Goal: Task Accomplishment & Management: Use online tool/utility

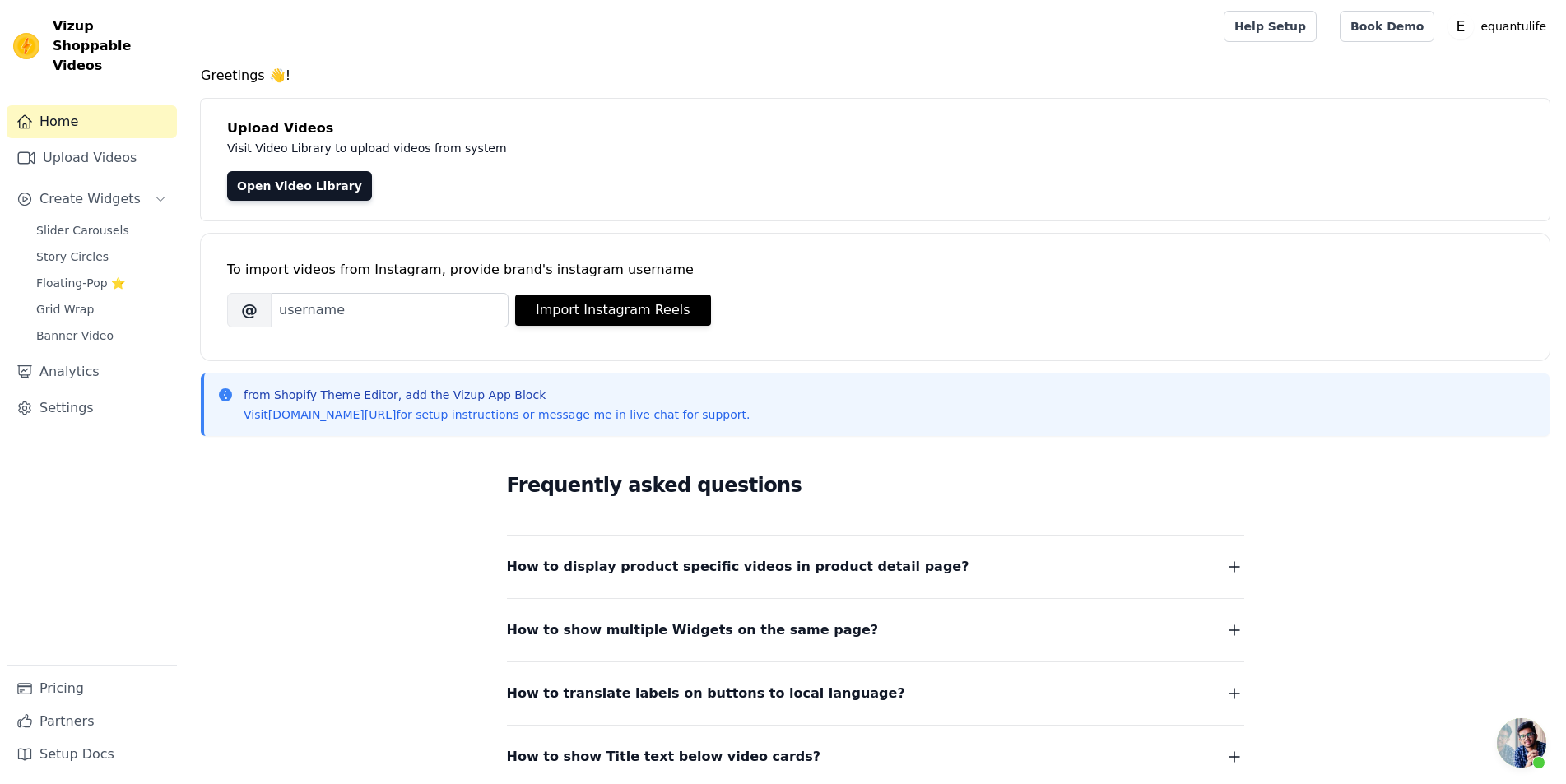
scroll to position [108, 0]
click at [72, 222] on span "Slider Carousels" at bounding box center [82, 230] width 93 height 16
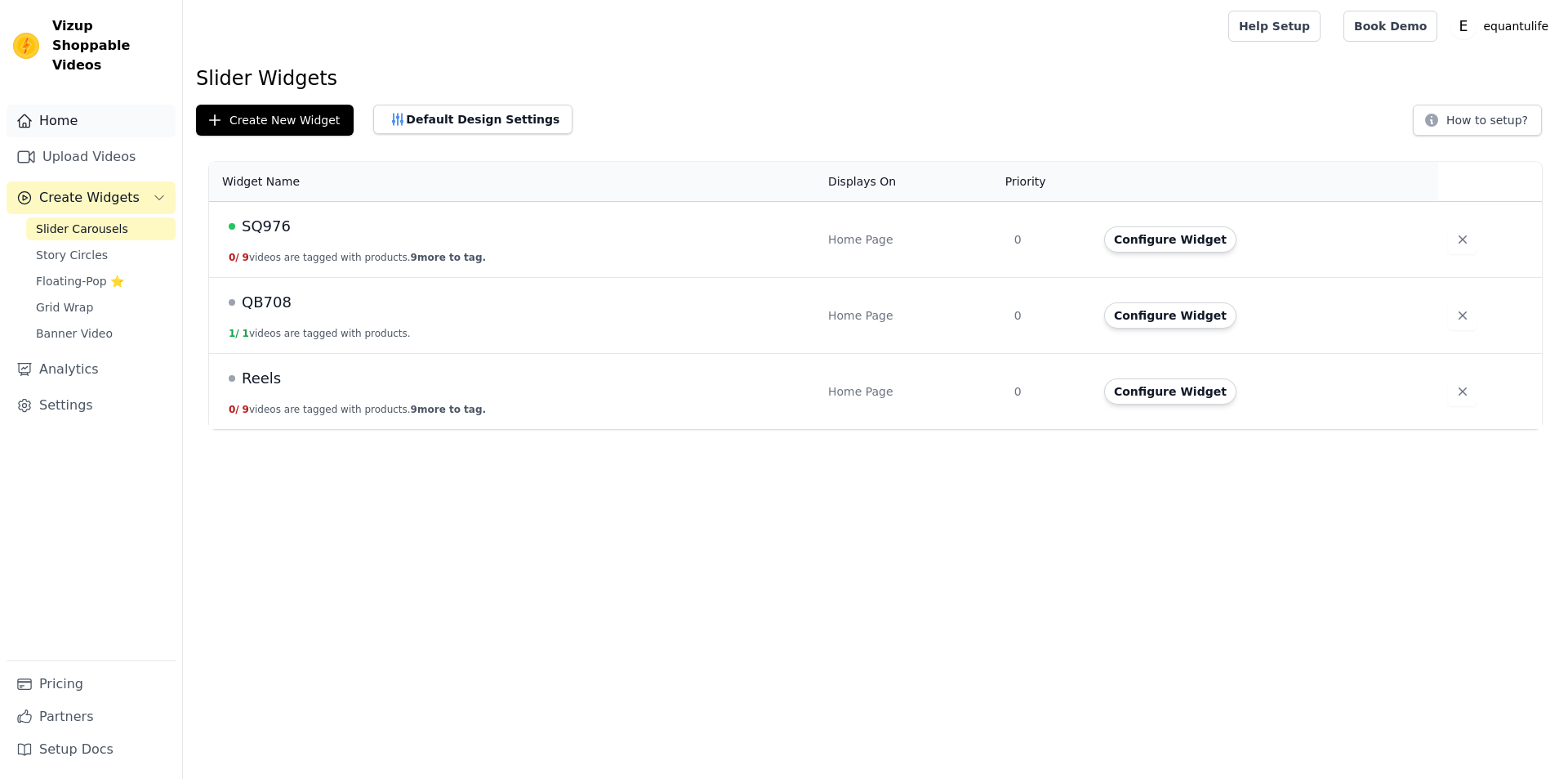
click at [95, 105] on link "Home" at bounding box center [91, 121] width 169 height 33
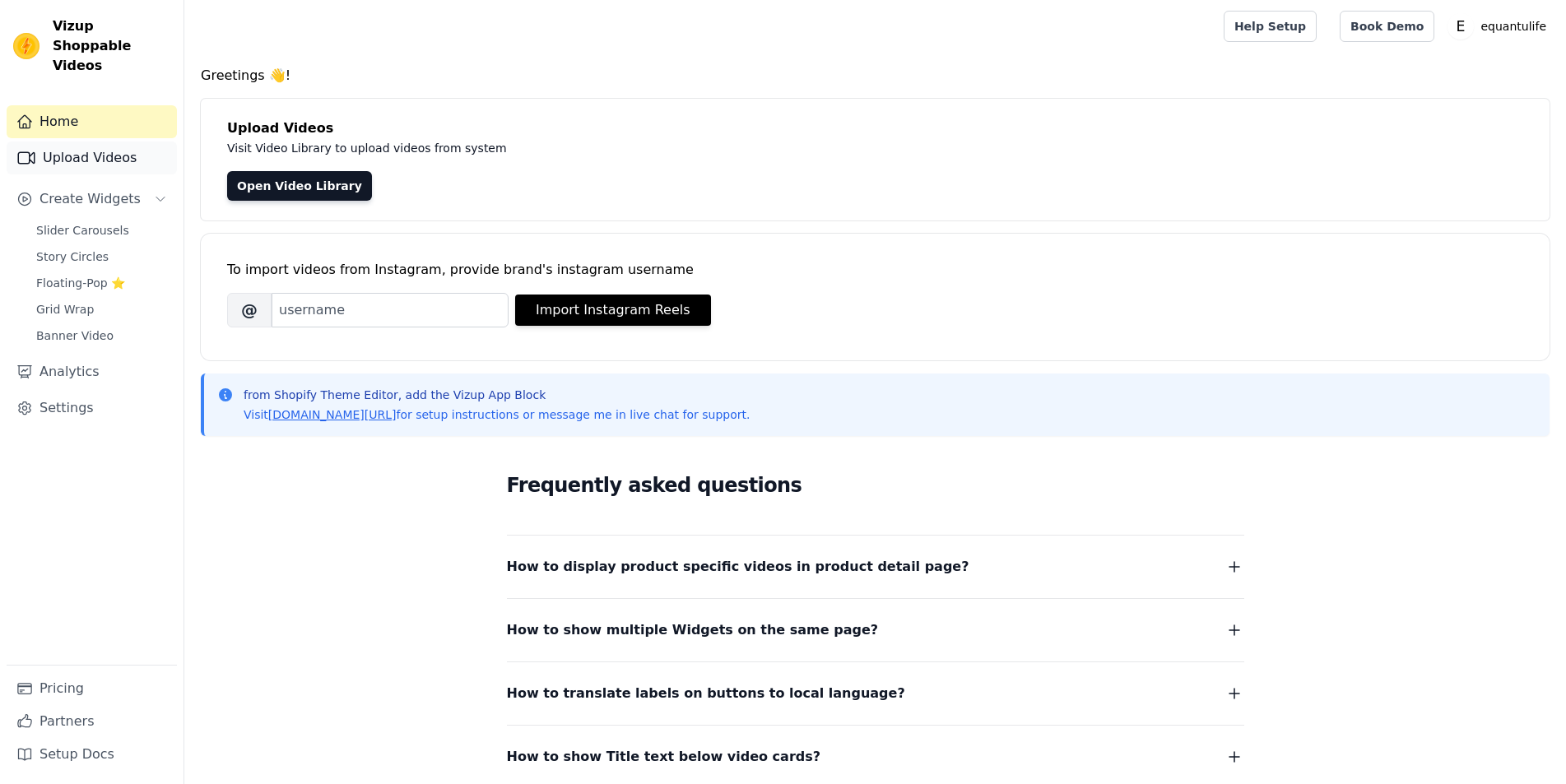
click at [88, 141] on link "Upload Videos" at bounding box center [92, 158] width 171 height 33
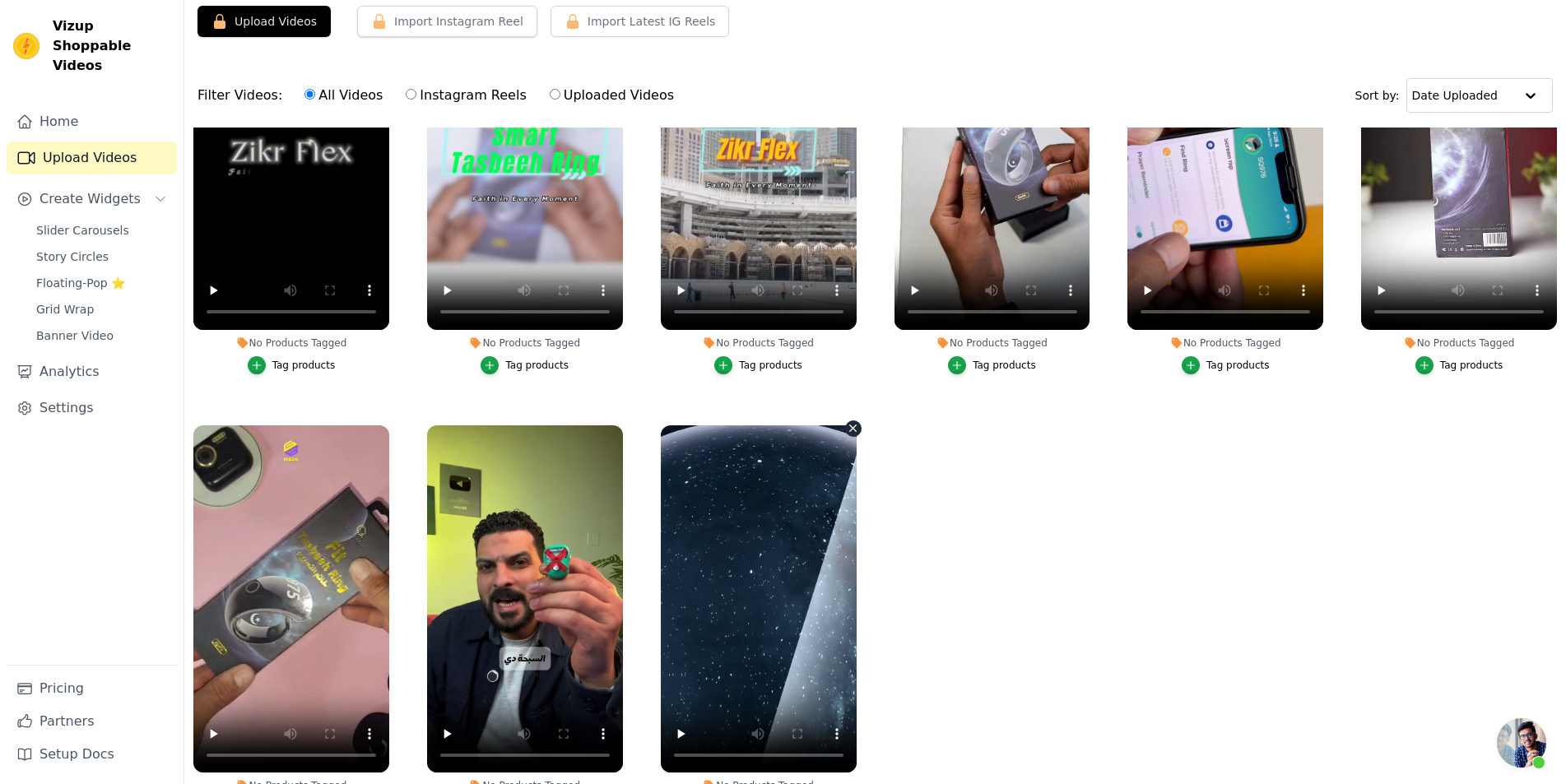
scroll to position [82, 0]
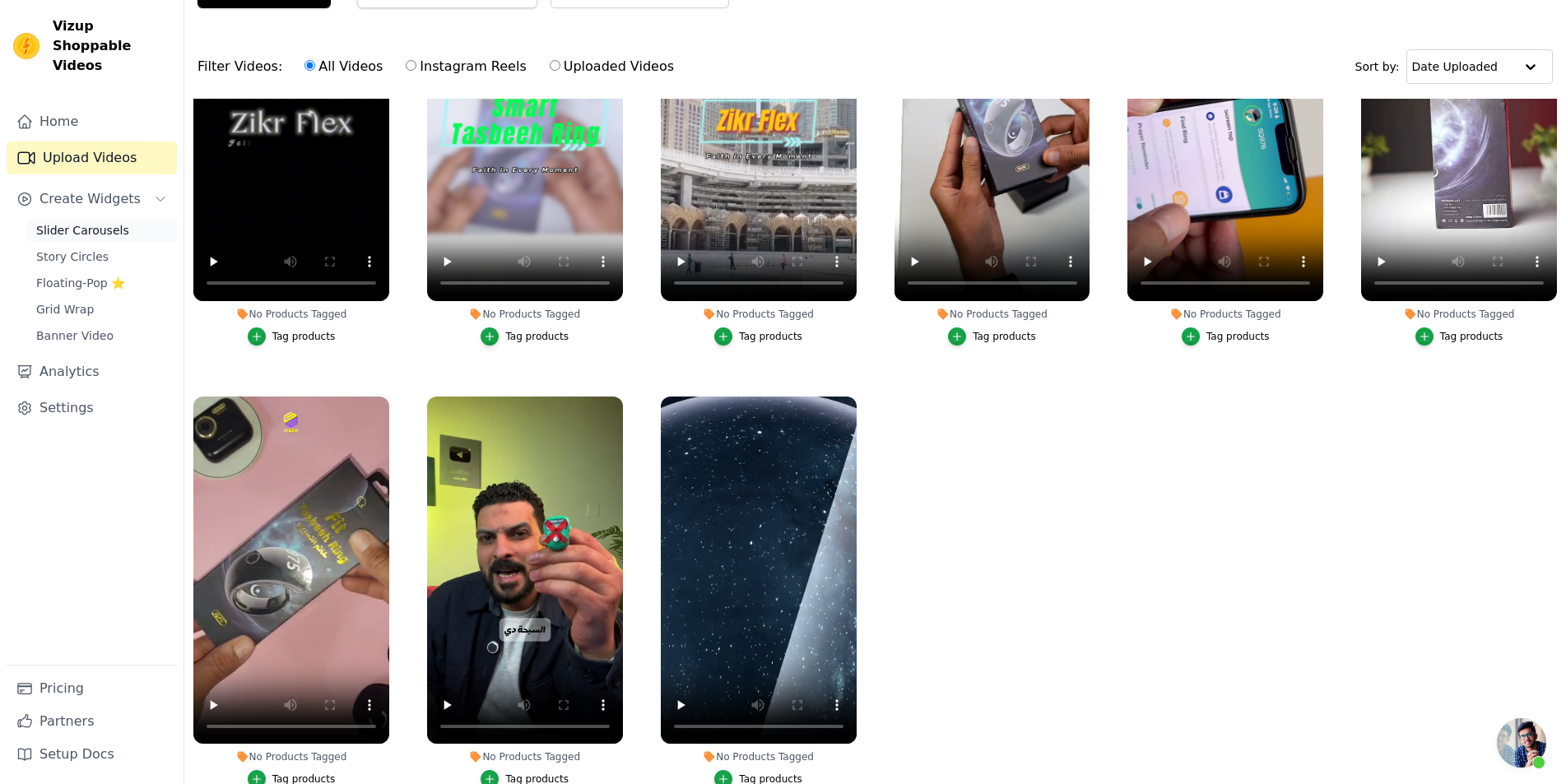
click at [105, 222] on span "Slider Carousels" at bounding box center [82, 230] width 93 height 16
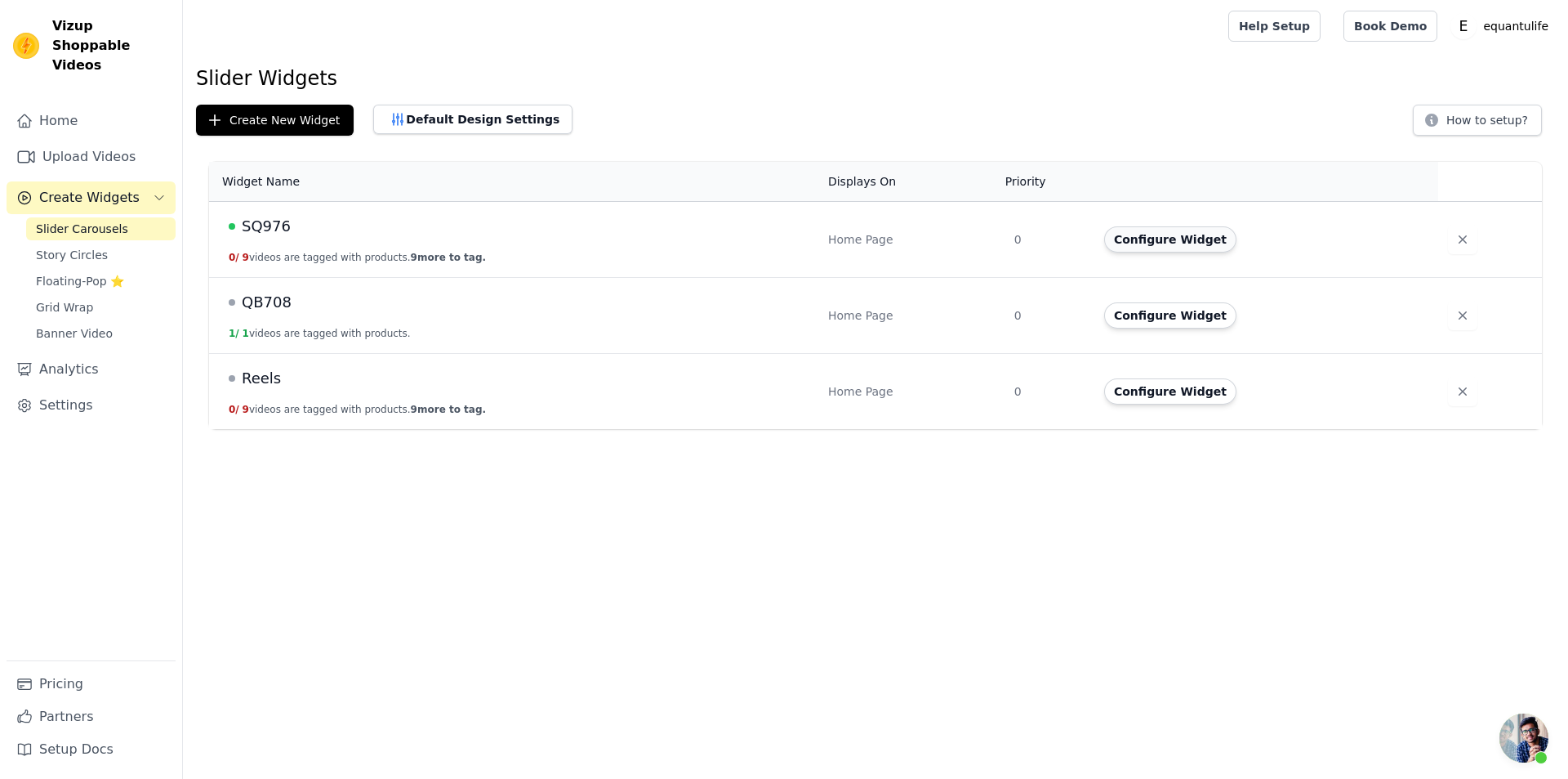
click at [1125, 246] on button "Configure Widget" at bounding box center [1170, 239] width 132 height 26
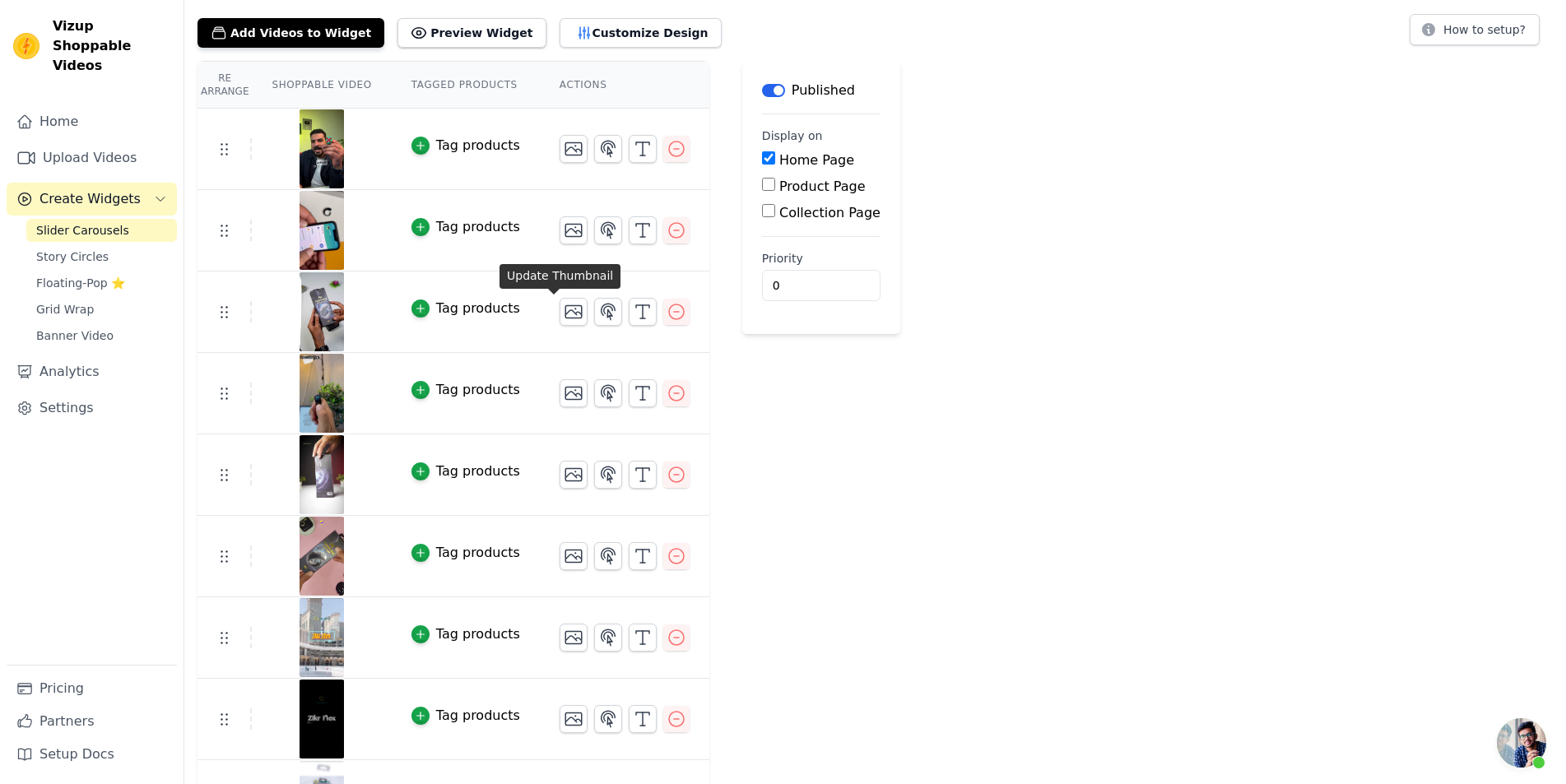
scroll to position [146, 0]
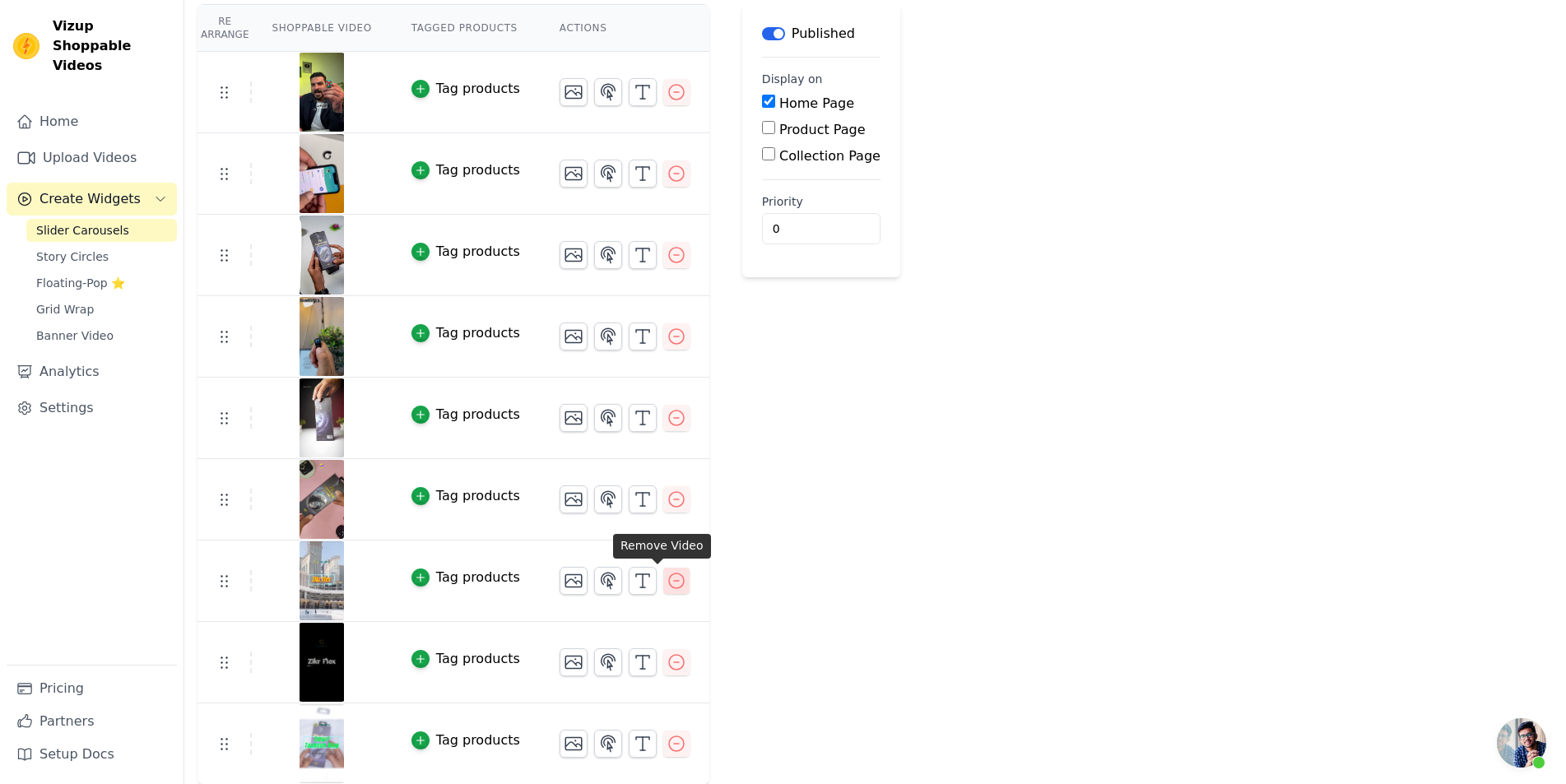
click at [669, 578] on icon "button" at bounding box center [676, 580] width 15 height 15
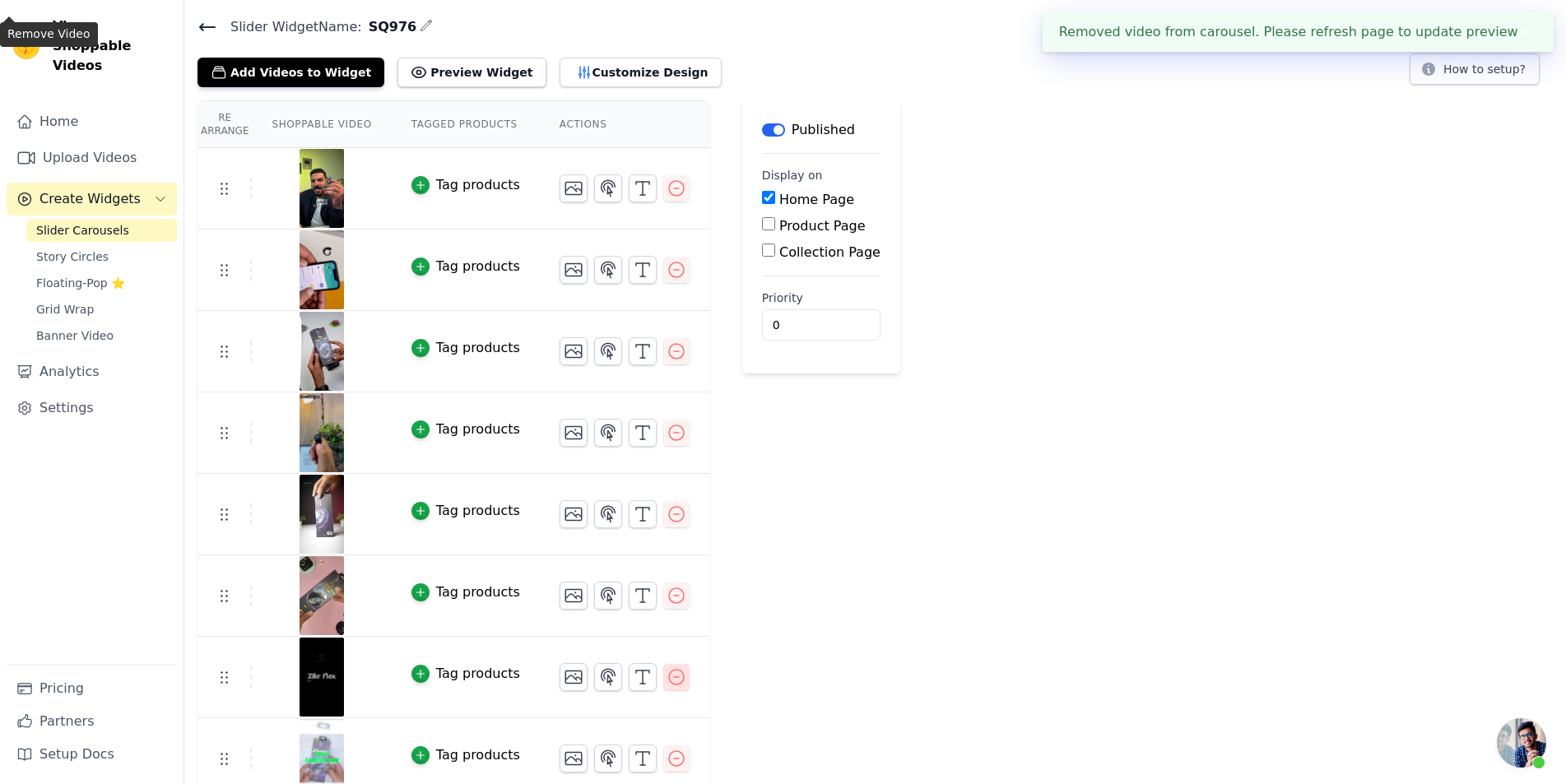
scroll to position [65, 0]
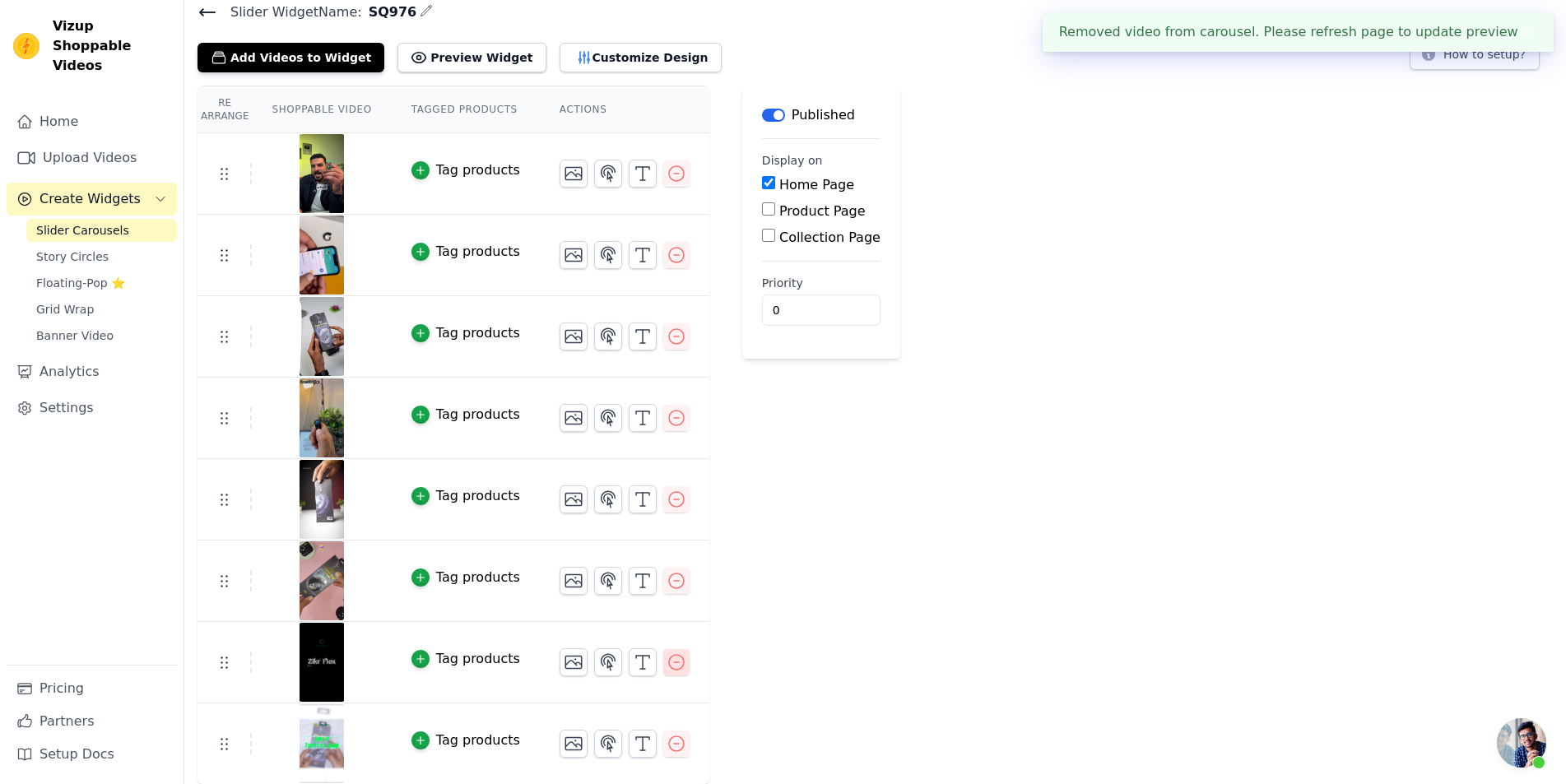
click at [666, 666] on icon "button" at bounding box center [676, 662] width 19 height 19
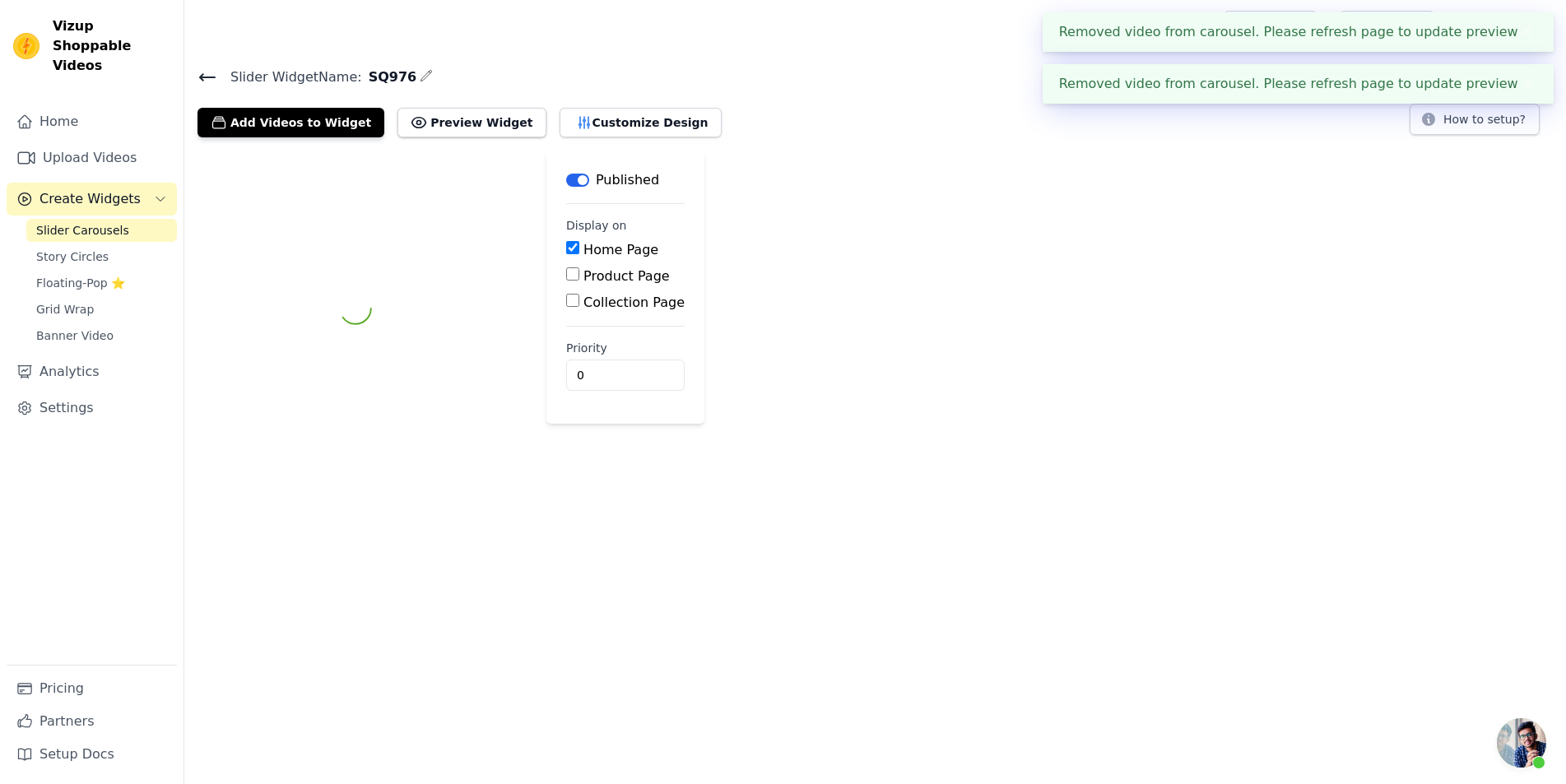
scroll to position [0, 0]
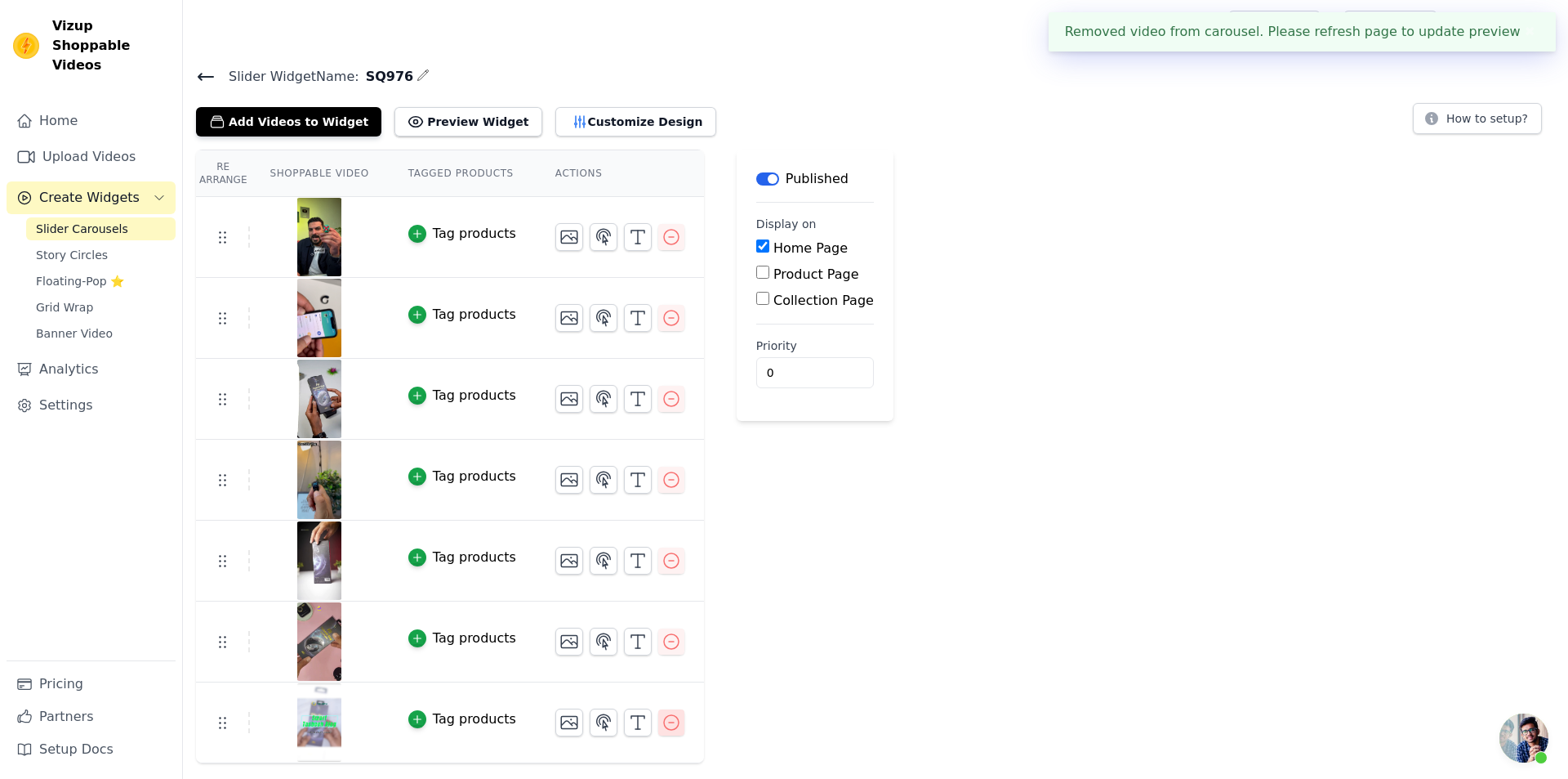
click at [661, 719] on icon "button" at bounding box center [671, 722] width 19 height 19
click at [1092, 314] on div "Re Arrange Shoppable Video Tagged Products Actions Tag products Tag products Ta…" at bounding box center [875, 415] width 1385 height 532
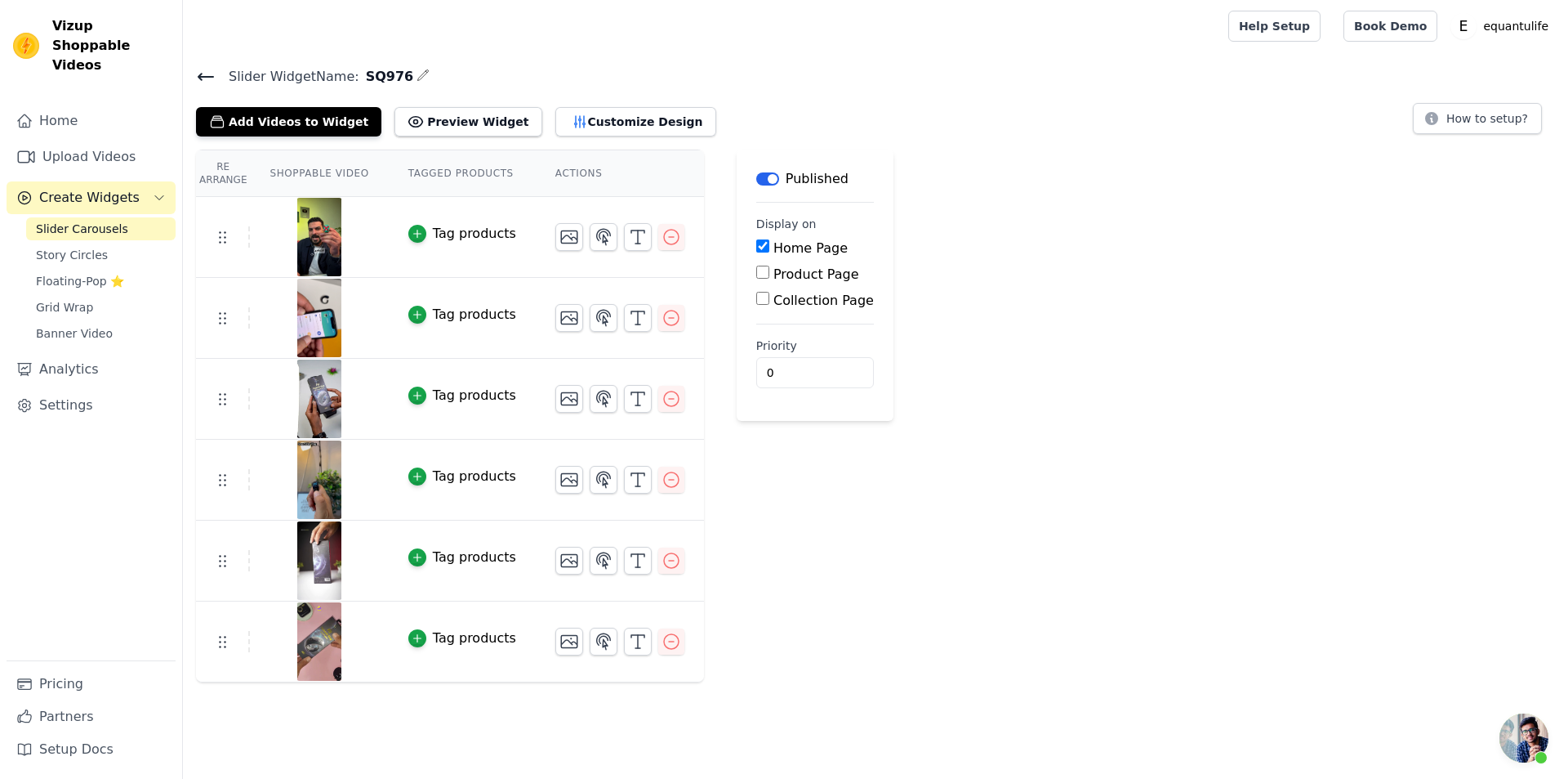
click at [212, 89] on div "Slider Widget Name: SQ976 Add Videos to Widget Preview Widget Customize Design …" at bounding box center [875, 101] width 1385 height 71
click at [208, 74] on icon at bounding box center [206, 77] width 19 height 19
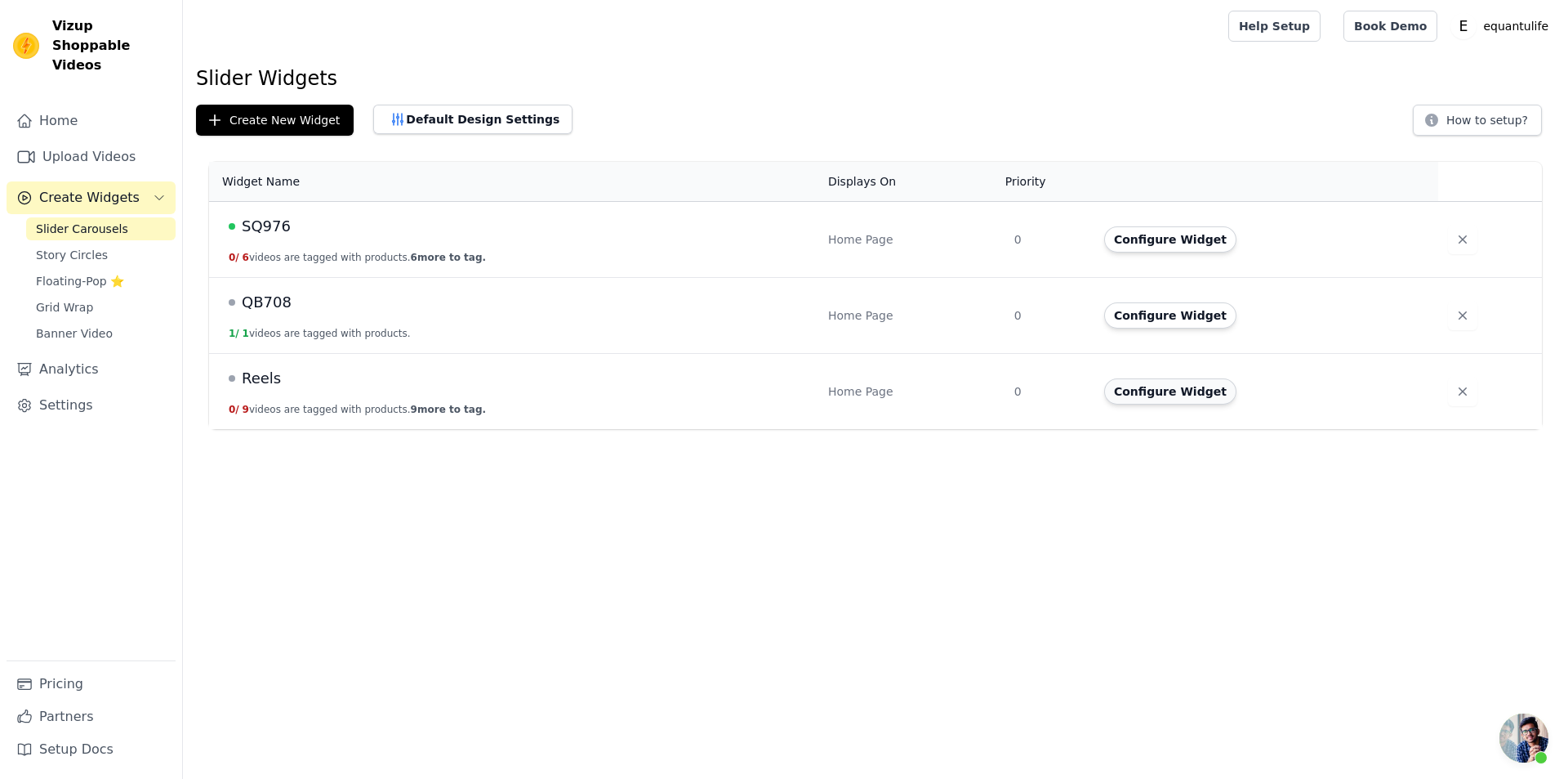
click at [1170, 386] on button "Configure Widget" at bounding box center [1170, 391] width 132 height 26
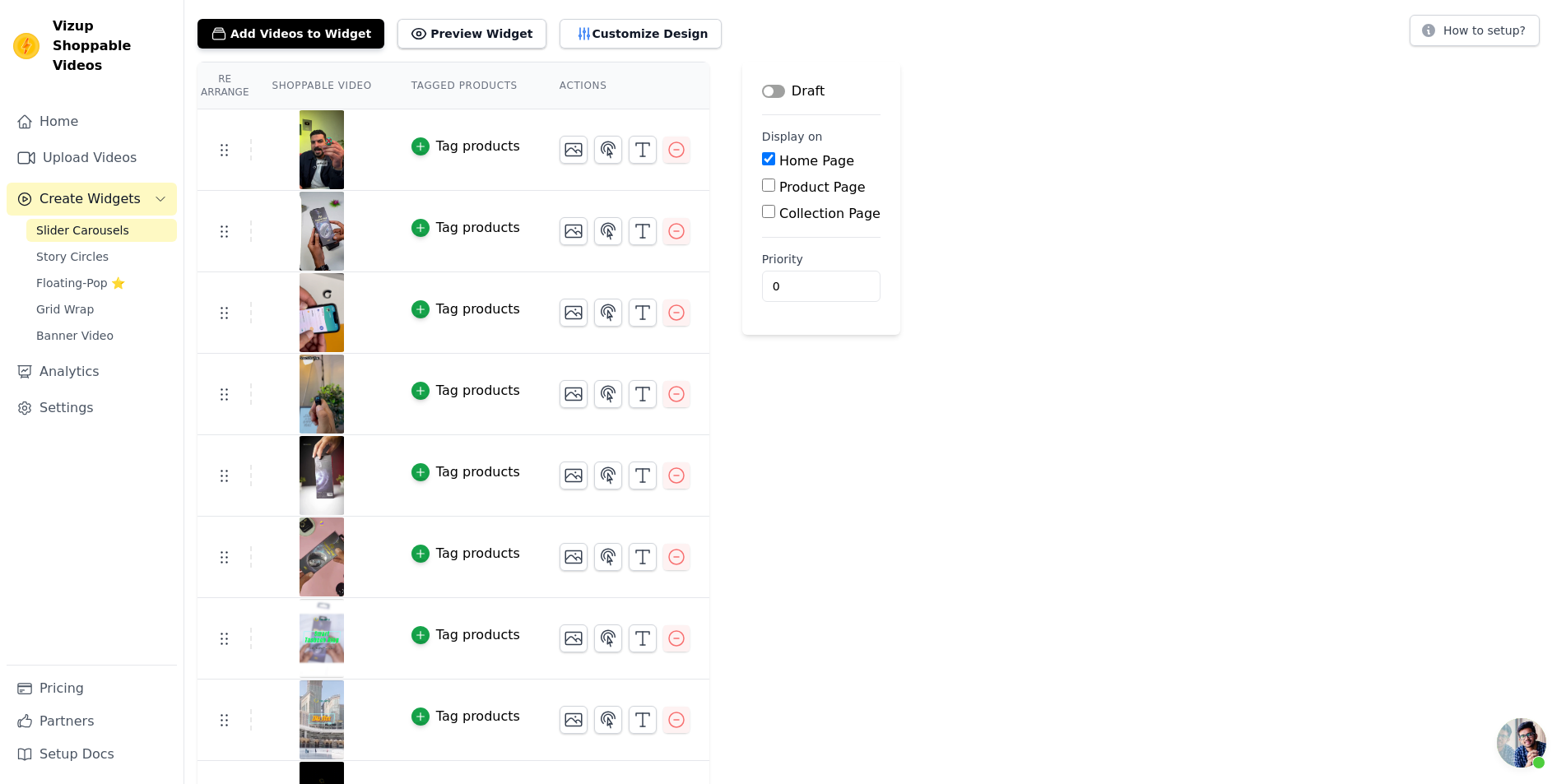
scroll to position [146, 0]
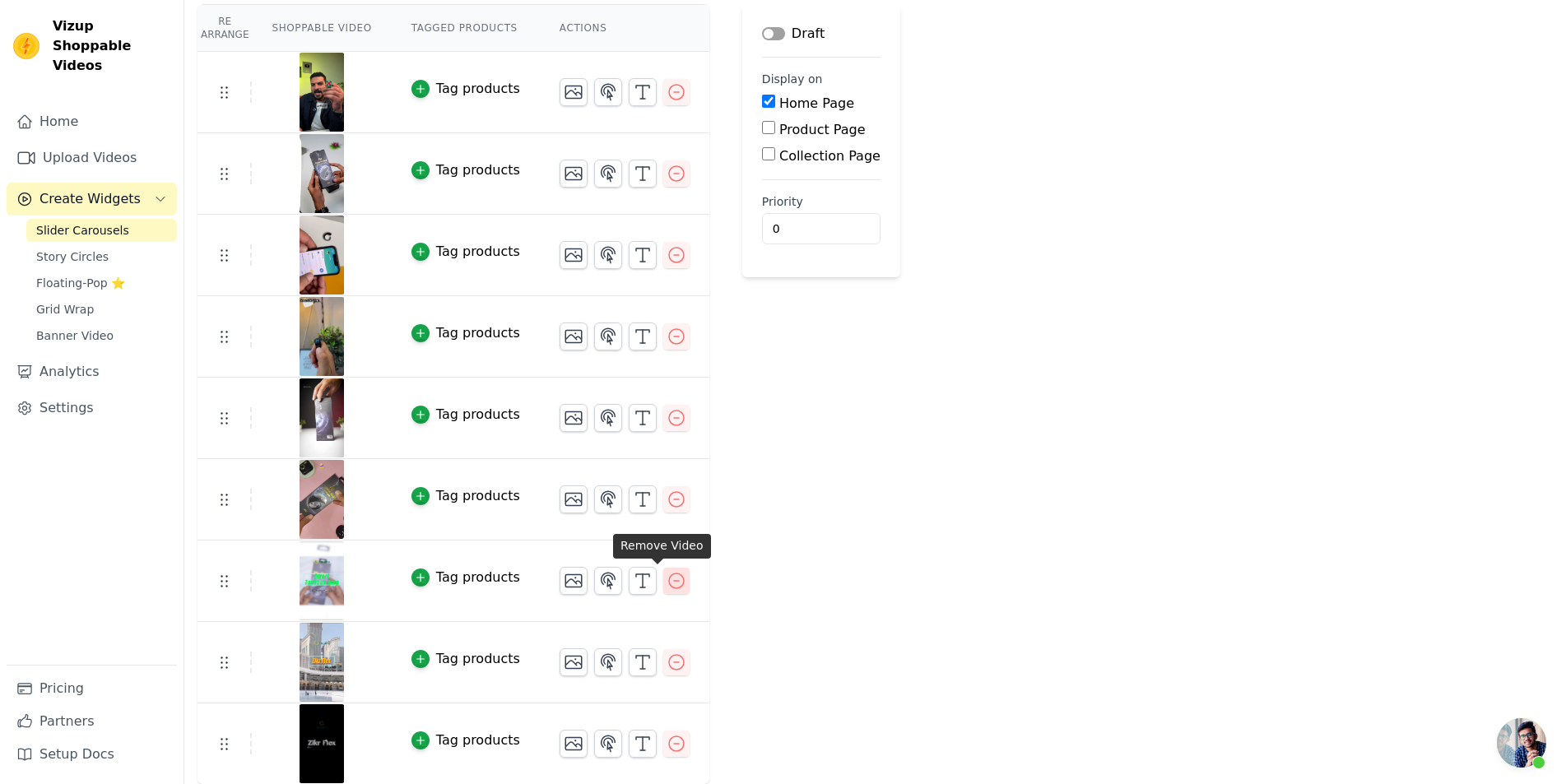
click at [663, 580] on button "button" at bounding box center [676, 580] width 26 height 26
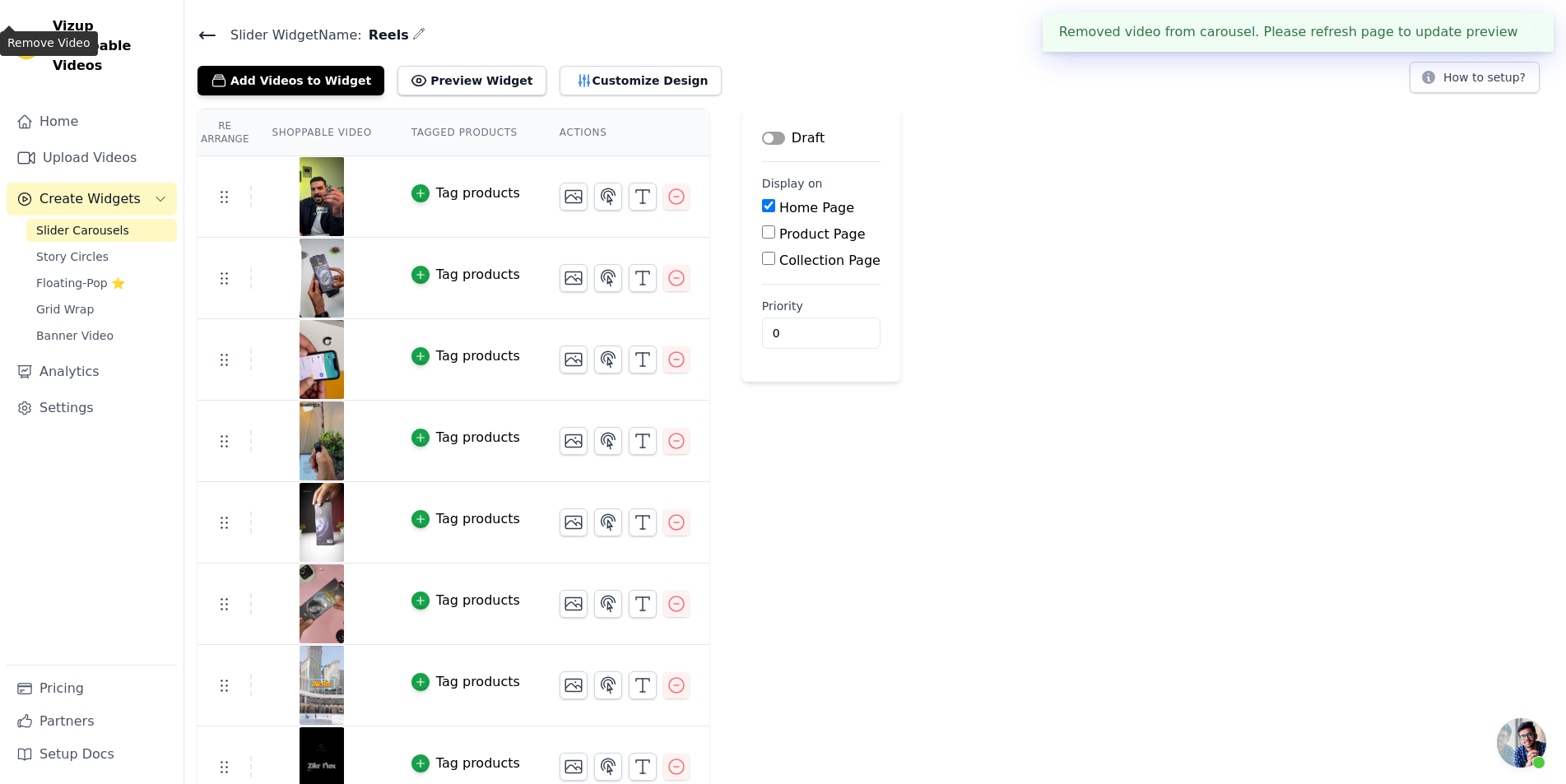
scroll to position [65, 0]
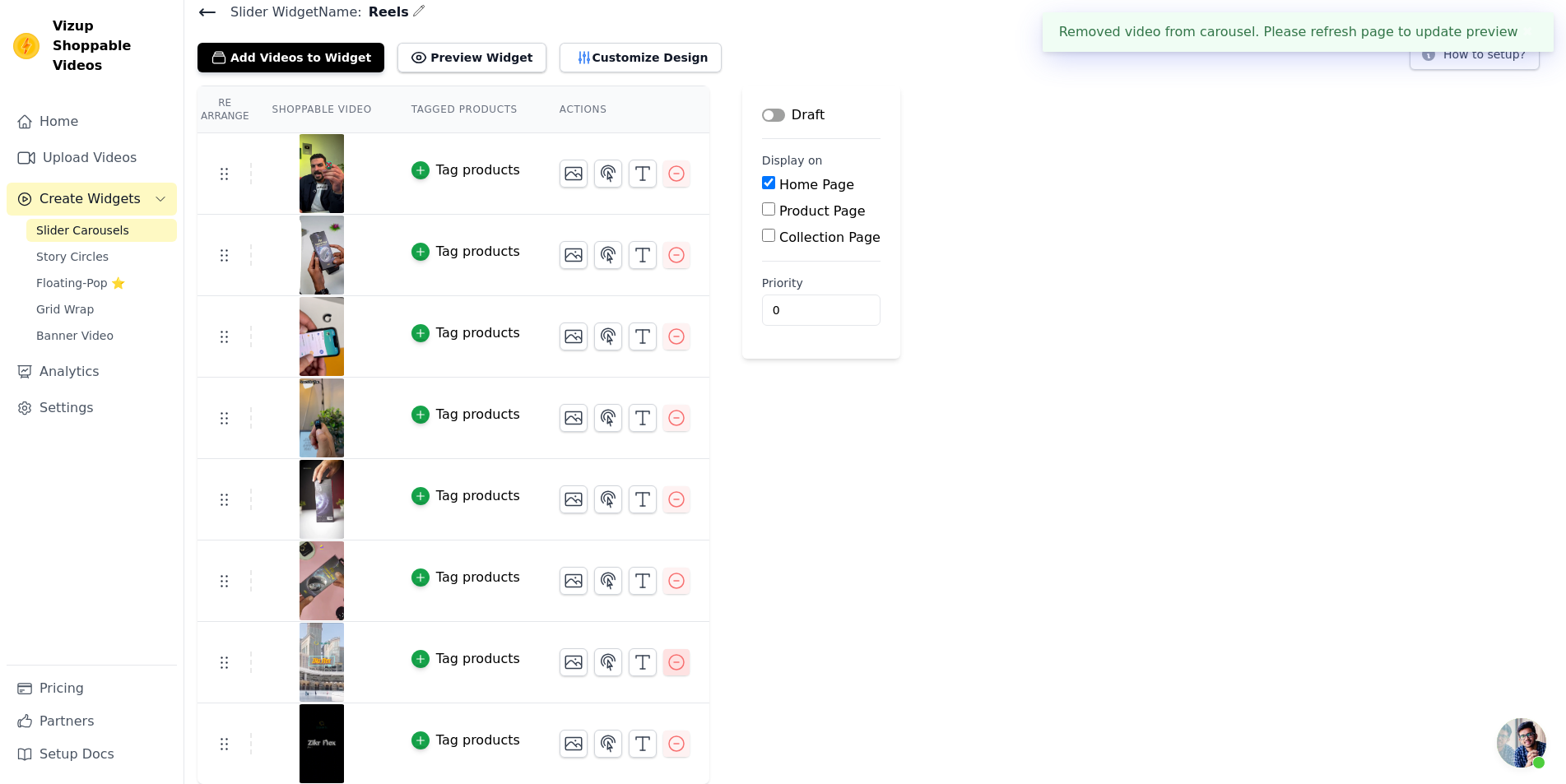
click at [668, 662] on button "button" at bounding box center [676, 662] width 26 height 26
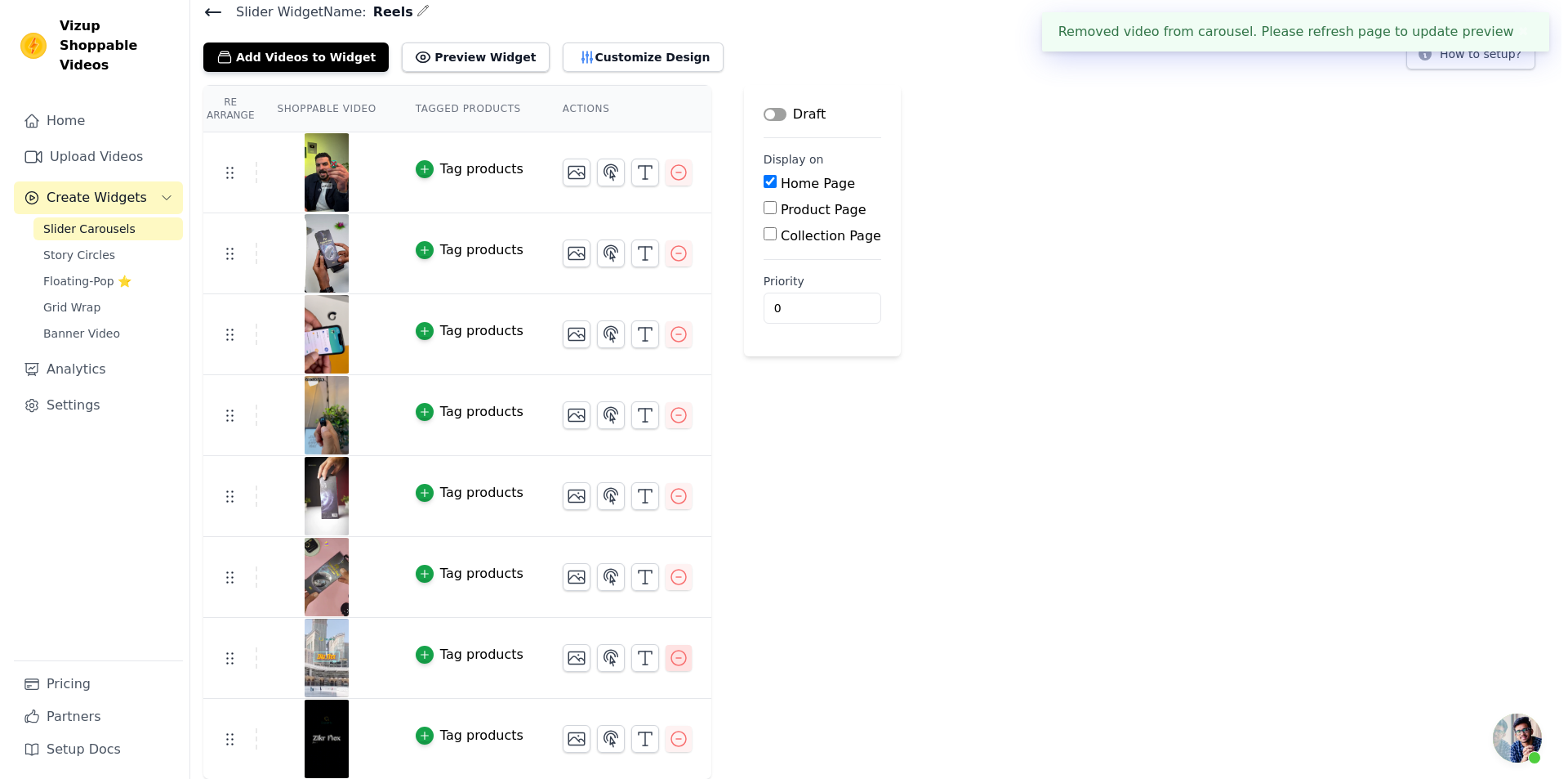
scroll to position [0, 0]
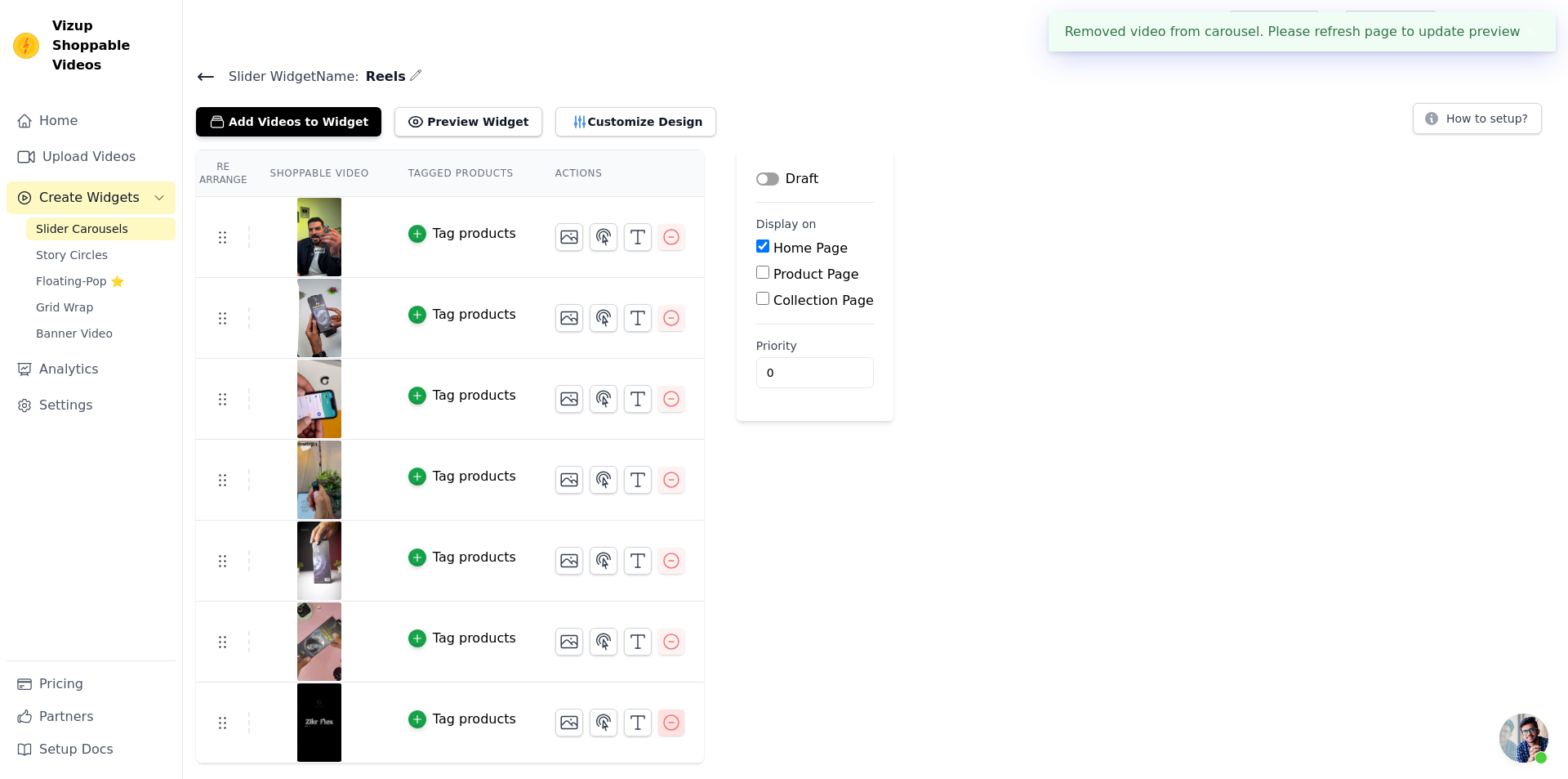
click at [664, 722] on icon "button" at bounding box center [671, 722] width 14 height 14
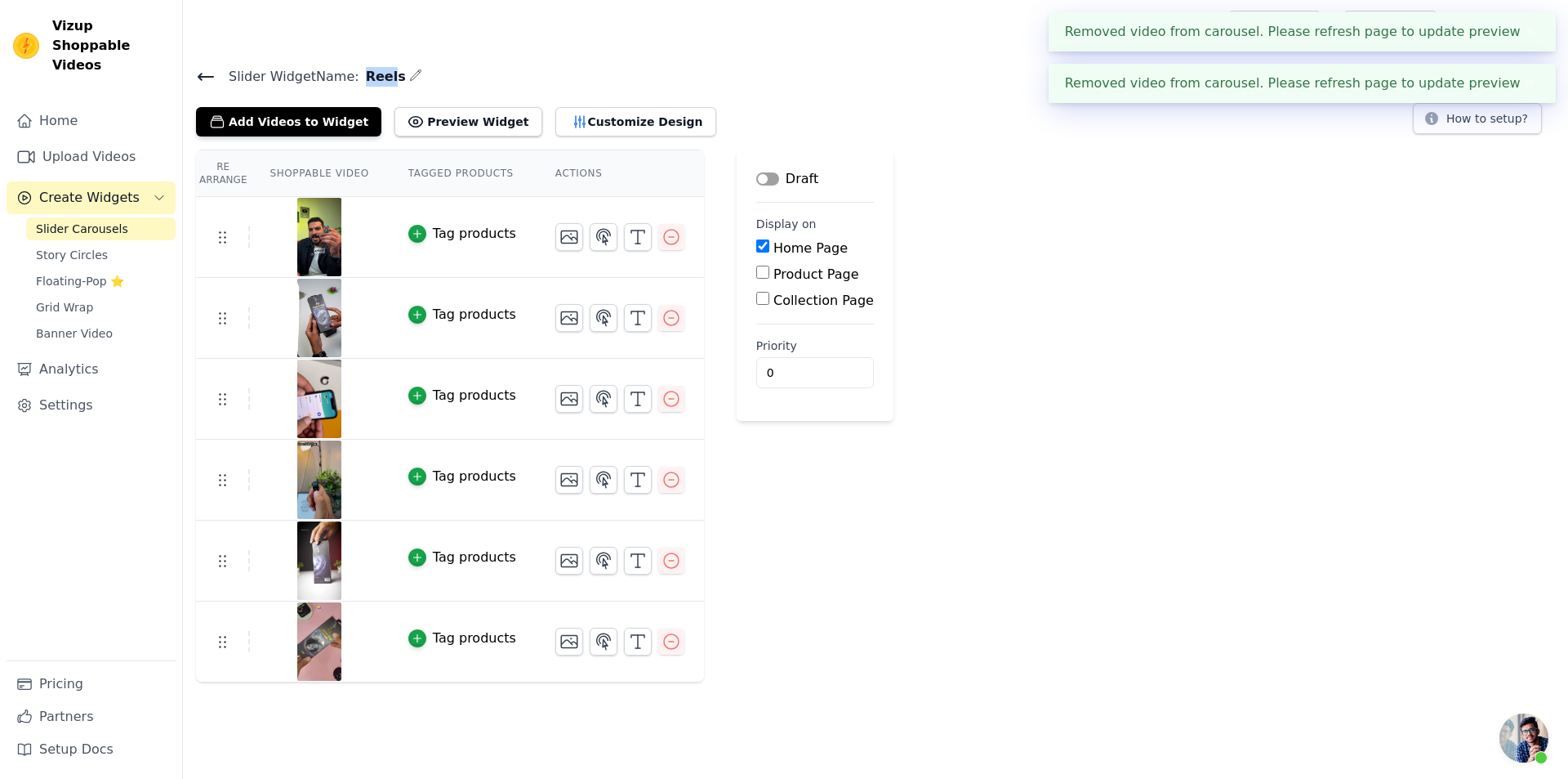
drag, startPoint x: 381, startPoint y: 78, endPoint x: 349, endPoint y: 74, distance: 32.2
click at [359, 74] on span "Reels" at bounding box center [382, 77] width 46 height 19
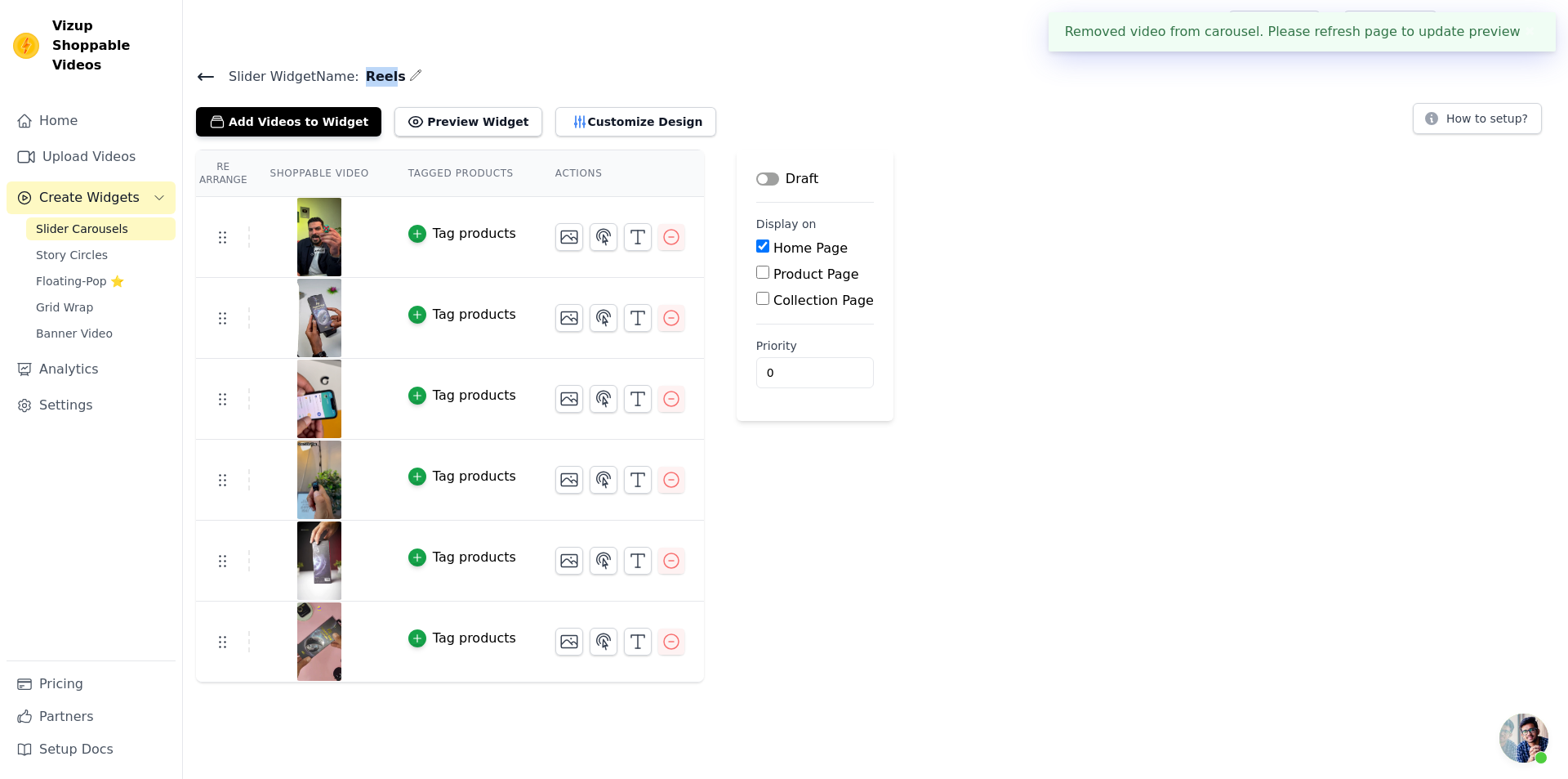
click at [359, 71] on span "Reels" at bounding box center [382, 77] width 46 height 19
drag, startPoint x: 355, startPoint y: 71, endPoint x: 392, endPoint y: 77, distance: 37.5
click at [392, 77] on h4 "Slider Widget Name: Reels" at bounding box center [876, 76] width 1359 height 22
copy div "Reels"
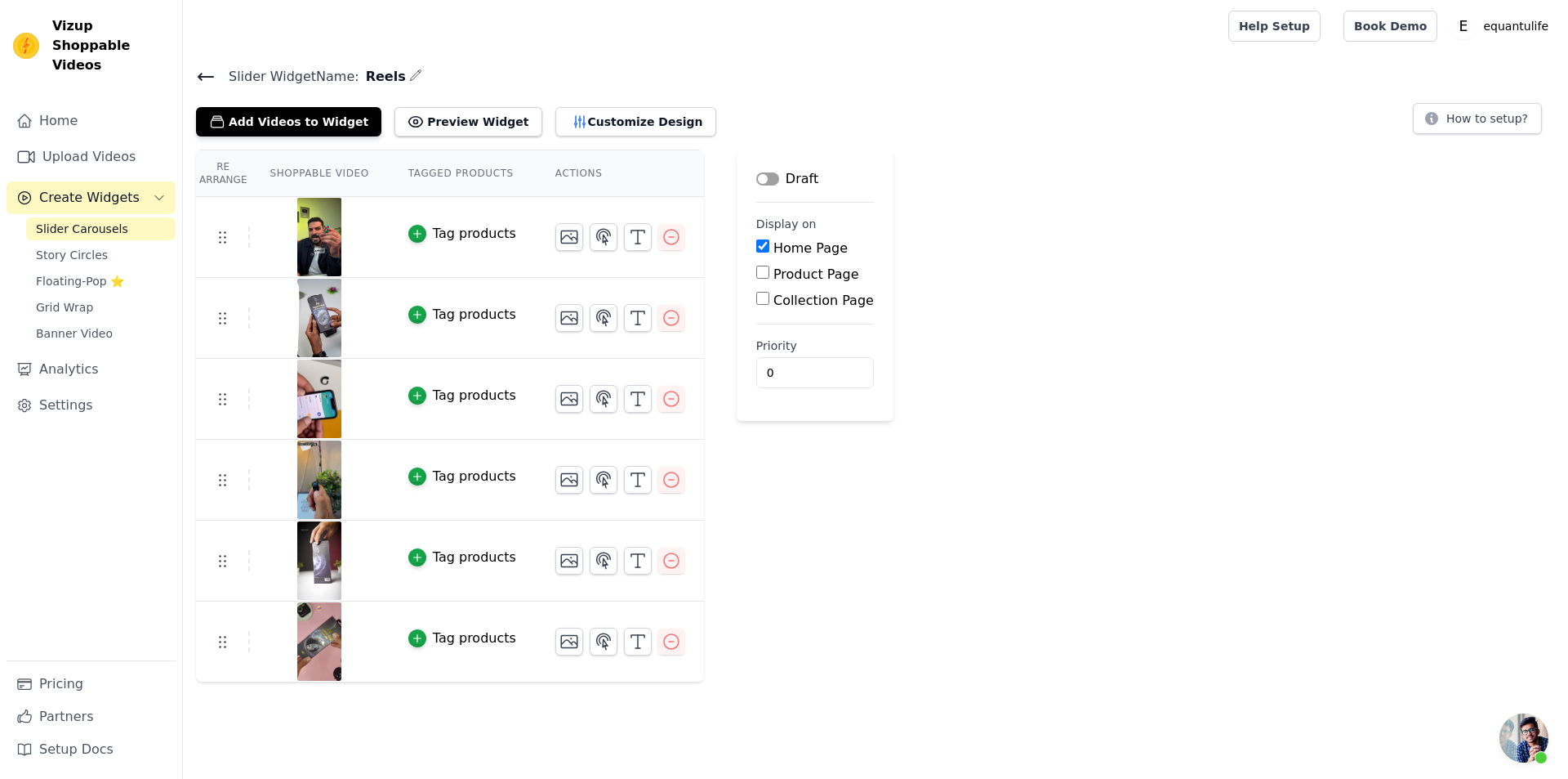
click at [220, 78] on span "Slider Widget Name:" at bounding box center [287, 77] width 143 height 19
click at [213, 77] on icon at bounding box center [205, 76] width 14 height 7
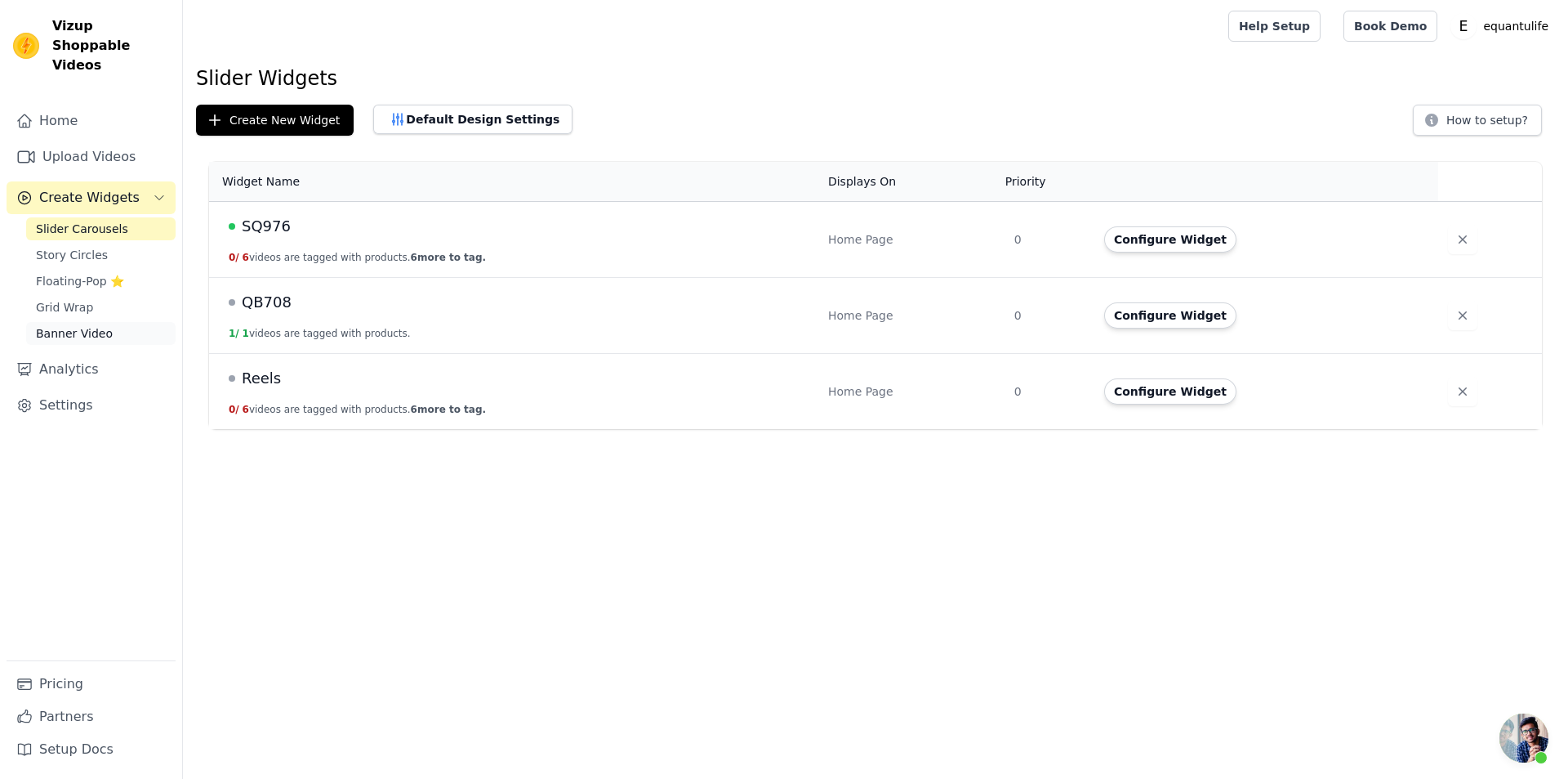
click at [78, 325] on span "Banner Video" at bounding box center [74, 333] width 77 height 16
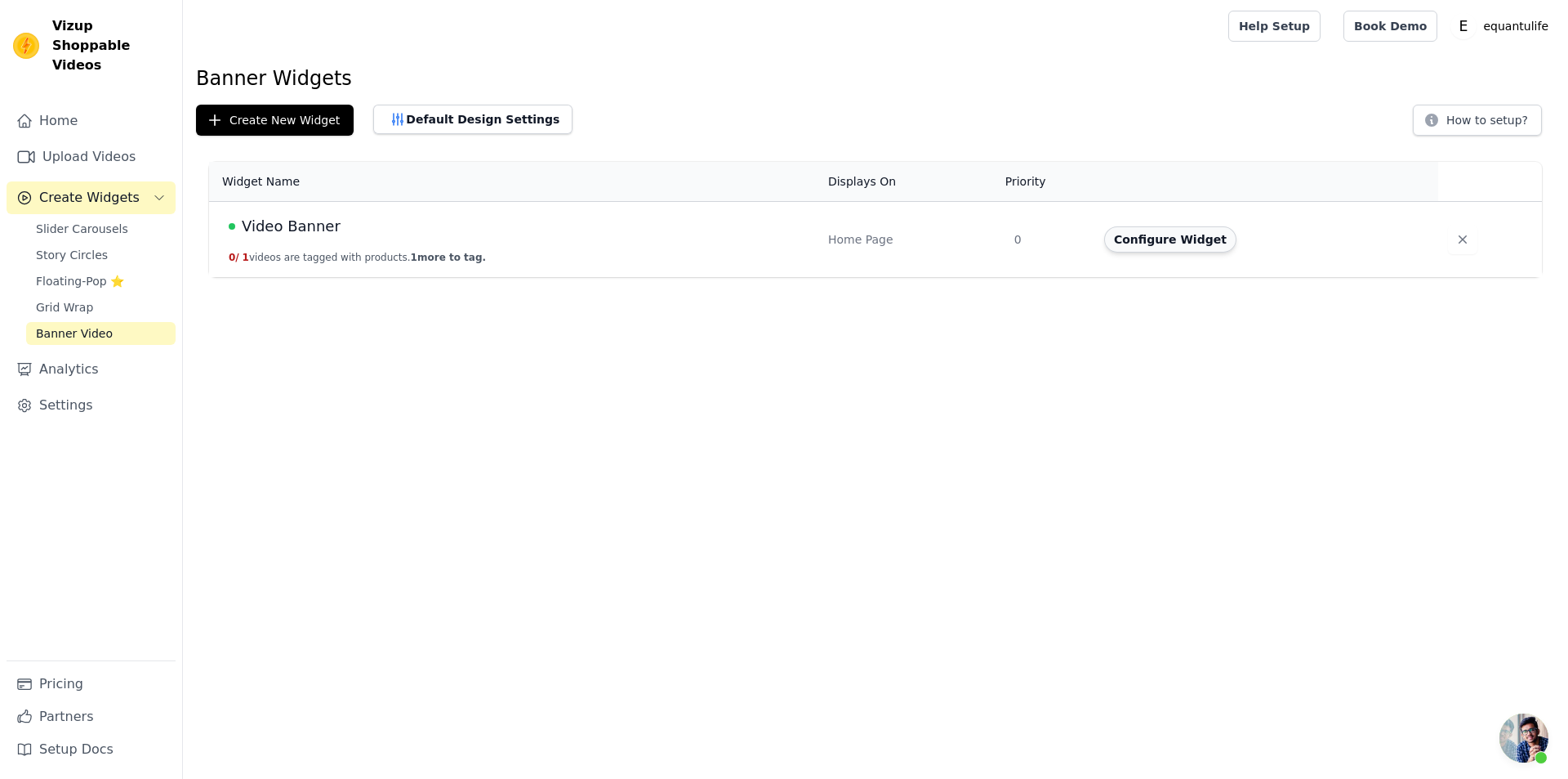
click at [1139, 235] on button "Configure Widget" at bounding box center [1170, 239] width 132 height 26
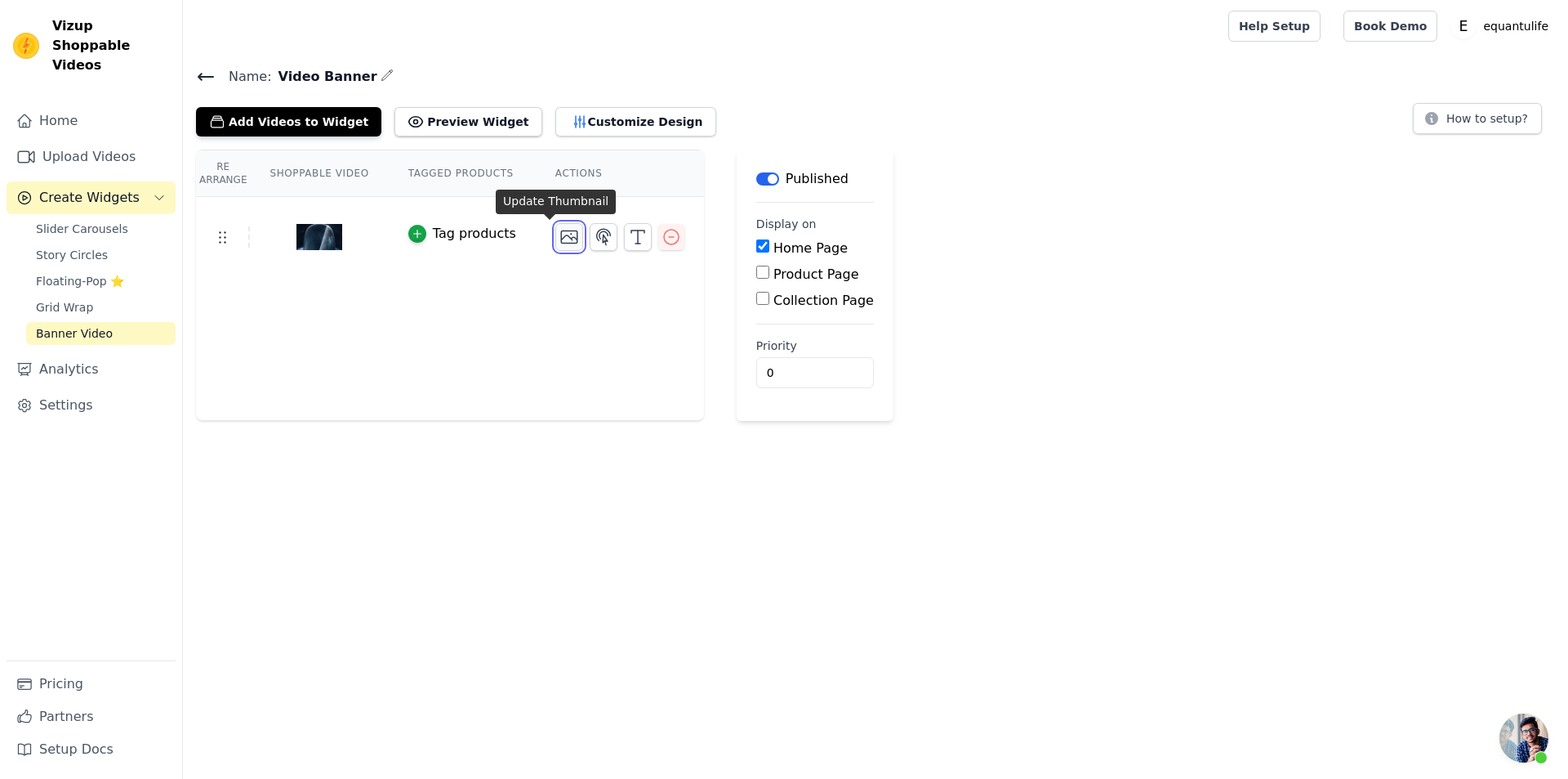
click at [561, 236] on icon "button" at bounding box center [569, 237] width 16 height 13
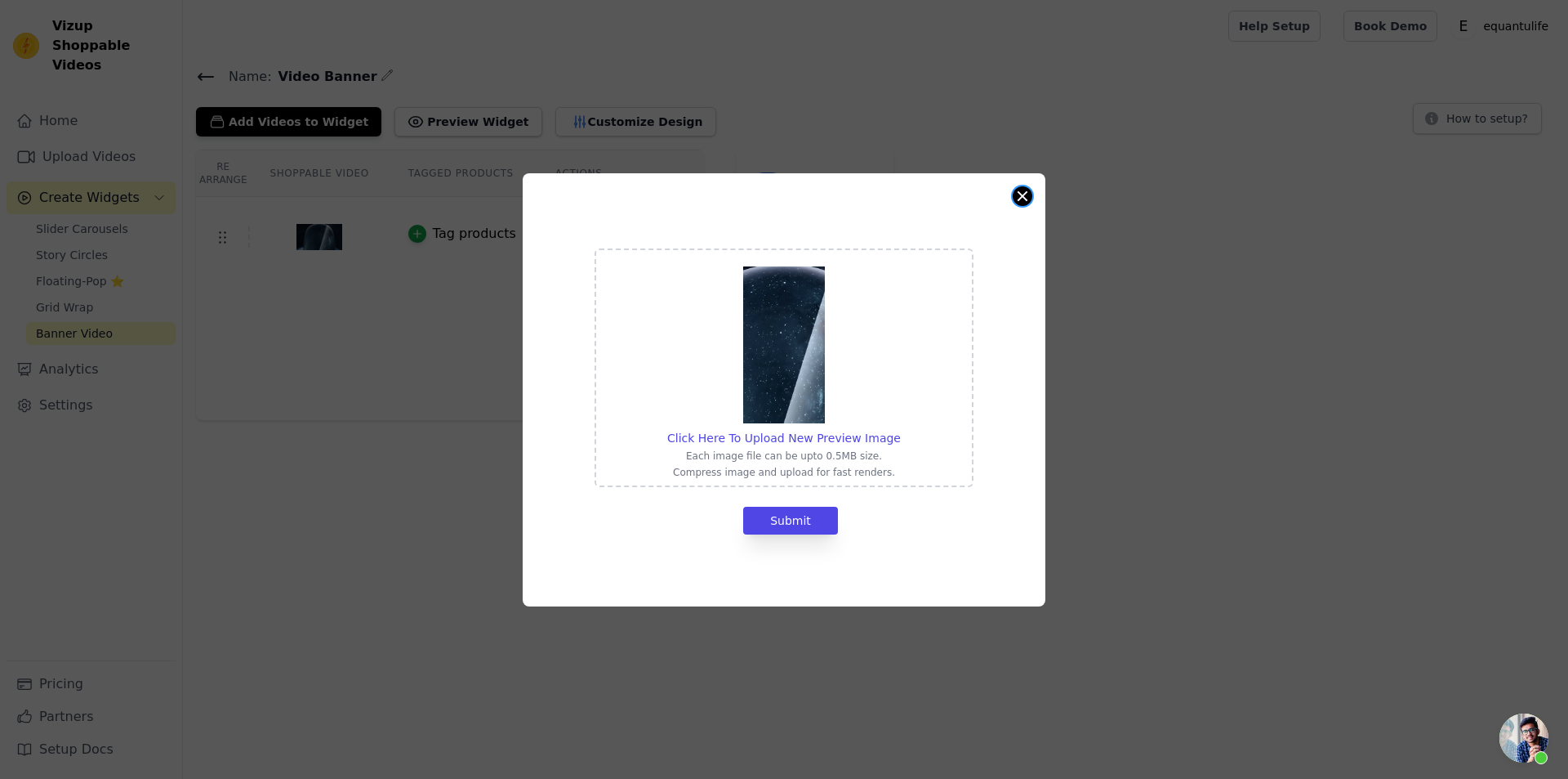
click at [1031, 195] on button "Close modal" at bounding box center [1022, 195] width 19 height 19
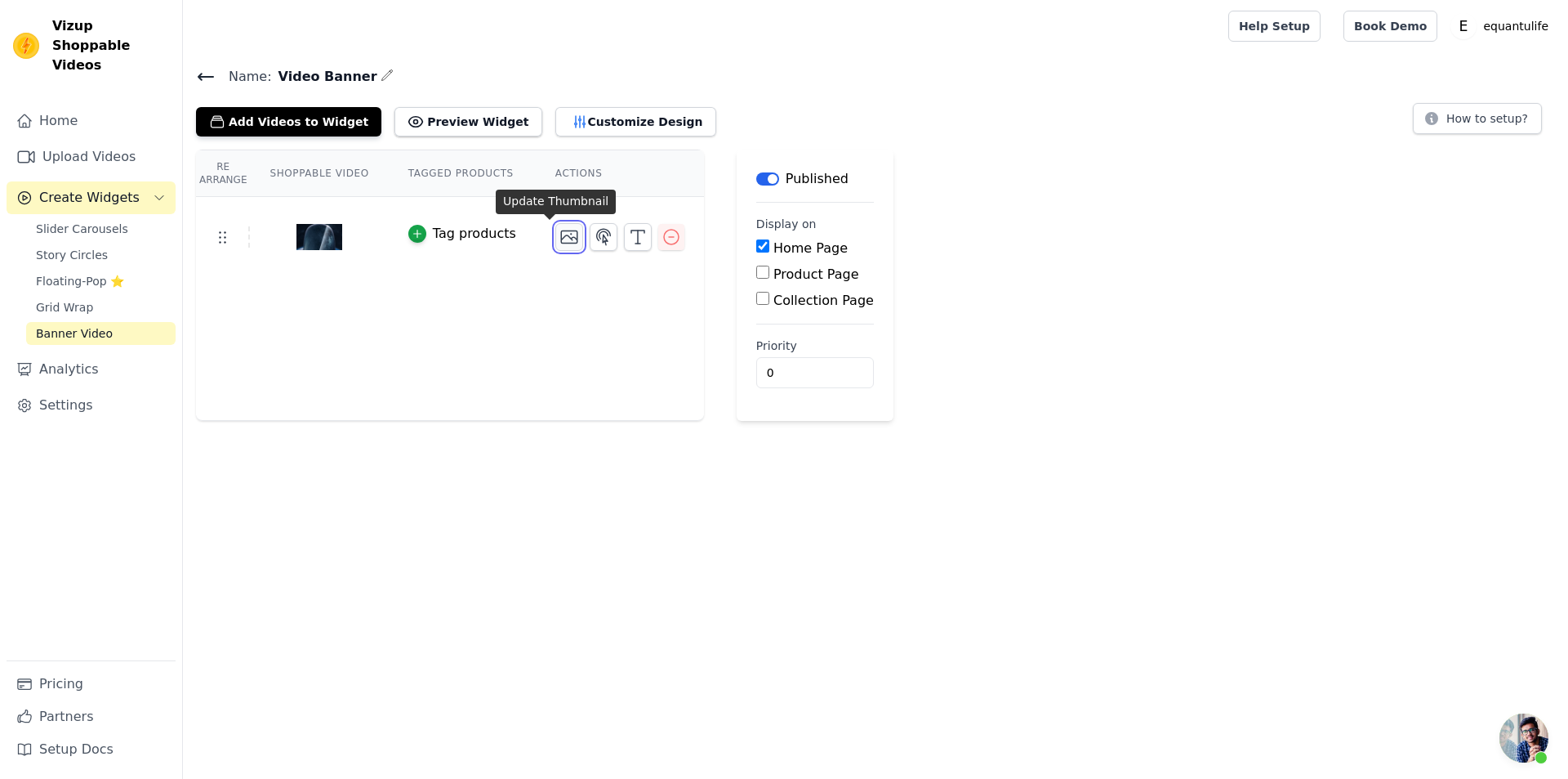
click at [559, 235] on icon "button" at bounding box center [569, 237] width 19 height 19
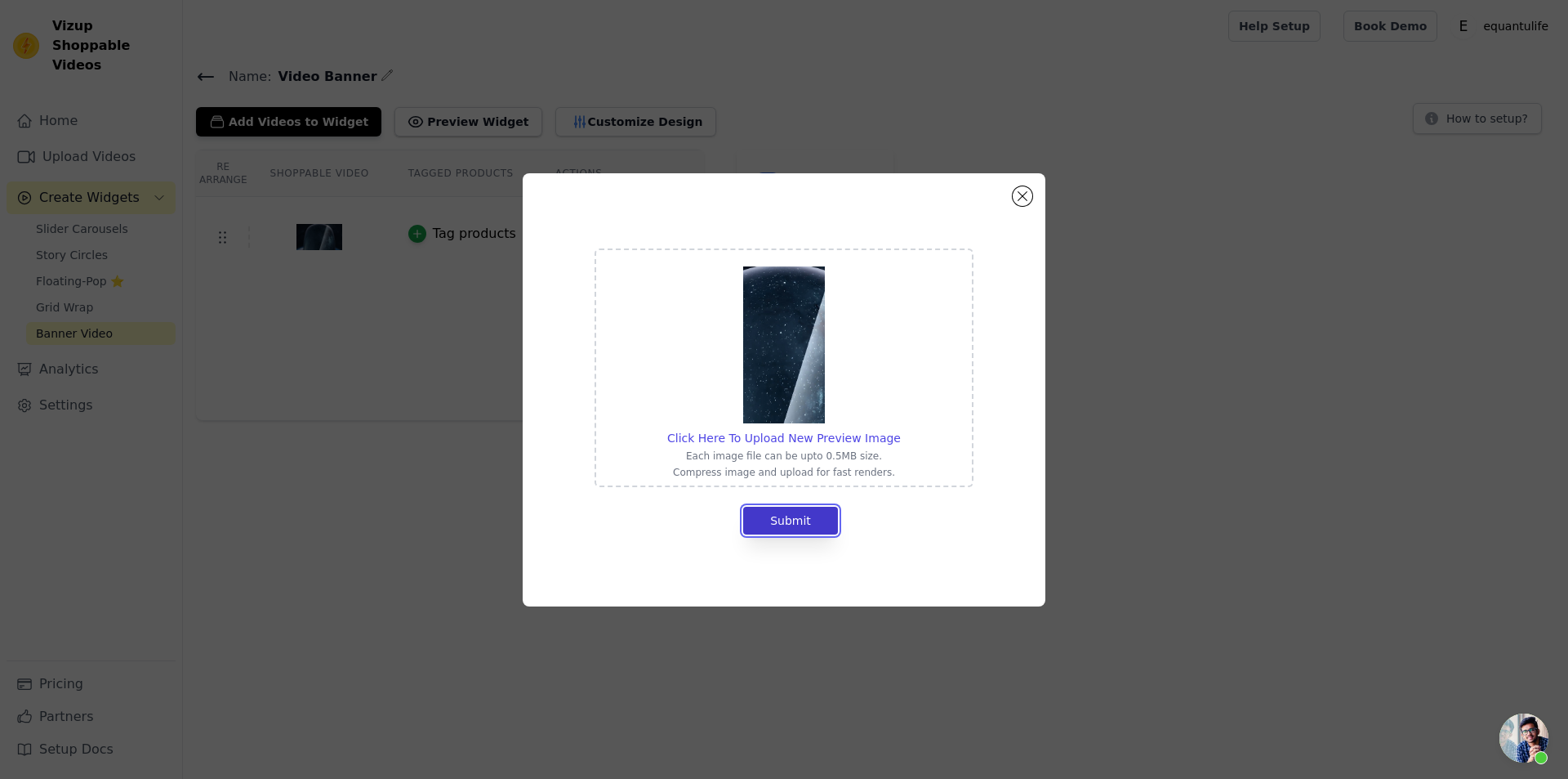
click at [795, 533] on button "Submit" at bounding box center [790, 520] width 94 height 28
click at [797, 521] on button "Submit" at bounding box center [790, 520] width 94 height 28
click at [834, 432] on span "Click Here To Upload New Preview Image" at bounding box center [784, 438] width 234 height 13
click at [900, 429] on input "Click Here To Upload New Preview Image Each image file can be upto 0.5MB size. …" at bounding box center [900, 429] width 1 height 1
type input "C:\fakepath\按新尺寸生成图片.png"
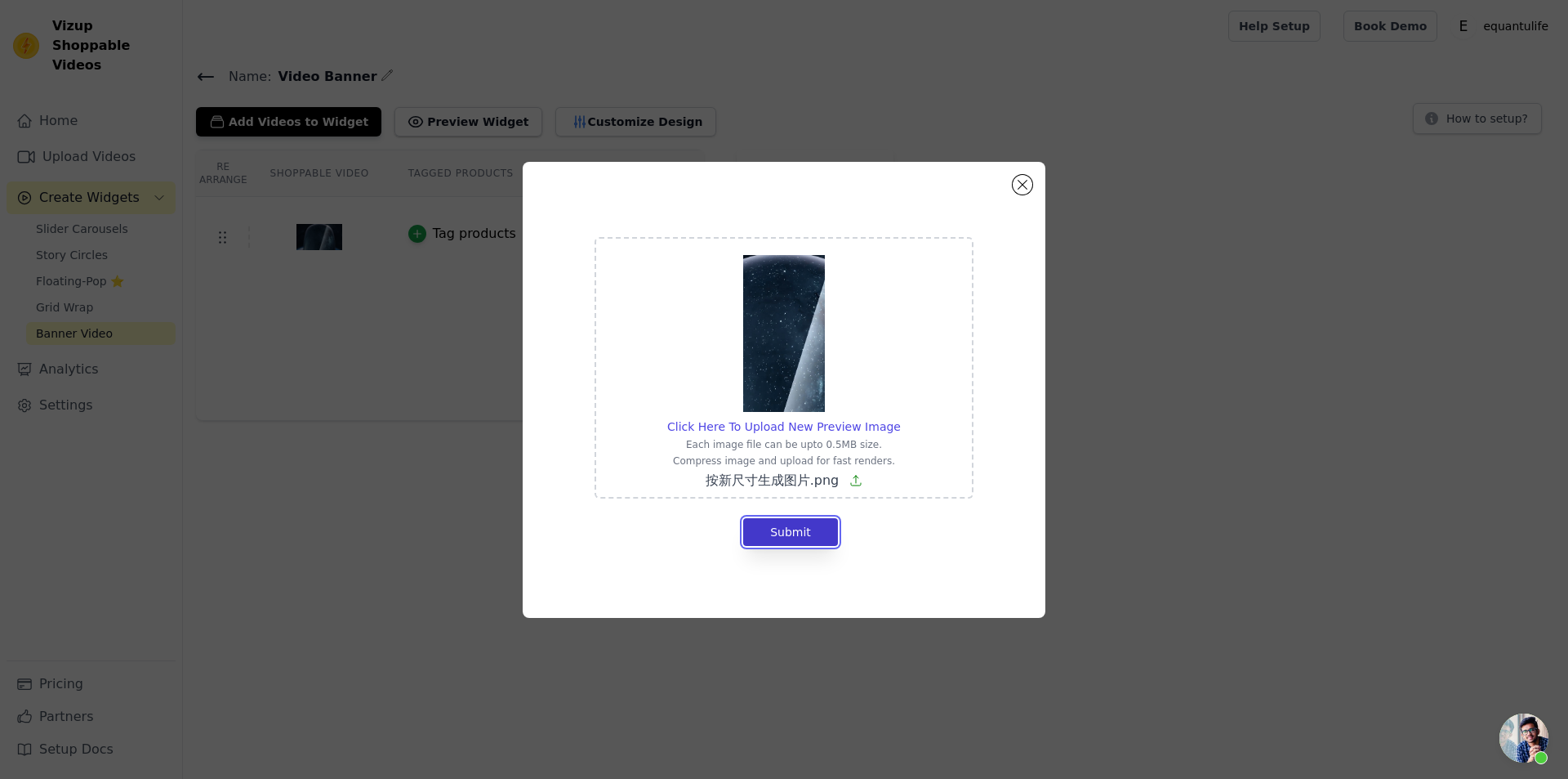
click at [794, 524] on button "Submit" at bounding box center [790, 532] width 94 height 28
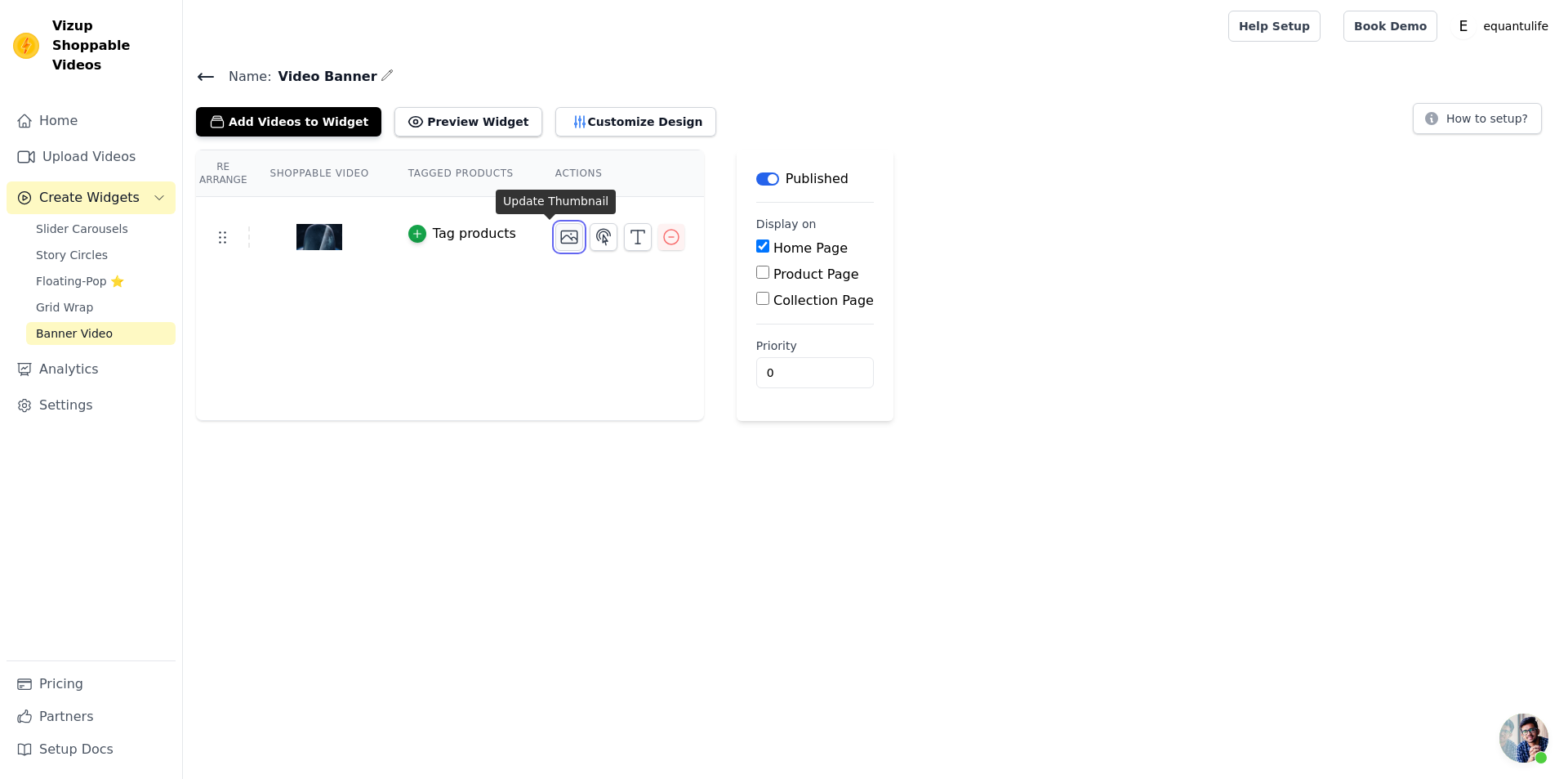
click at [561, 240] on icon "button" at bounding box center [569, 237] width 16 height 13
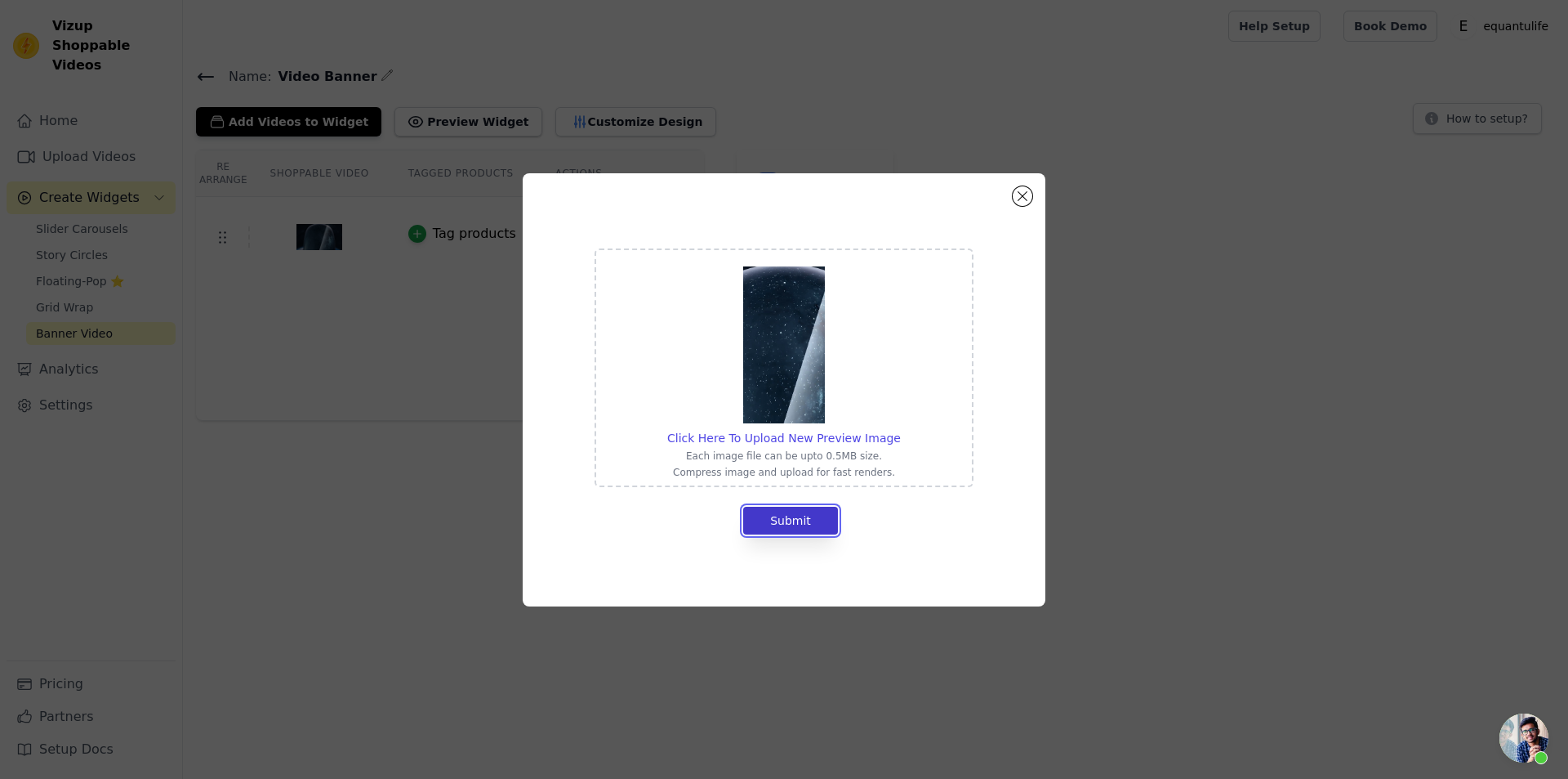
click at [784, 527] on button "Submit" at bounding box center [790, 520] width 94 height 28
click at [823, 444] on span "Click Here To Upload New Preview Image" at bounding box center [784, 438] width 234 height 13
click at [900, 429] on input "Click Here To Upload New Preview Image Each image file can be upto 0.5MB size. …" at bounding box center [900, 429] width 1 height 1
type input "C:\fakepath\按新尺寸生成图片.png"
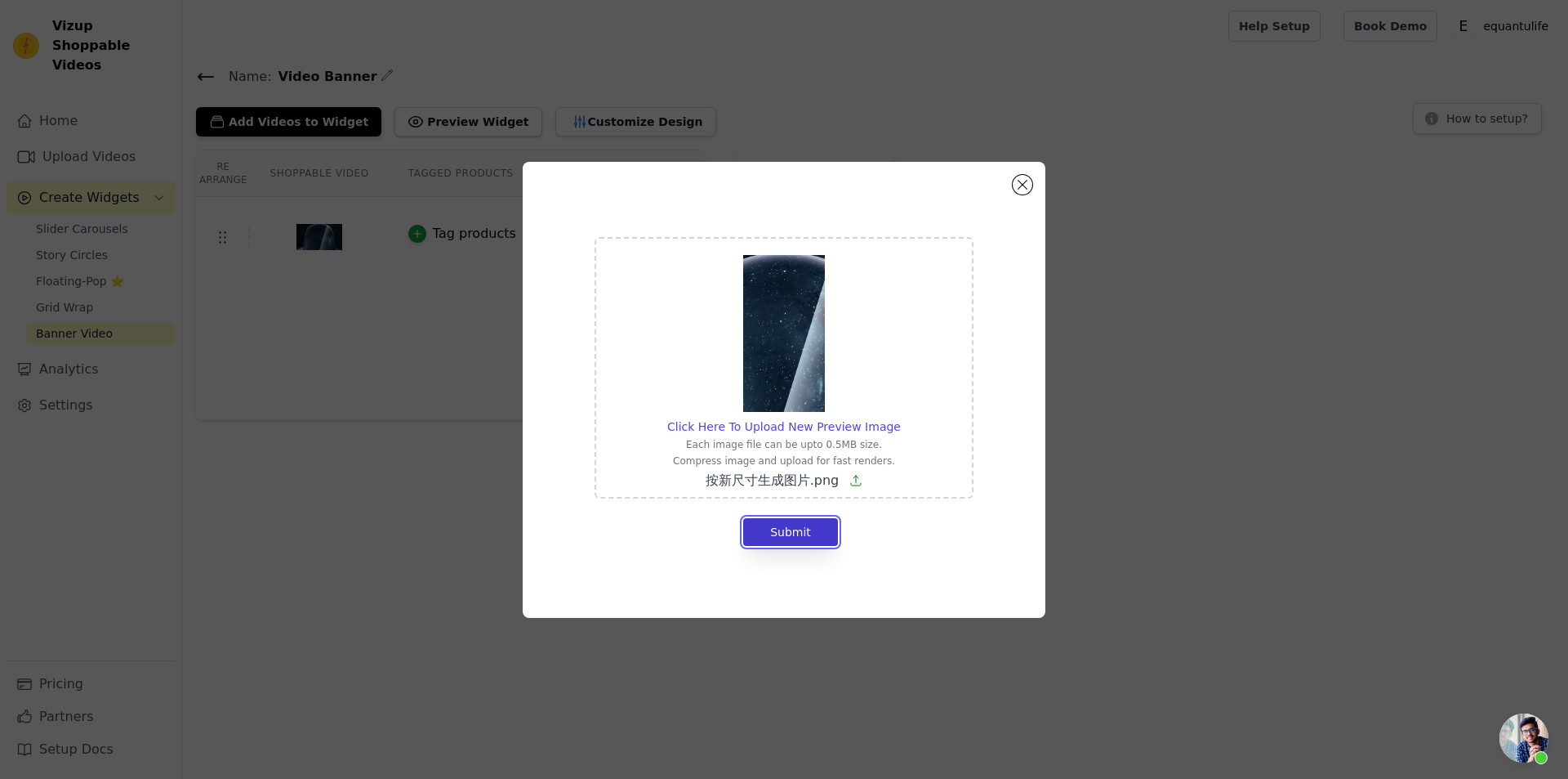
click at [802, 530] on button "Submit" at bounding box center [790, 532] width 94 height 28
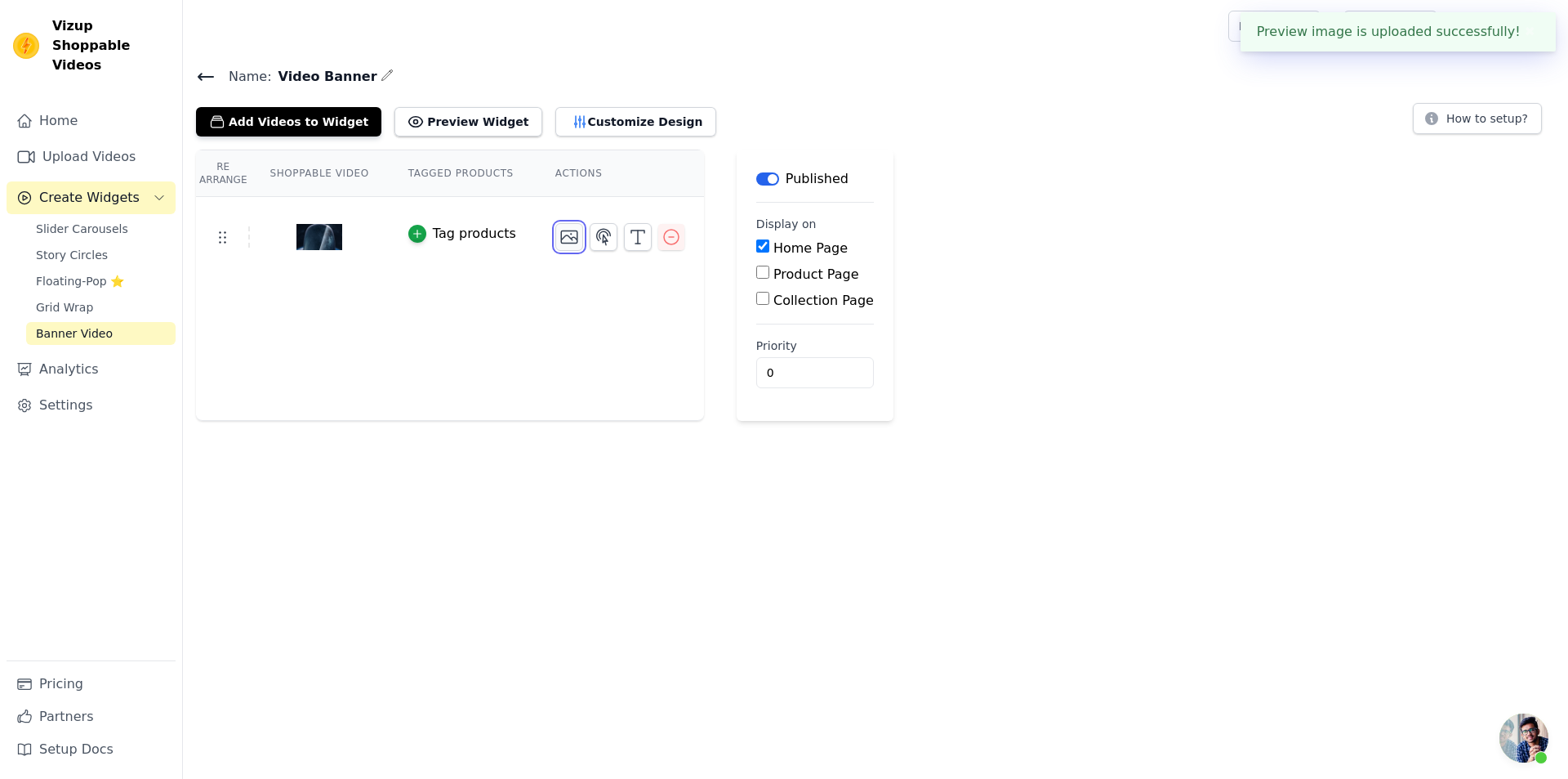
click at [559, 238] on icon "button" at bounding box center [569, 237] width 19 height 19
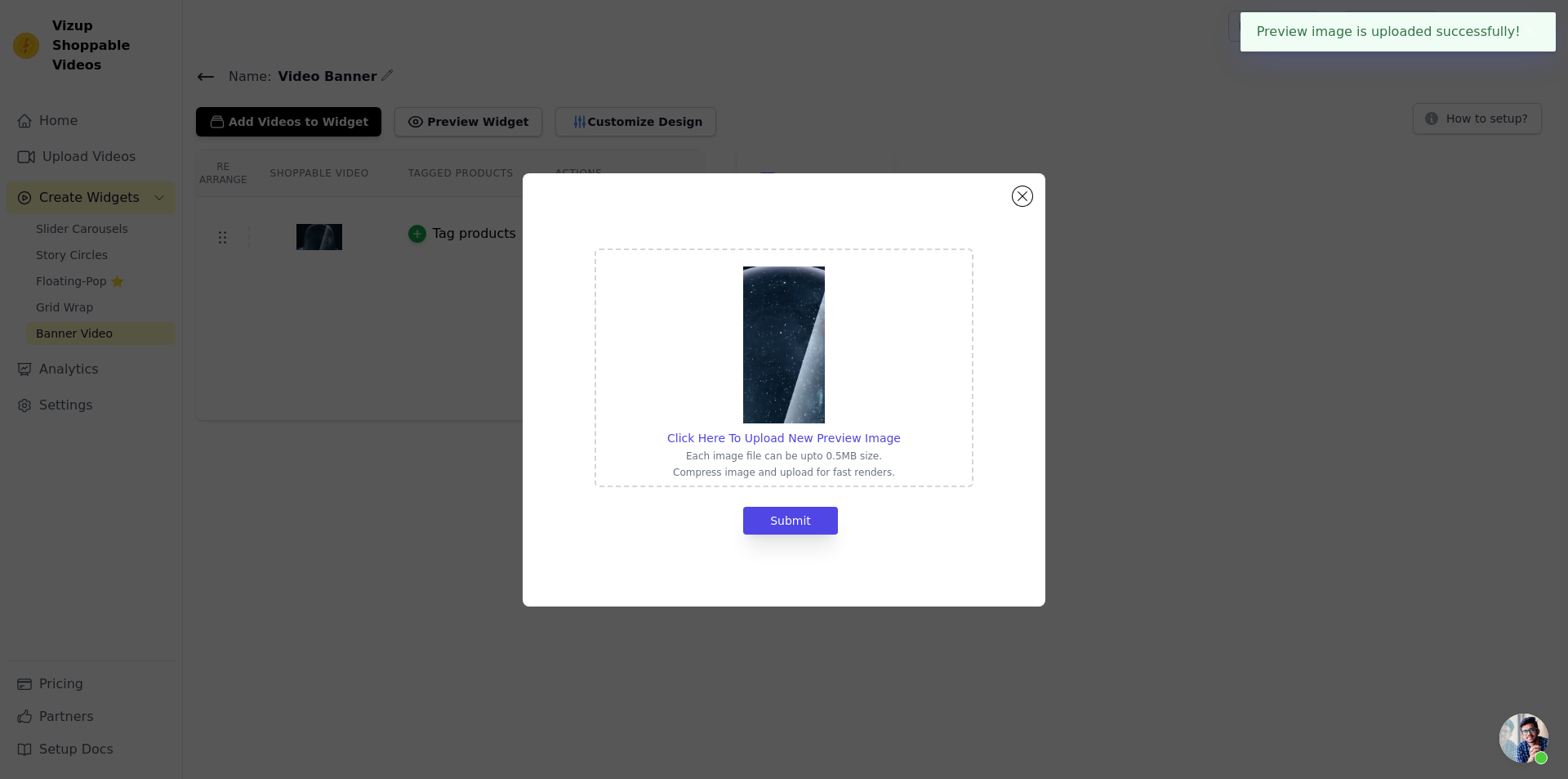
click at [469, 325] on div "Click Here To Upload New Preview Image Each image file can be upto 0.5MB size. …" at bounding box center [784, 390] width 1516 height 485
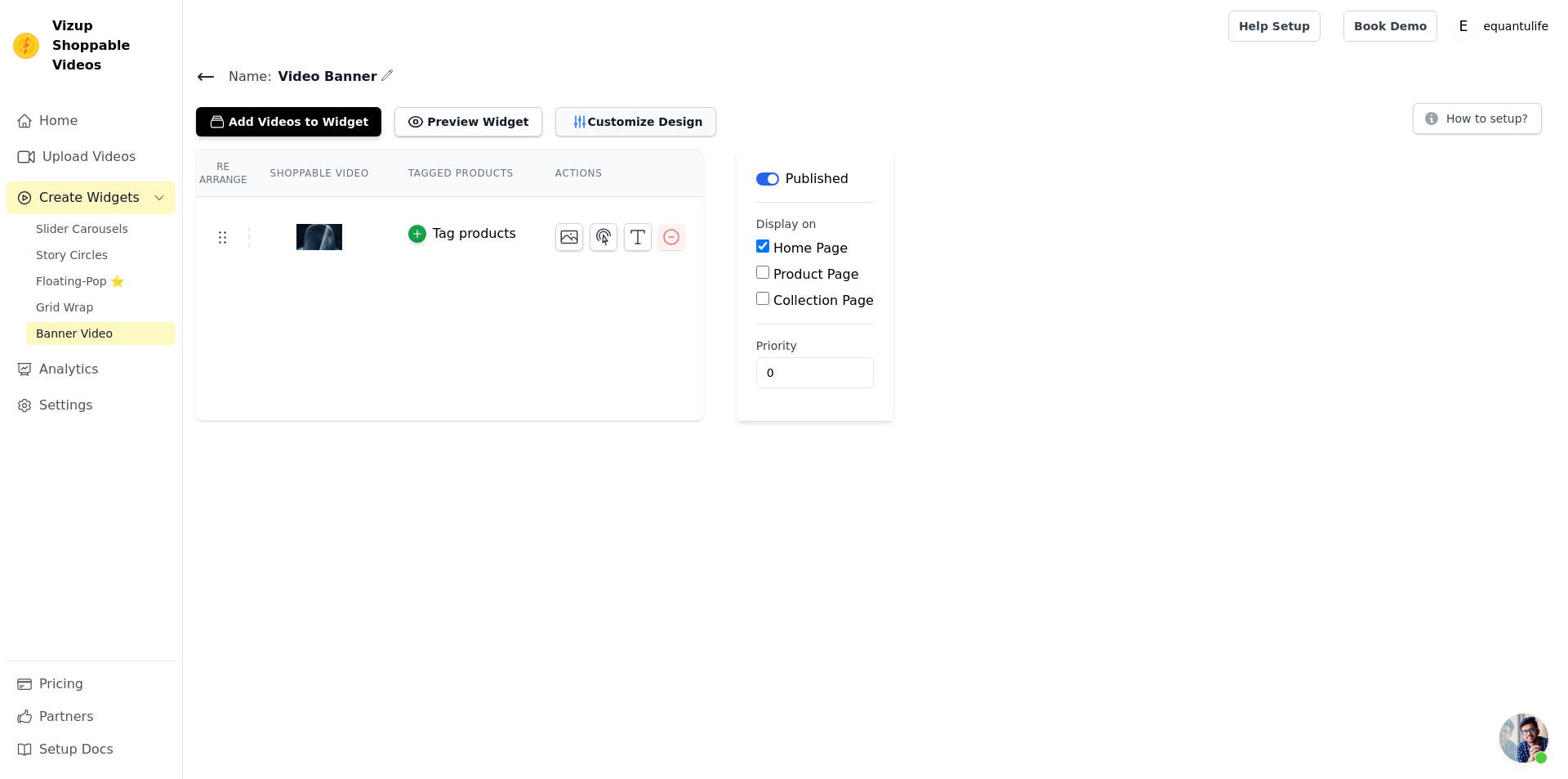
click at [561, 130] on button "Customize Design" at bounding box center [635, 121] width 161 height 30
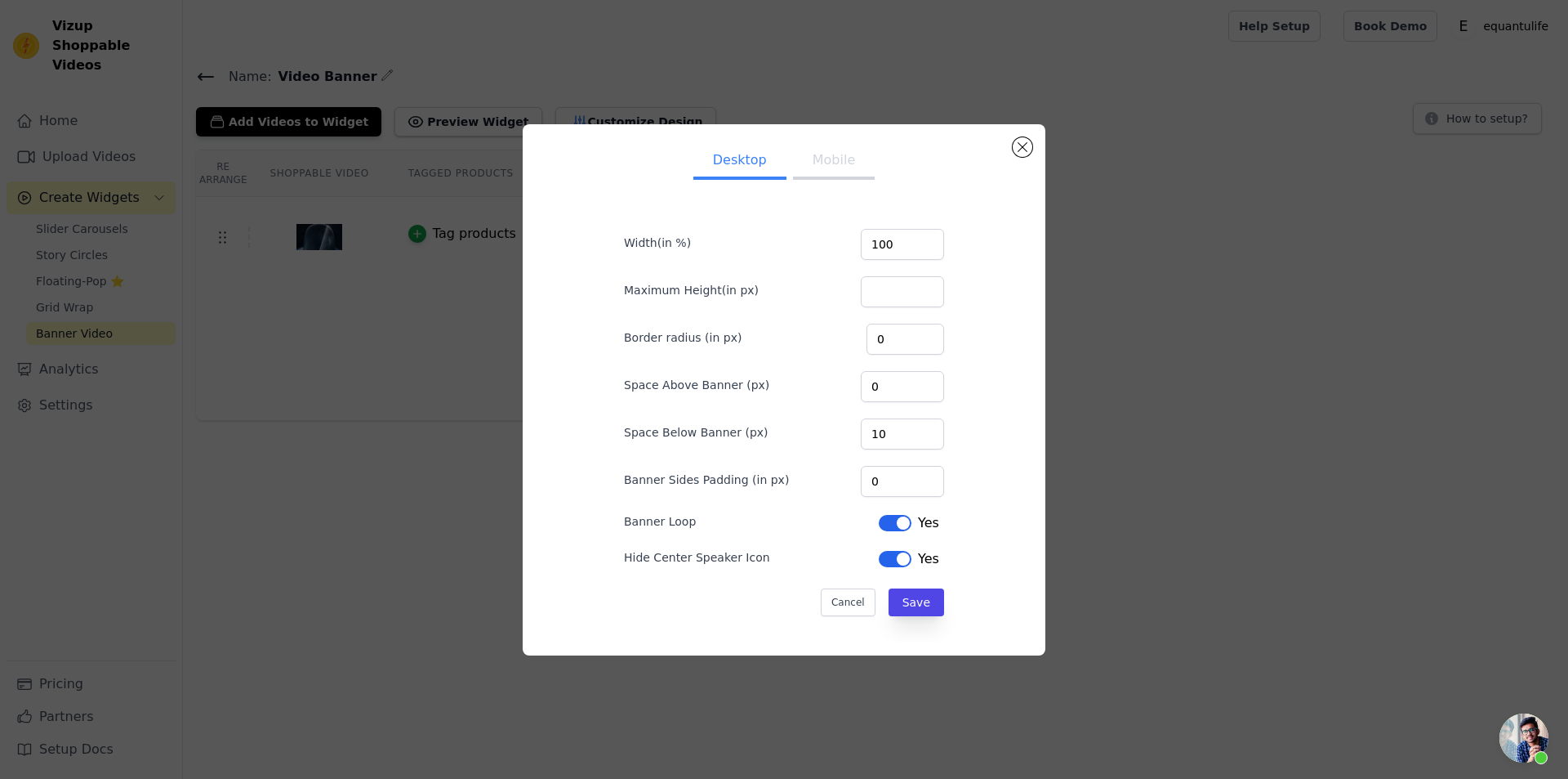
click at [891, 526] on button "Label" at bounding box center [895, 523] width 33 height 16
click at [893, 557] on button "Label" at bounding box center [895, 558] width 33 height 16
click at [823, 170] on button "Mobile" at bounding box center [834, 161] width 82 height 36
click at [883, 552] on button "Label" at bounding box center [895, 558] width 33 height 16
click at [908, 597] on button "Save" at bounding box center [916, 602] width 56 height 28
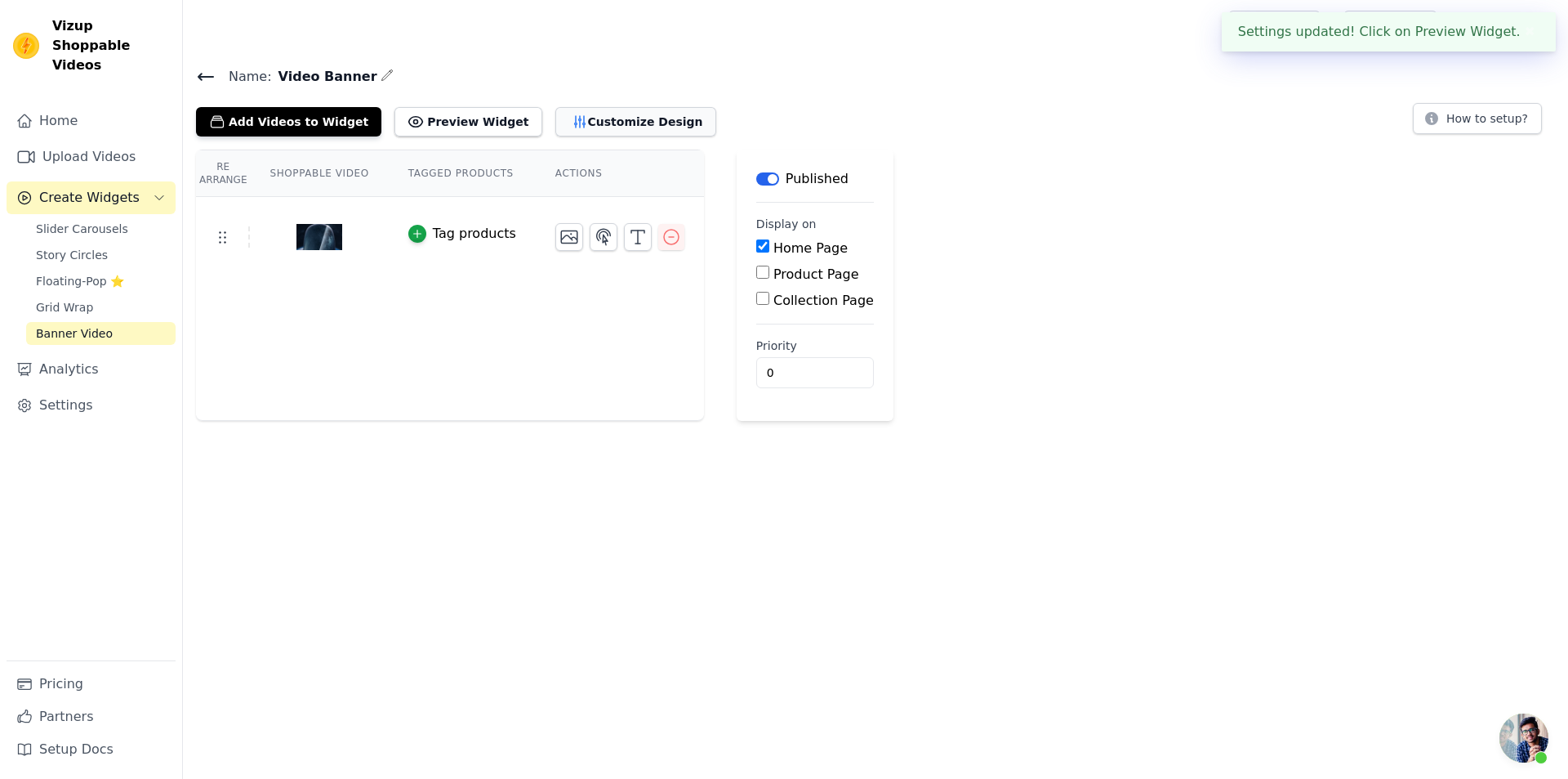
click at [613, 115] on button "Customize Design" at bounding box center [635, 121] width 161 height 30
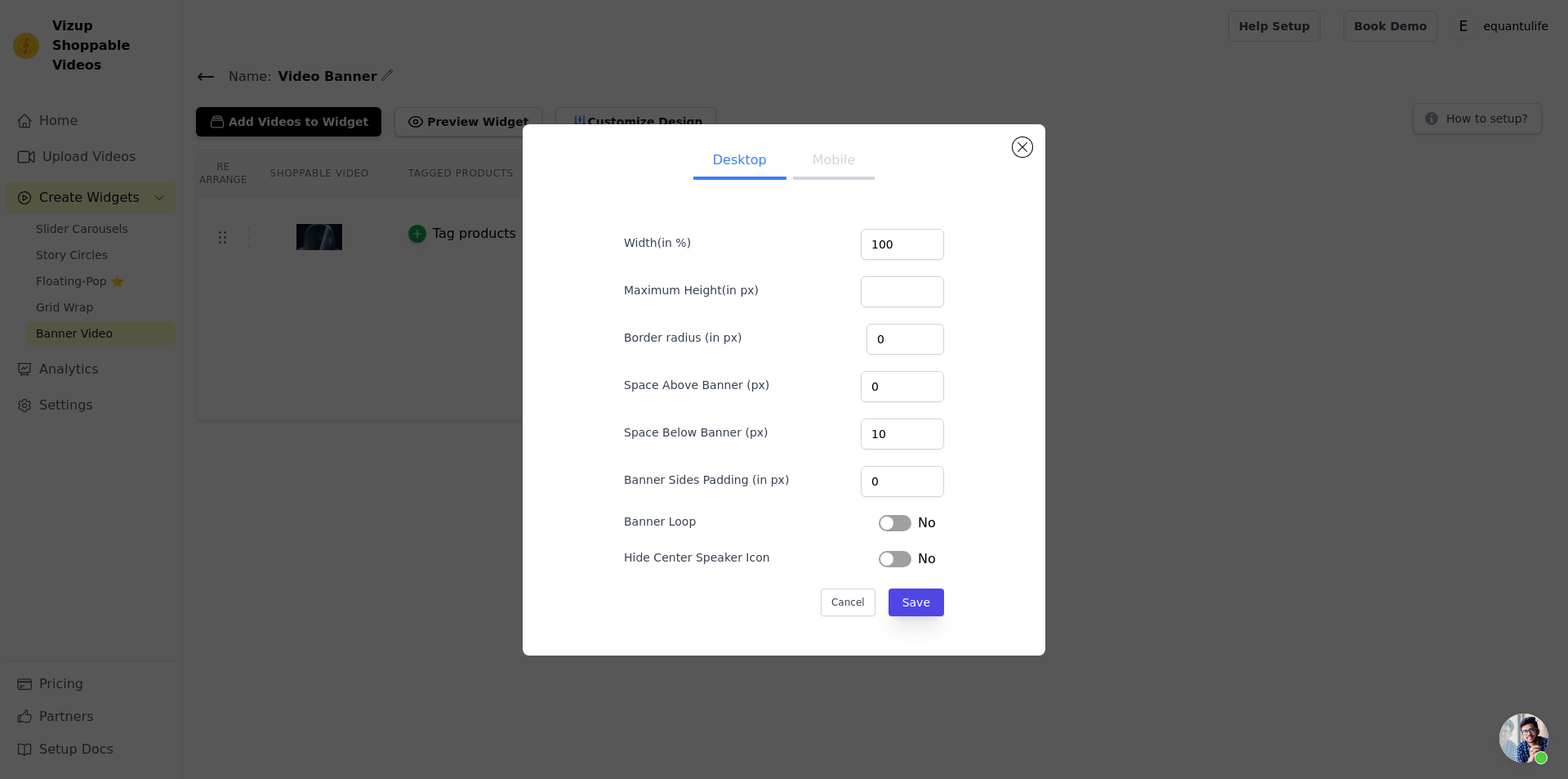
click at [879, 527] on button "Label" at bounding box center [895, 523] width 33 height 16
click at [825, 176] on button "Mobile" at bounding box center [834, 161] width 82 height 36
click at [733, 164] on button "Desktop" at bounding box center [740, 161] width 93 height 36
click at [879, 561] on button "Label" at bounding box center [895, 558] width 33 height 16
click at [842, 182] on ul "Desktop Mobile" at bounding box center [784, 162] width 373 height 49
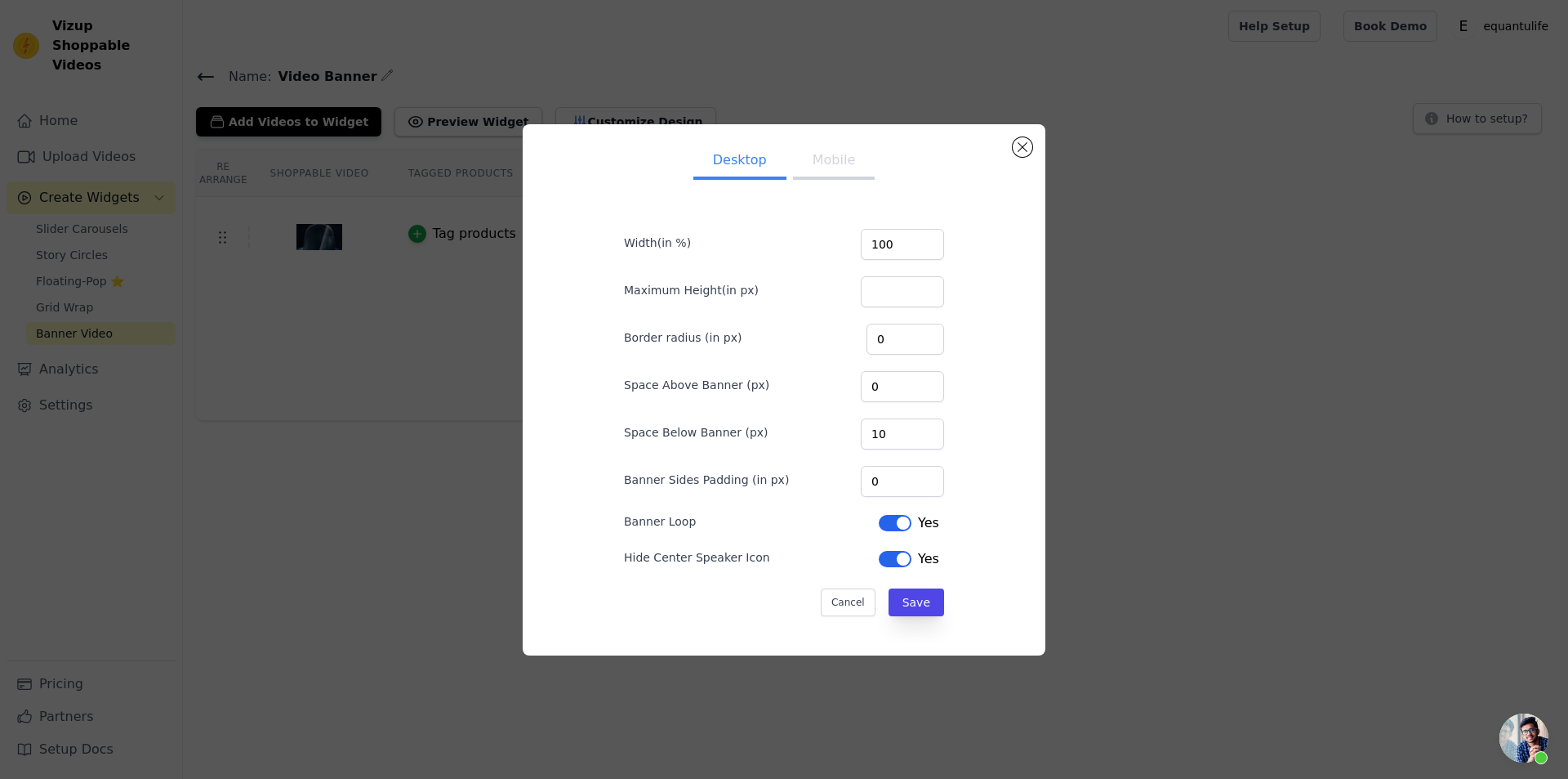
click at [837, 170] on button "Mobile" at bounding box center [834, 161] width 82 height 36
click at [889, 563] on button "Label" at bounding box center [895, 558] width 33 height 16
click at [904, 601] on button "Save" at bounding box center [916, 602] width 56 height 28
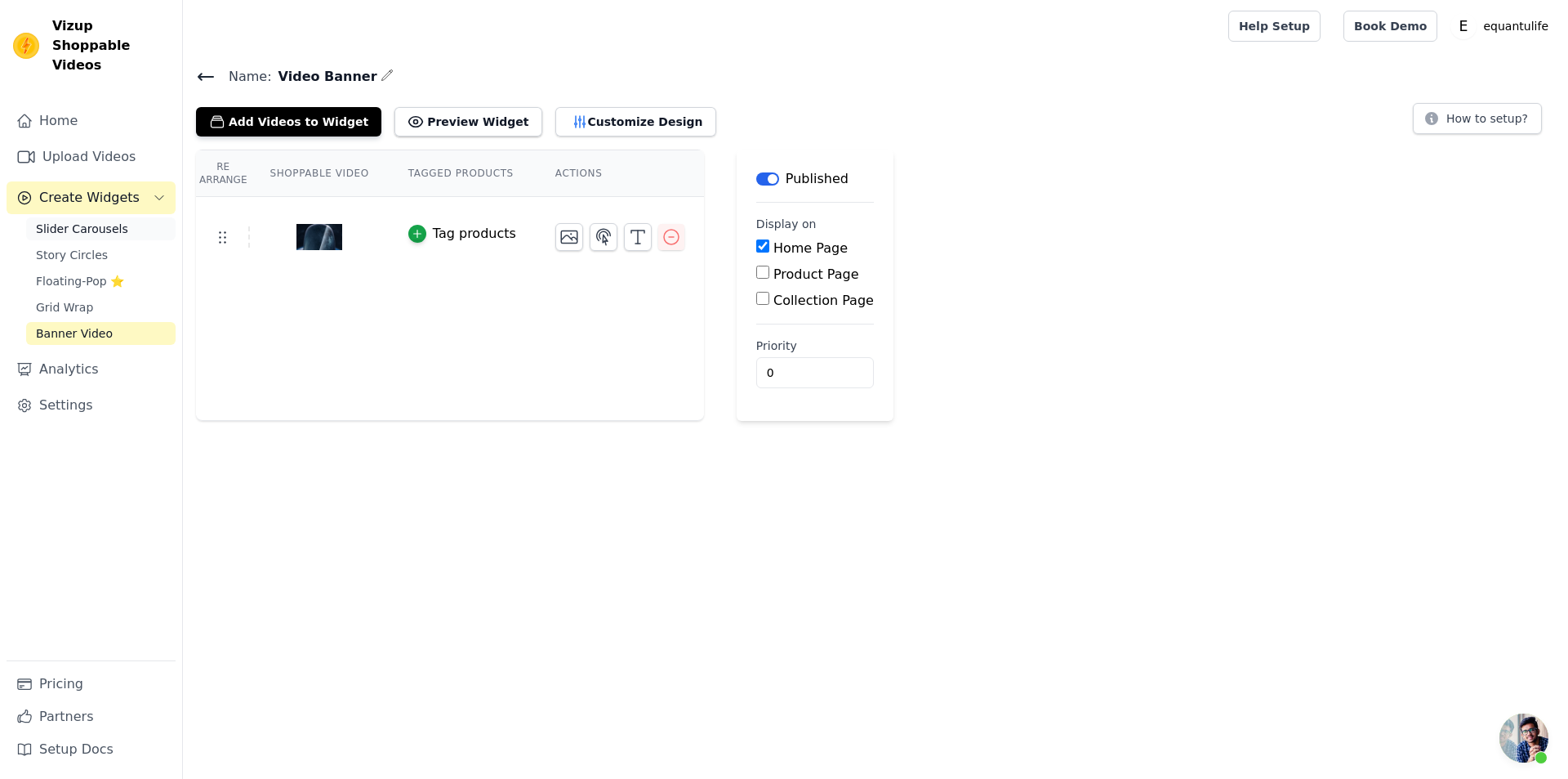
click at [82, 221] on span "Slider Carousels" at bounding box center [82, 228] width 92 height 16
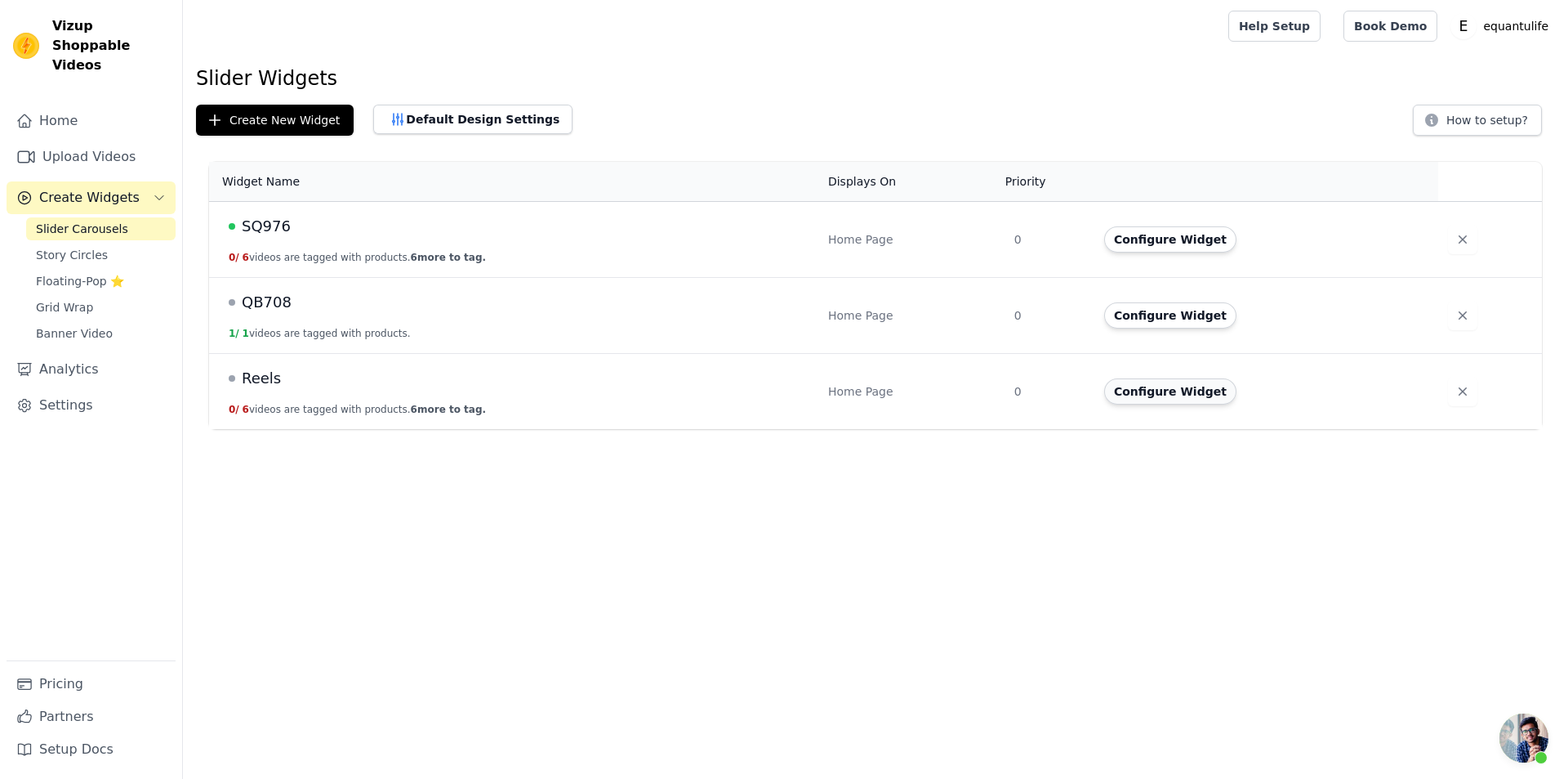
click at [1164, 398] on button "Configure Widget" at bounding box center [1170, 391] width 132 height 26
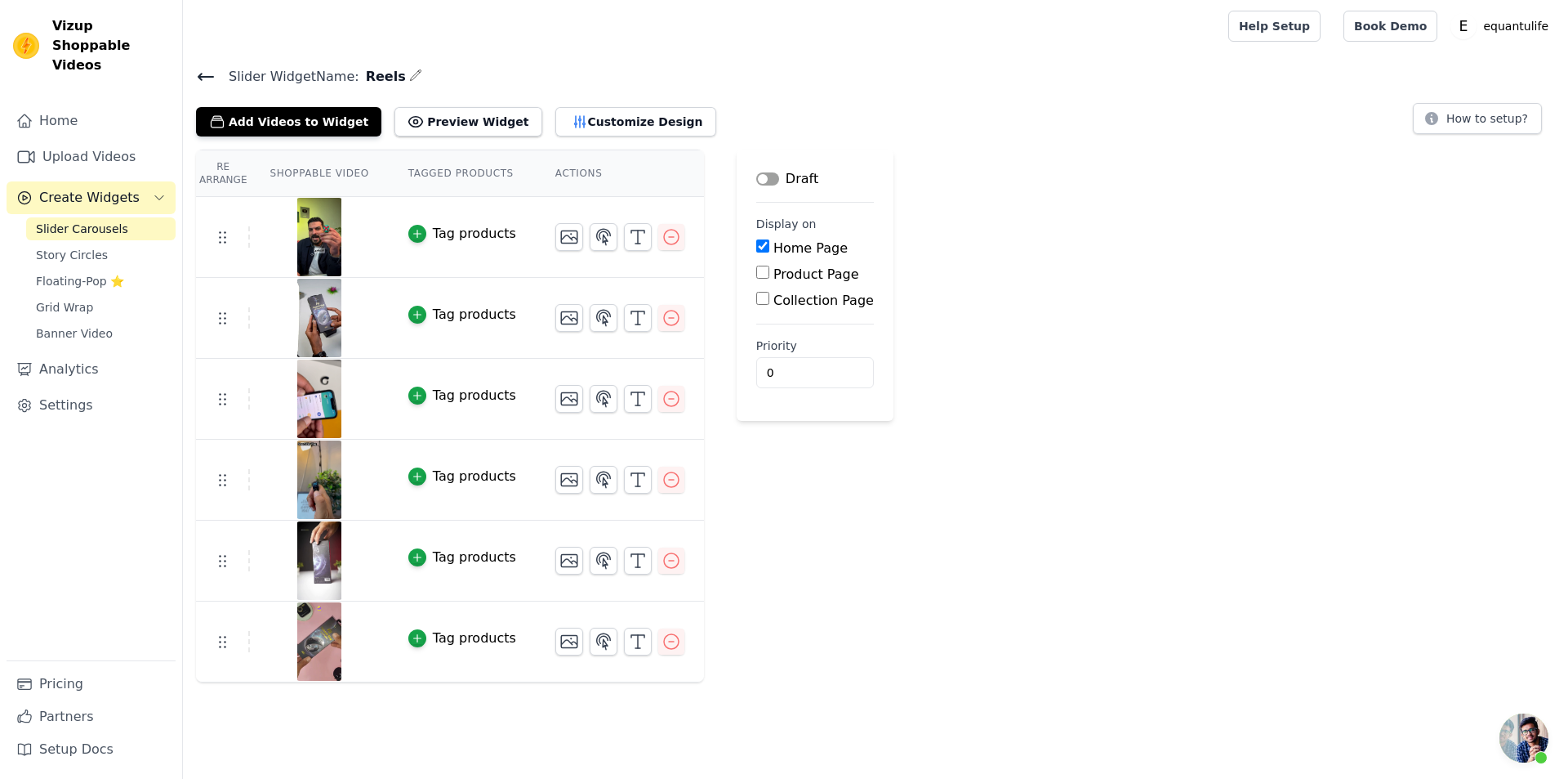
click at [757, 174] on button "Label" at bounding box center [768, 179] width 23 height 13
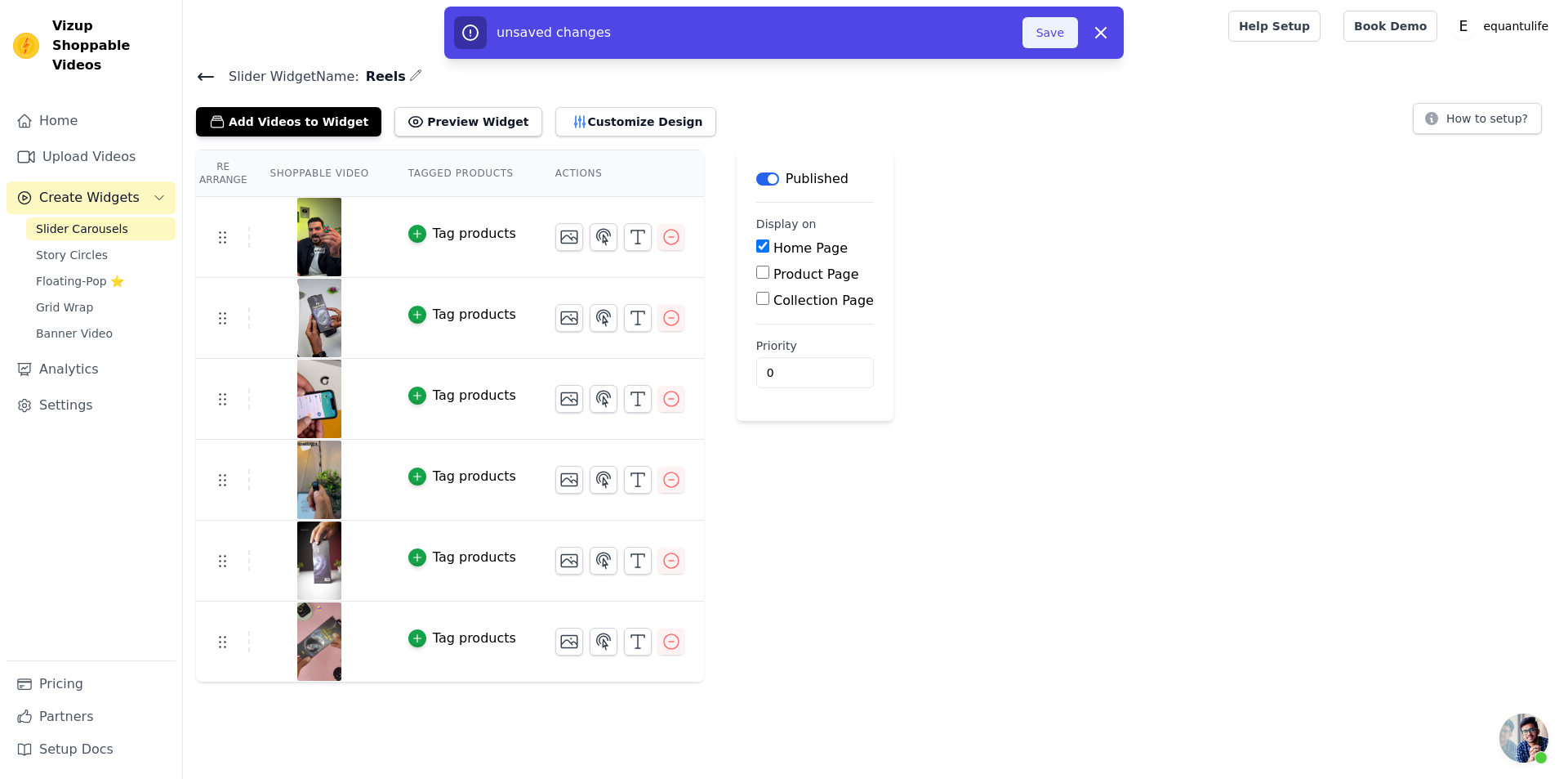
click at [1051, 29] on button "Save" at bounding box center [1051, 33] width 56 height 31
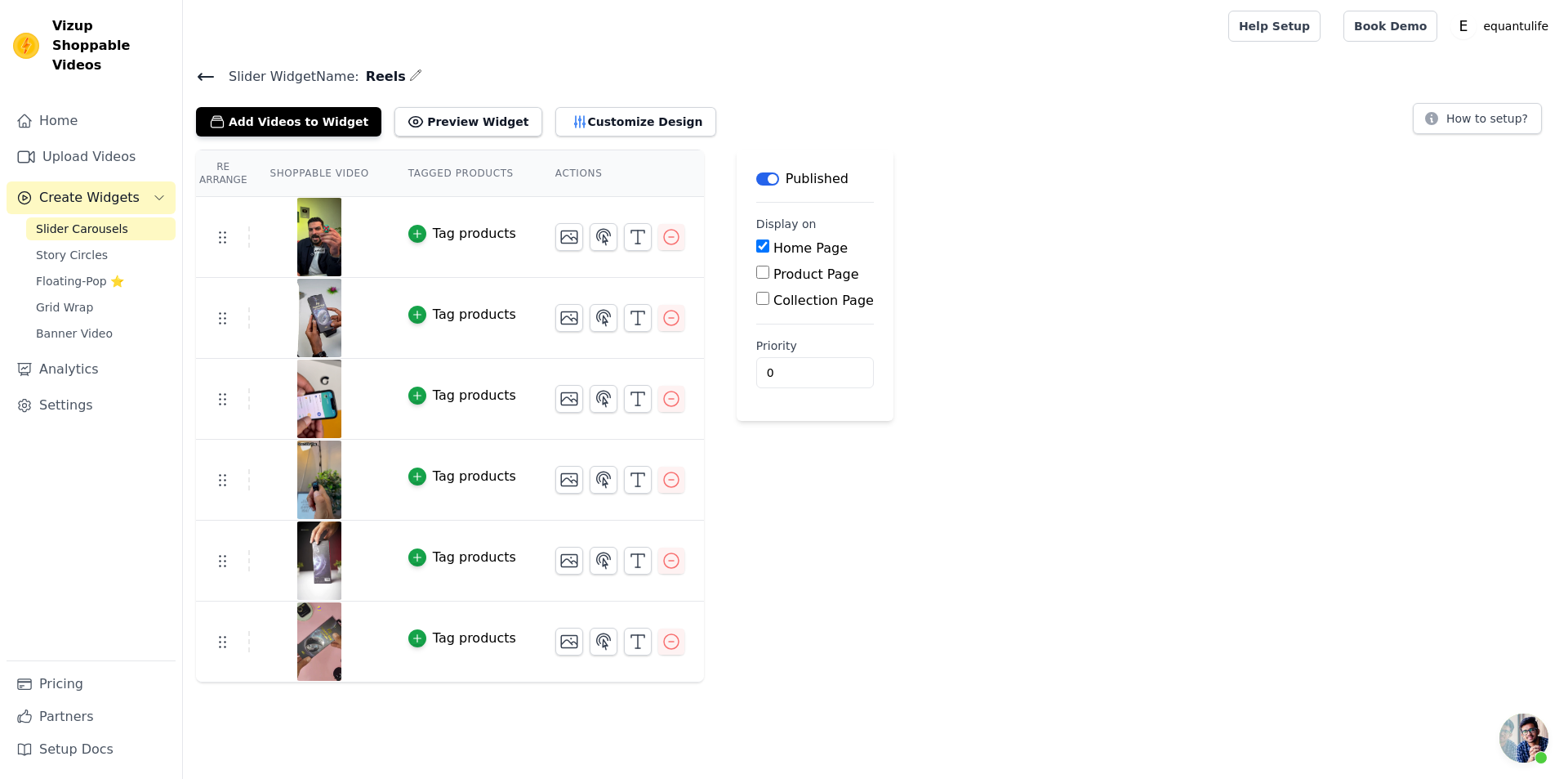
click at [1027, 262] on div "Re Arrange Shoppable Video Tagged Products Actions Tag products Tag products Ta…" at bounding box center [875, 415] width 1385 height 532
click at [197, 67] on icon at bounding box center [206, 77] width 19 height 19
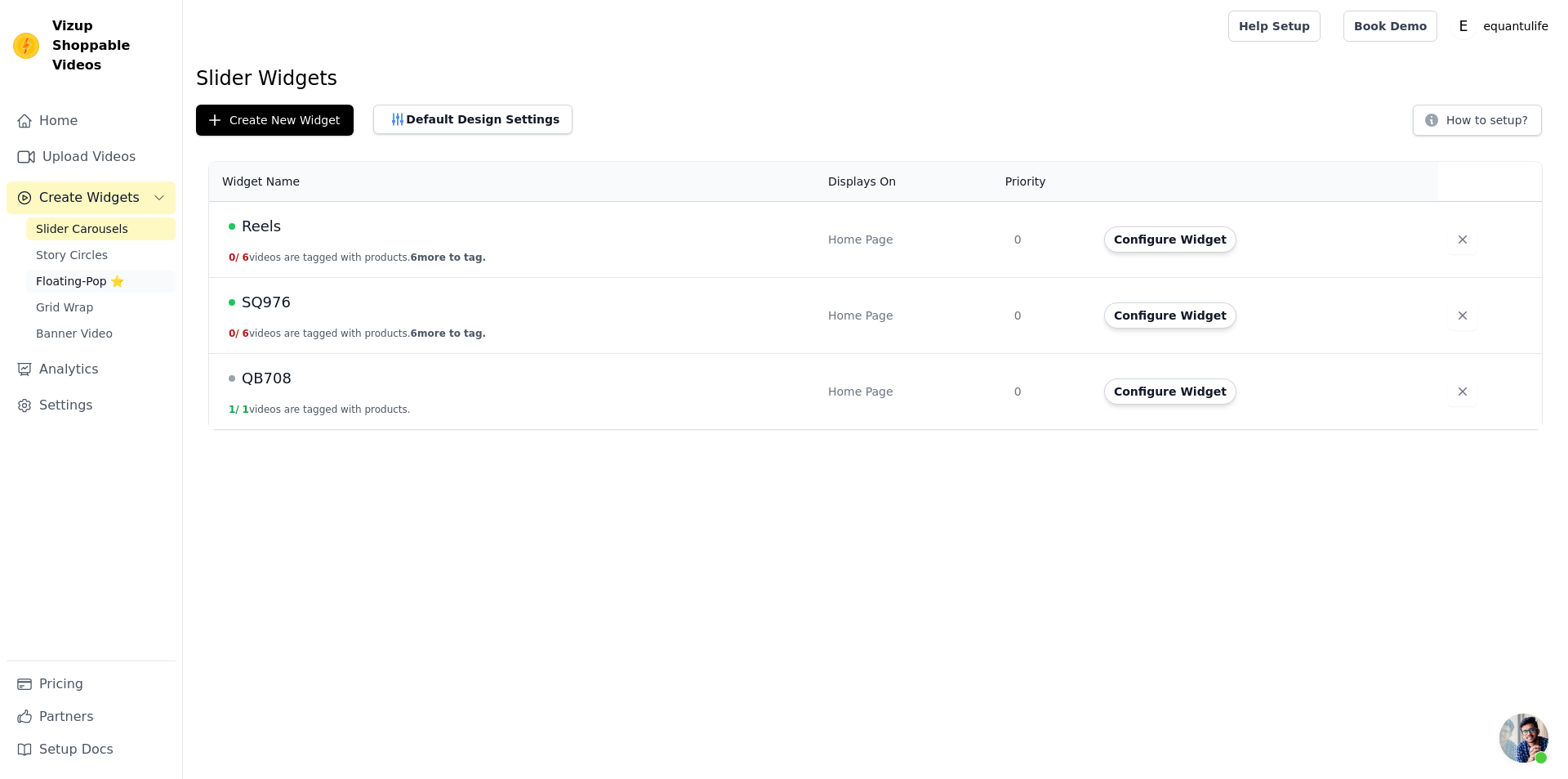
click at [101, 270] on link "Floating-Pop ⭐" at bounding box center [100, 281] width 149 height 23
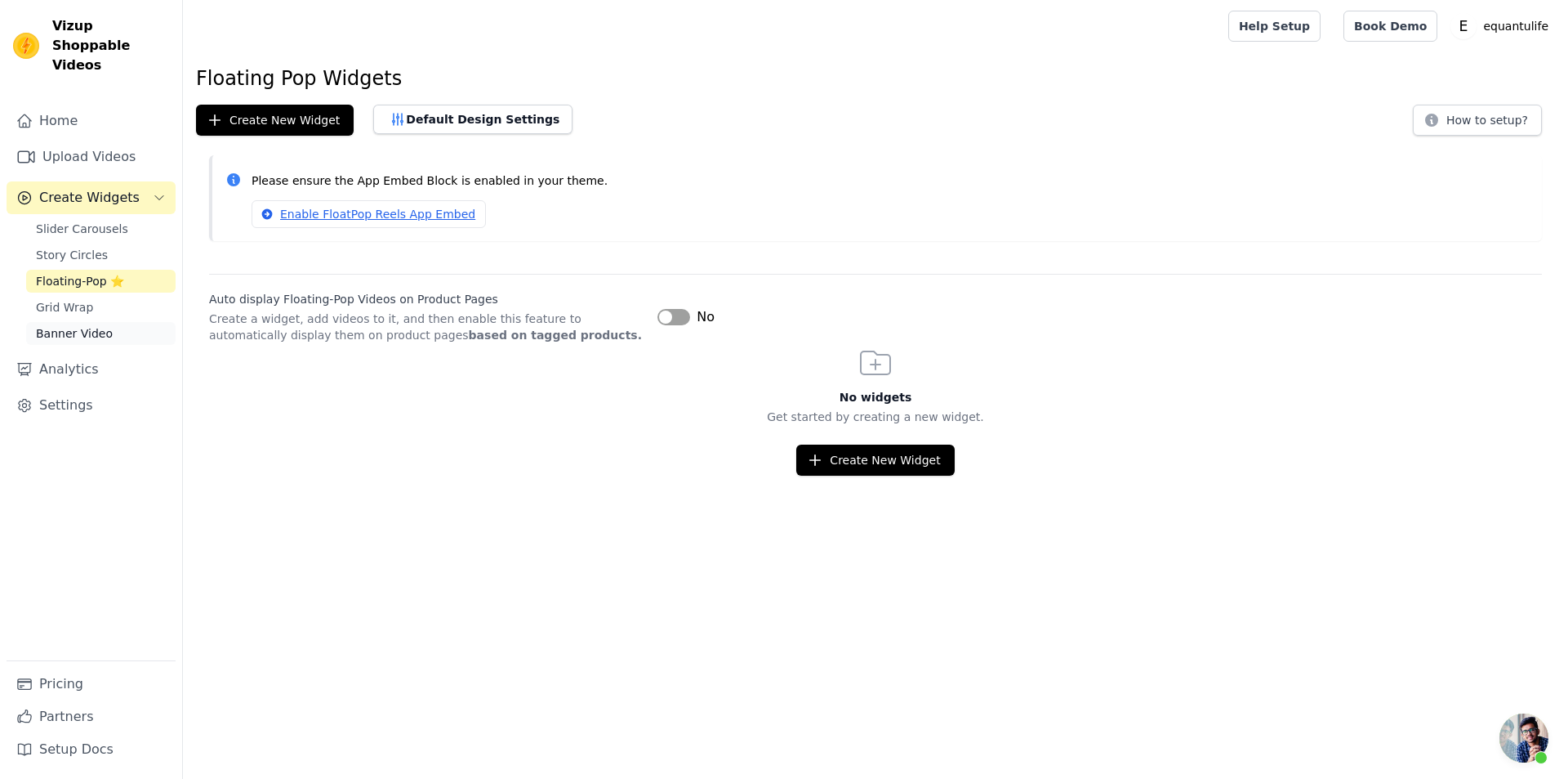
click at [72, 325] on span "Banner Video" at bounding box center [74, 333] width 77 height 16
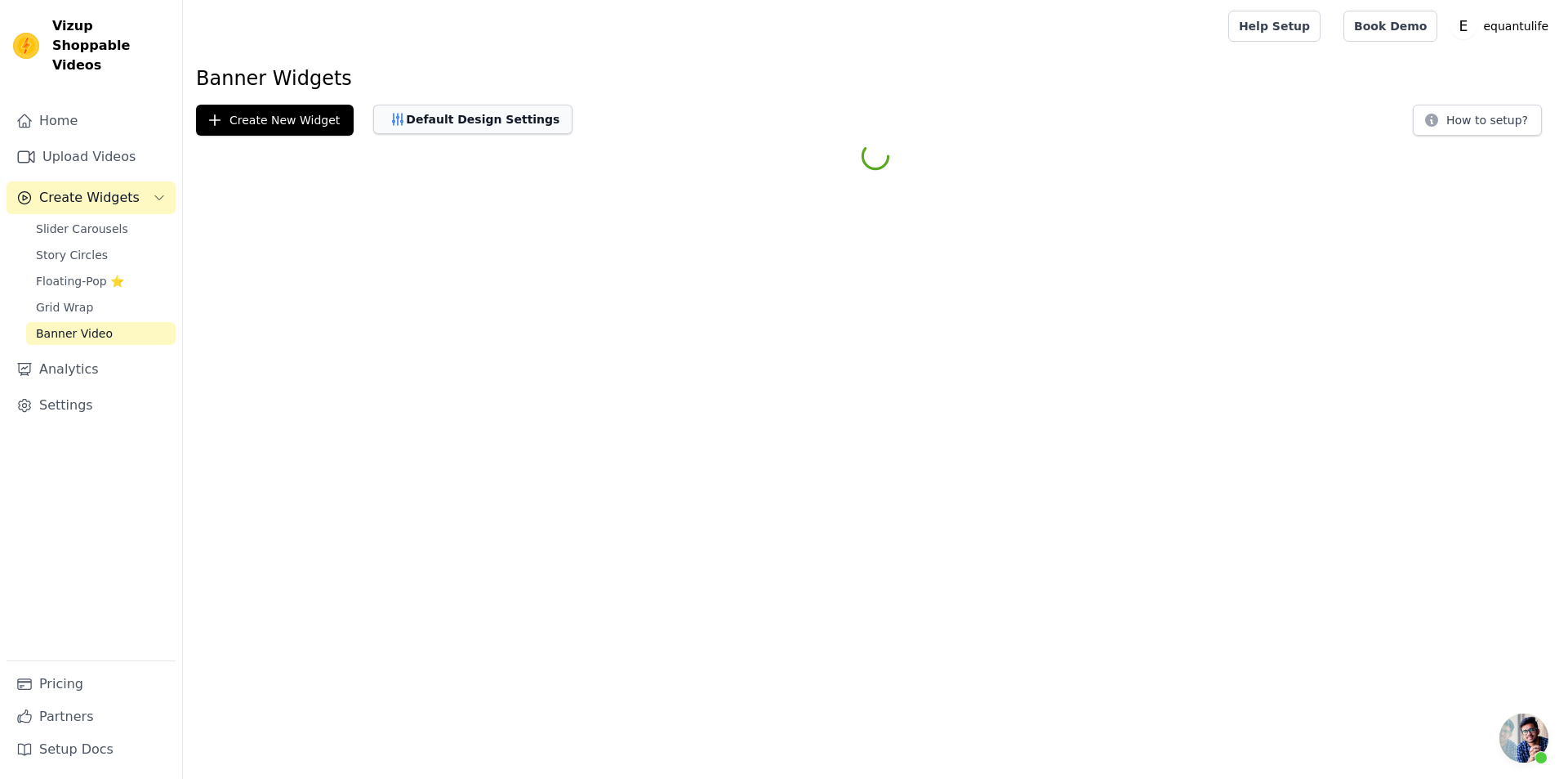
click at [458, 124] on button "Default Design Settings" at bounding box center [473, 119] width 199 height 30
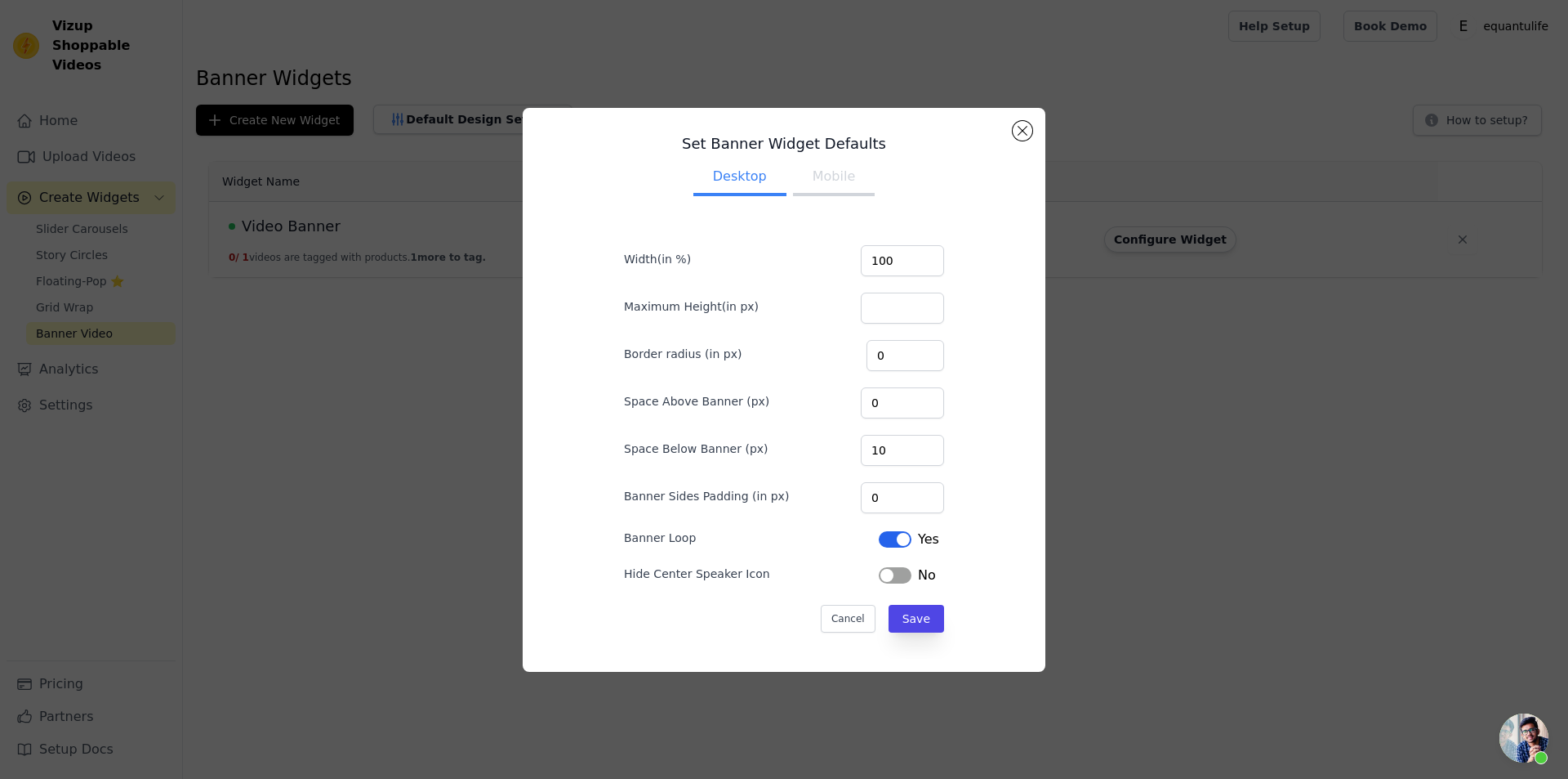
click at [837, 184] on button "Mobile" at bounding box center [834, 177] width 82 height 36
click at [882, 540] on button "Label" at bounding box center [895, 539] width 33 height 16
click at [721, 186] on button "Desktop" at bounding box center [740, 177] width 93 height 36
click at [880, 544] on button "Label" at bounding box center [895, 539] width 33 height 16
click at [887, 537] on button "Label" at bounding box center [895, 539] width 33 height 16
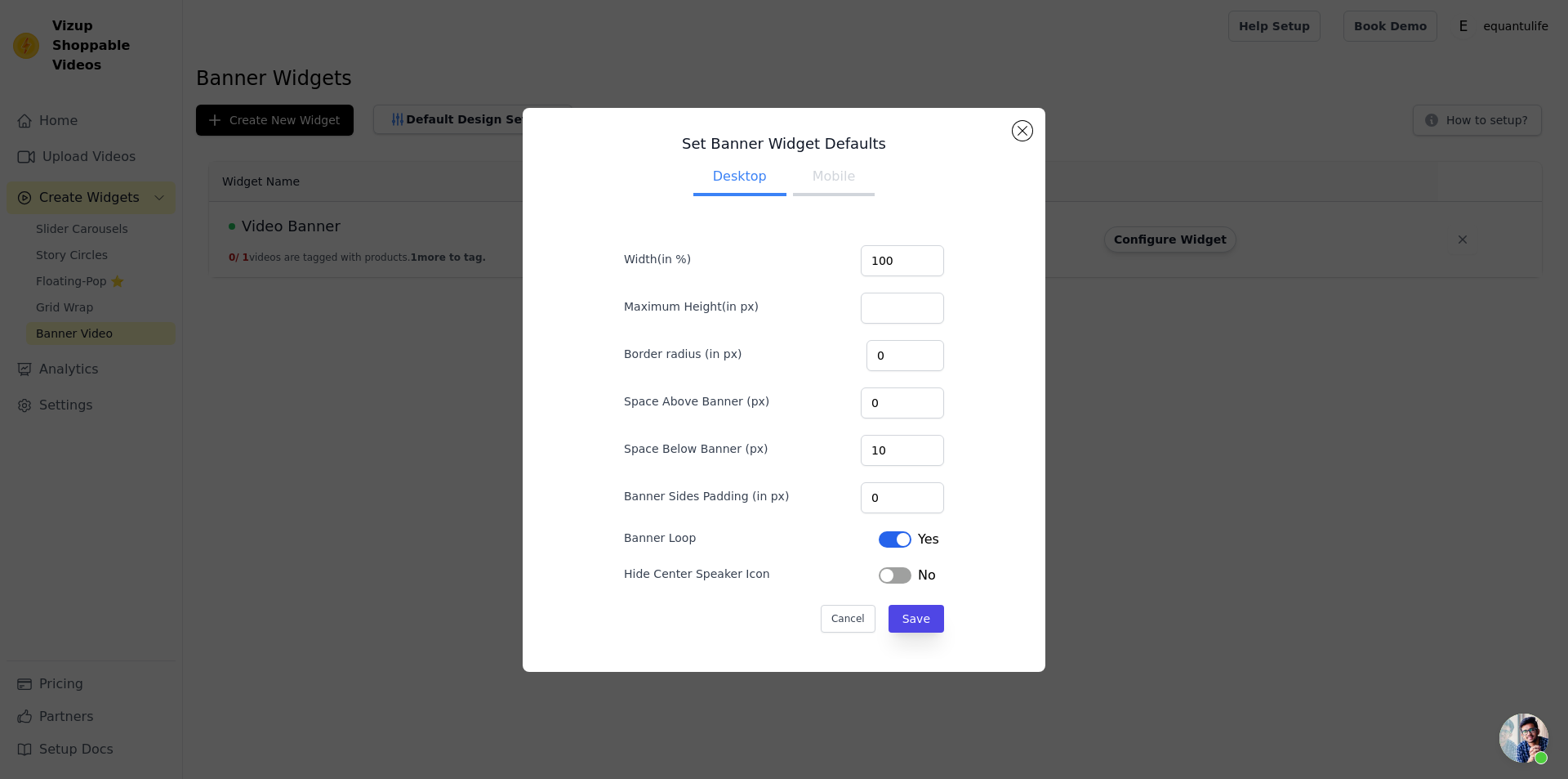
click at [807, 166] on button "Mobile" at bounding box center [834, 177] width 82 height 36
click at [892, 611] on button "Save" at bounding box center [916, 618] width 56 height 28
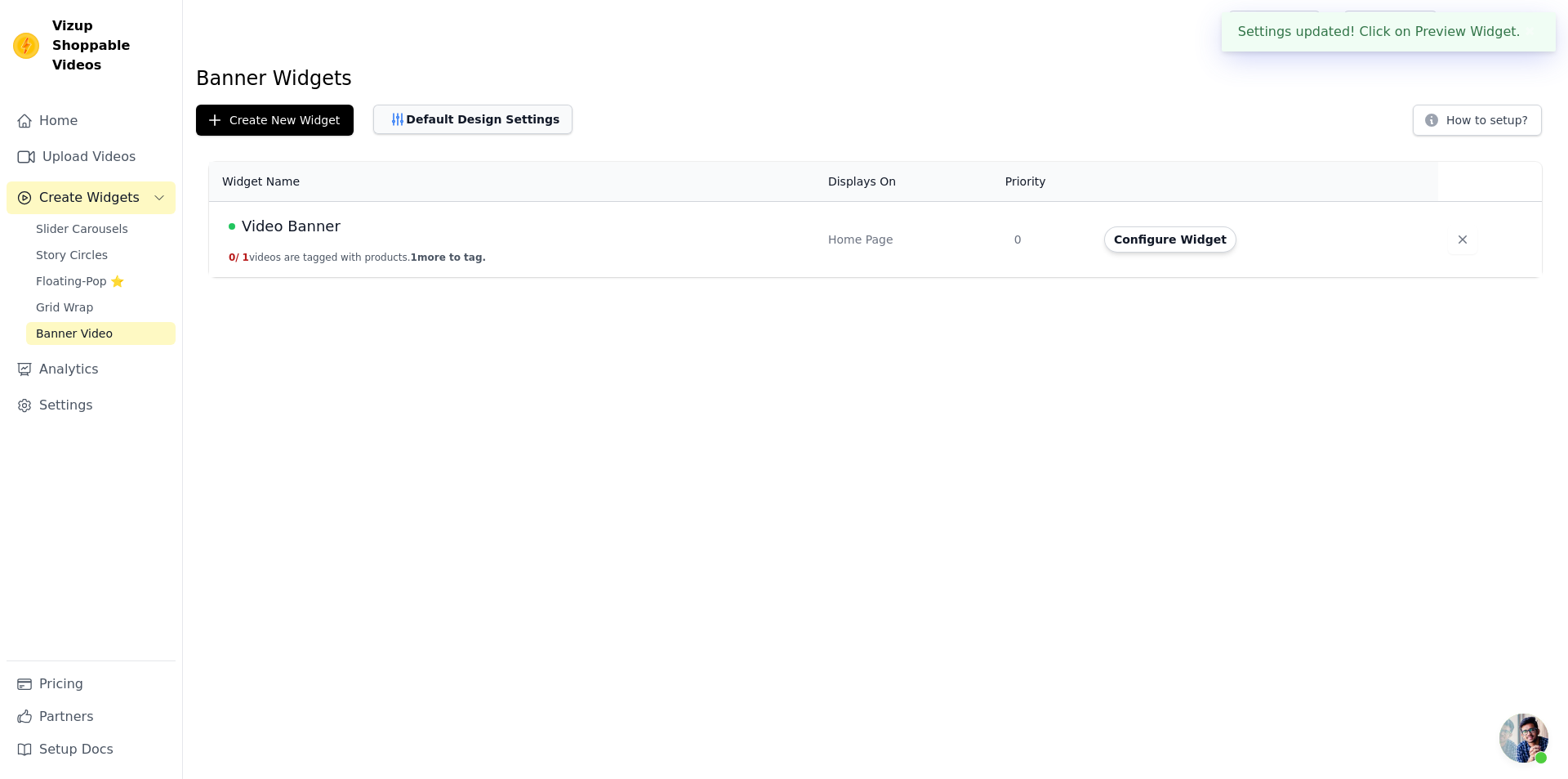
click at [498, 129] on button "Default Design Settings" at bounding box center [473, 119] width 199 height 30
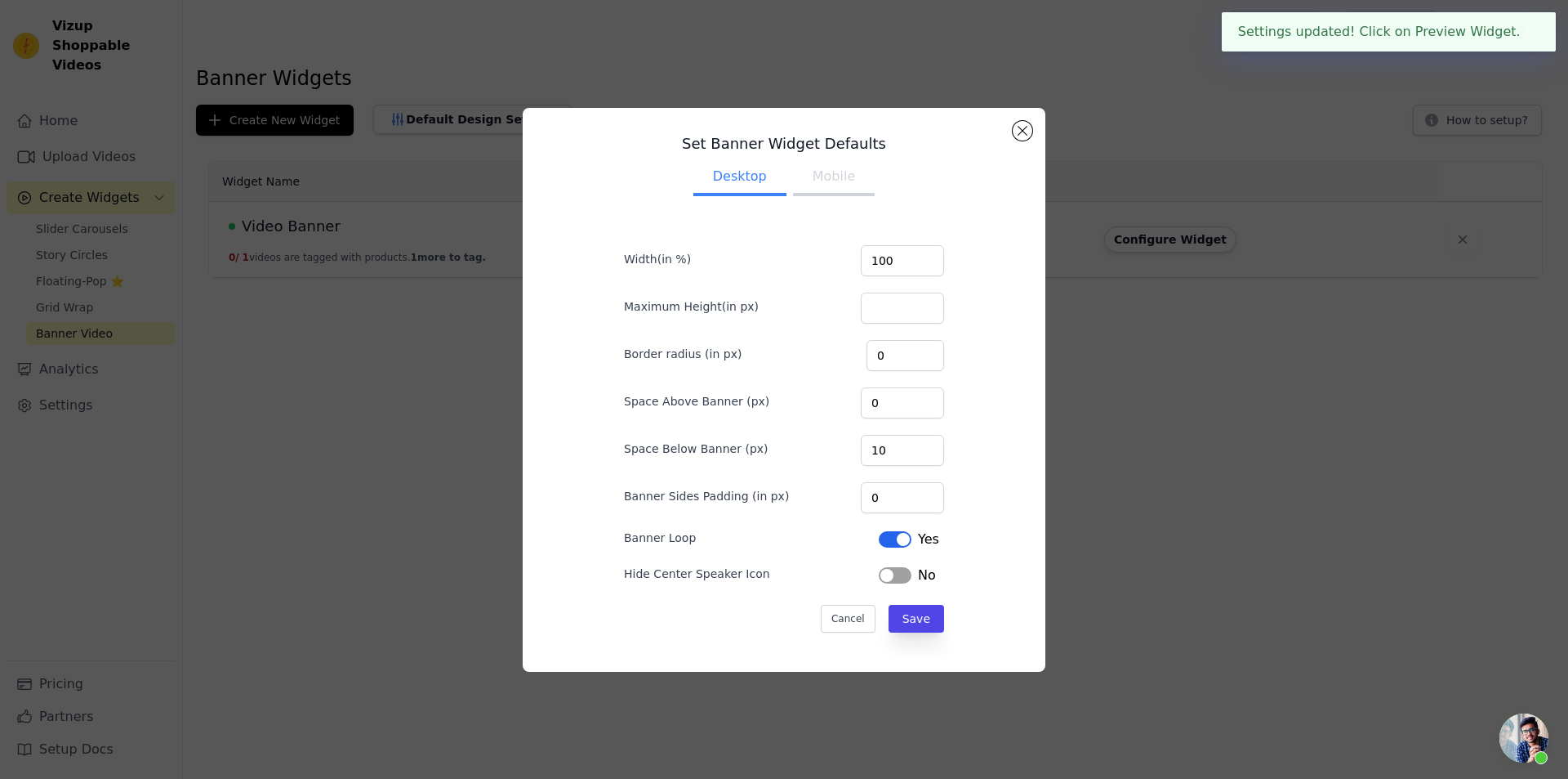
click at [823, 177] on button "Mobile" at bounding box center [834, 177] width 82 height 36
click at [736, 176] on button "Desktop" at bounding box center [740, 177] width 93 height 36
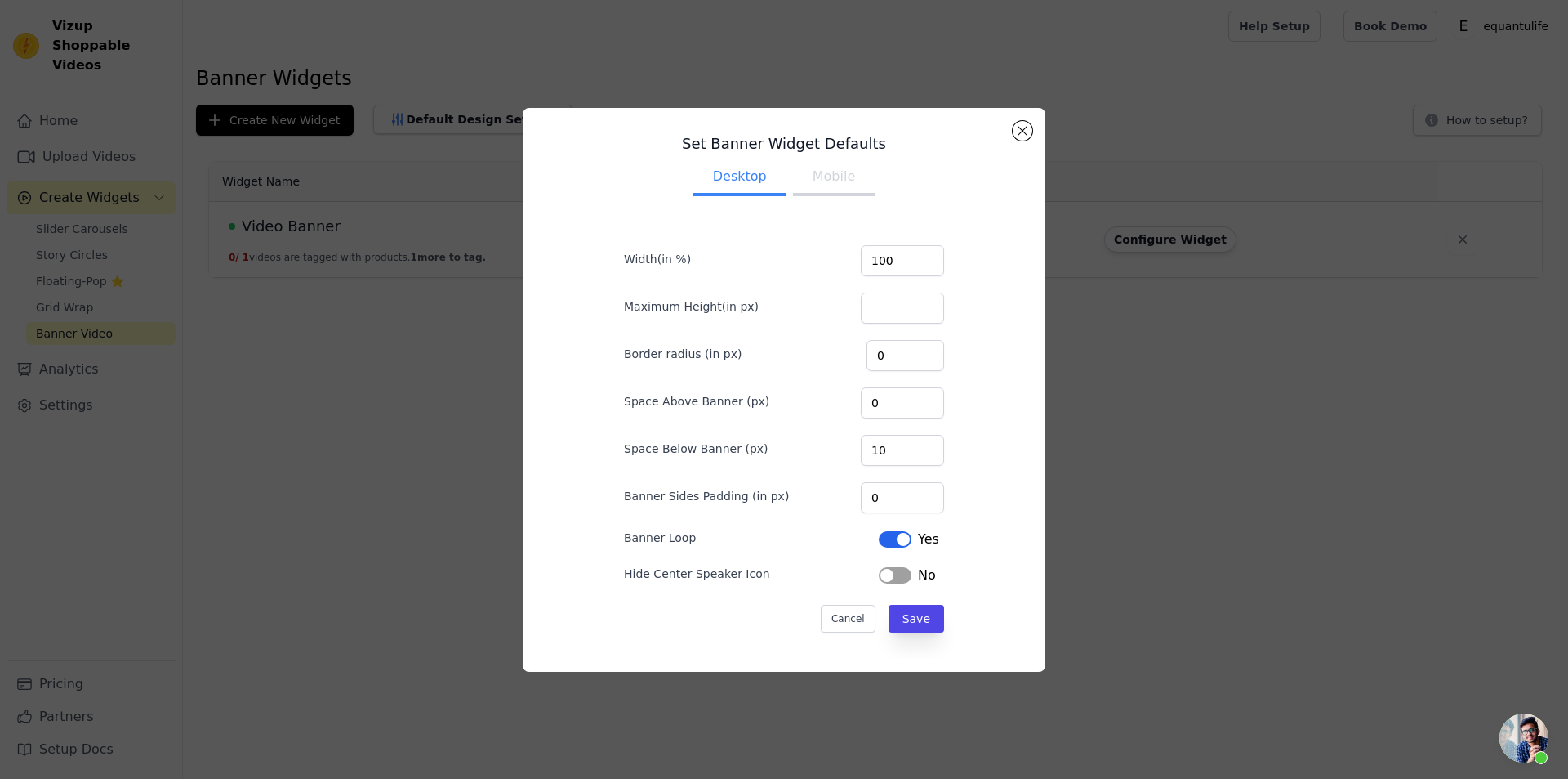
drag, startPoint x: 845, startPoint y: 165, endPoint x: 947, endPoint y: 148, distance: 103.4
click at [845, 166] on button "Mobile" at bounding box center [834, 177] width 82 height 36
click at [1013, 128] on div "Set Banner Widget Defaults Desktop Mobile Width(in %) 100 Maximum Height(in px)…" at bounding box center [784, 390] width 497 height 537
click at [1020, 135] on button "Close modal" at bounding box center [1022, 131] width 19 height 19
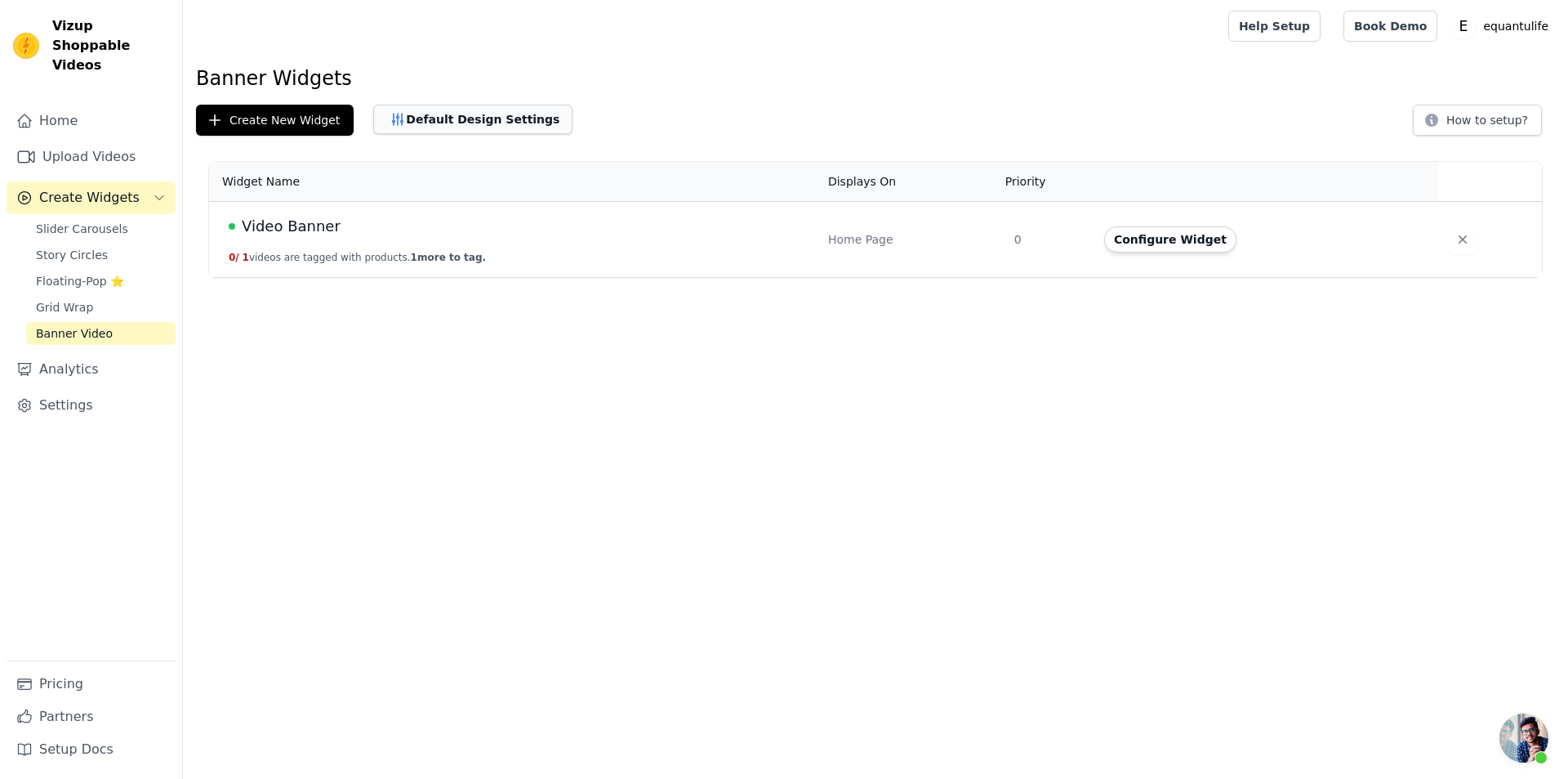
click at [444, 127] on button "Default Design Settings" at bounding box center [473, 119] width 199 height 30
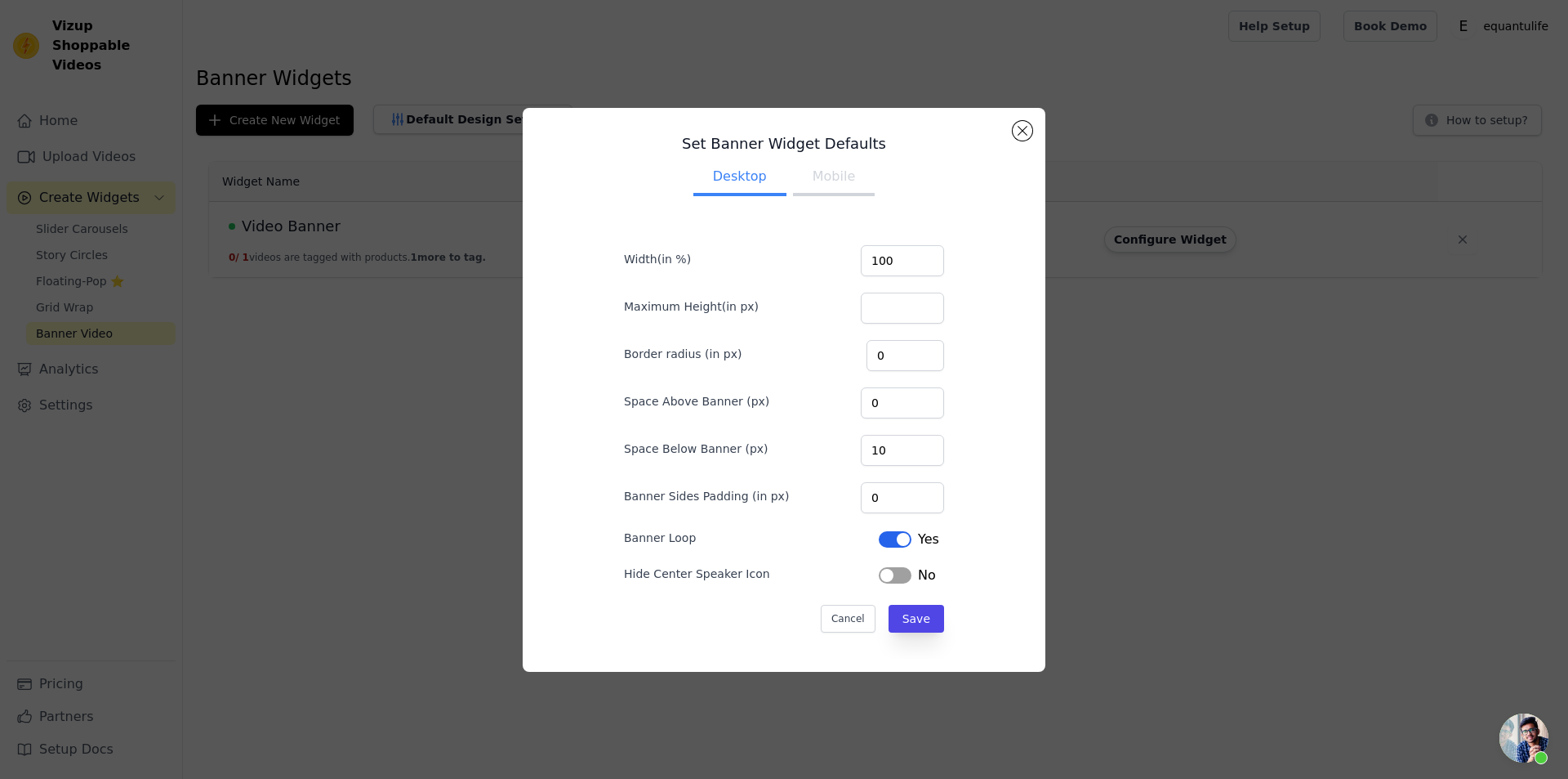
click at [1034, 125] on div "Set Banner Widget Defaults Desktop Mobile Width(in %) 100 Maximum Height(in px)…" at bounding box center [784, 390] width 523 height 564
click at [1019, 138] on button "Close modal" at bounding box center [1022, 131] width 19 height 19
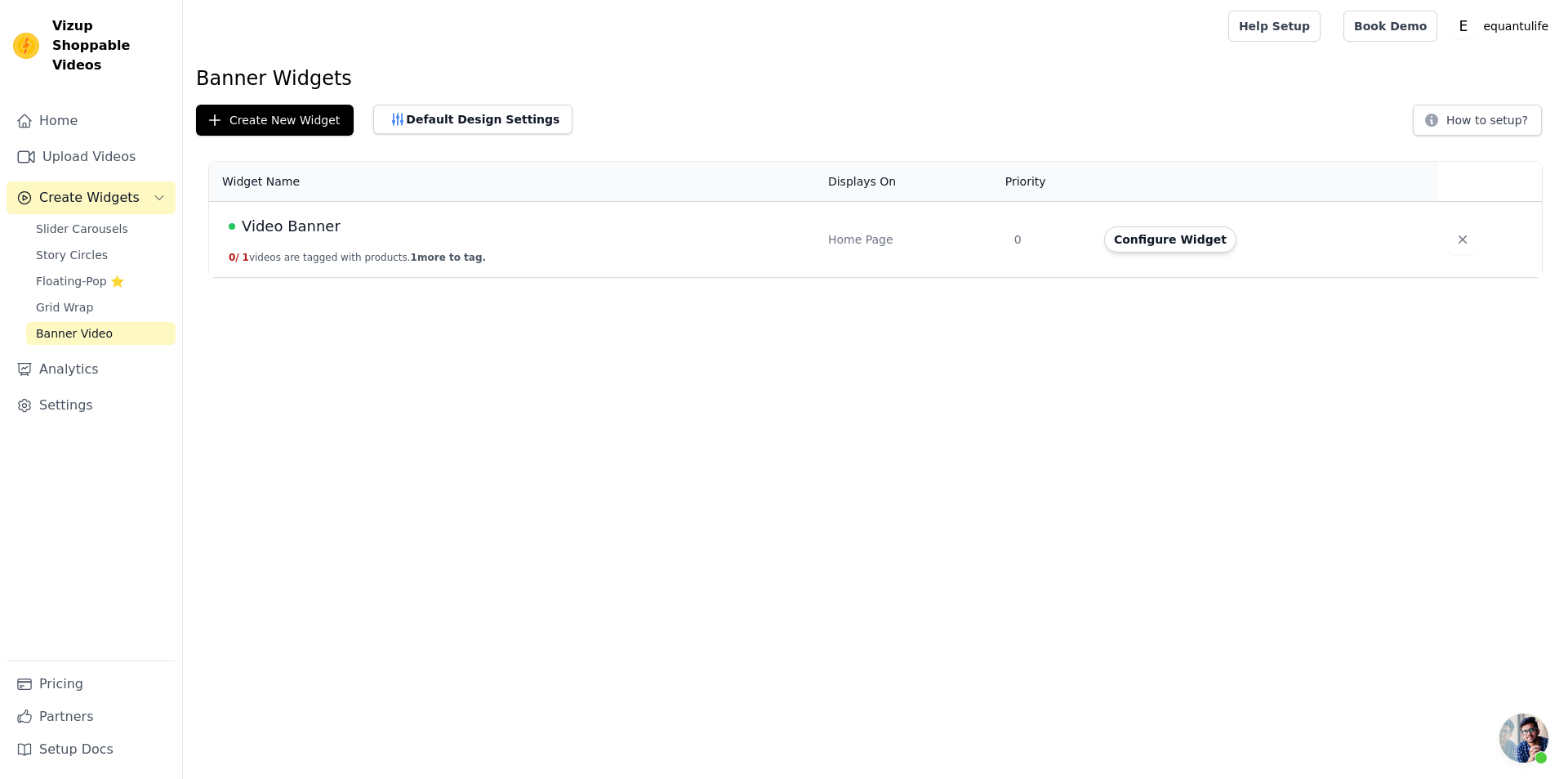
click at [325, 231] on span "Video Banner" at bounding box center [291, 226] width 99 height 23
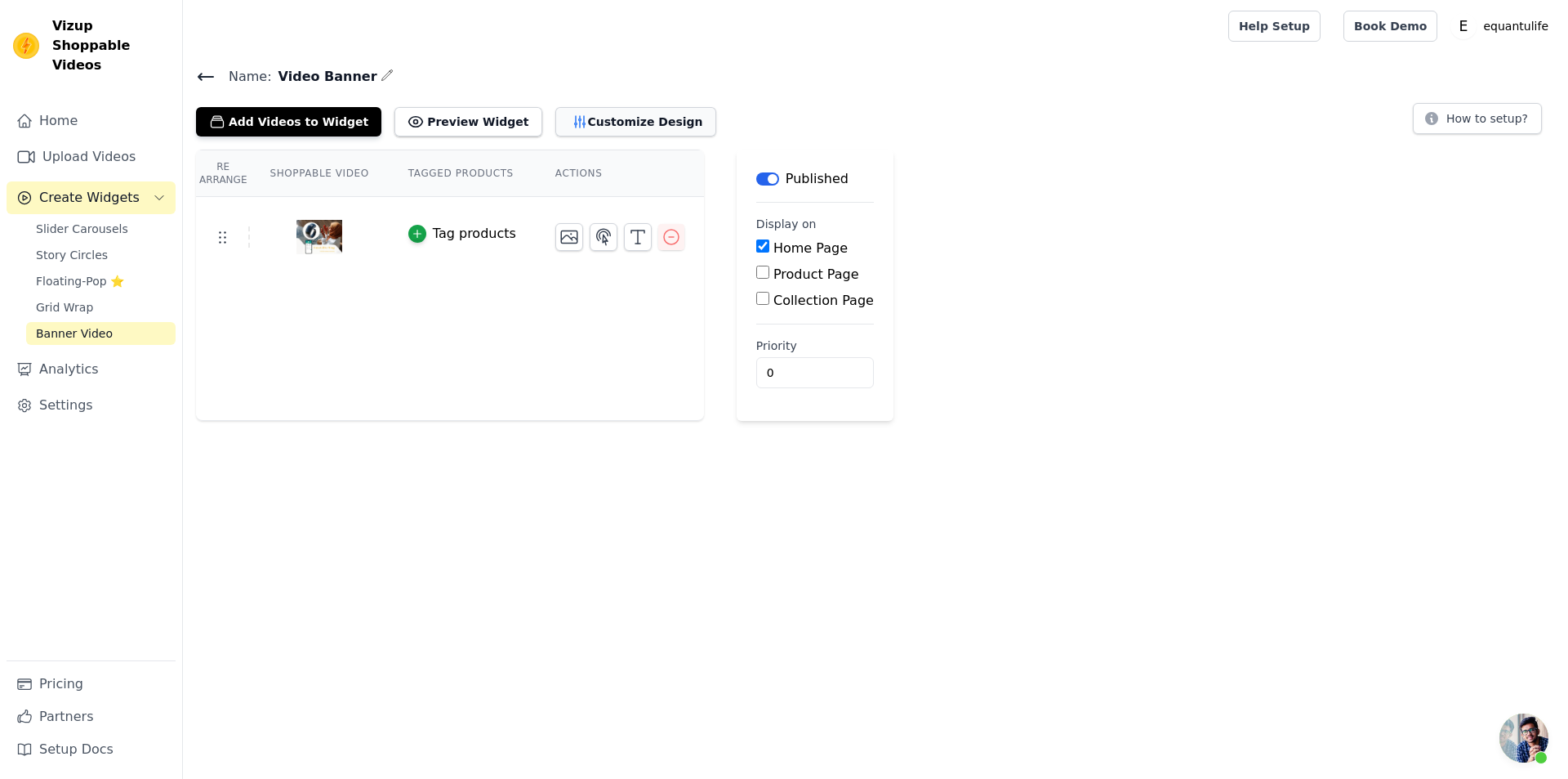
click at [555, 132] on button "Customize Design" at bounding box center [635, 121] width 161 height 30
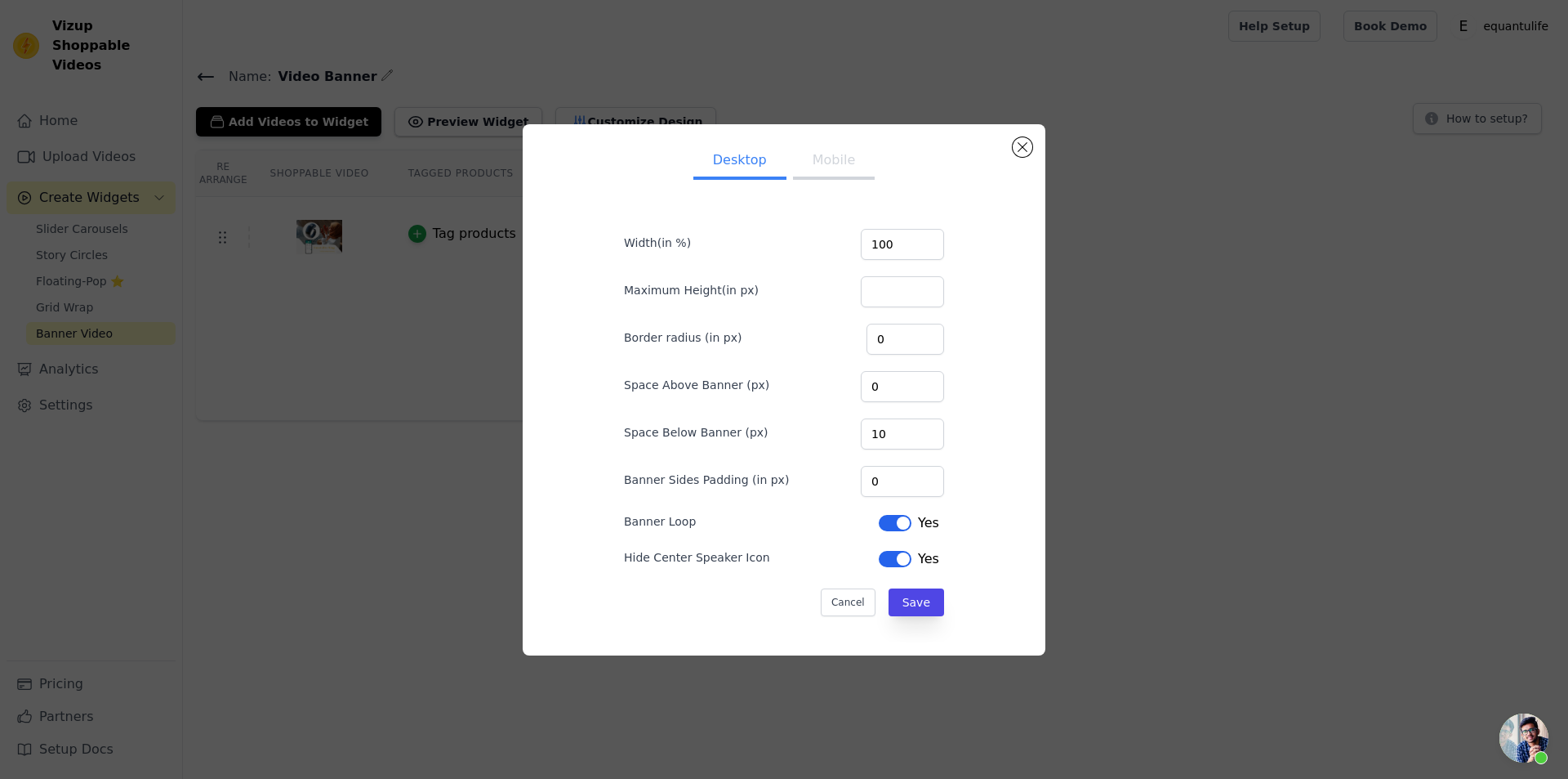
click at [835, 167] on button "Mobile" at bounding box center [834, 161] width 82 height 36
click at [727, 159] on button "Desktop" at bounding box center [740, 161] width 93 height 36
click at [839, 159] on button "Mobile" at bounding box center [834, 161] width 82 height 36
click at [743, 165] on button "Desktop" at bounding box center [740, 161] width 93 height 36
click at [1023, 145] on button "Close modal" at bounding box center [1022, 147] width 19 height 19
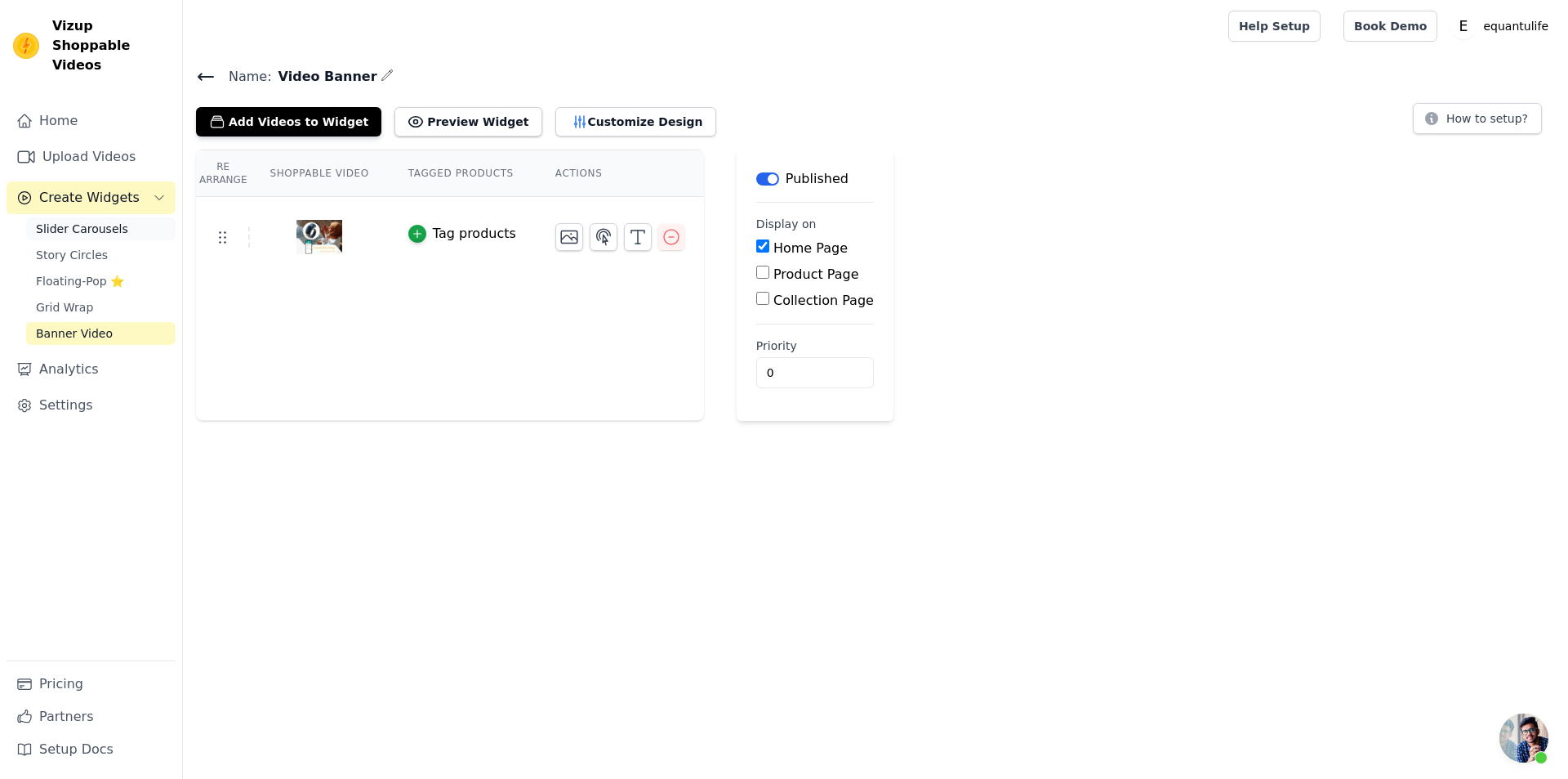
click at [116, 218] on link "Slider Carousels" at bounding box center [100, 229] width 149 height 23
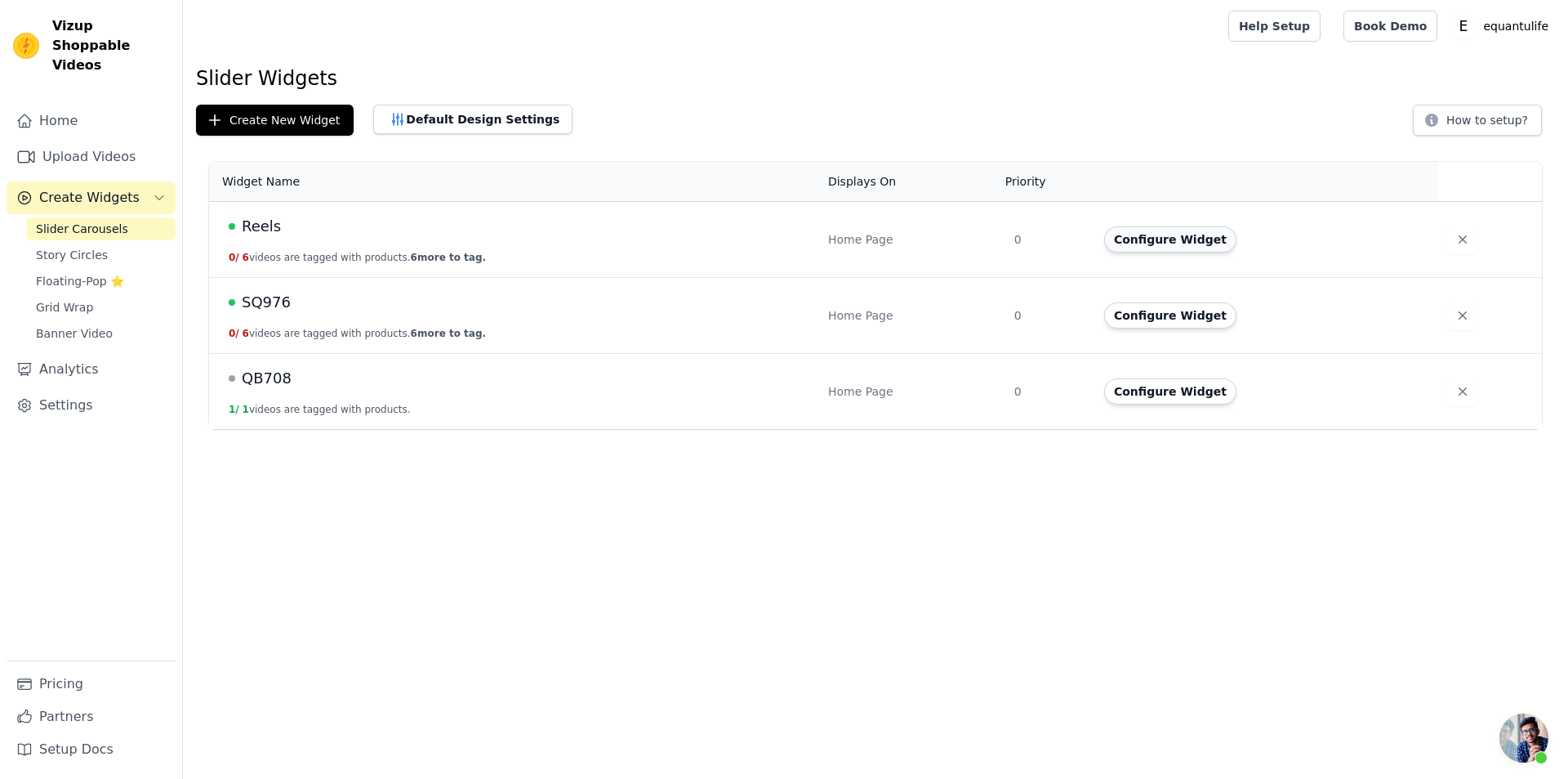
click at [1176, 234] on button "Configure Widget" at bounding box center [1170, 239] width 132 height 26
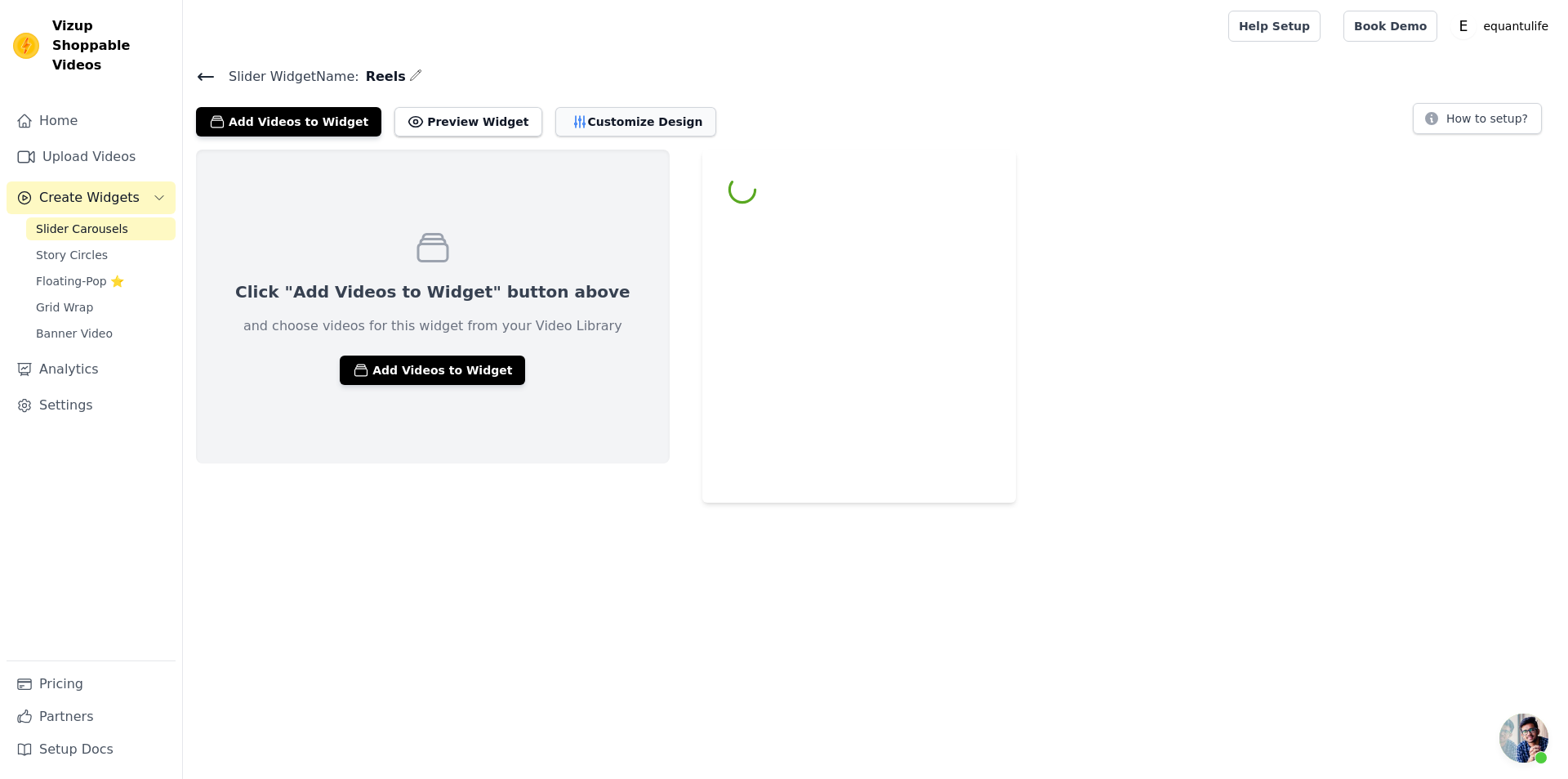
click at [574, 130] on button "Customize Design" at bounding box center [635, 121] width 161 height 30
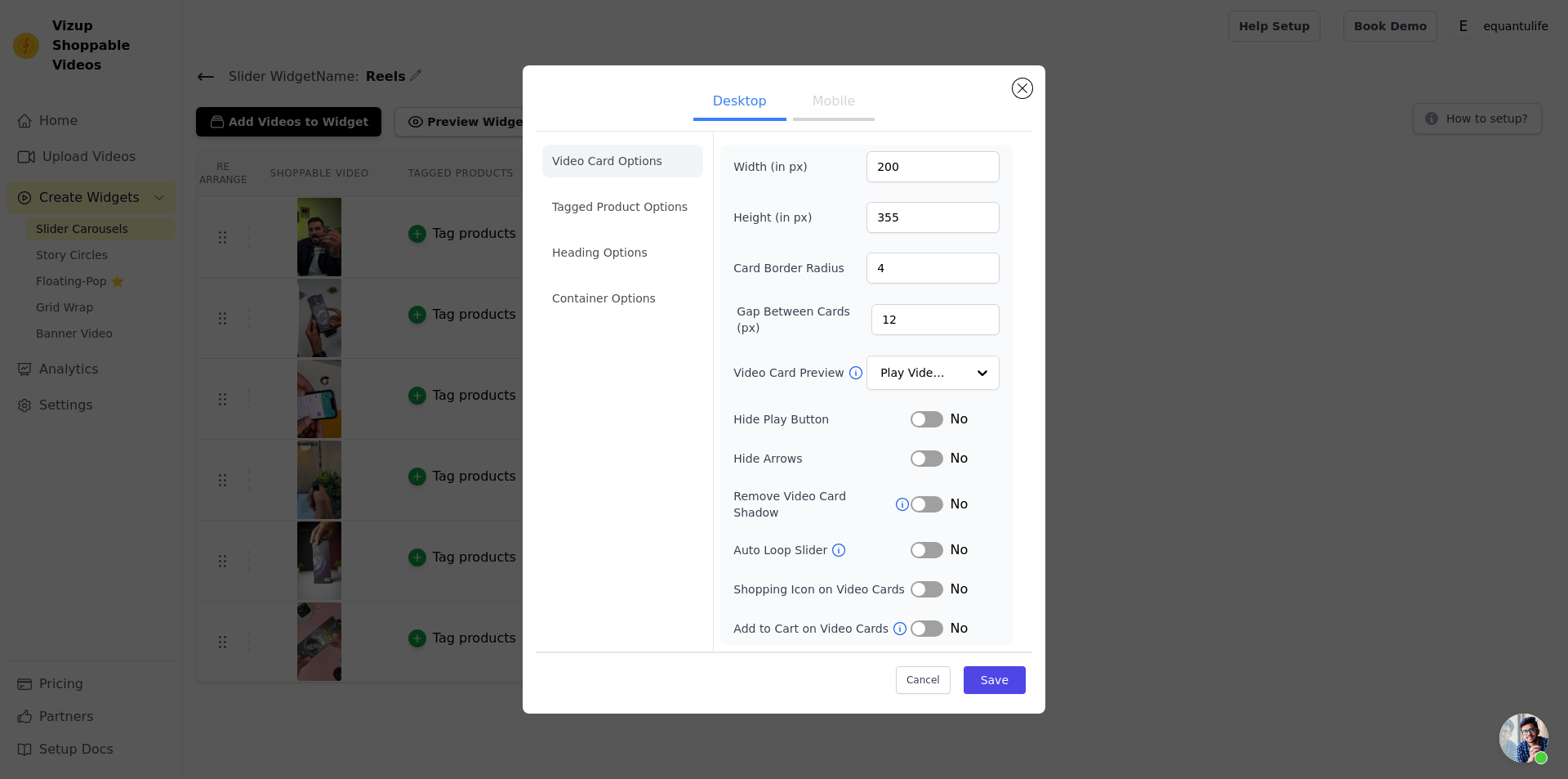
click at [831, 117] on button "Mobile" at bounding box center [834, 102] width 82 height 36
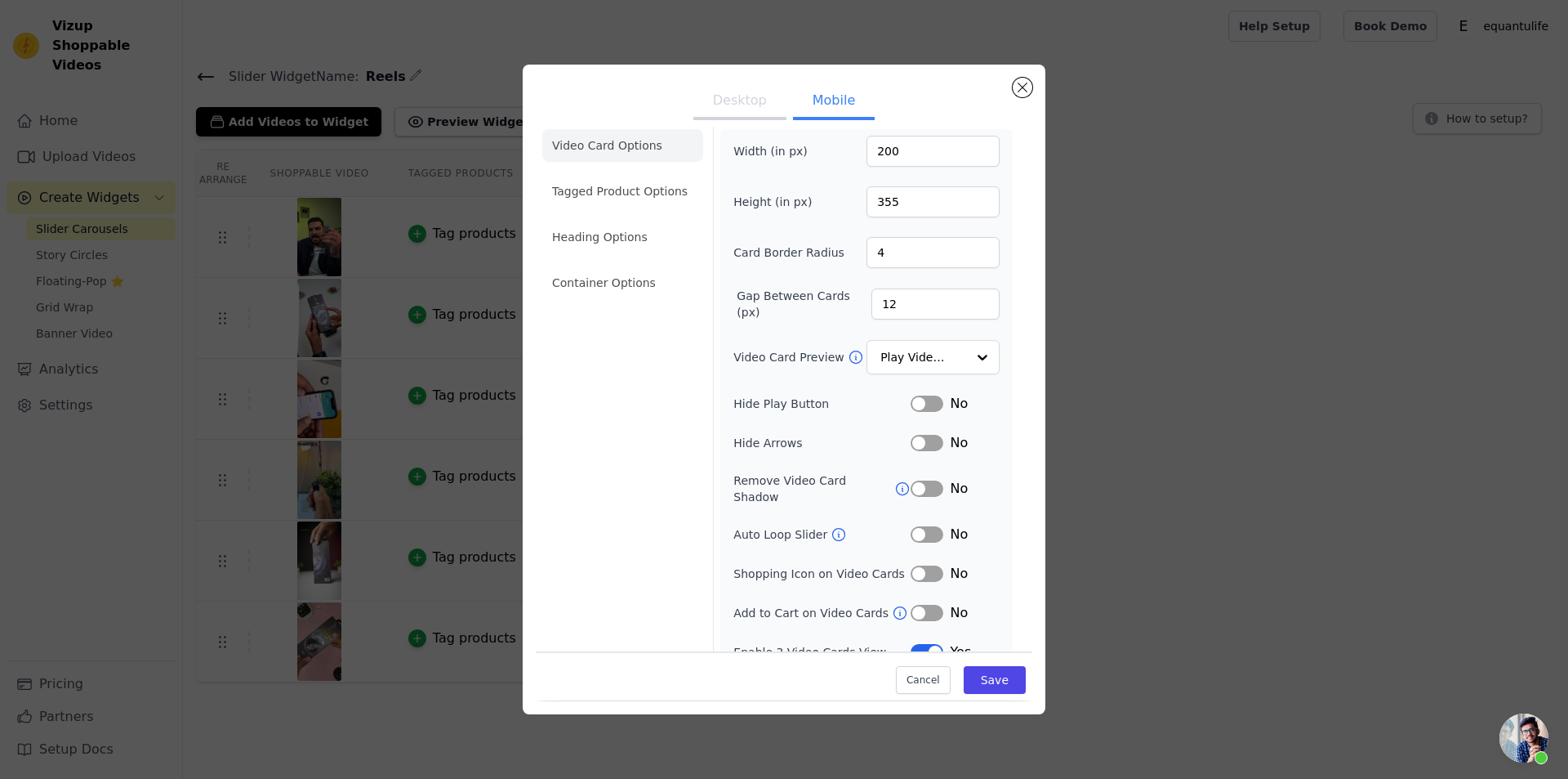
scroll to position [23, 0]
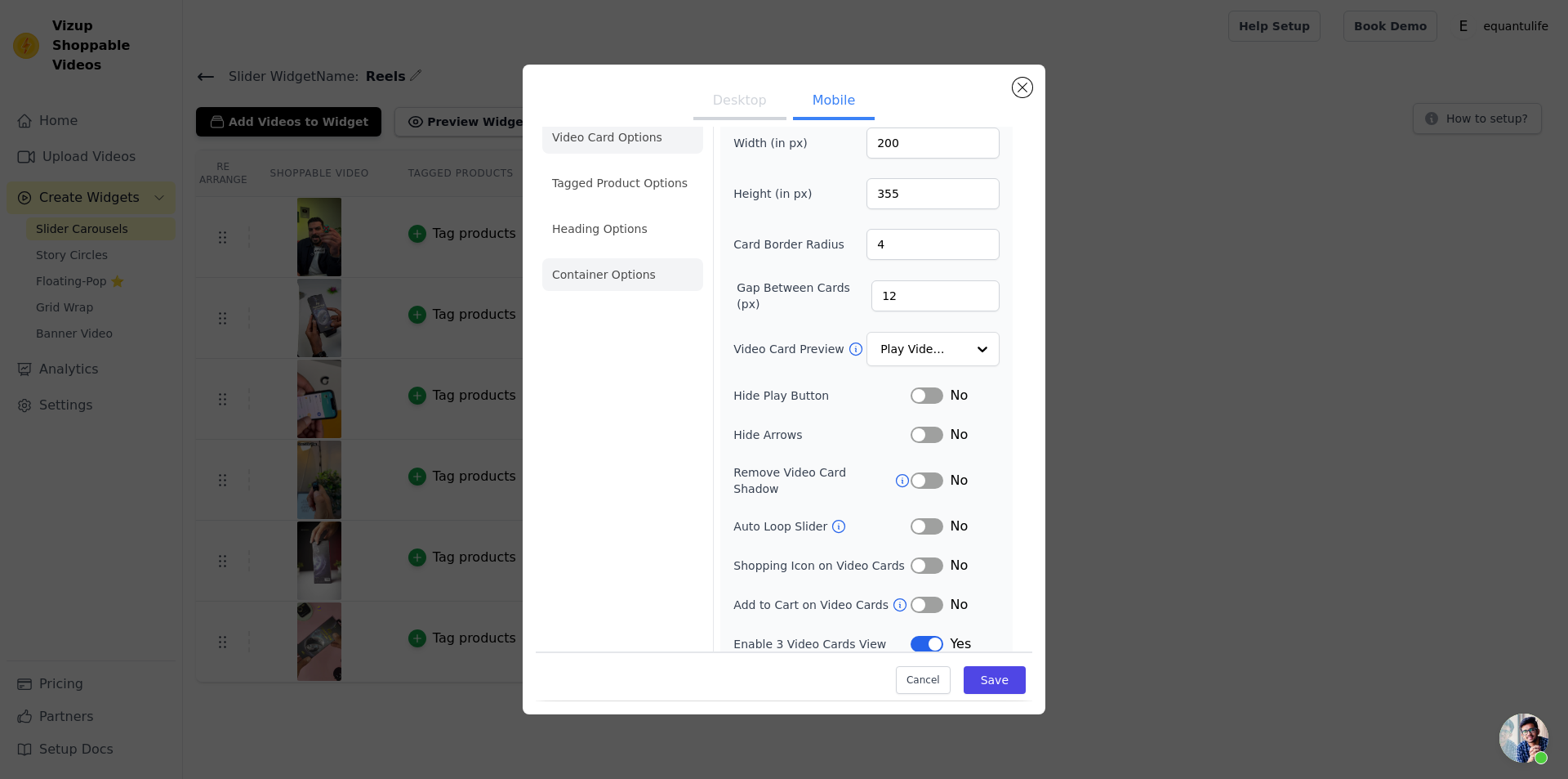
click at [618, 281] on li "Container Options" at bounding box center [623, 274] width 161 height 33
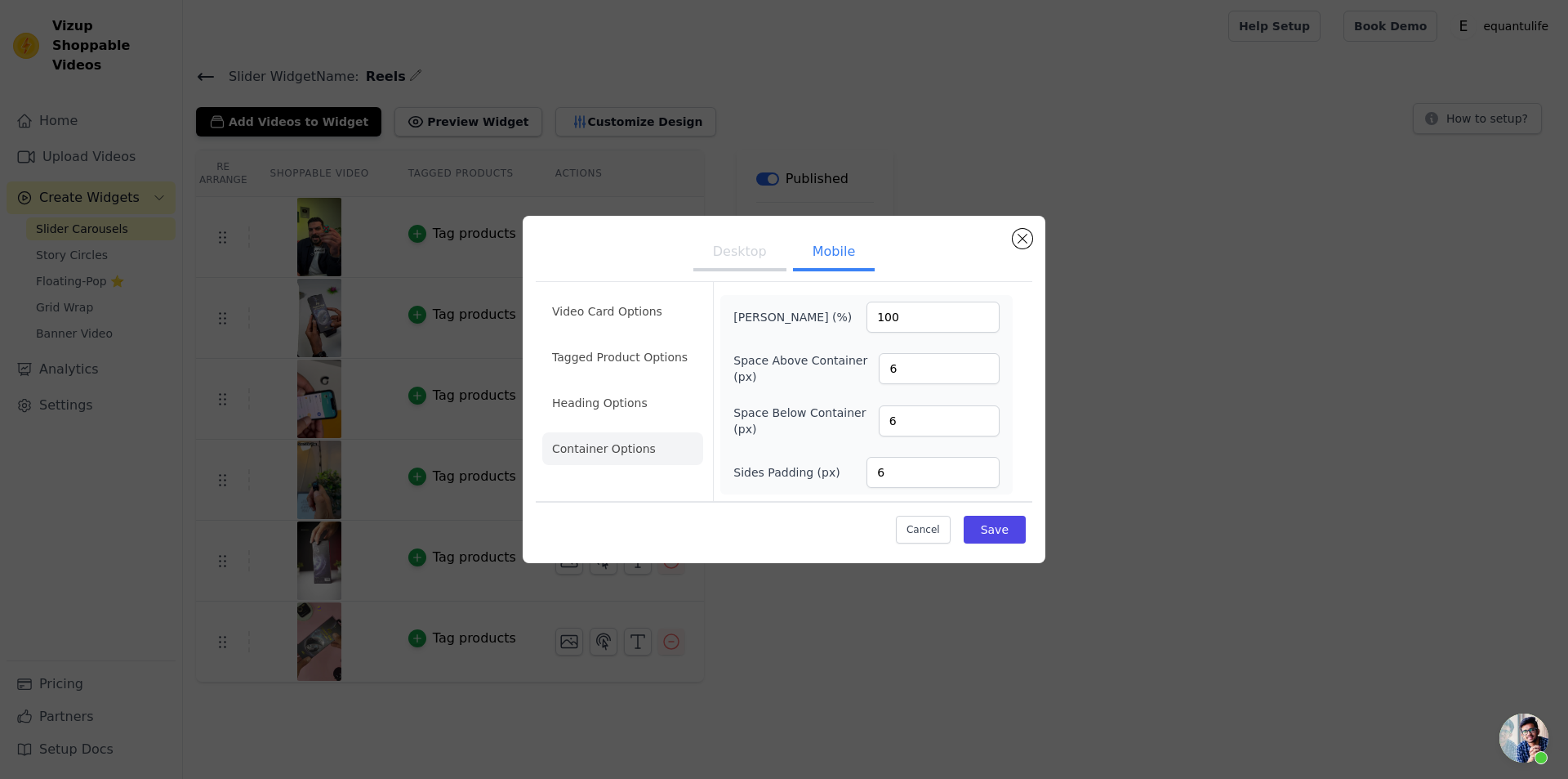
scroll to position [0, 0]
drag, startPoint x: 569, startPoint y: 316, endPoint x: 644, endPoint y: 338, distance: 78.2
click at [569, 341] on li "Video Card Options" at bounding box center [623, 357] width 161 height 33
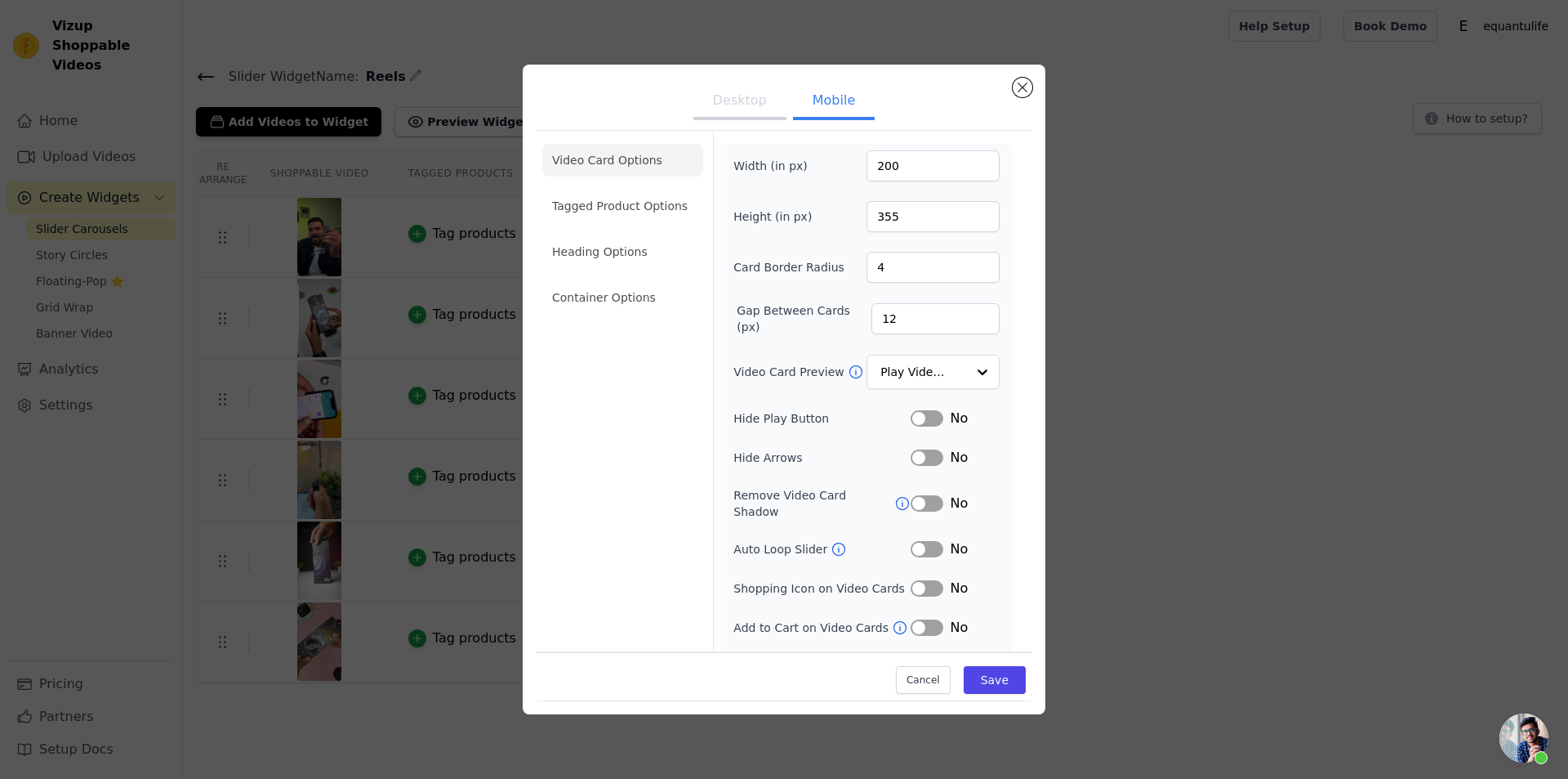
click at [919, 581] on button "Label" at bounding box center [927, 588] width 33 height 16
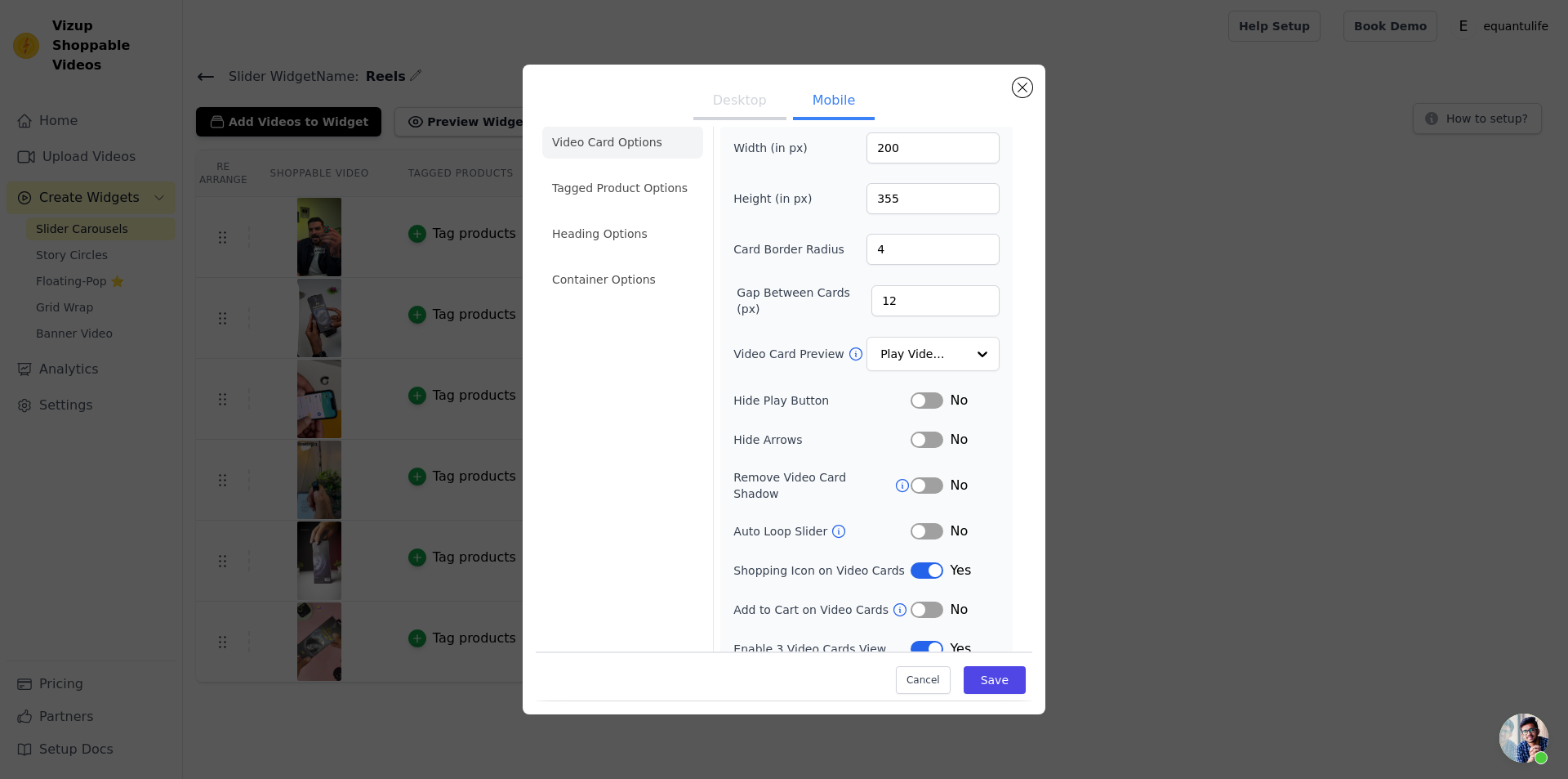
scroll to position [23, 0]
click at [993, 697] on div "Cancel Save" at bounding box center [784, 676] width 497 height 49
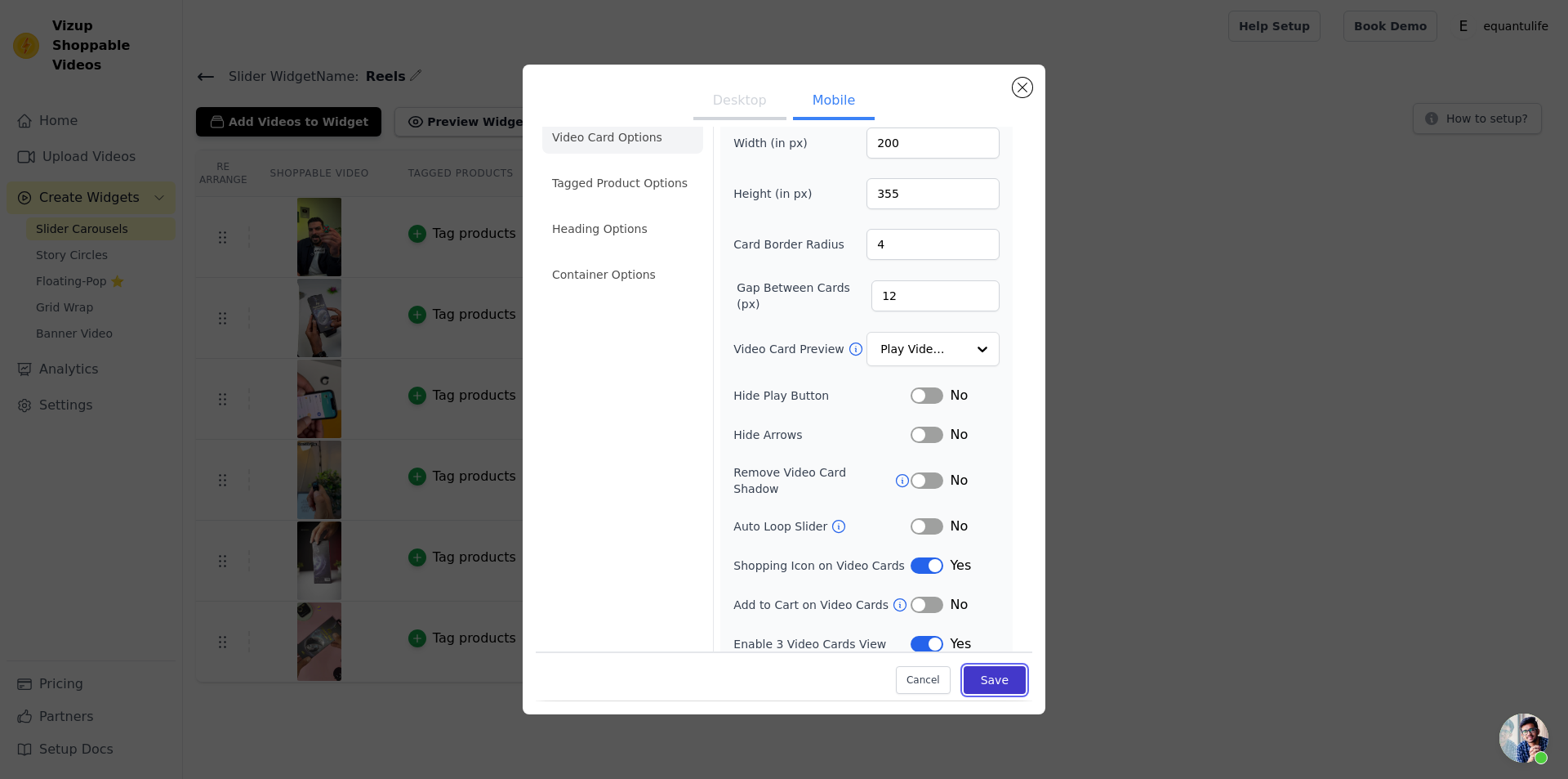
click at [990, 678] on button "Save" at bounding box center [994, 681] width 62 height 28
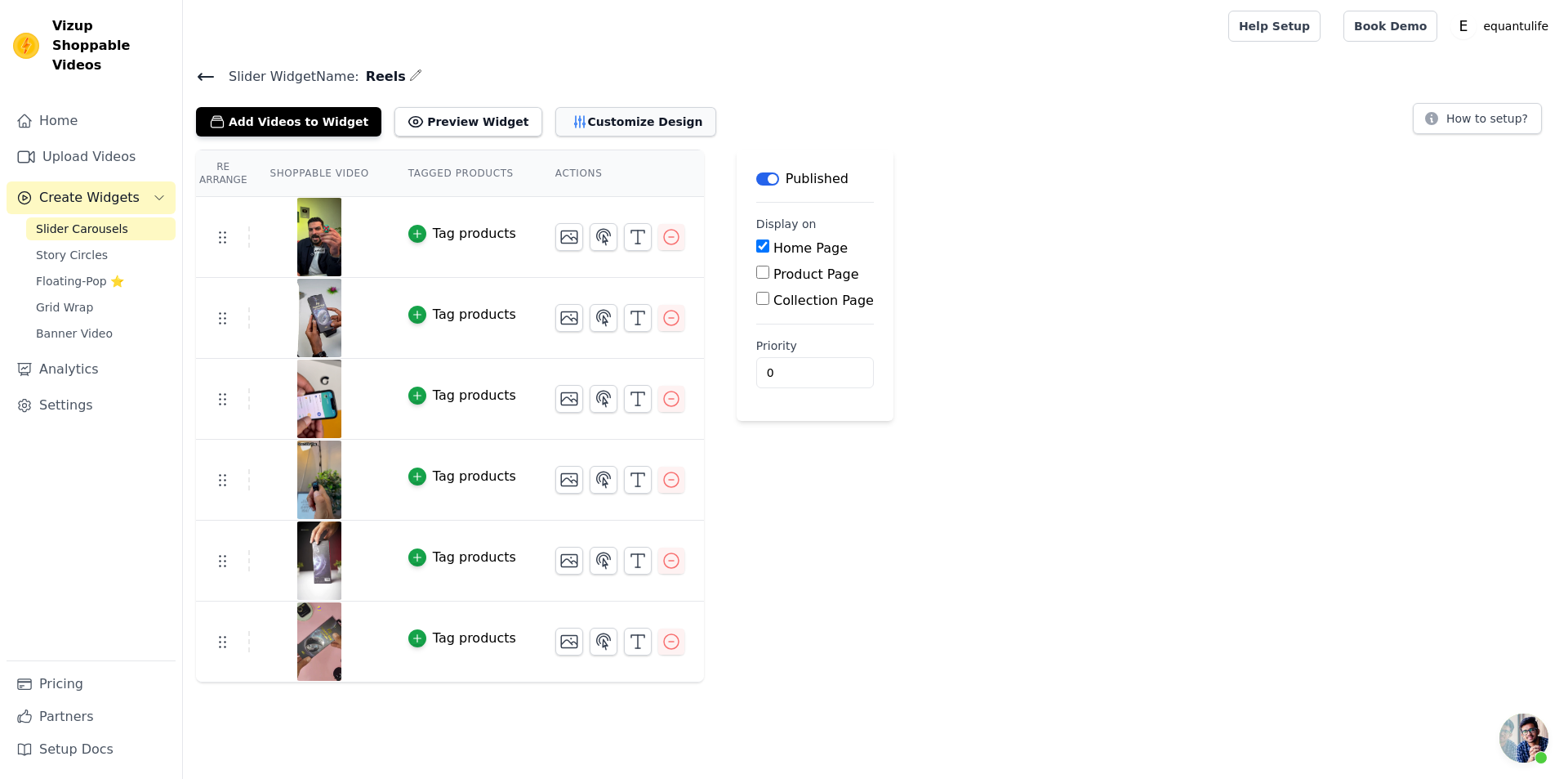
click at [555, 127] on button "Customize Design" at bounding box center [635, 121] width 161 height 30
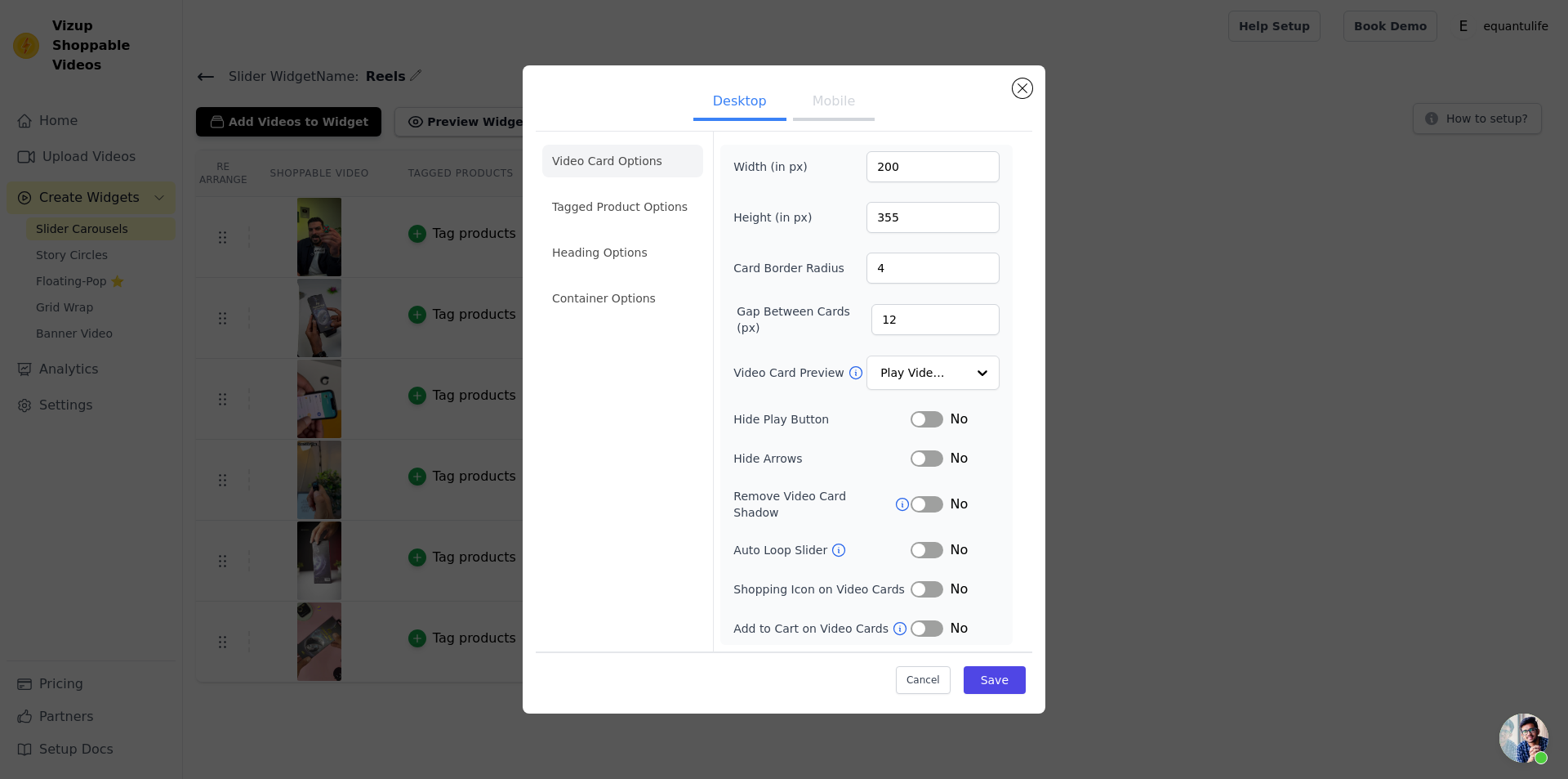
click at [829, 117] on button "Mobile" at bounding box center [834, 102] width 82 height 36
click at [914, 581] on button "Label" at bounding box center [927, 588] width 33 height 16
click at [927, 541] on button "Label" at bounding box center [927, 549] width 33 height 16
click at [1007, 680] on button "Save" at bounding box center [994, 681] width 62 height 28
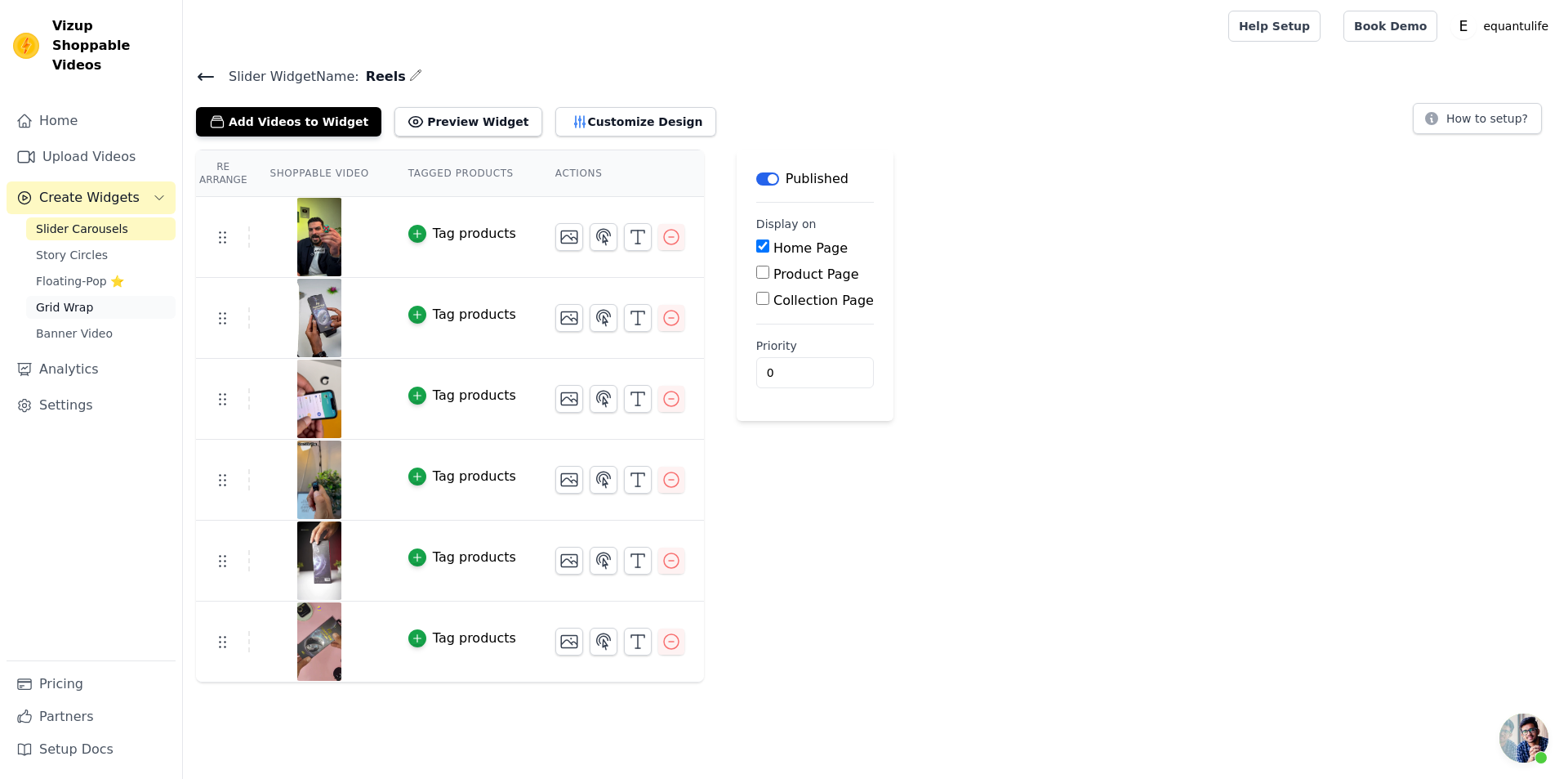
click at [46, 299] on span "Grid Wrap" at bounding box center [64, 307] width 57 height 16
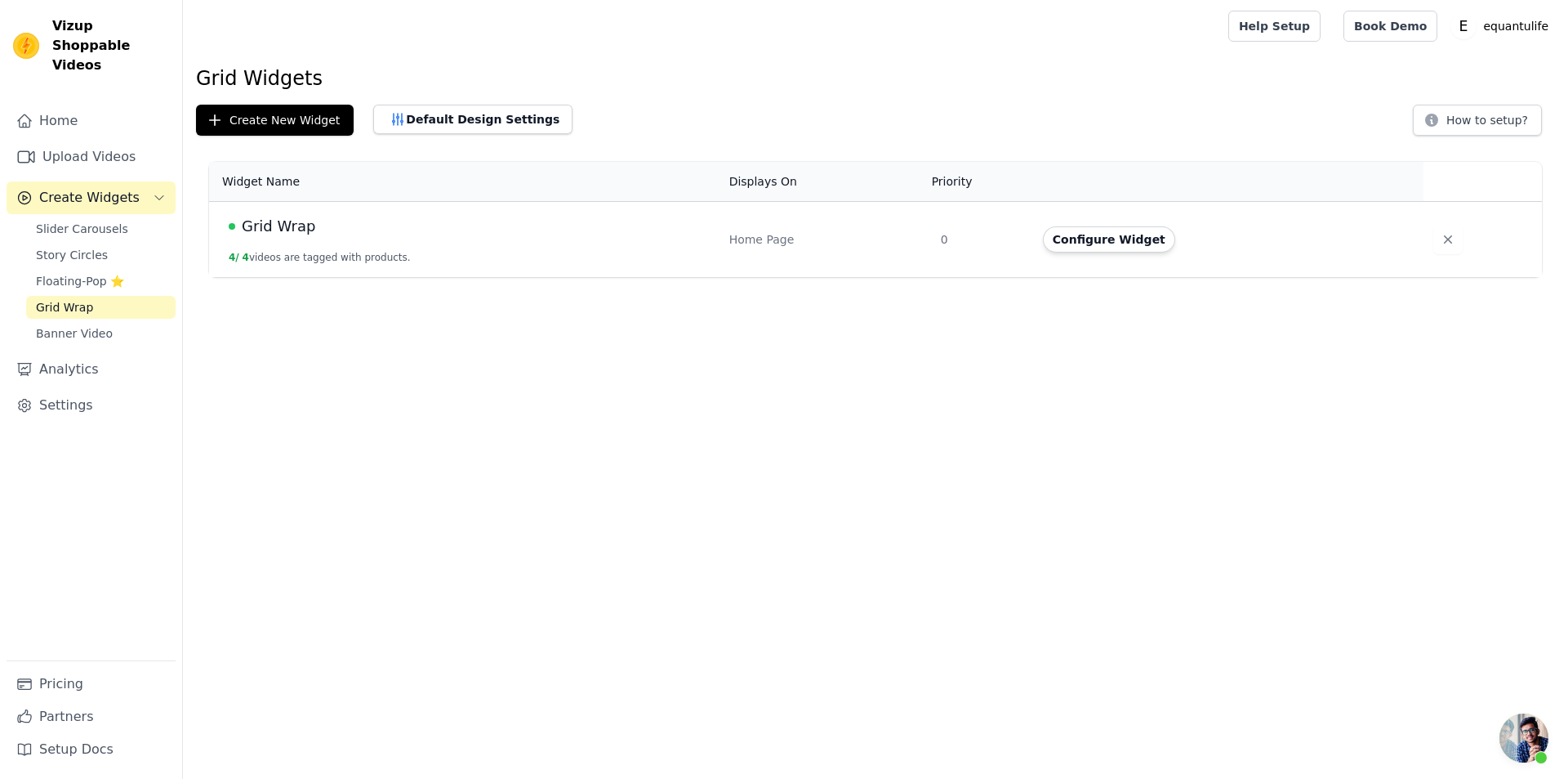
click at [645, 237] on div "Grid Wrap" at bounding box center [470, 226] width 481 height 23
click at [1099, 231] on button "Configure Widget" at bounding box center [1109, 239] width 132 height 26
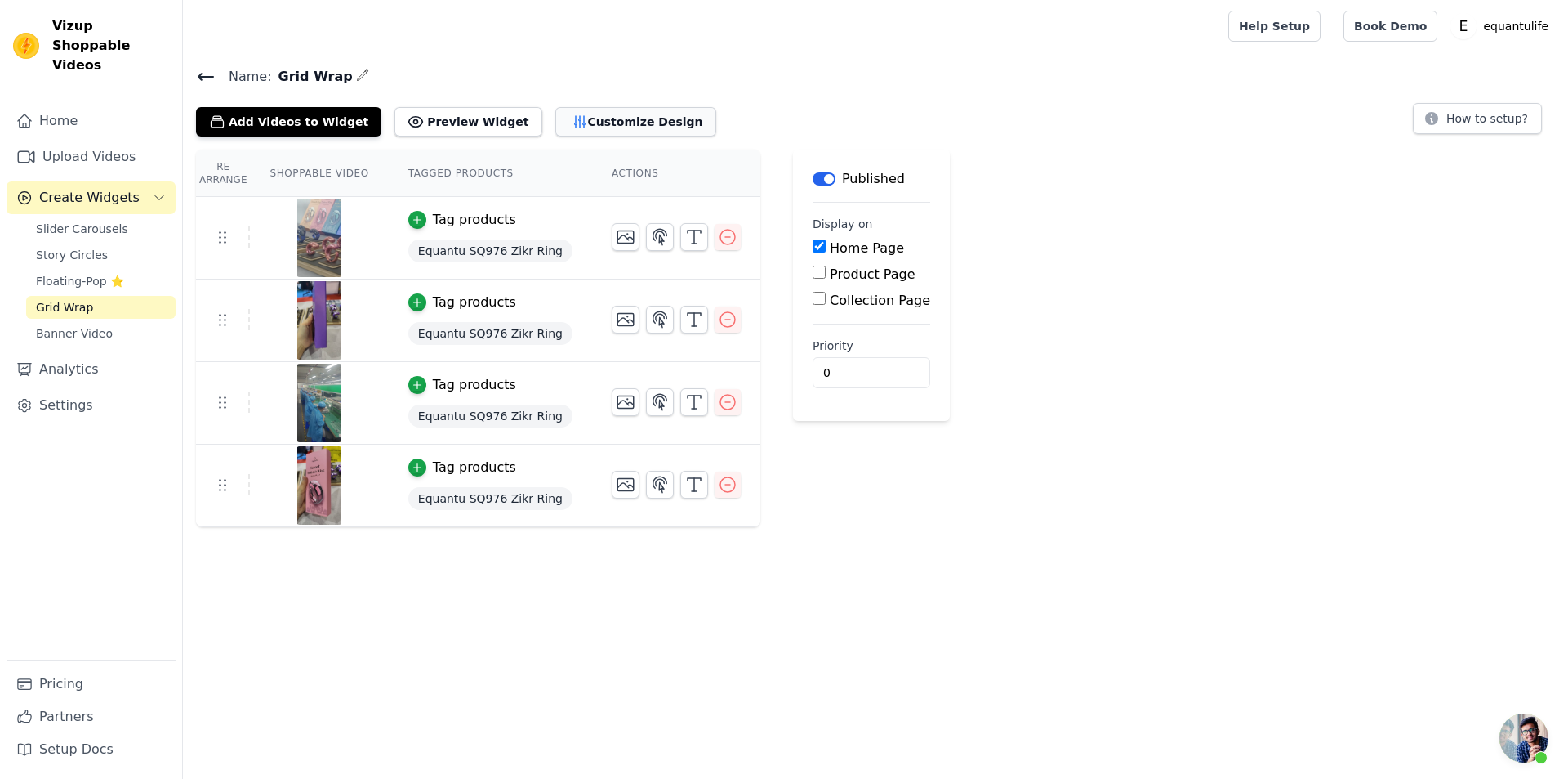
click at [616, 127] on button "Customize Design" at bounding box center [635, 121] width 161 height 30
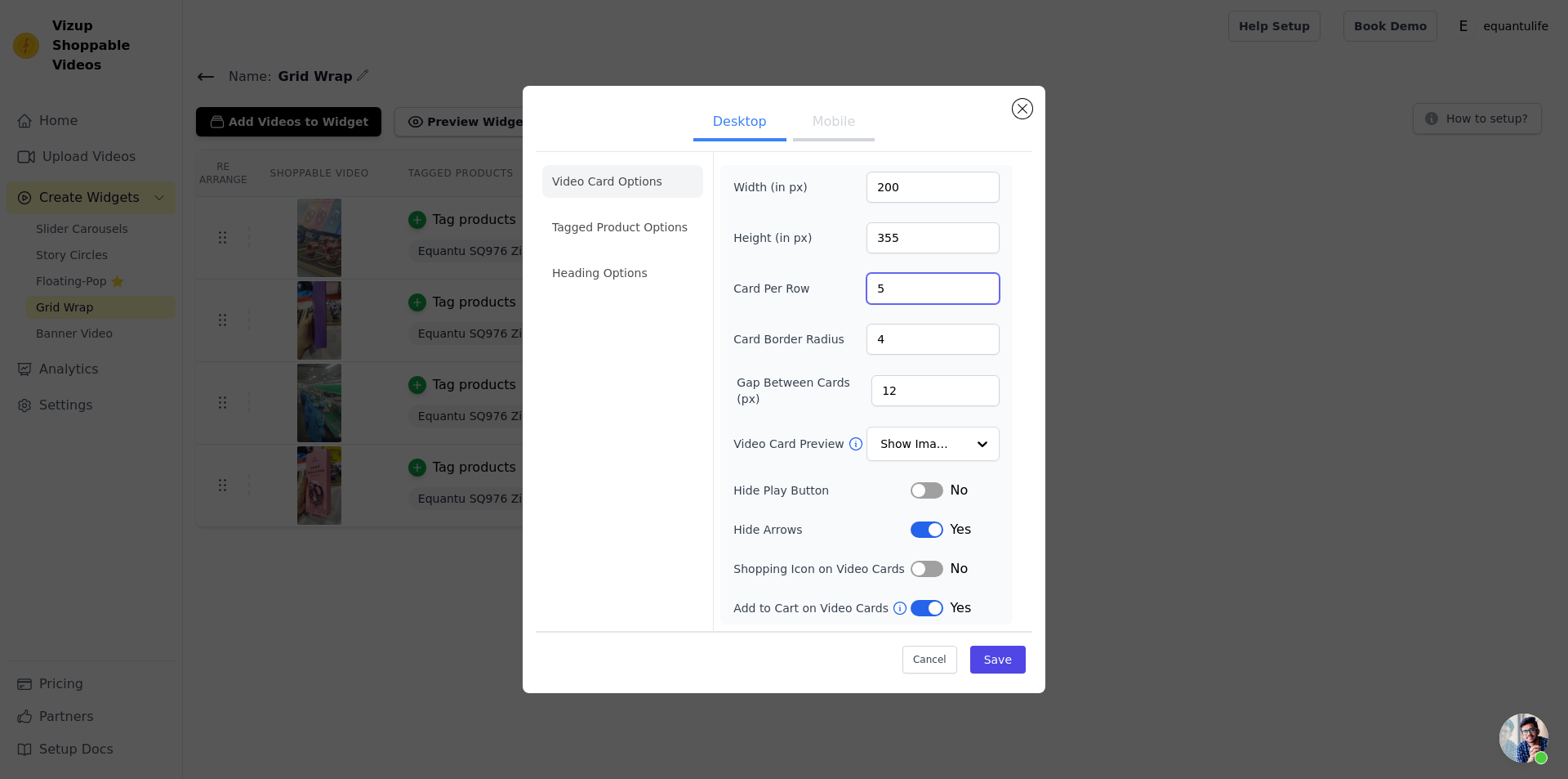
drag, startPoint x: 893, startPoint y: 291, endPoint x: 884, endPoint y: 288, distance: 9.5
click at [884, 288] on input "5" at bounding box center [933, 288] width 133 height 31
drag, startPoint x: 902, startPoint y: 289, endPoint x: 870, endPoint y: 289, distance: 32.0
click at [870, 289] on input "5" at bounding box center [933, 288] width 133 height 31
type input "4"
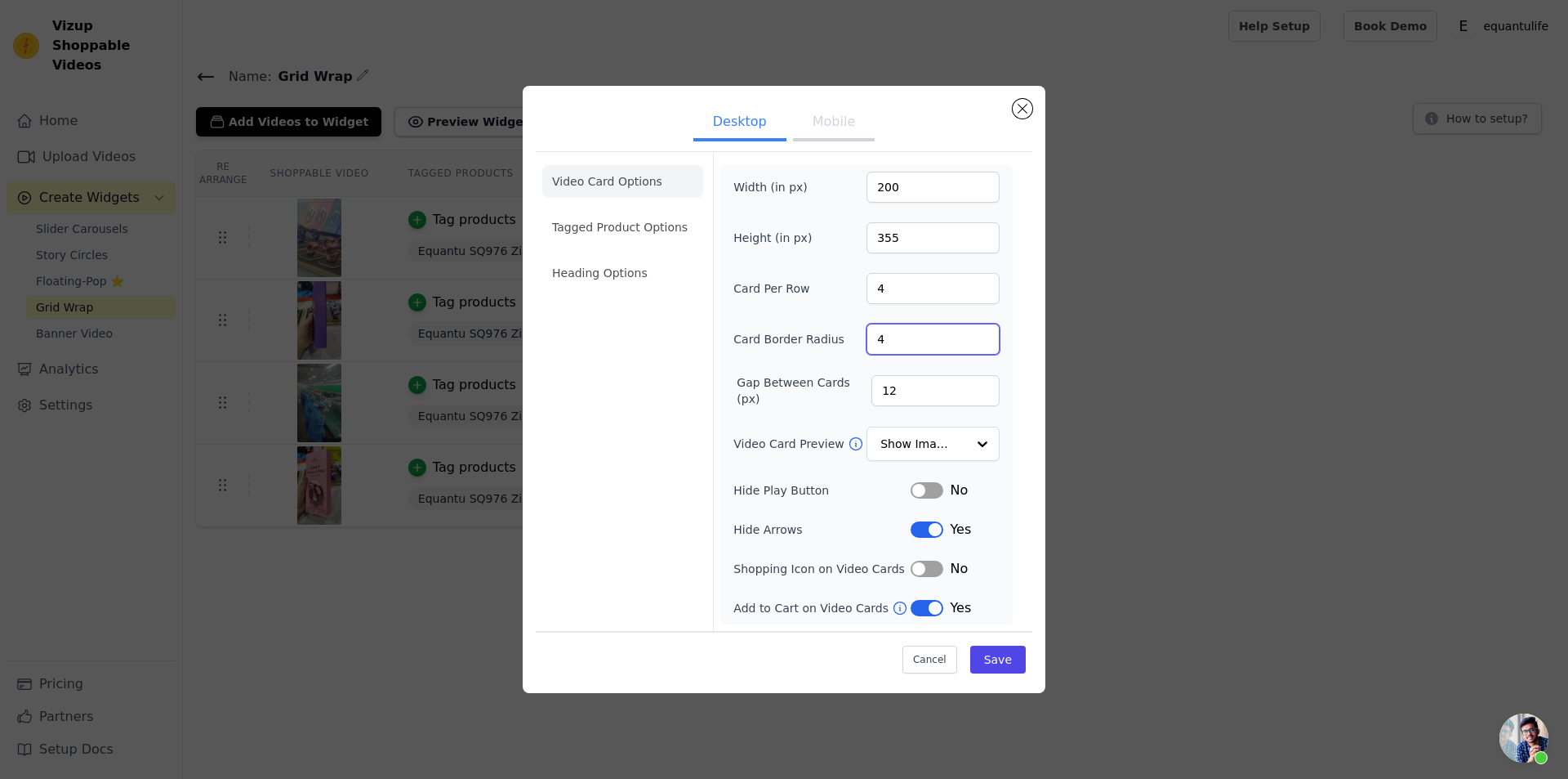
click at [1026, 343] on div "Video Card Options Tagged Product Options Heading Options Width (in px) 200 Hei…" at bounding box center [784, 391] width 497 height 480
click at [591, 283] on li "Heading Options" at bounding box center [623, 273] width 161 height 33
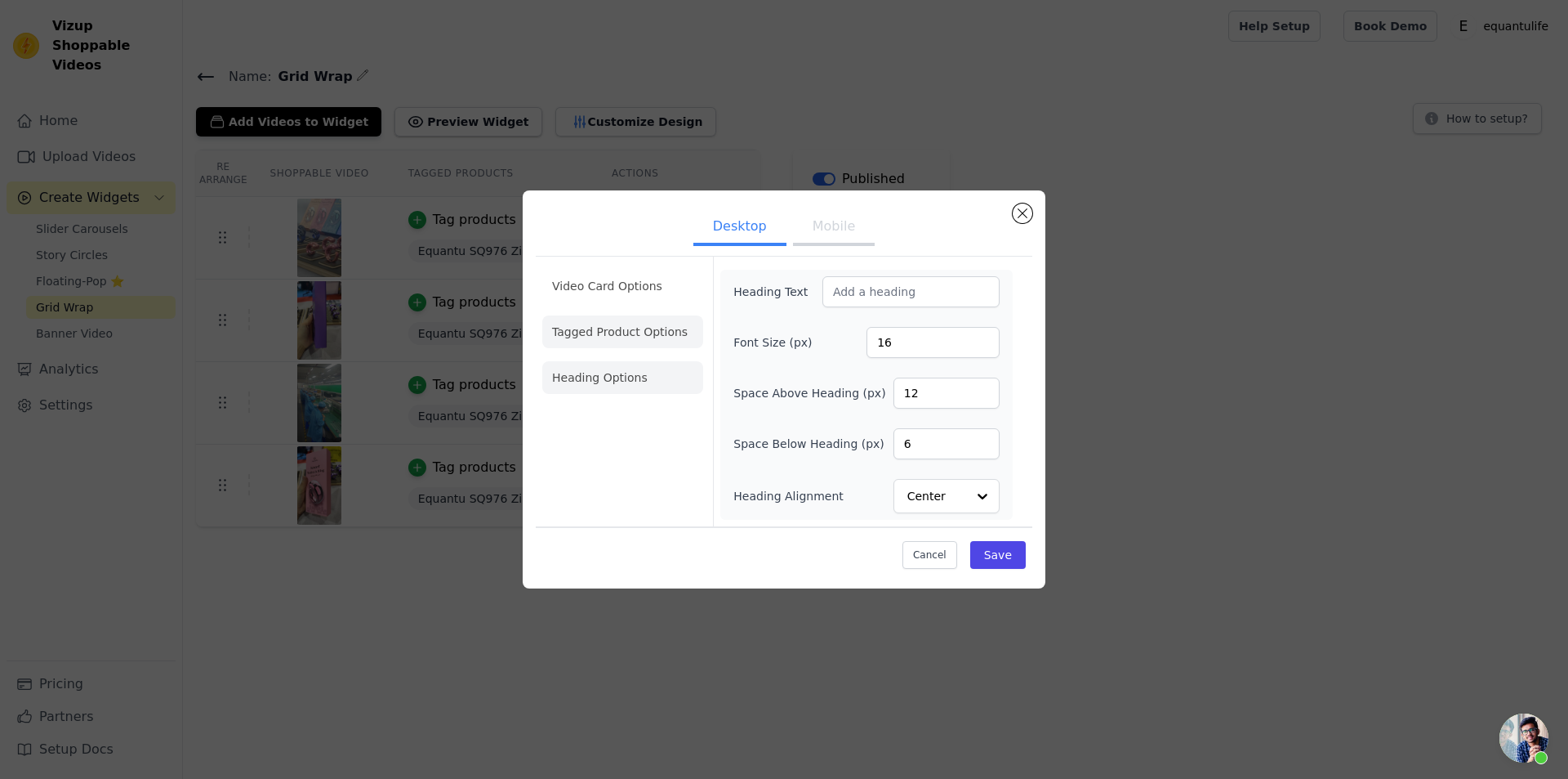
click at [623, 331] on li "Tagged Product Options" at bounding box center [623, 332] width 161 height 33
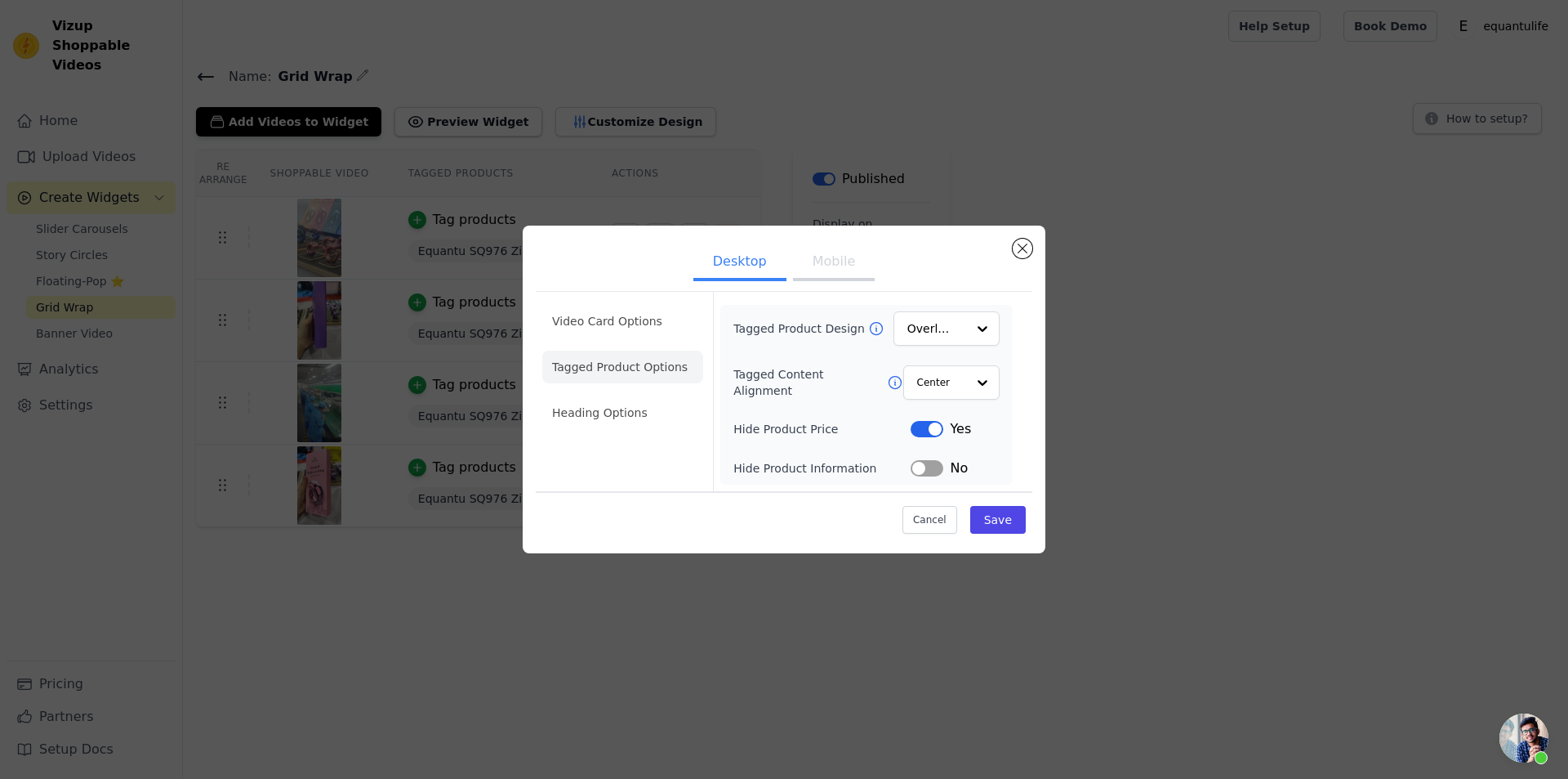
click at [834, 237] on div "Desktop Mobile Video Card Options Tagged Product Options Heading Options Tagged…" at bounding box center [784, 389] width 523 height 327
click at [836, 262] on button "Mobile" at bounding box center [834, 263] width 82 height 36
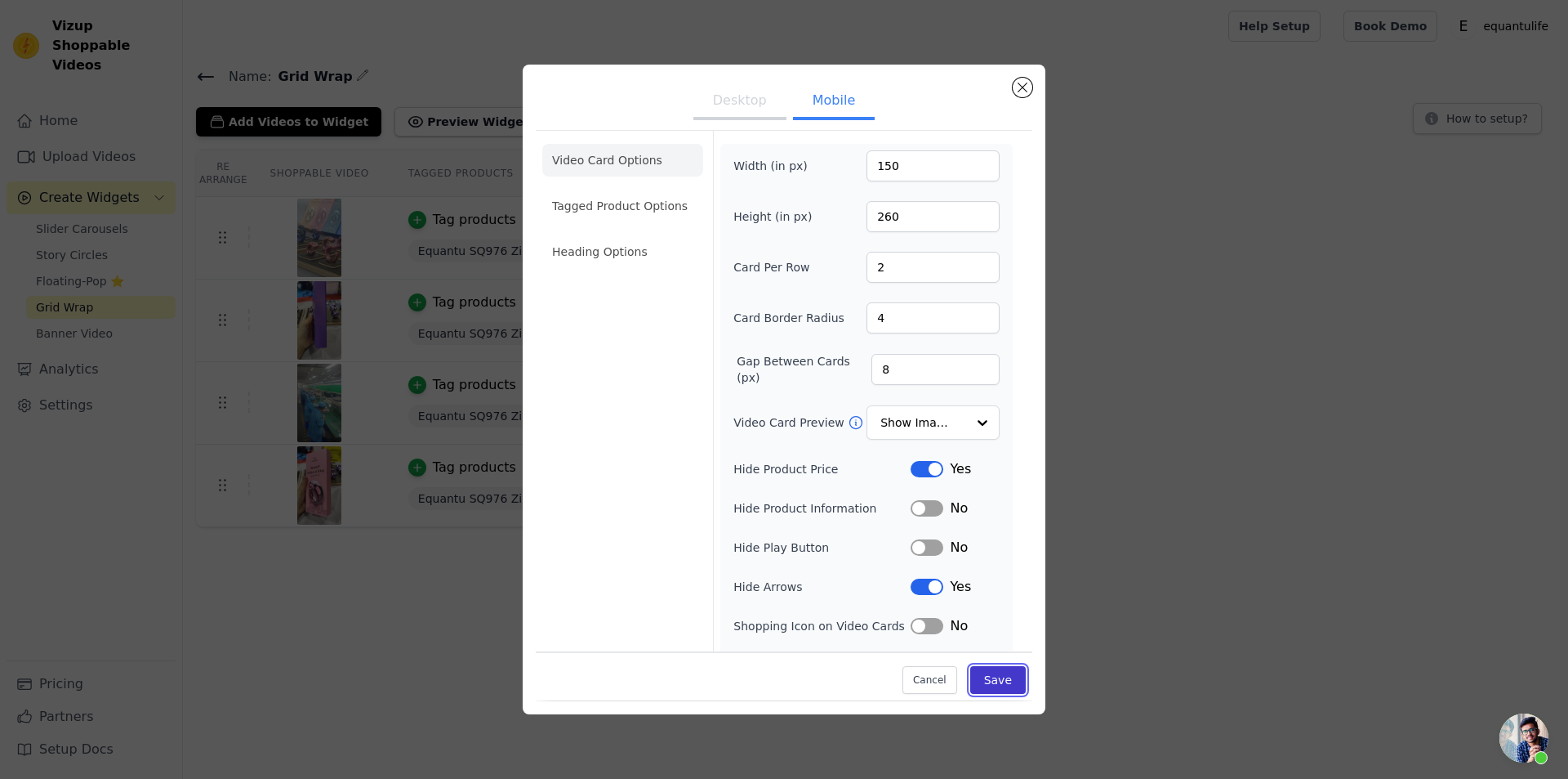
click at [1001, 676] on button "Save" at bounding box center [998, 681] width 56 height 28
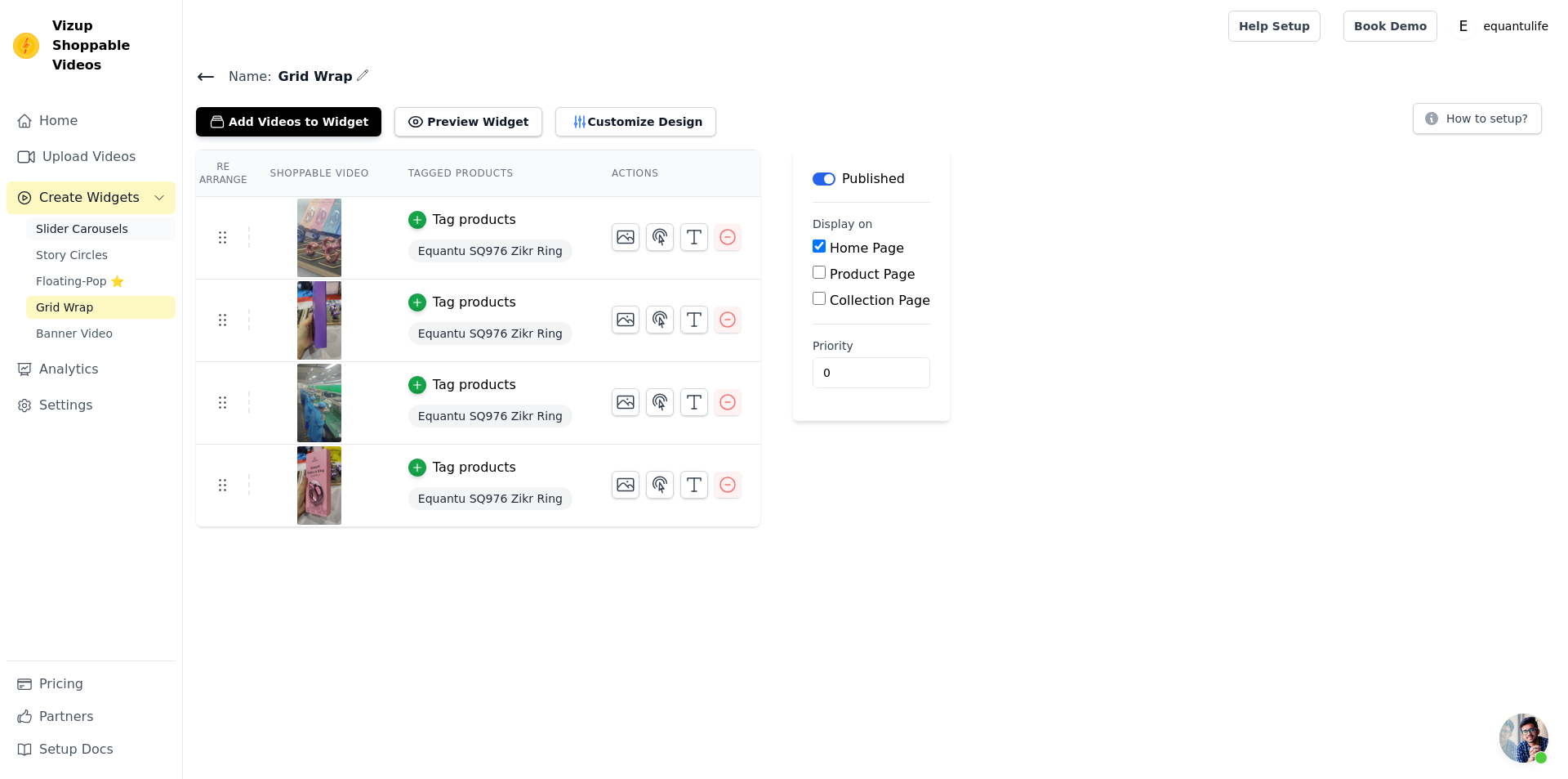
click at [103, 221] on span "Slider Carousels" at bounding box center [82, 228] width 92 height 16
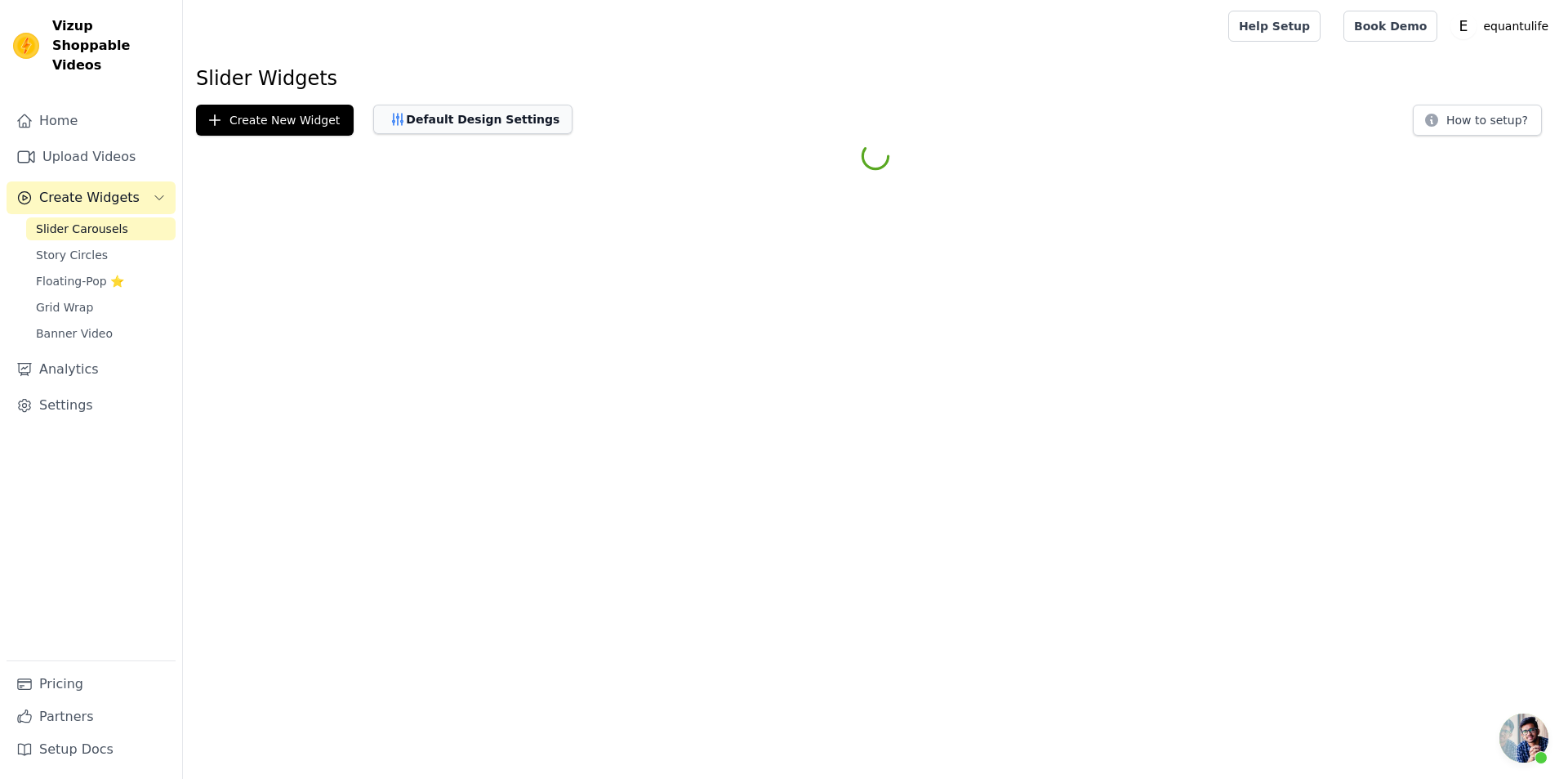
click at [462, 123] on button "Default Design Settings" at bounding box center [473, 119] width 199 height 30
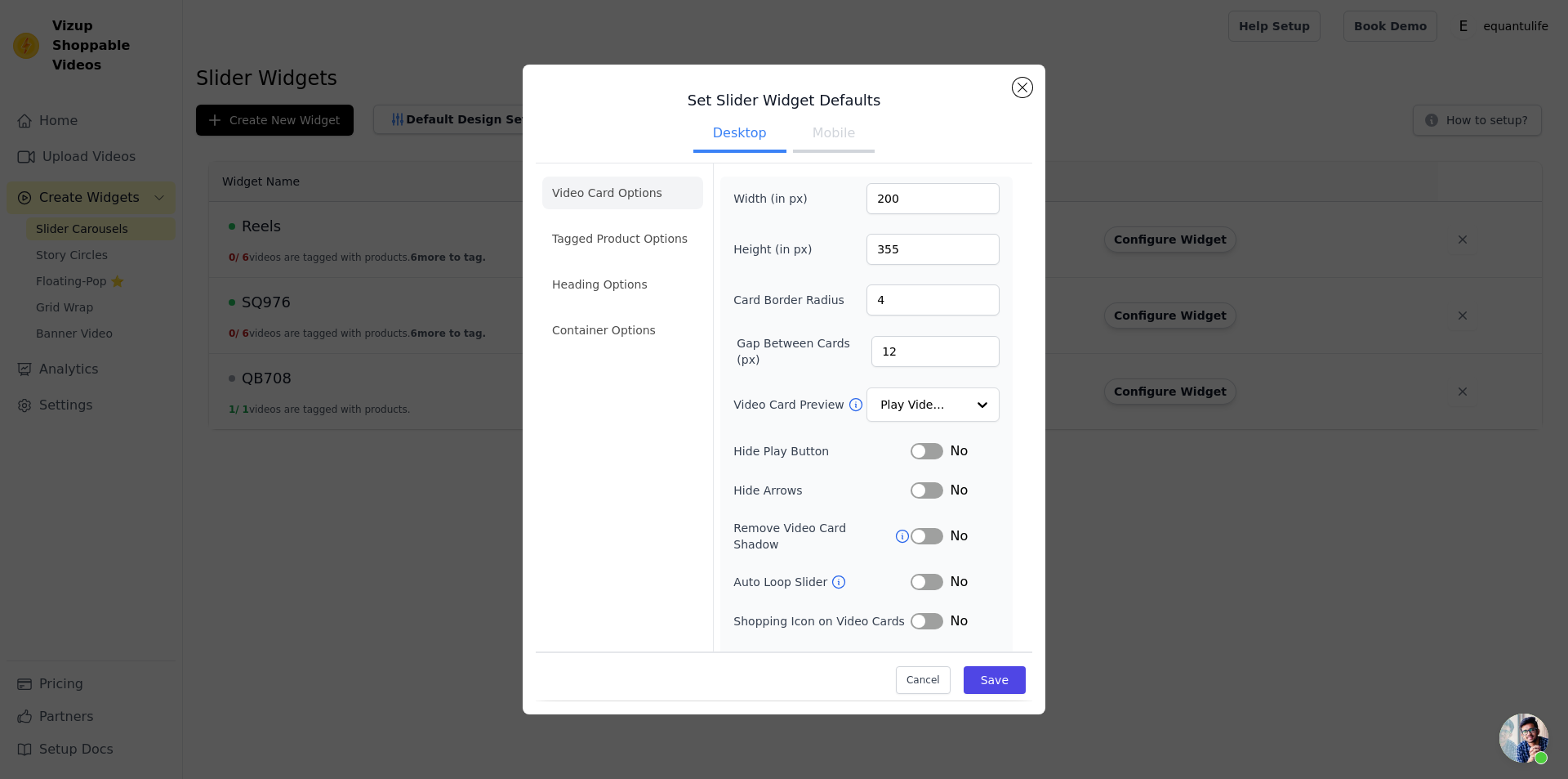
scroll to position [16, 0]
click at [965, 402] on div at bounding box center [982, 405] width 33 height 33
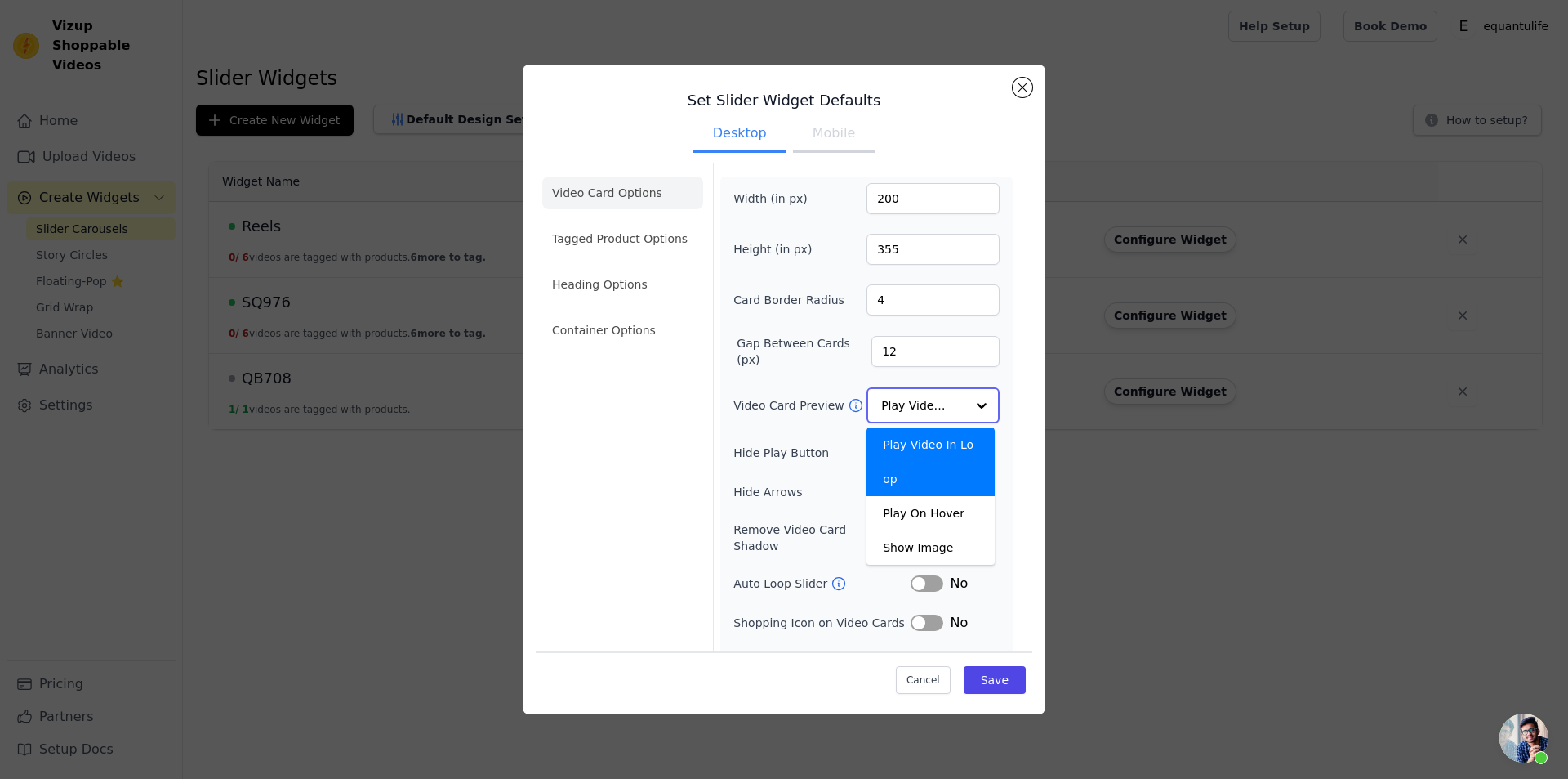
click at [965, 402] on div at bounding box center [982, 405] width 33 height 33
click at [1008, 547] on div "Video Card Options Tagged Product Options Heading Options Container Options Wid…" at bounding box center [784, 423] width 497 height 521
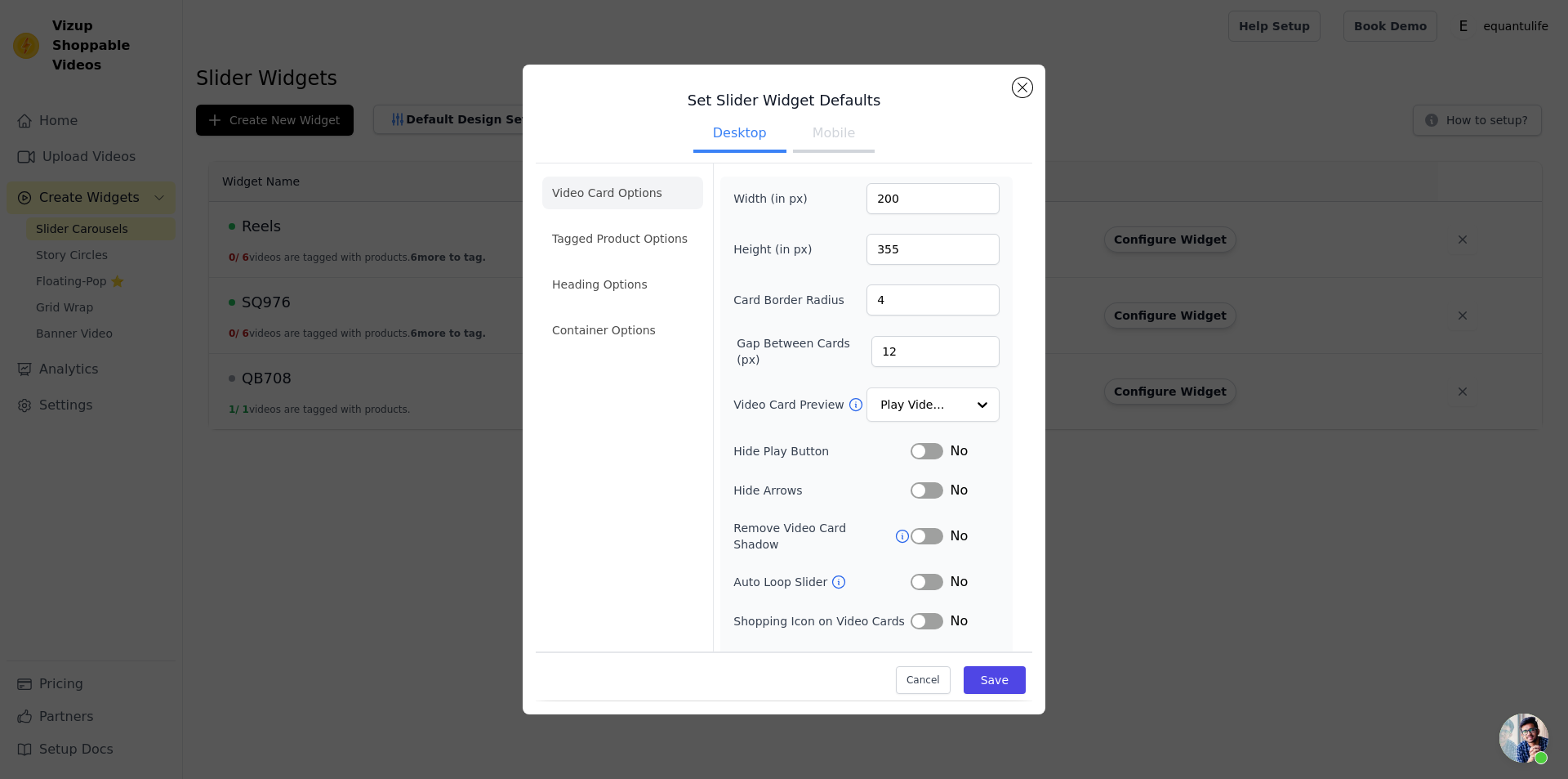
click at [925, 574] on button "Label" at bounding box center [927, 582] width 33 height 16
click at [818, 139] on button "Mobile" at bounding box center [834, 134] width 82 height 36
click at [734, 137] on button "Desktop" at bounding box center [740, 134] width 93 height 36
click at [812, 137] on button "Mobile" at bounding box center [834, 134] width 82 height 36
click at [982, 679] on button "Save" at bounding box center [994, 681] width 62 height 28
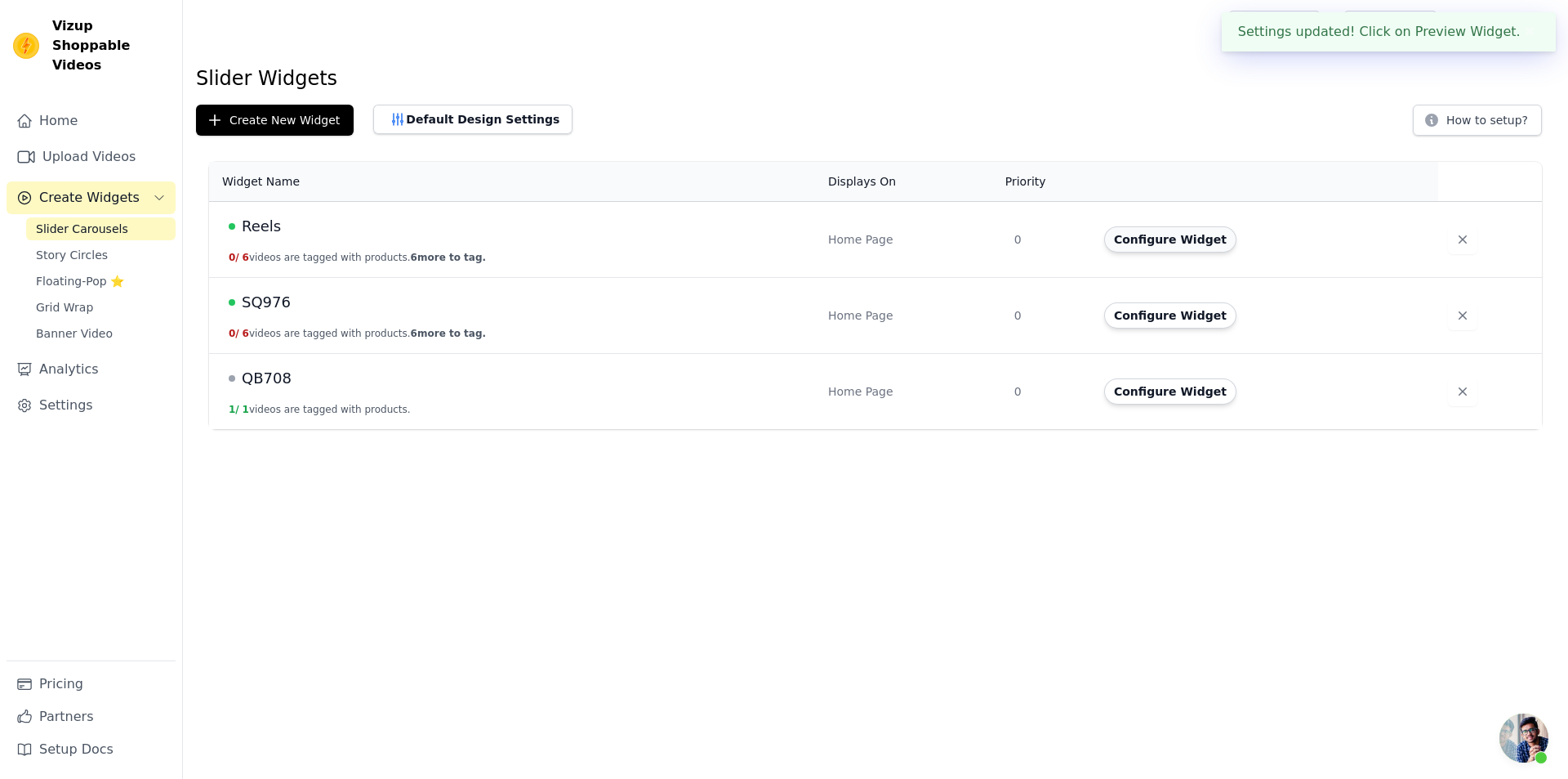
click at [1189, 235] on button "Configure Widget" at bounding box center [1170, 239] width 132 height 26
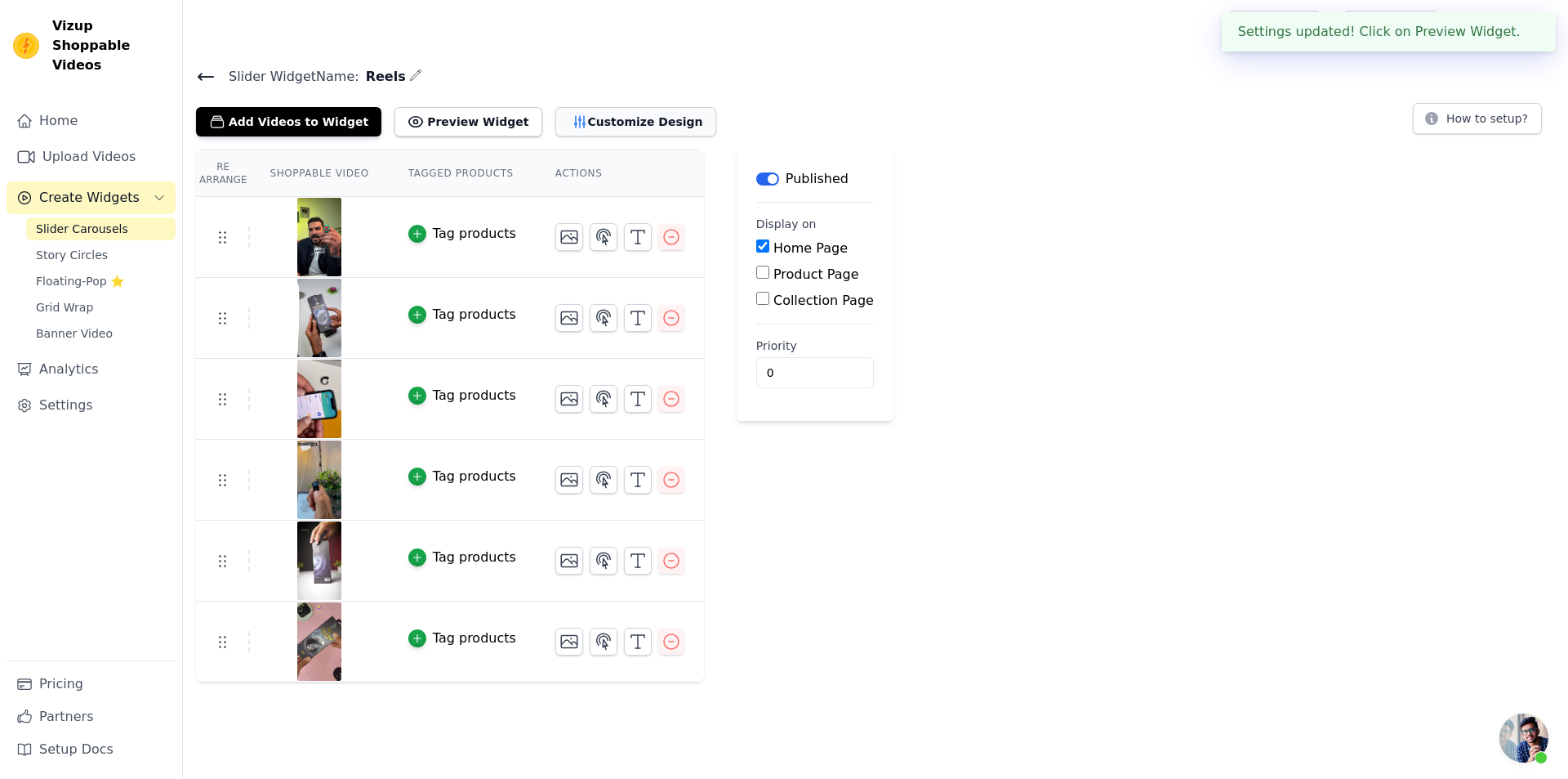
click at [569, 117] on button "Customize Design" at bounding box center [635, 121] width 161 height 30
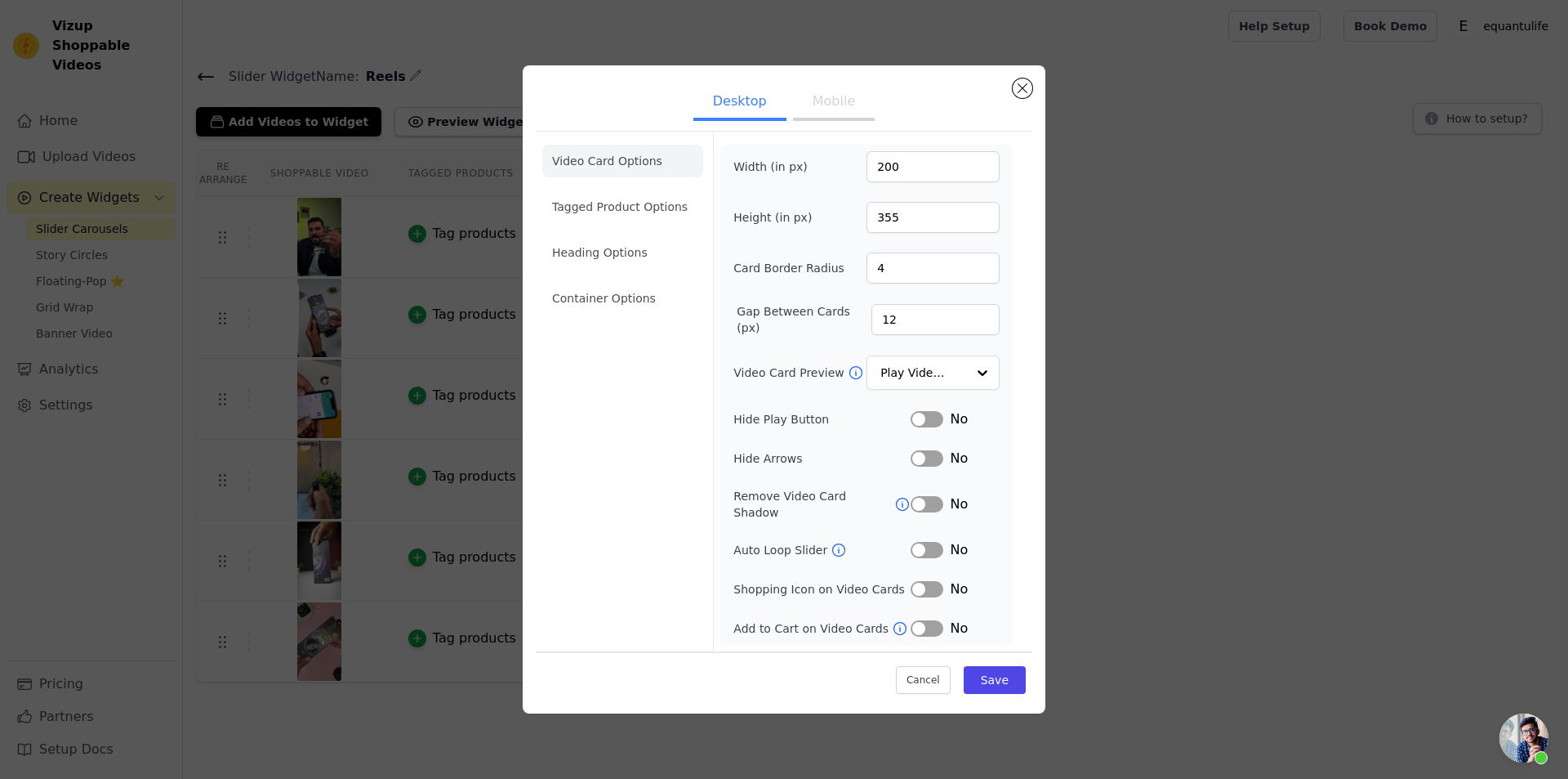
click at [922, 542] on button "Label" at bounding box center [927, 550] width 33 height 16
click at [1005, 676] on button "Save" at bounding box center [994, 680] width 62 height 28
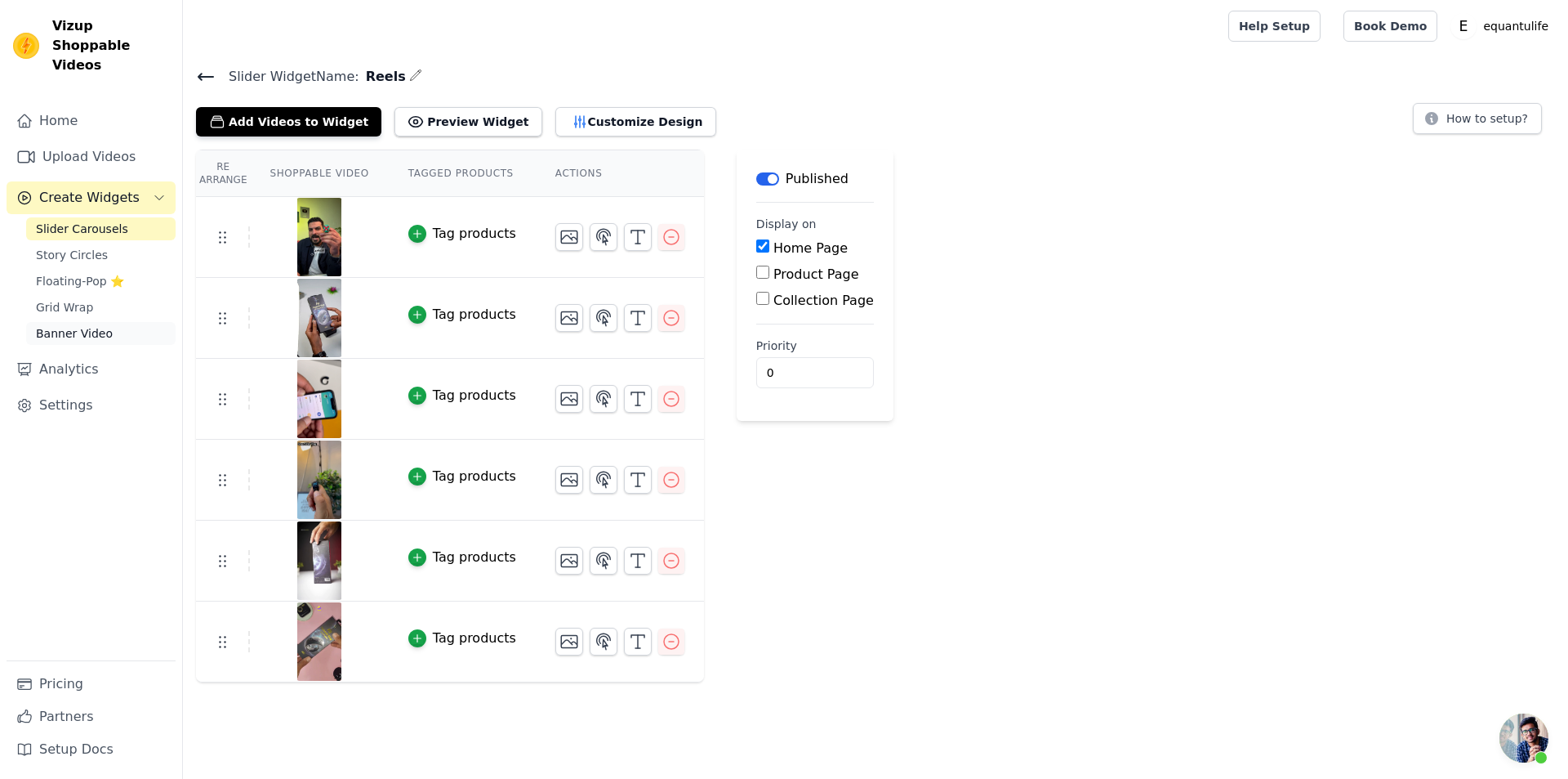
click at [98, 323] on link "Banner Video" at bounding box center [100, 333] width 149 height 23
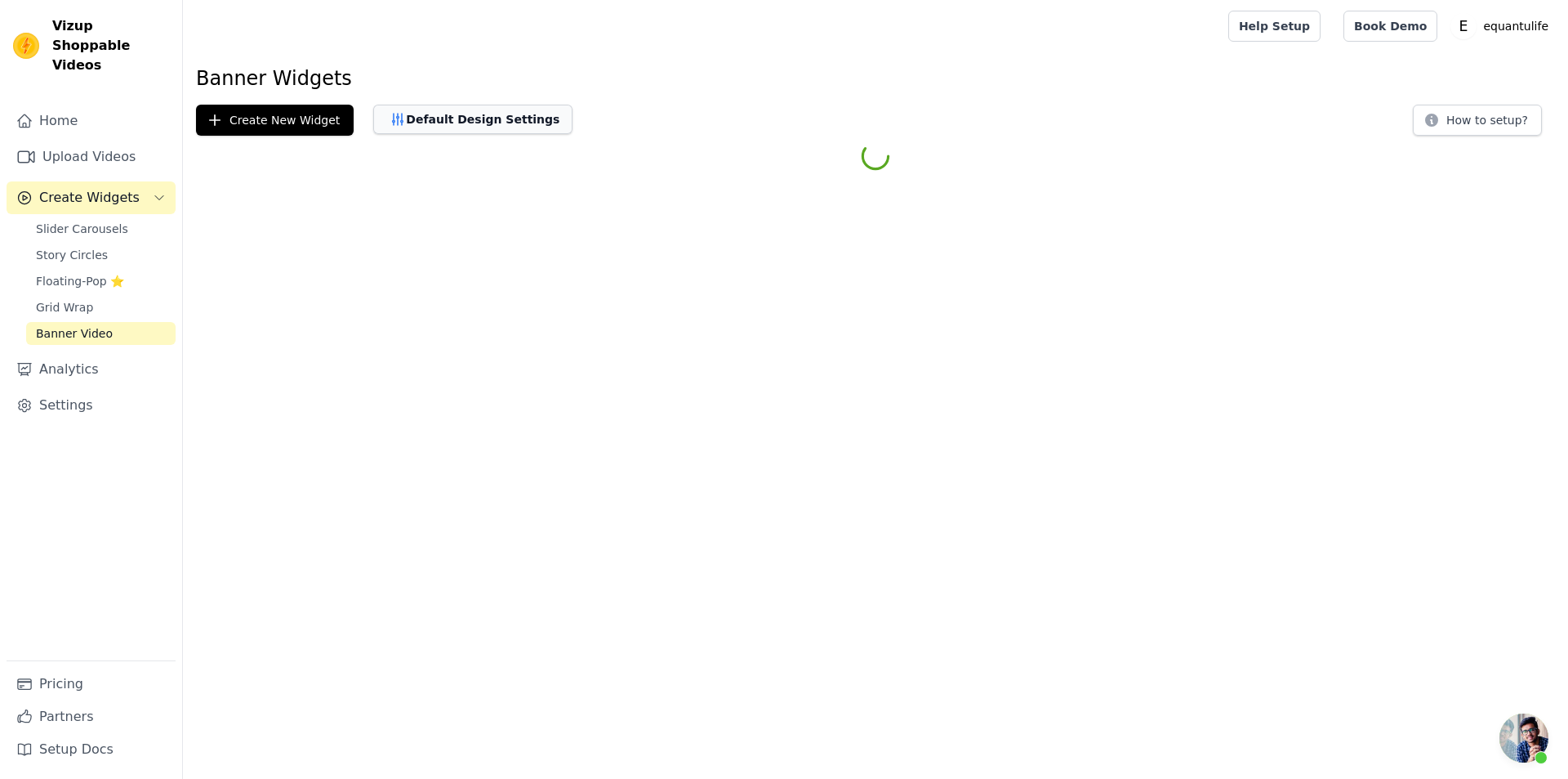
click at [508, 125] on button "Default Design Settings" at bounding box center [473, 119] width 199 height 30
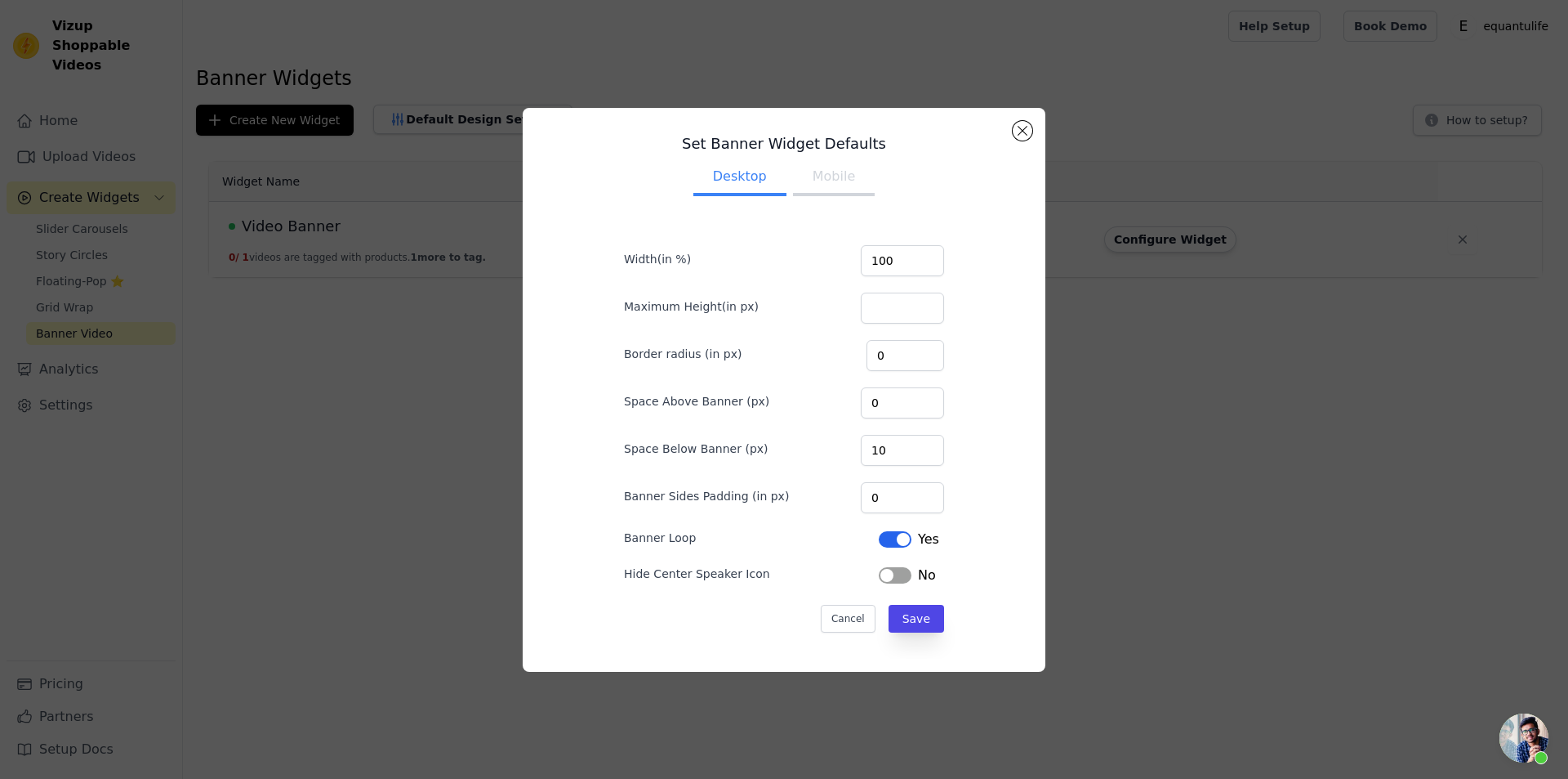
click at [881, 554] on form "Width(in %) 100 Maximum Height(in px) Border radius (in px) 0 Space Above Banne…" at bounding box center [784, 430] width 347 height 429
click at [880, 552] on form "Width(in %) 100 Maximum Height(in px) Border radius (in px) 0 Space Above Banne…" at bounding box center [784, 430] width 347 height 429
click at [880, 544] on button "Label" at bounding box center [895, 539] width 33 height 16
click at [913, 623] on button "Save" at bounding box center [916, 618] width 56 height 28
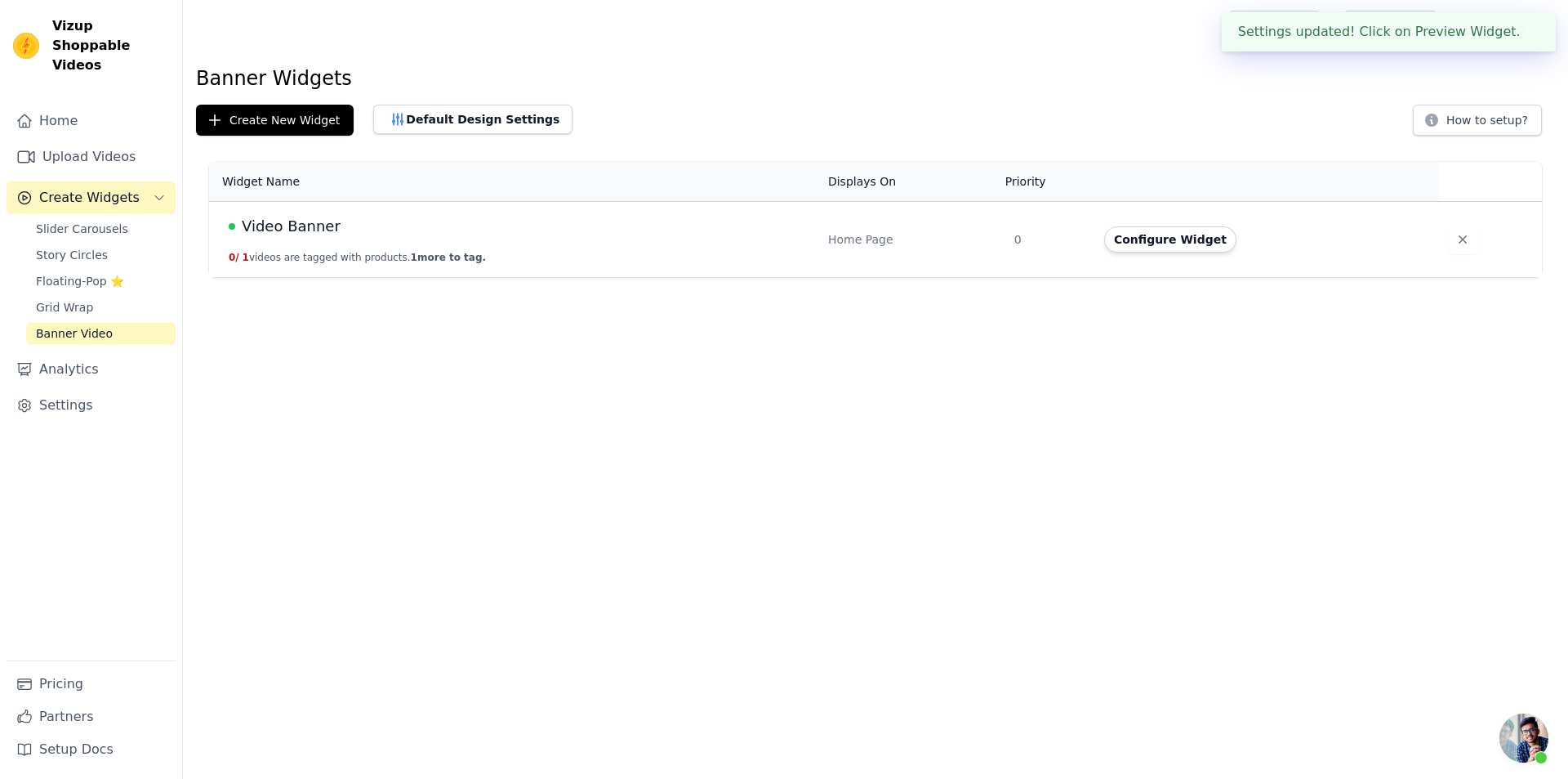
click at [818, 171] on th "Displays On" at bounding box center [911, 182] width 186 height 40
click at [477, 121] on button "Default Design Settings" at bounding box center [473, 119] width 199 height 30
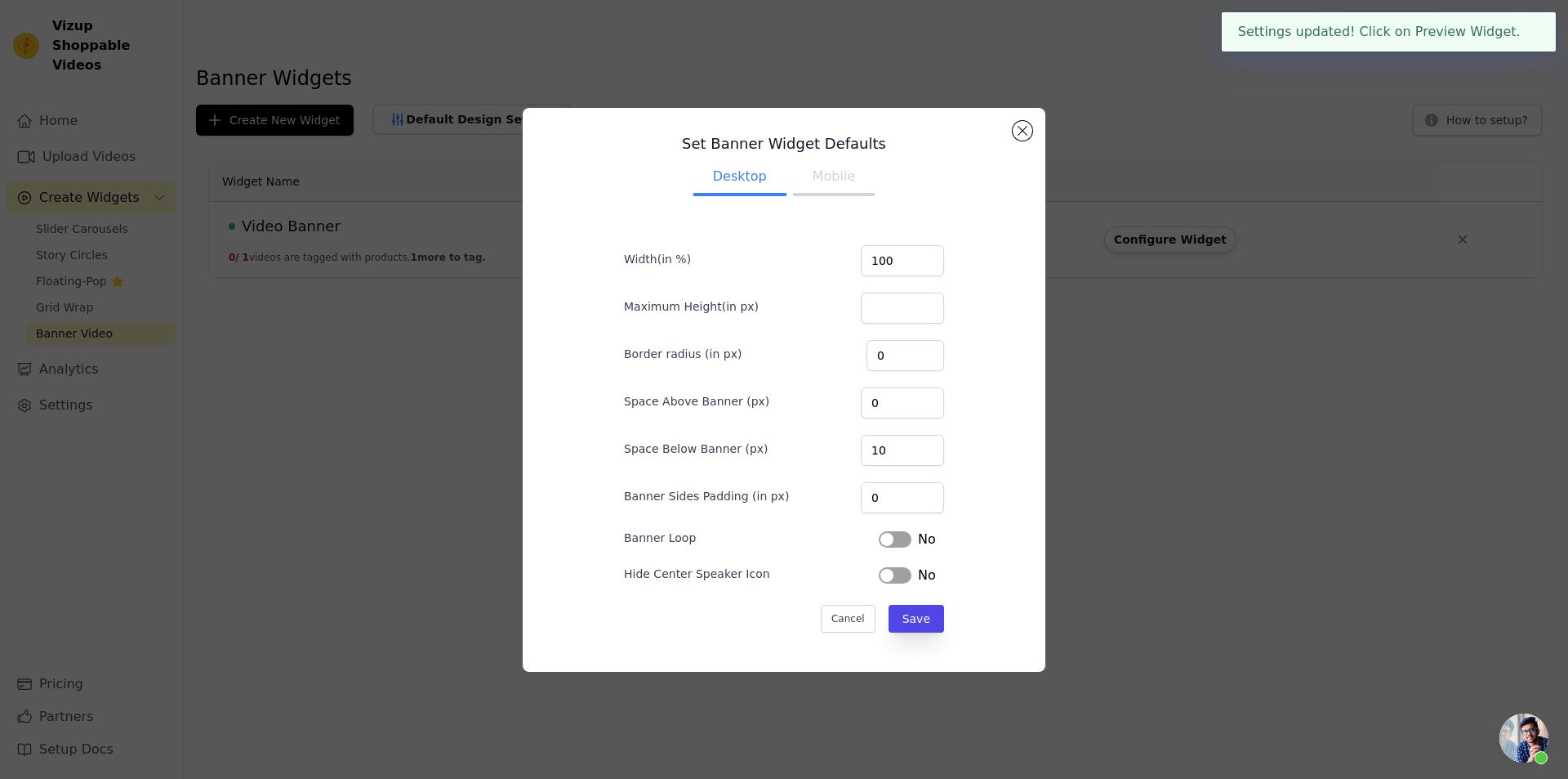
click at [835, 183] on button "Mobile" at bounding box center [834, 177] width 82 height 36
click at [720, 177] on button "Desktop" at bounding box center [740, 177] width 93 height 36
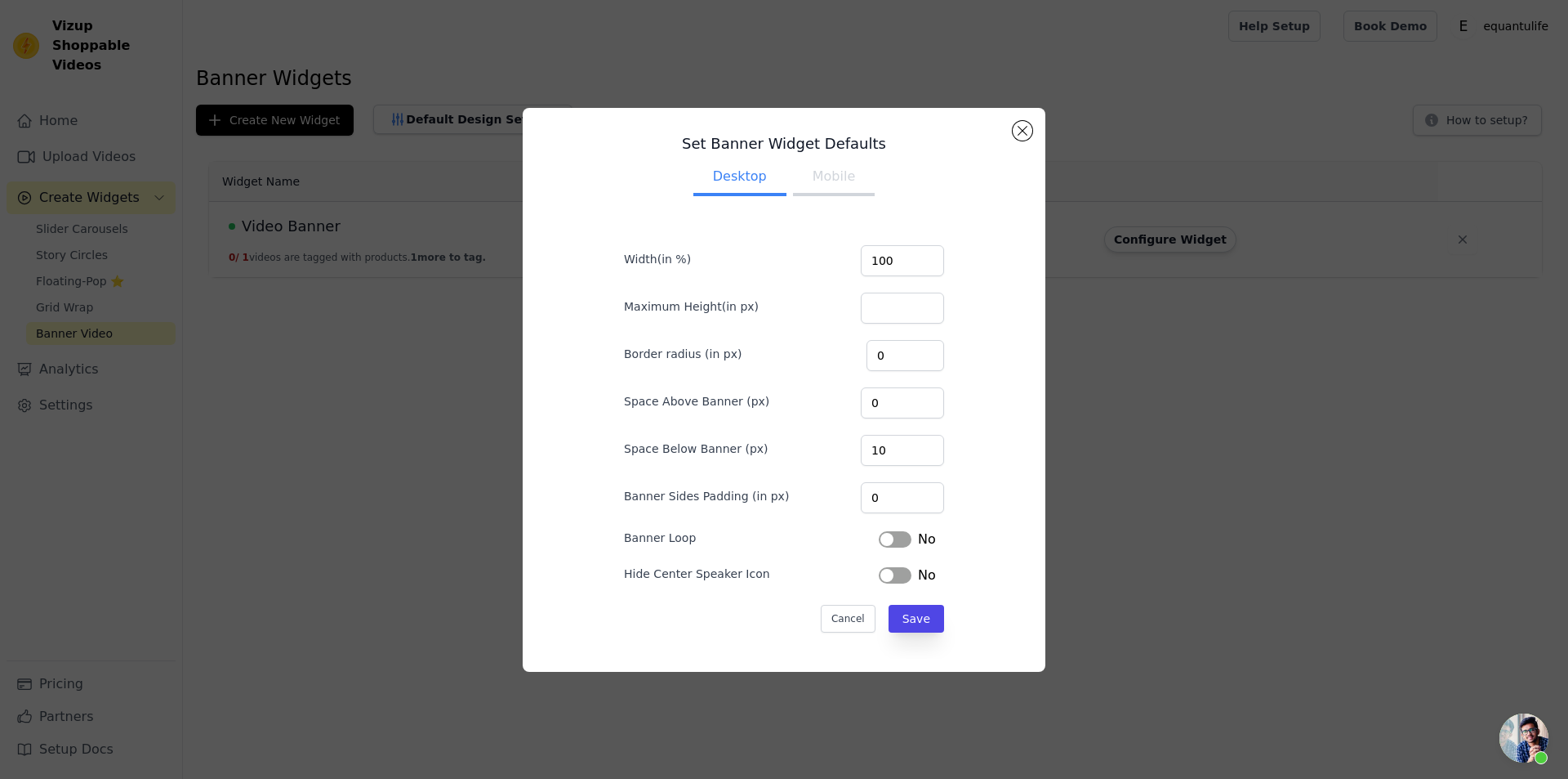
click at [819, 187] on button "Mobile" at bounding box center [834, 177] width 82 height 36
drag, startPoint x: 1020, startPoint y: 128, endPoint x: 964, endPoint y: 149, distance: 59.8
click at [1020, 128] on button "Close modal" at bounding box center [1022, 131] width 19 height 19
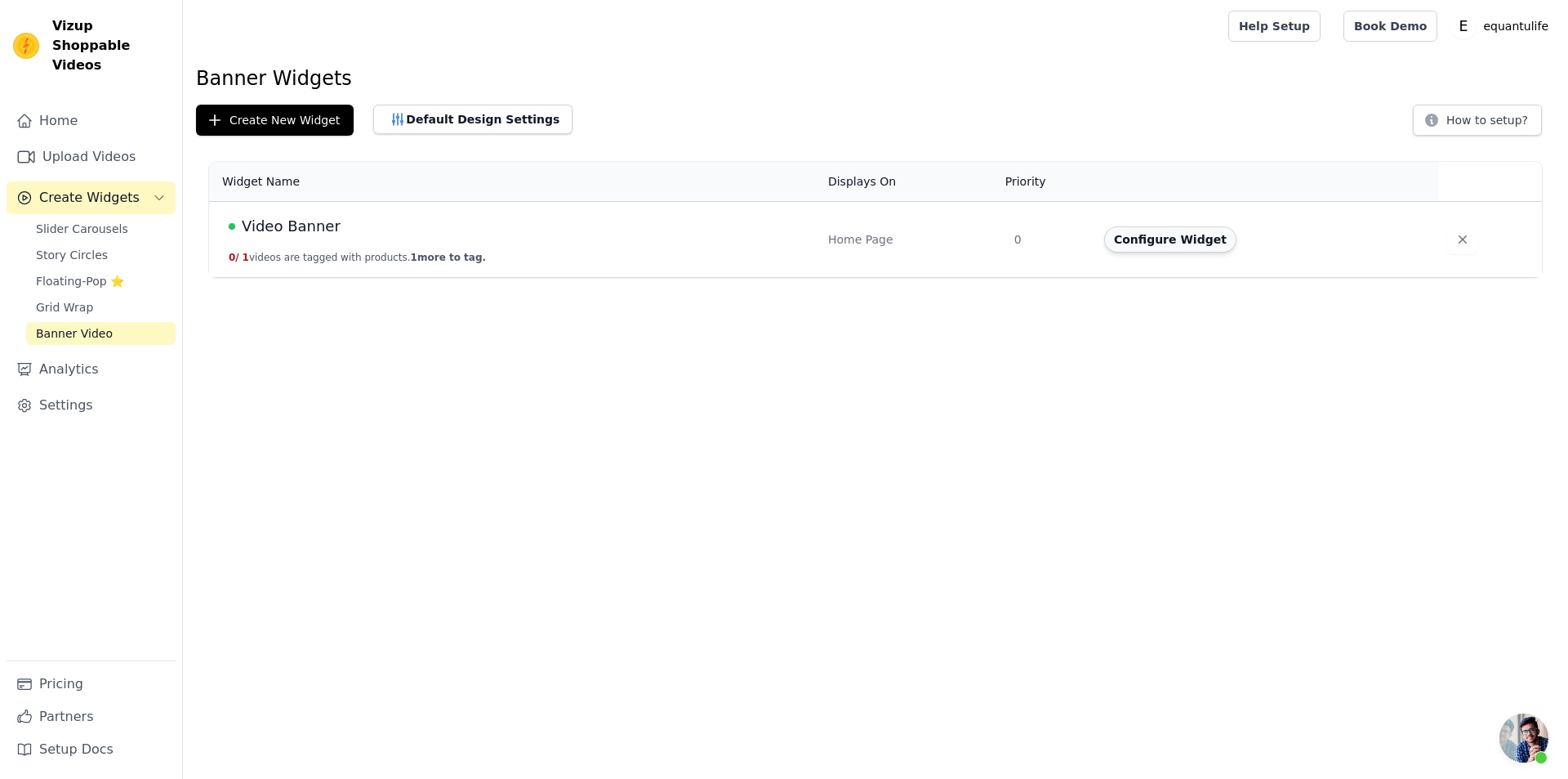
click at [1164, 245] on button "Configure Widget" at bounding box center [1170, 239] width 132 height 26
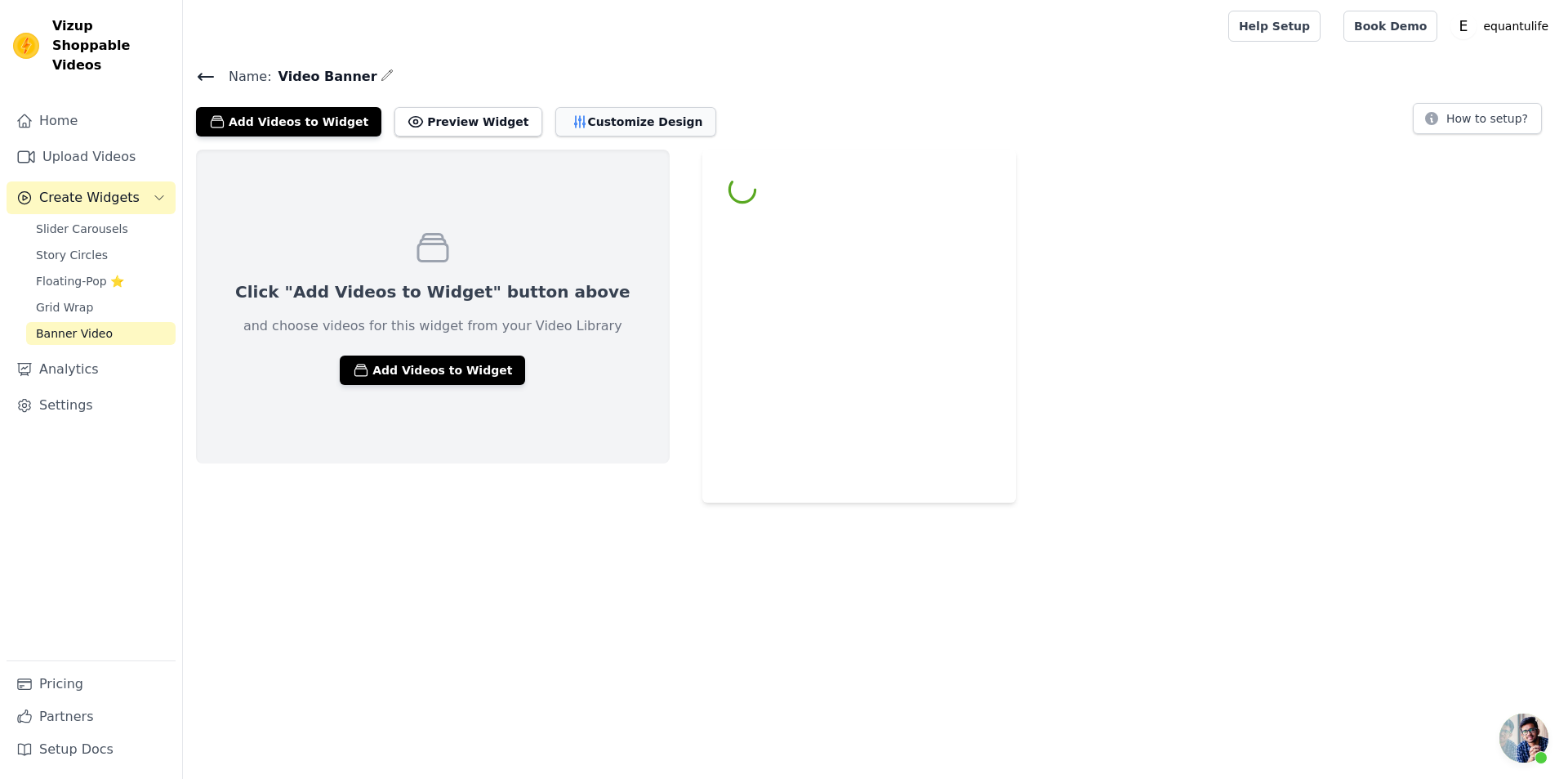
click at [568, 125] on button "Customize Design" at bounding box center [635, 121] width 161 height 30
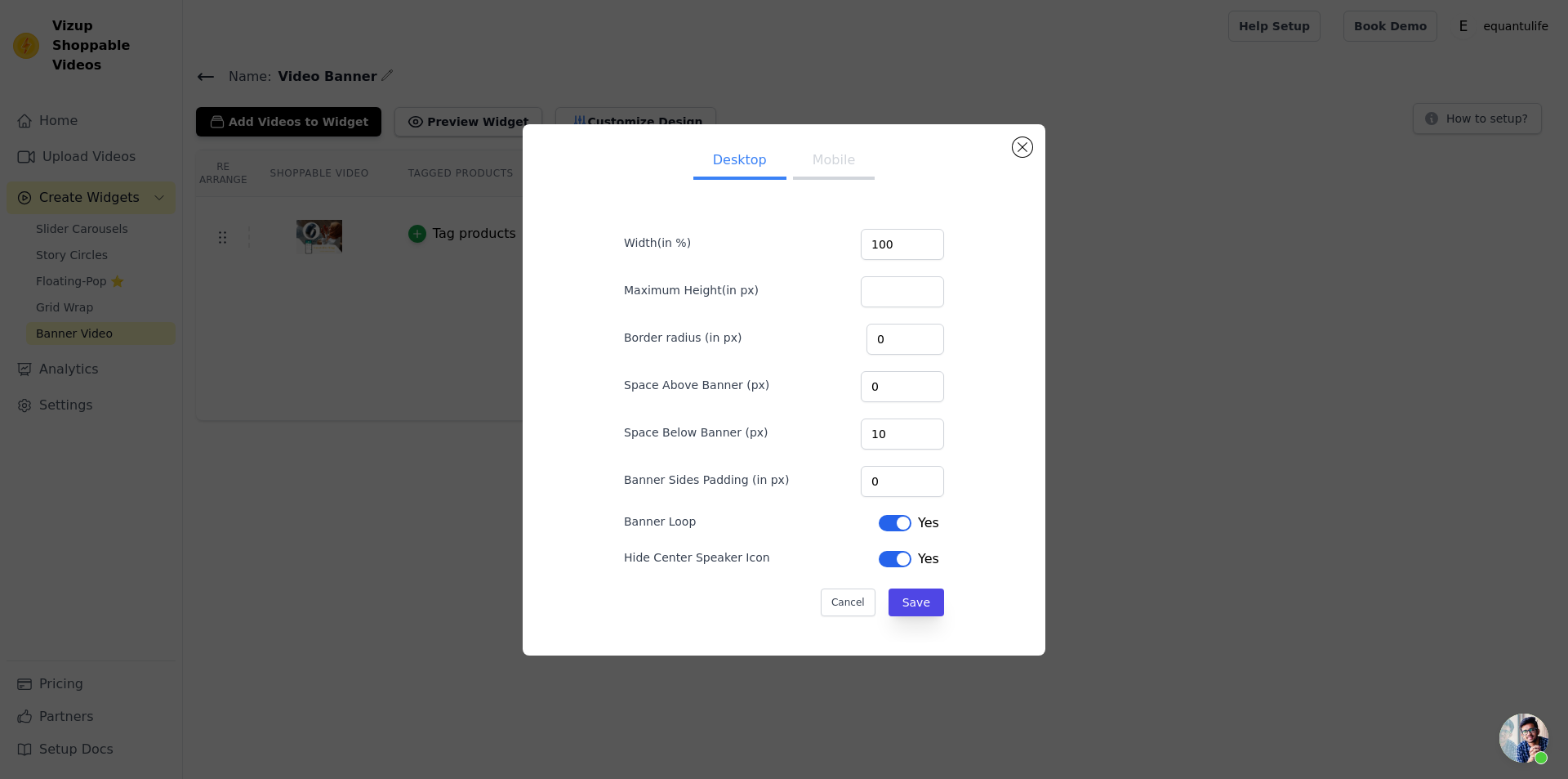
click at [883, 525] on button "Label" at bounding box center [895, 523] width 33 height 16
click at [913, 606] on button "Save" at bounding box center [916, 602] width 56 height 28
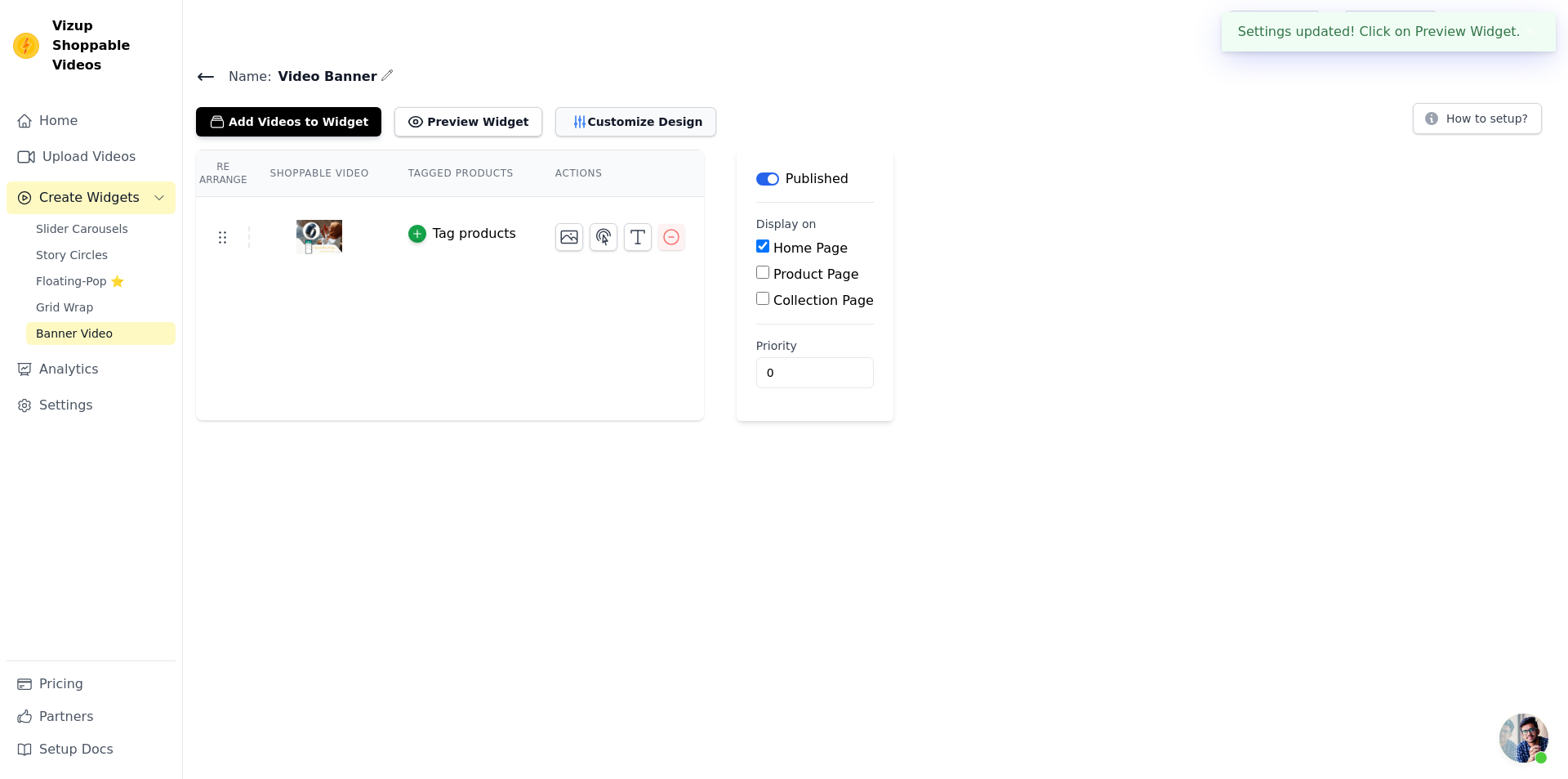
click at [577, 128] on button "Customize Design" at bounding box center [635, 121] width 161 height 30
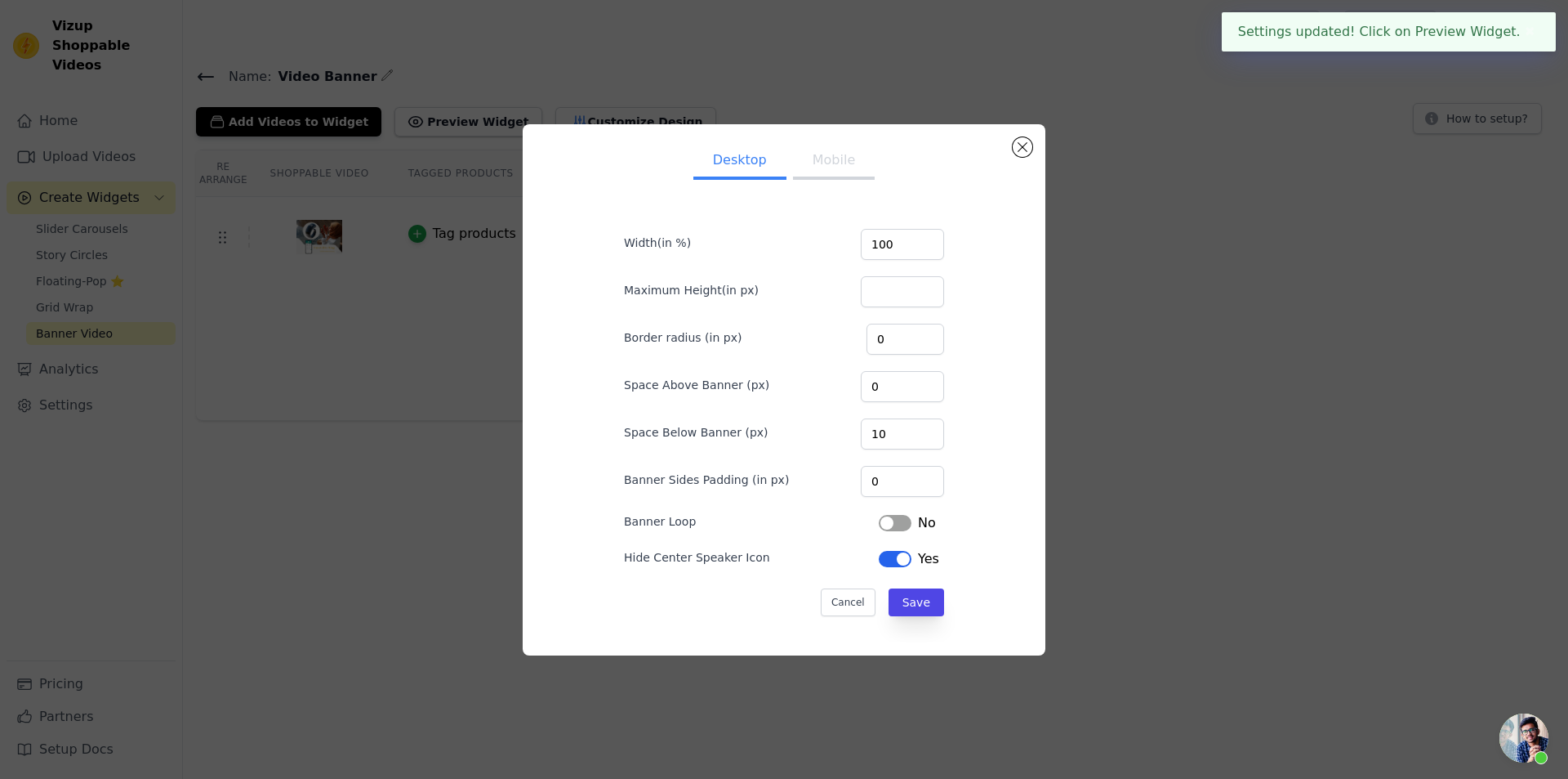
click at [888, 560] on button "Label" at bounding box center [895, 558] width 33 height 16
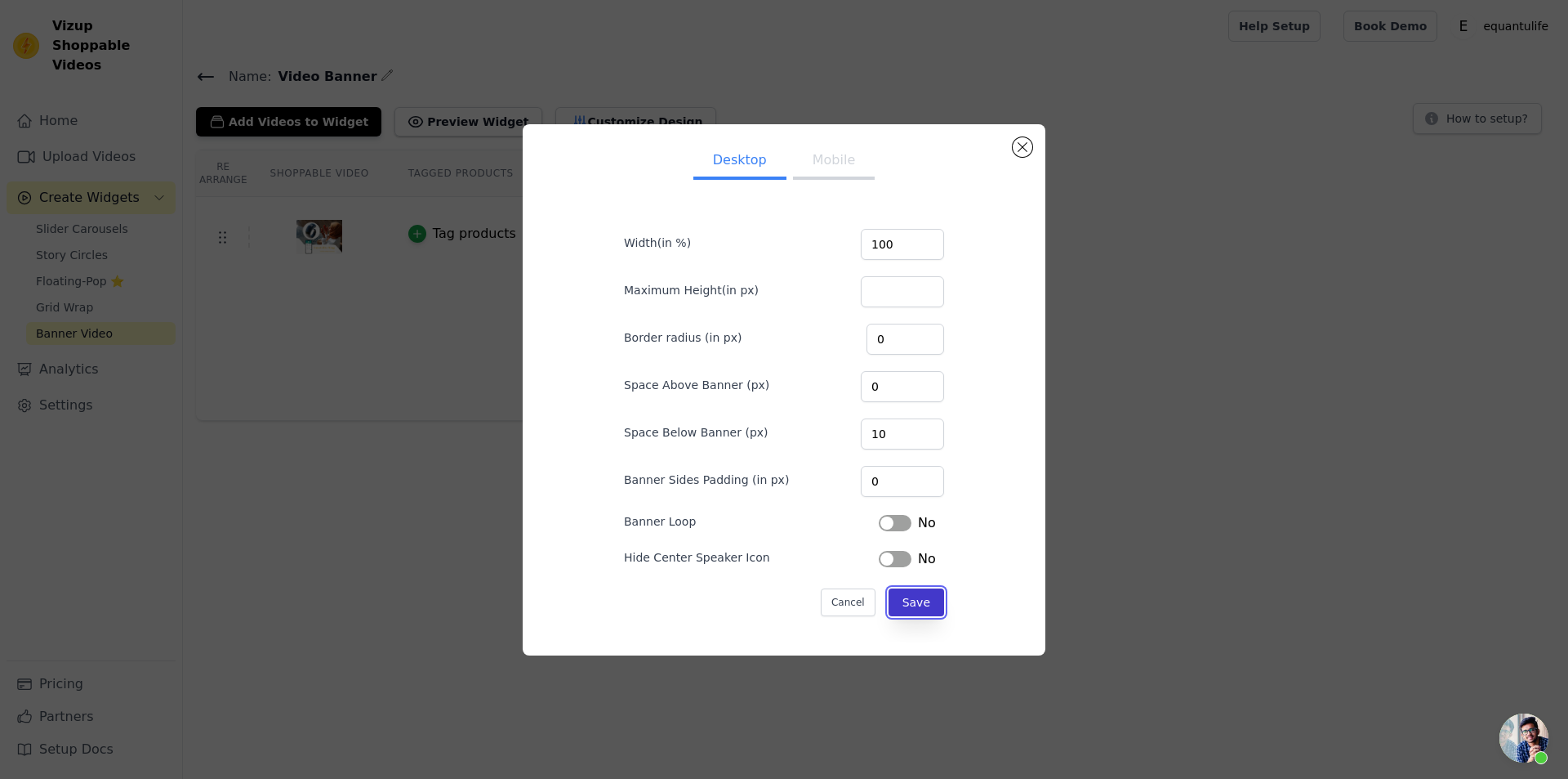
click at [926, 606] on button "Save" at bounding box center [916, 602] width 56 height 28
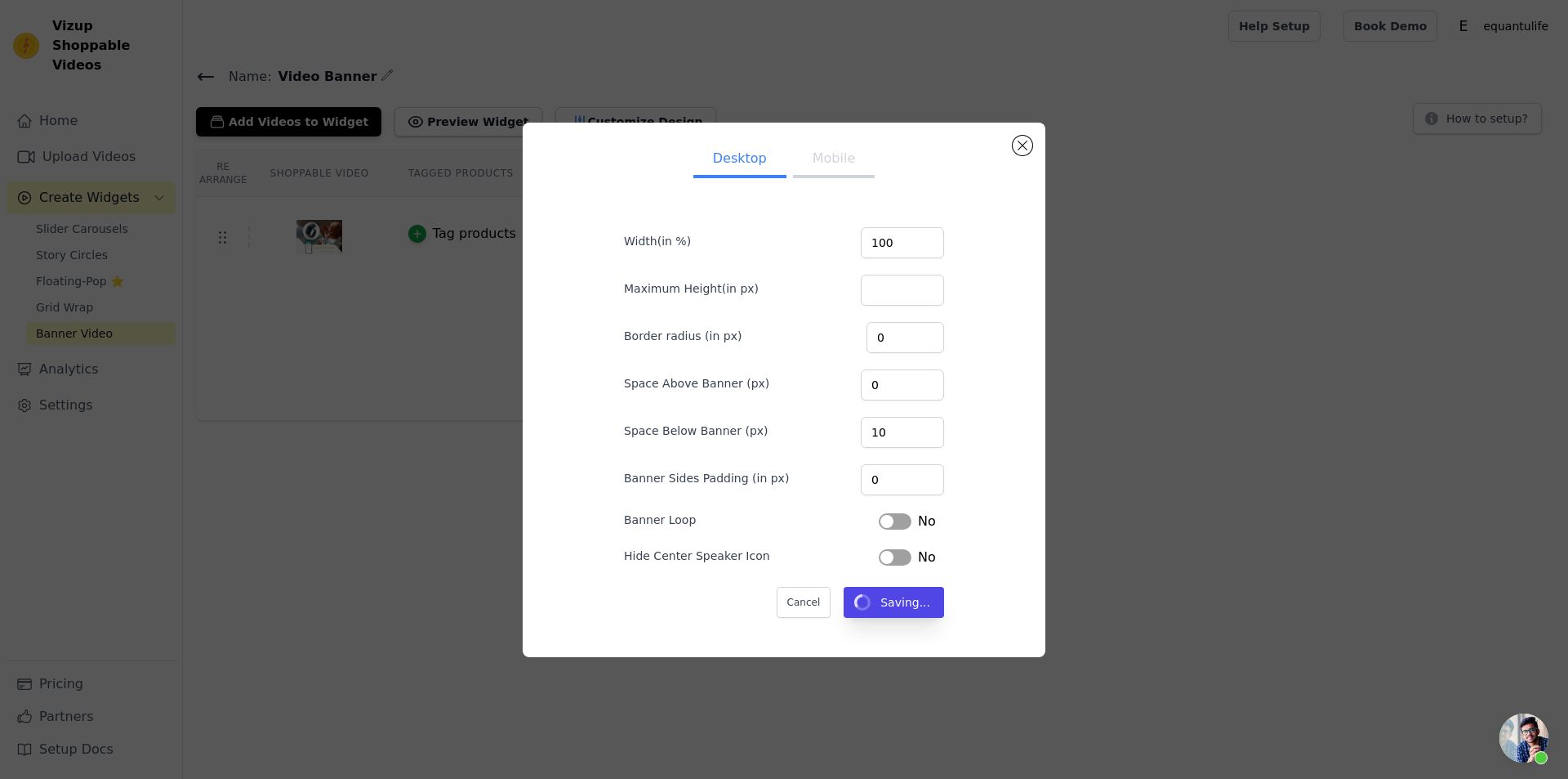
click at [821, 159] on button "Mobile" at bounding box center [834, 160] width 82 height 36
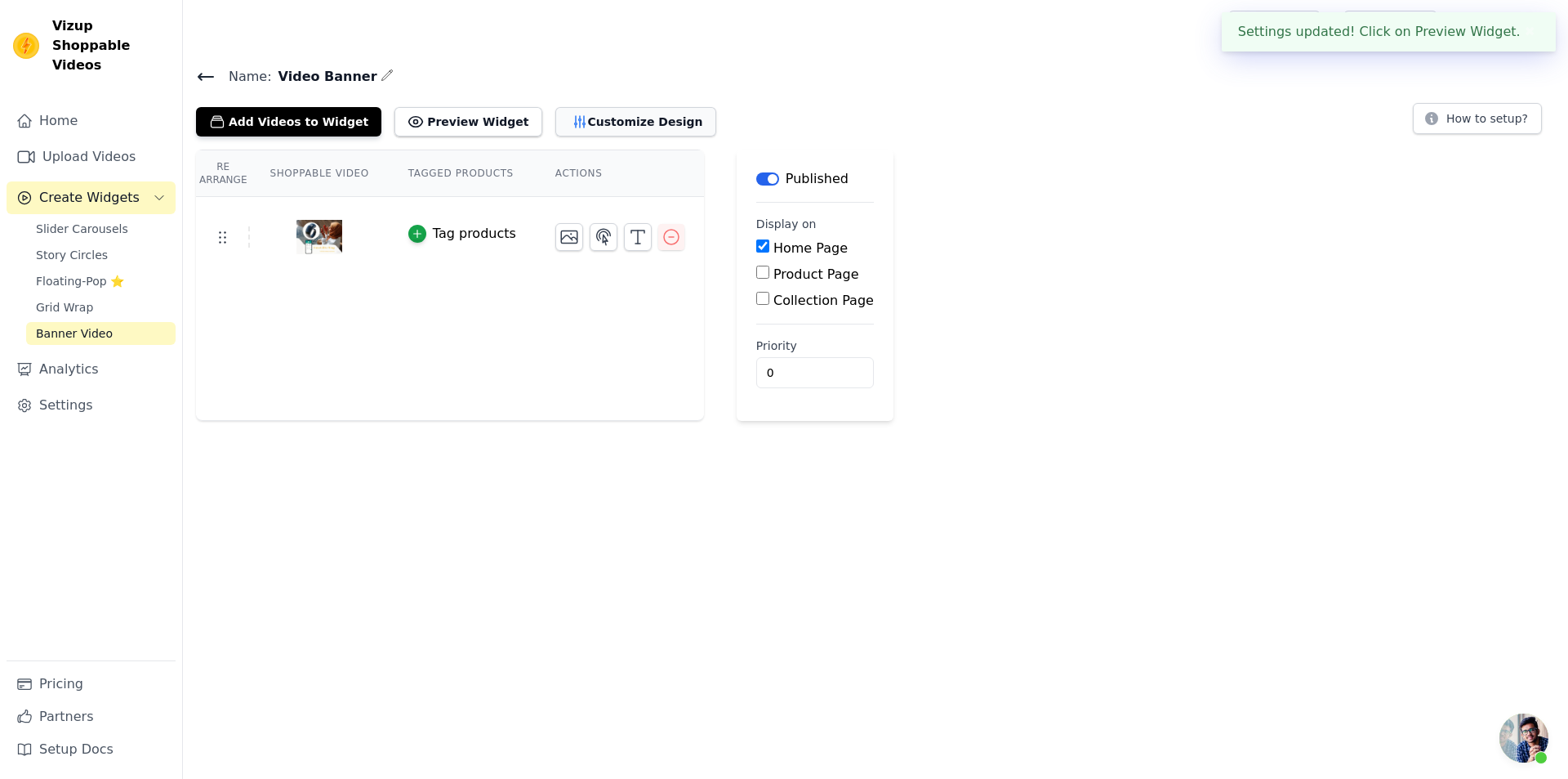
click at [602, 116] on button "Customize Design" at bounding box center [635, 121] width 161 height 30
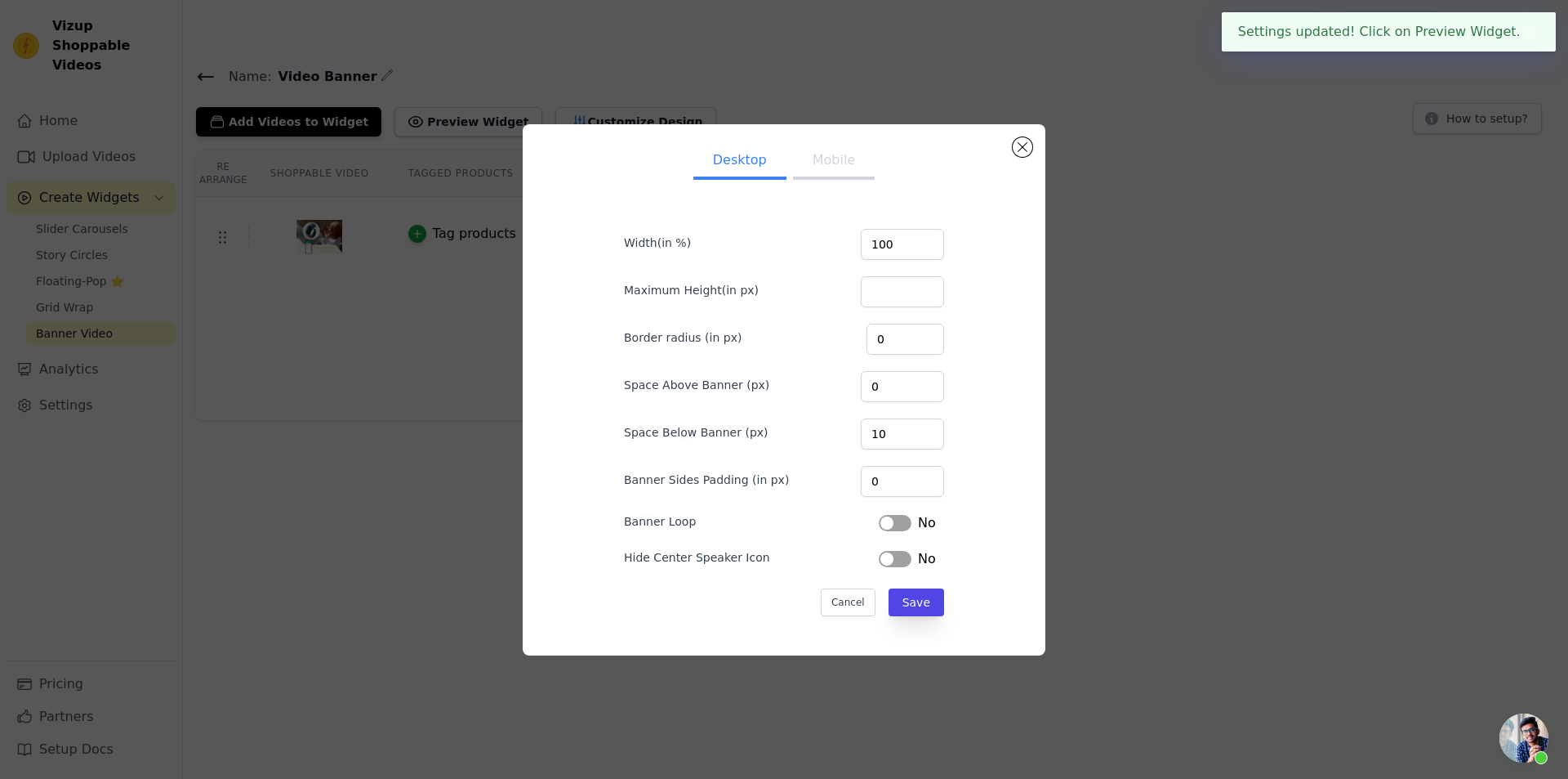
click at [1034, 154] on div "Desktop Mobile Width(in %) 100 Maximum Height(in px) Border radius (in px) 0 Sp…" at bounding box center [784, 390] width 523 height 532
click at [1033, 144] on div "Desktop Mobile Width(in %) 100 Maximum Height(in px) Border radius (in px) 0 Sp…" at bounding box center [784, 390] width 523 height 532
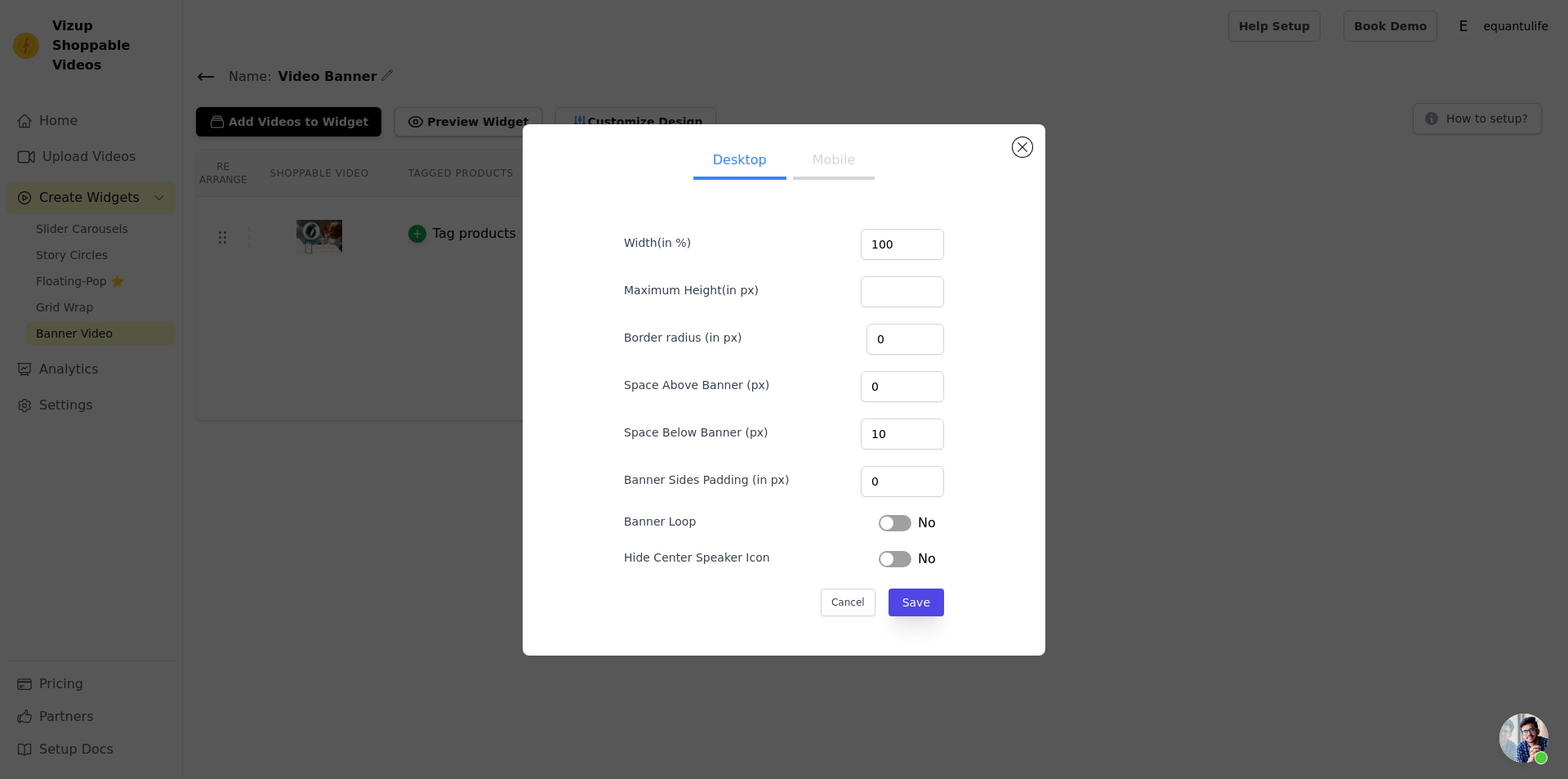
click at [1013, 148] on div "Desktop Mobile Width(in %) 100 Maximum Height(in px) Border radius (in px) 0 Sp…" at bounding box center [784, 390] width 497 height 505
click at [1022, 144] on button "Close modal" at bounding box center [1022, 147] width 19 height 19
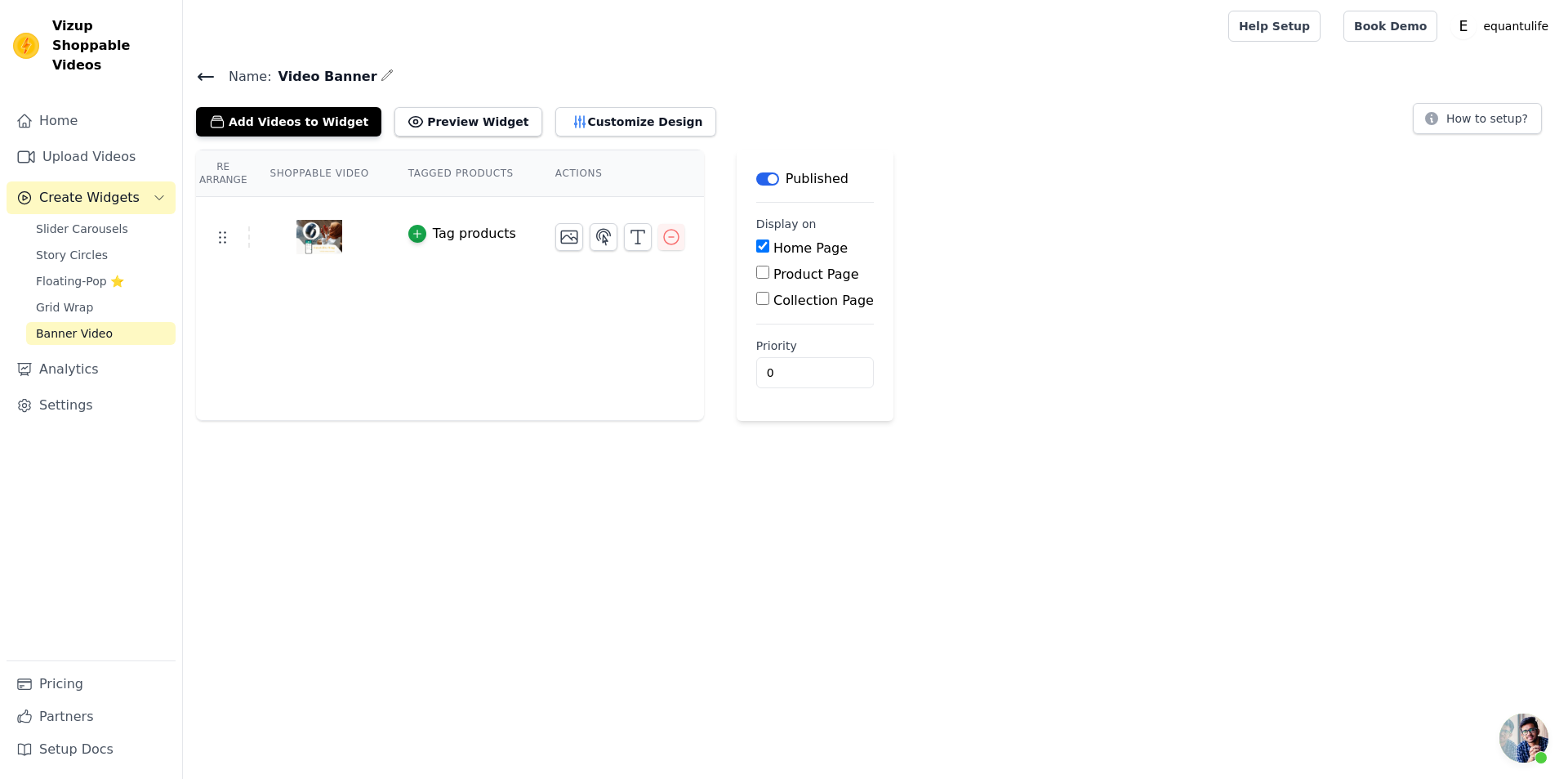
click at [208, 74] on icon at bounding box center [206, 77] width 19 height 19
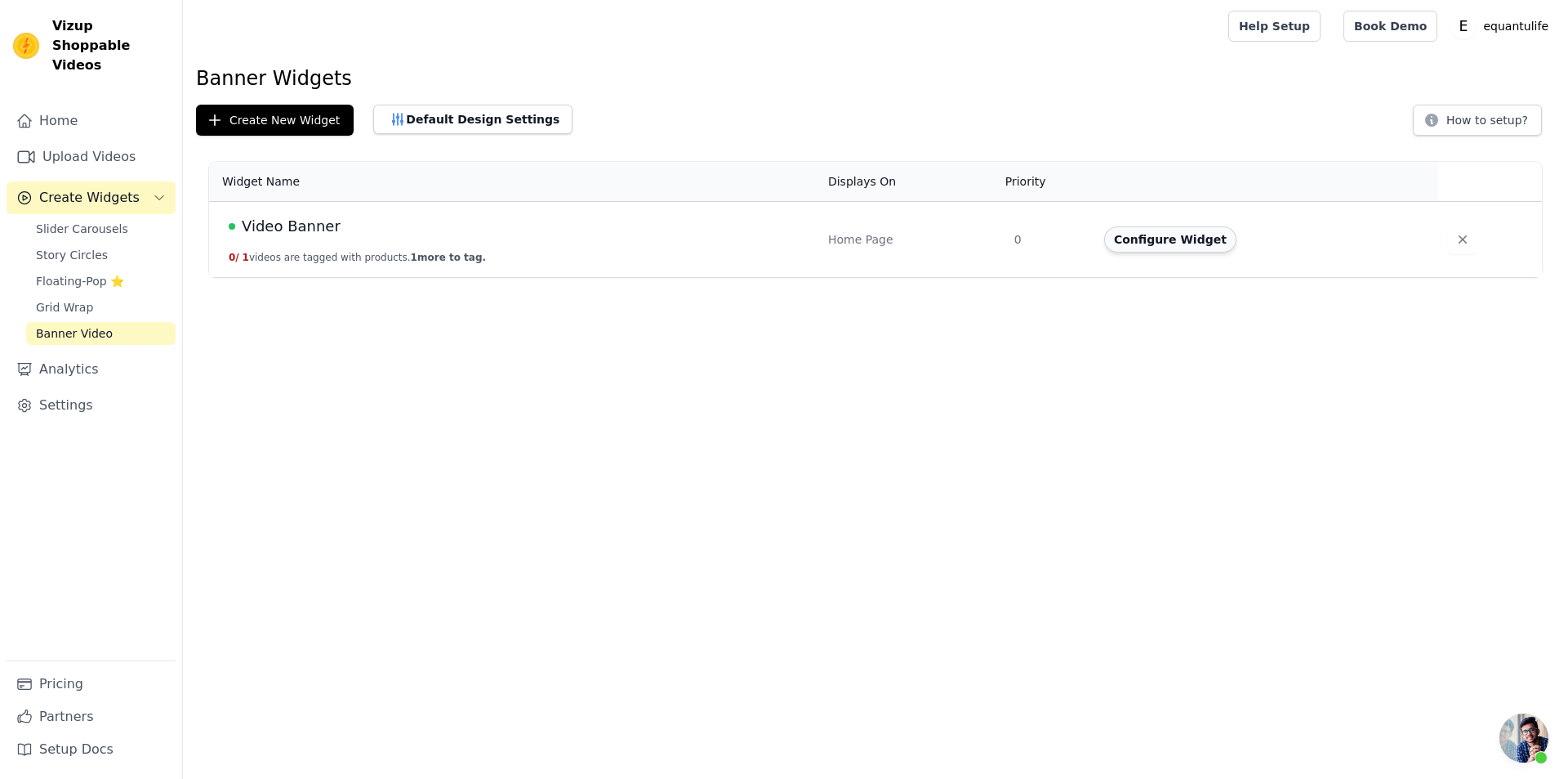
click at [1177, 251] on button "Configure Widget" at bounding box center [1170, 239] width 132 height 26
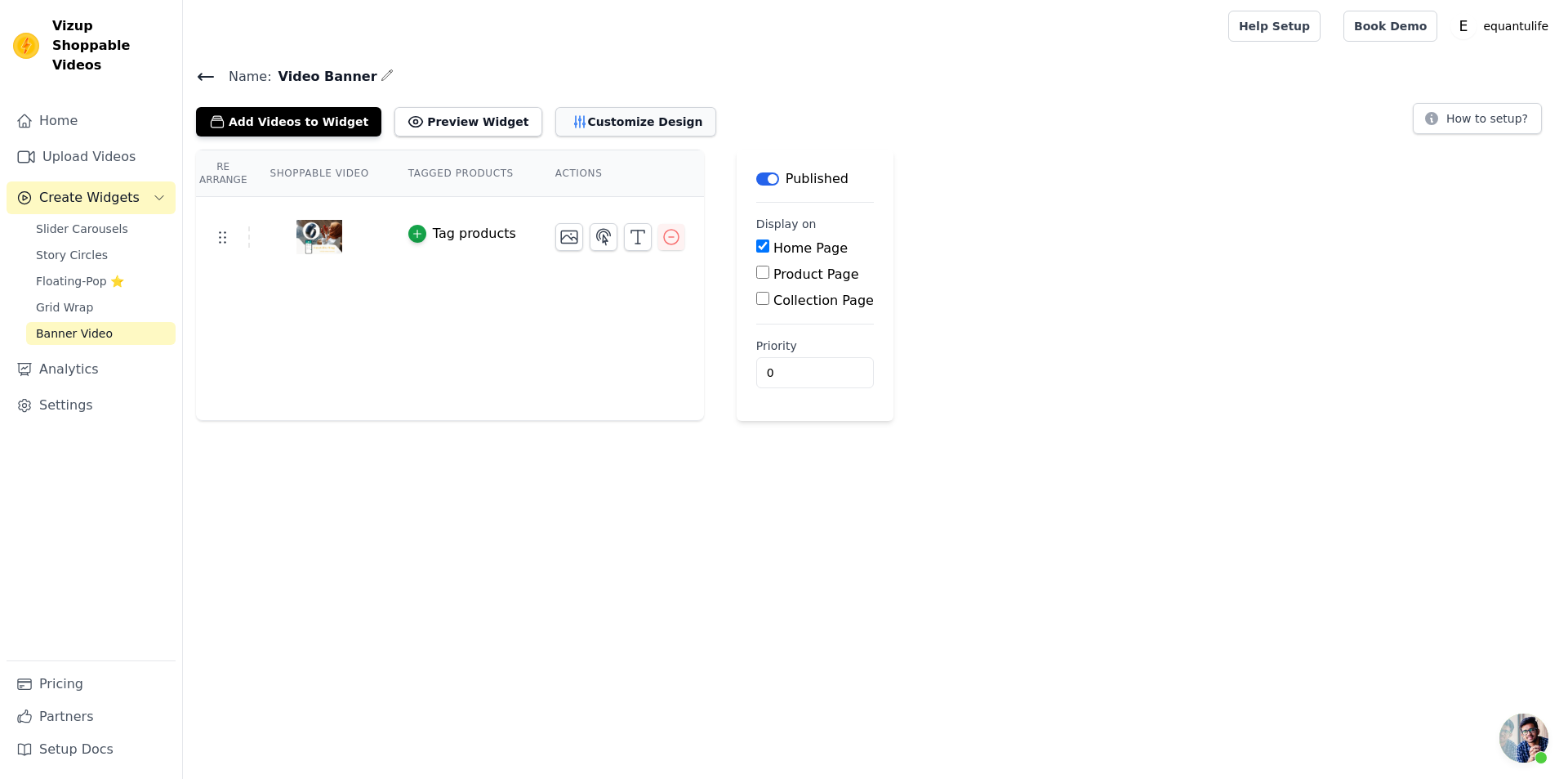
click at [589, 120] on button "Customize Design" at bounding box center [635, 121] width 161 height 30
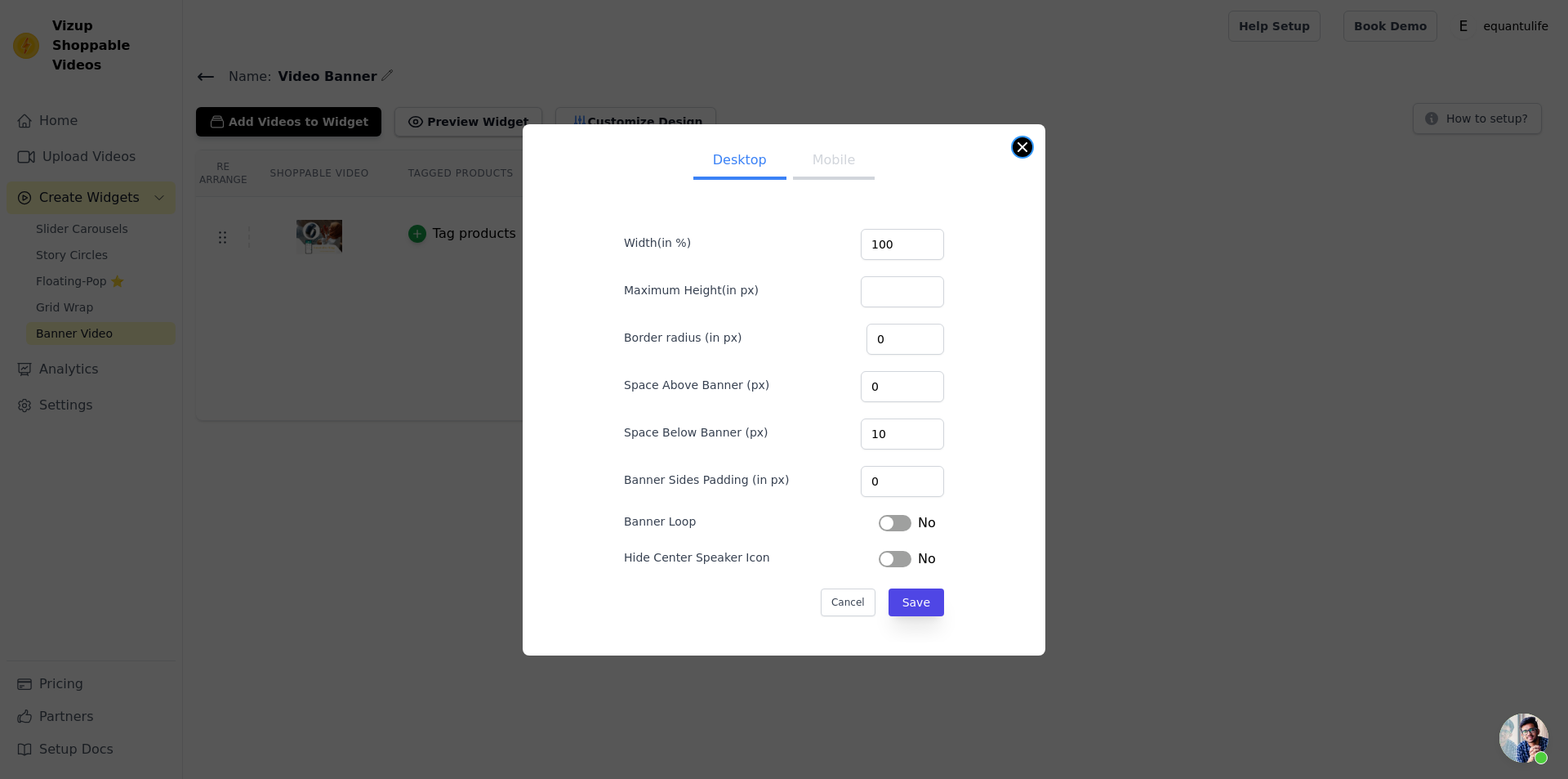
click at [1019, 149] on button "Close modal" at bounding box center [1022, 147] width 19 height 19
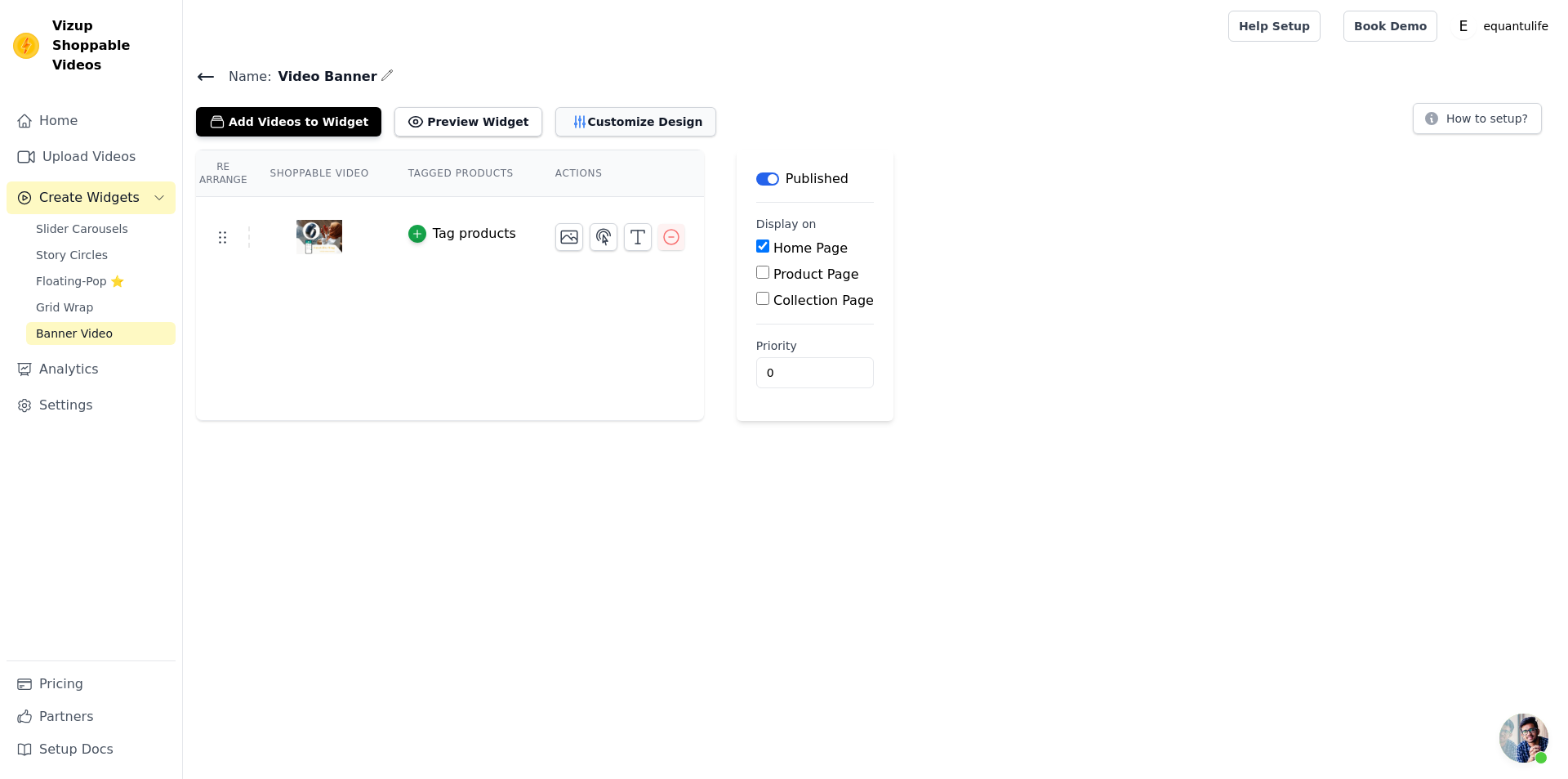
click at [567, 117] on button "Customize Design" at bounding box center [635, 121] width 161 height 30
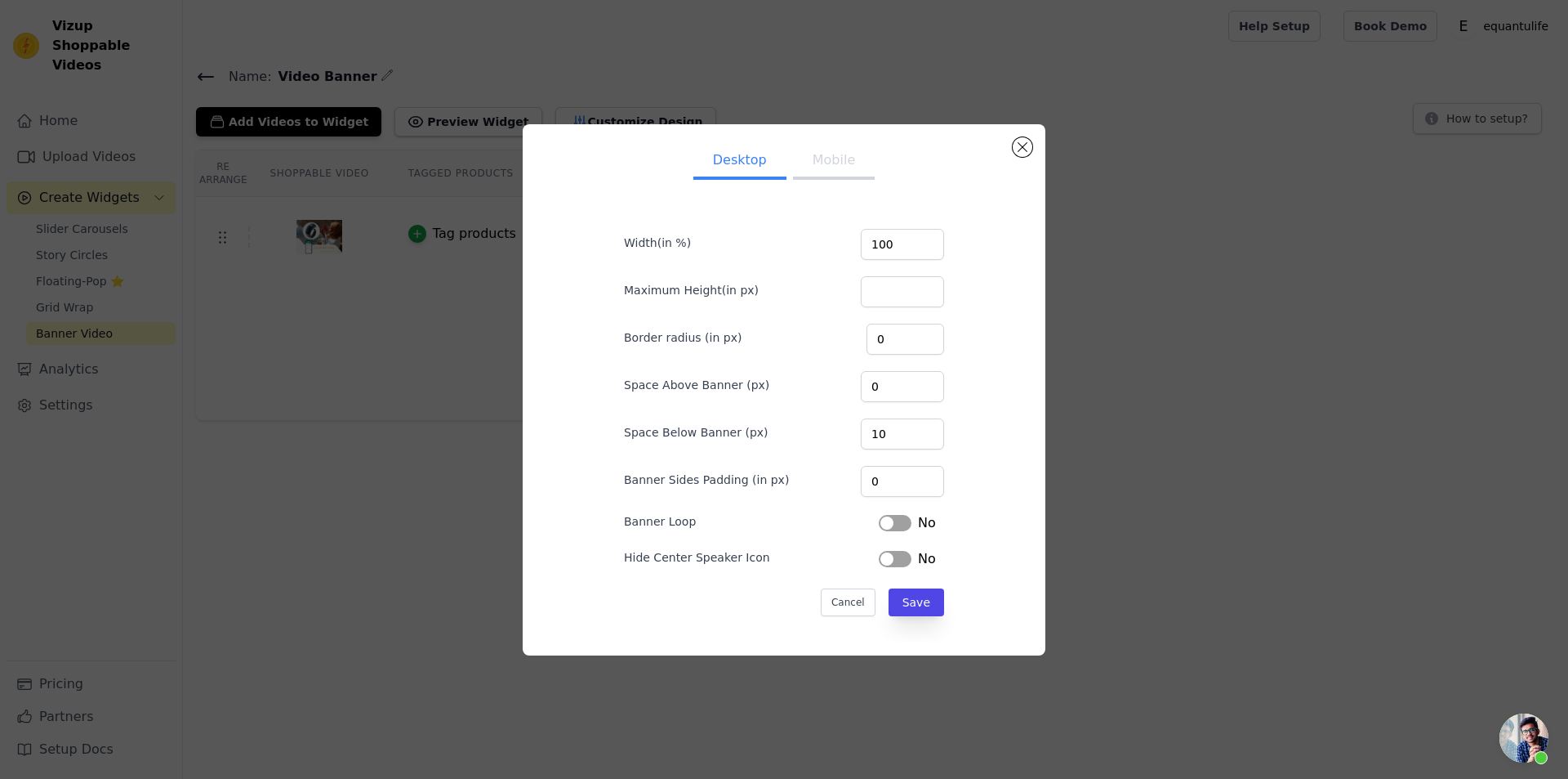
click at [861, 154] on button "Mobile" at bounding box center [834, 161] width 82 height 36
click at [883, 555] on button "Label" at bounding box center [895, 558] width 33 height 16
click at [913, 610] on button "Save" at bounding box center [916, 602] width 56 height 28
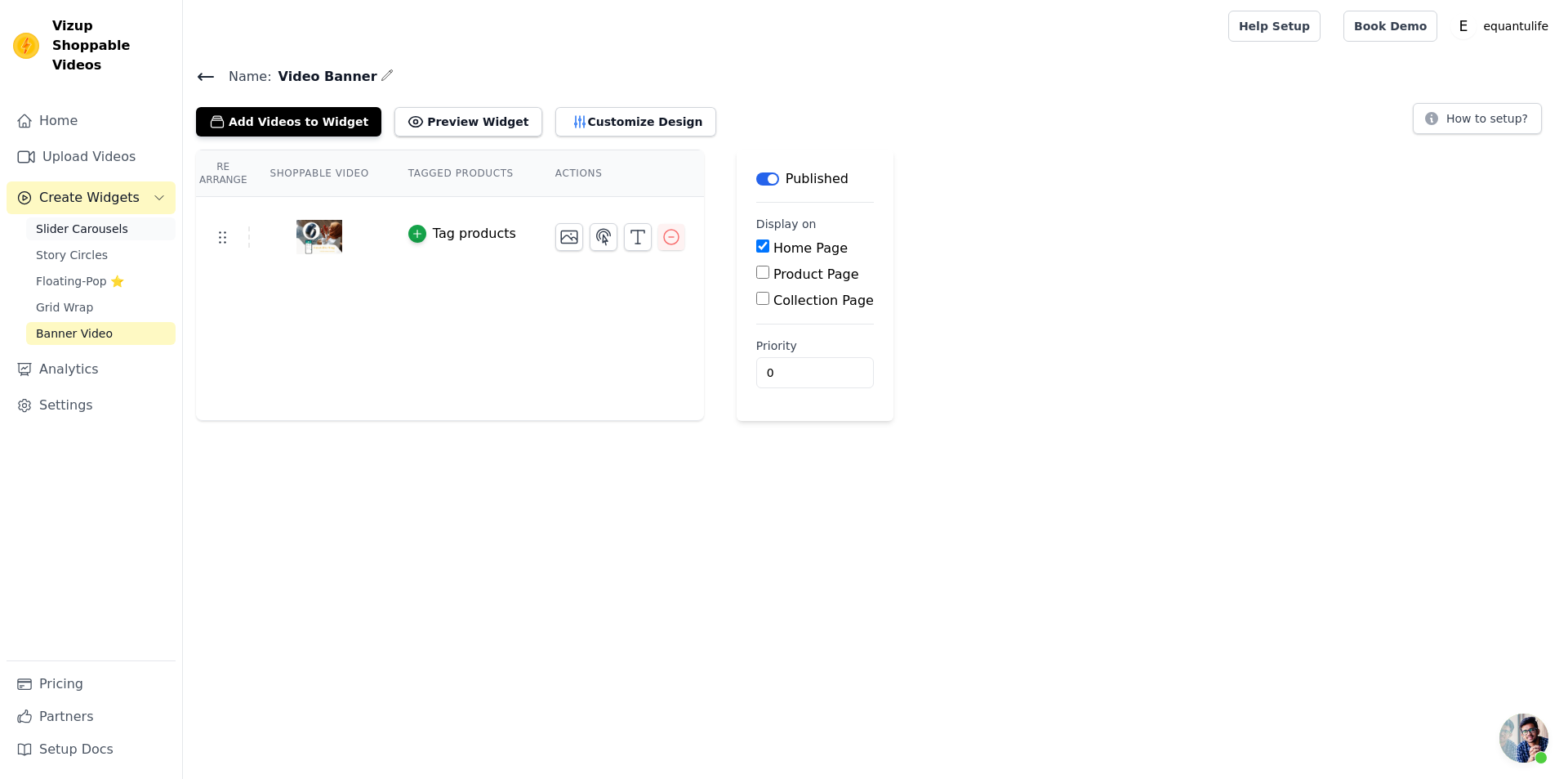
click at [105, 219] on link "Slider Carousels" at bounding box center [100, 229] width 149 height 23
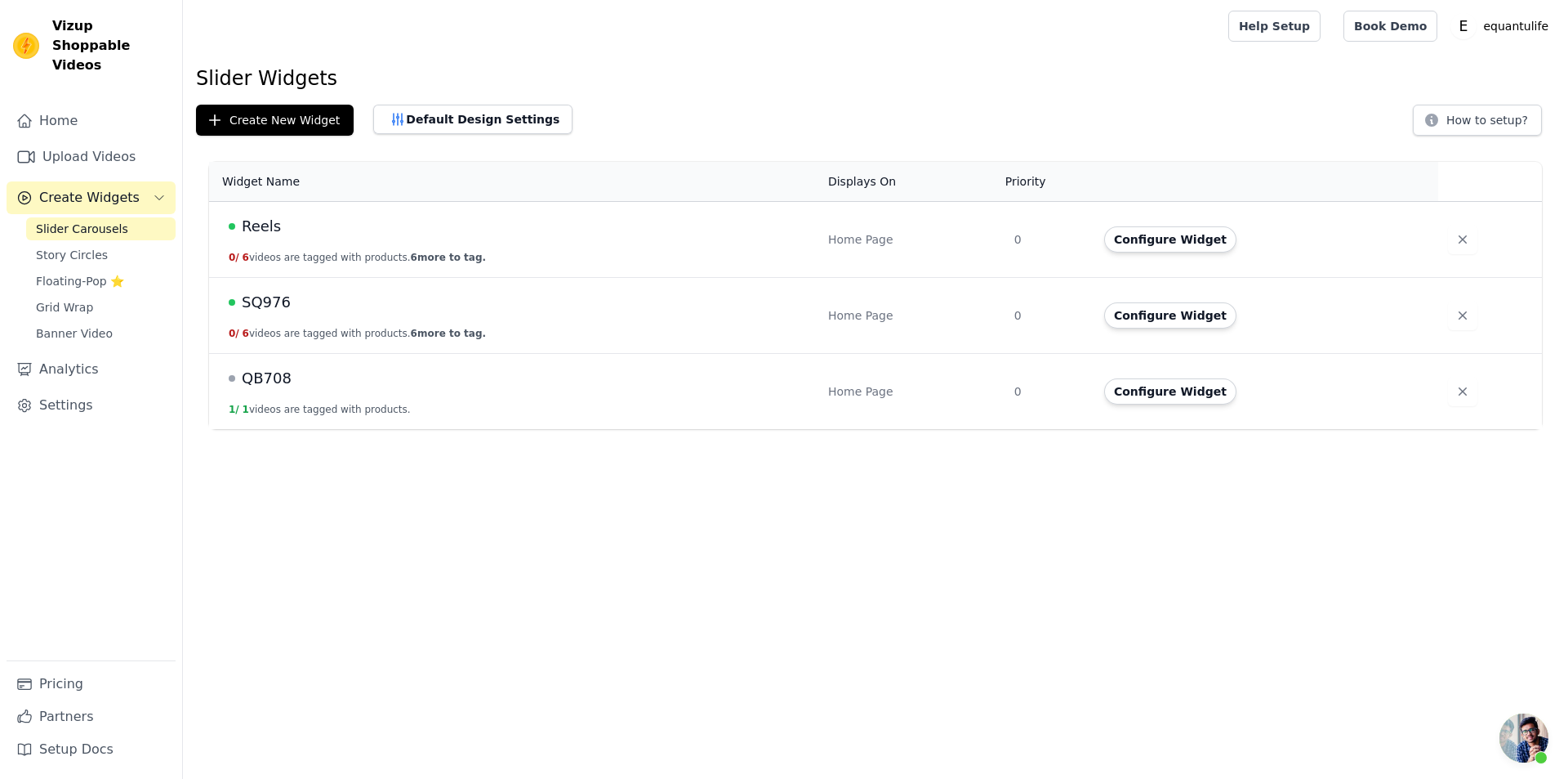
click at [397, 233] on div "Reels" at bounding box center [519, 226] width 580 height 23
click at [1150, 254] on td "Configure Widget" at bounding box center [1266, 240] width 344 height 76
click at [1195, 239] on button "Configure Widget" at bounding box center [1170, 239] width 132 height 26
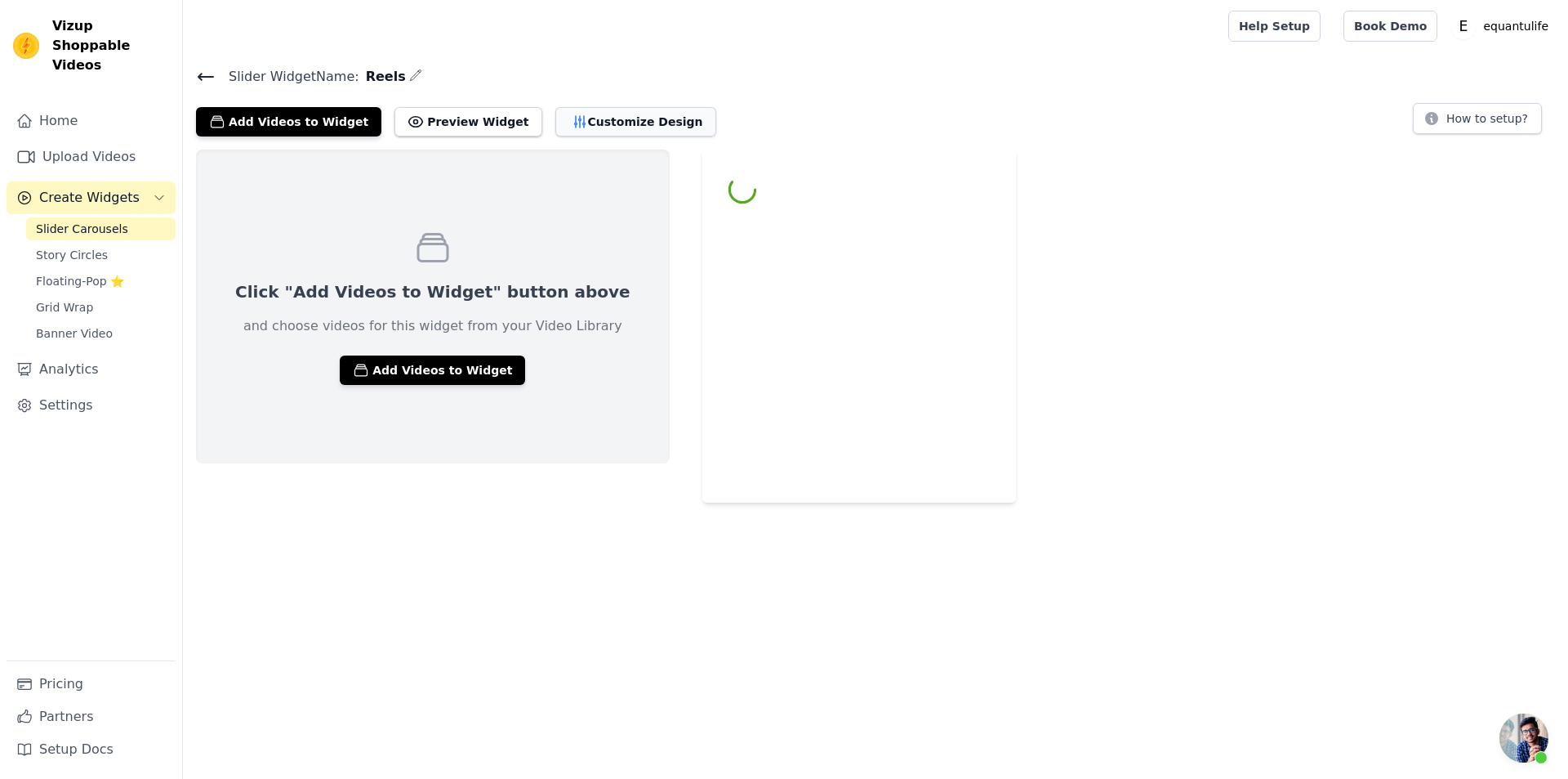
click at [600, 118] on button "Customize Design" at bounding box center [635, 121] width 161 height 30
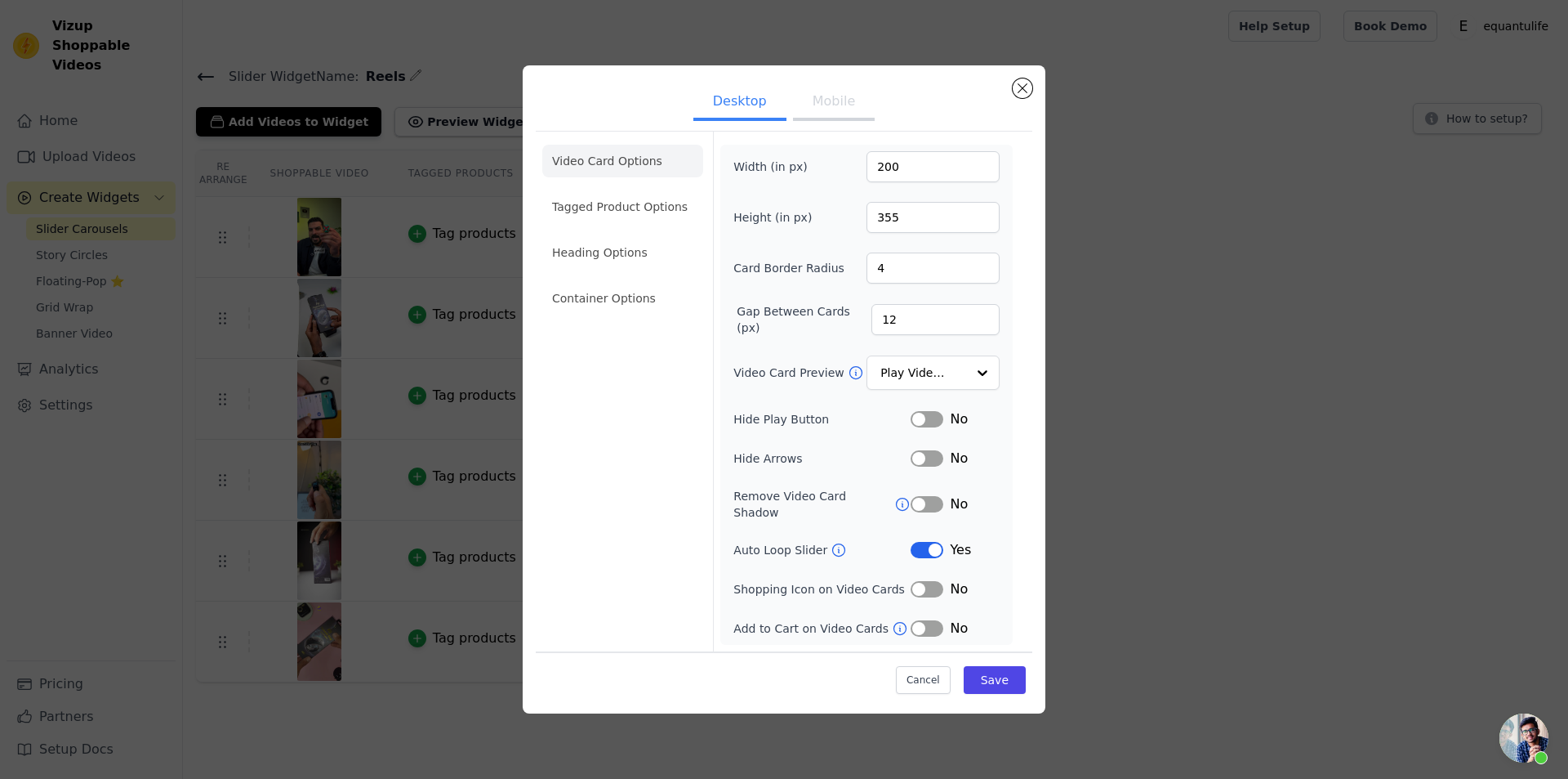
click at [812, 112] on button "Mobile" at bounding box center [834, 102] width 82 height 36
click at [924, 365] on input "Video Card Preview" at bounding box center [923, 373] width 84 height 33
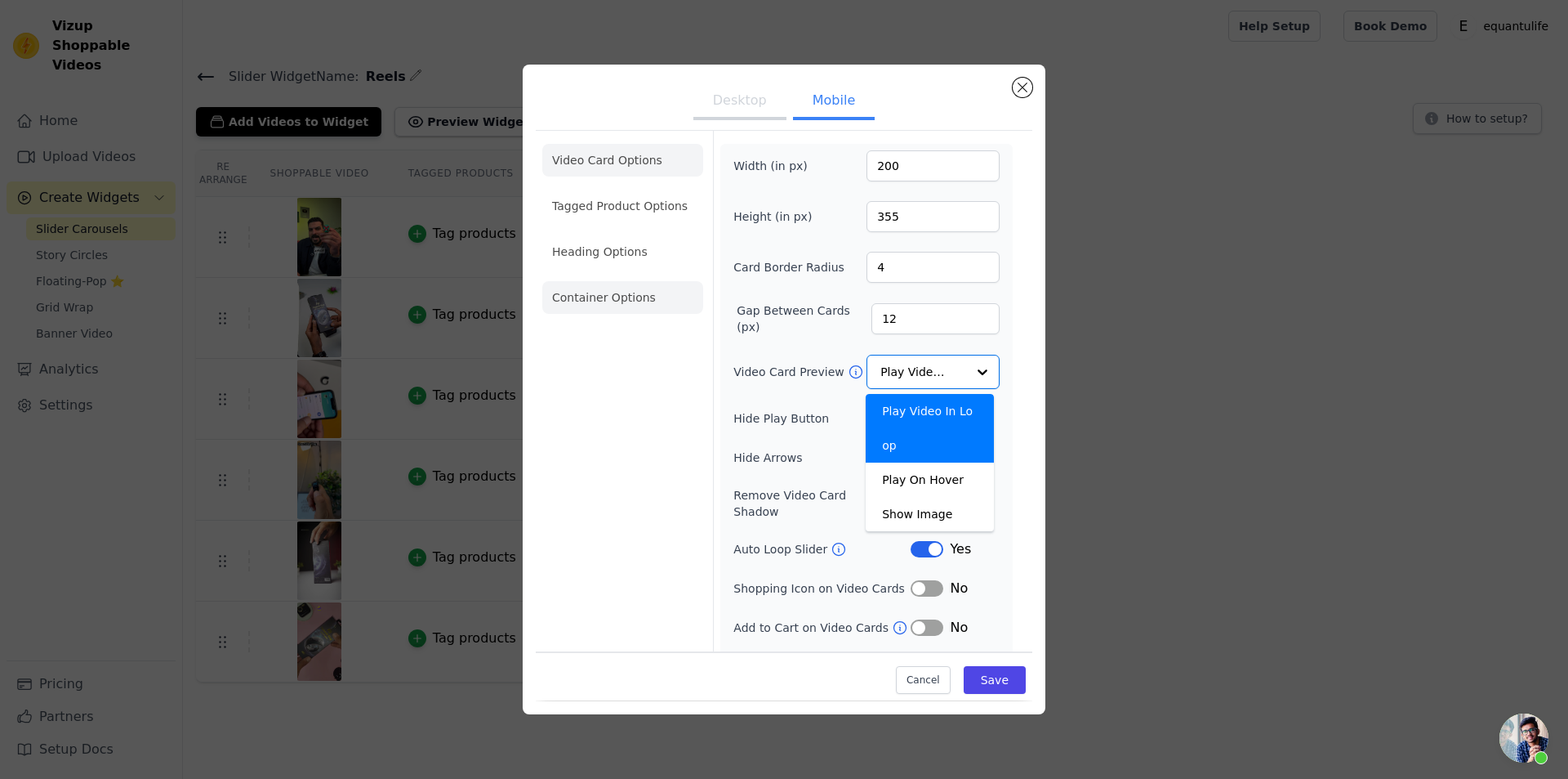
click at [661, 310] on li "Container Options" at bounding box center [623, 298] width 161 height 33
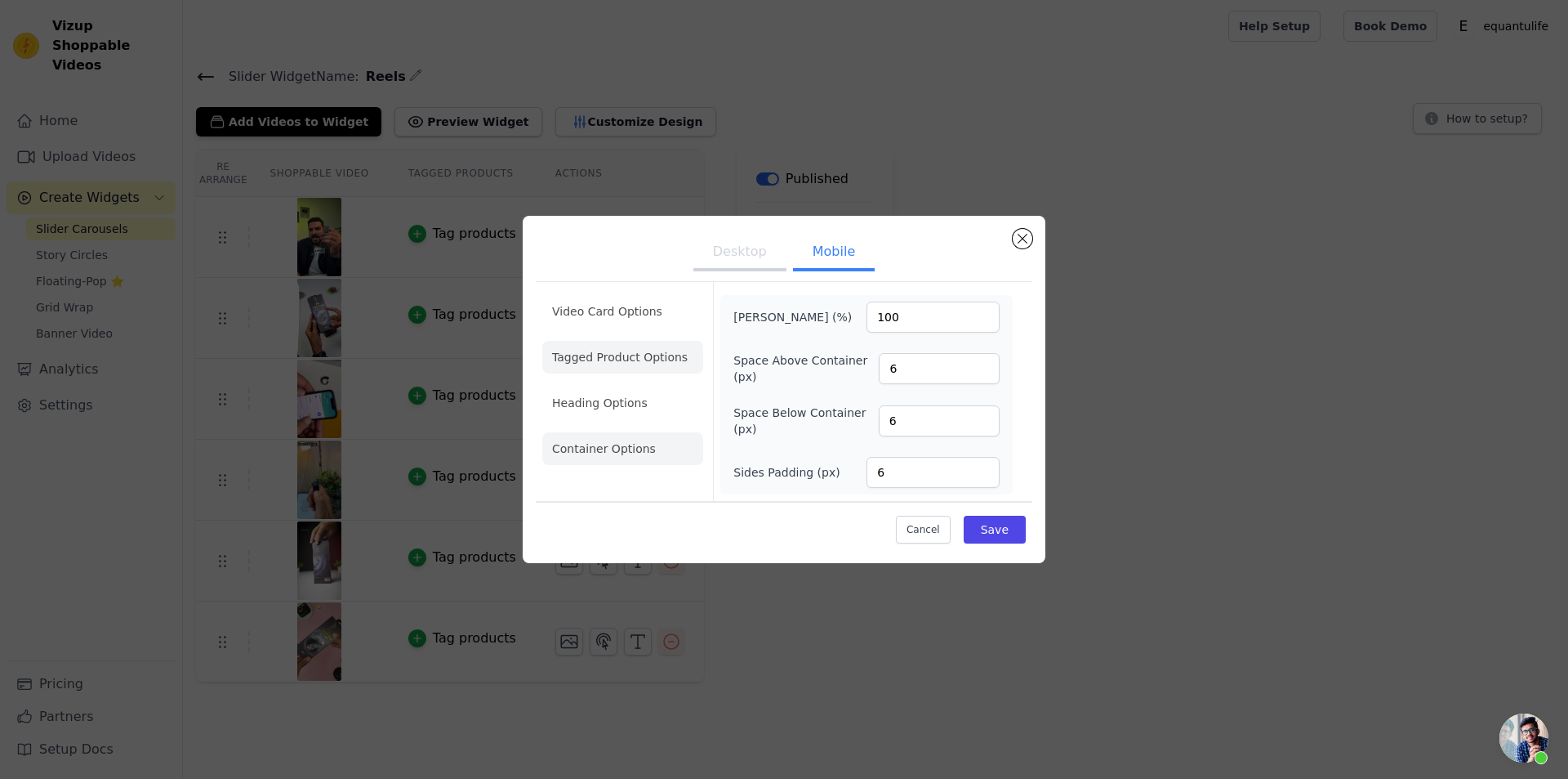
click at [640, 432] on li "Tagged Product Options" at bounding box center [623, 449] width 161 height 33
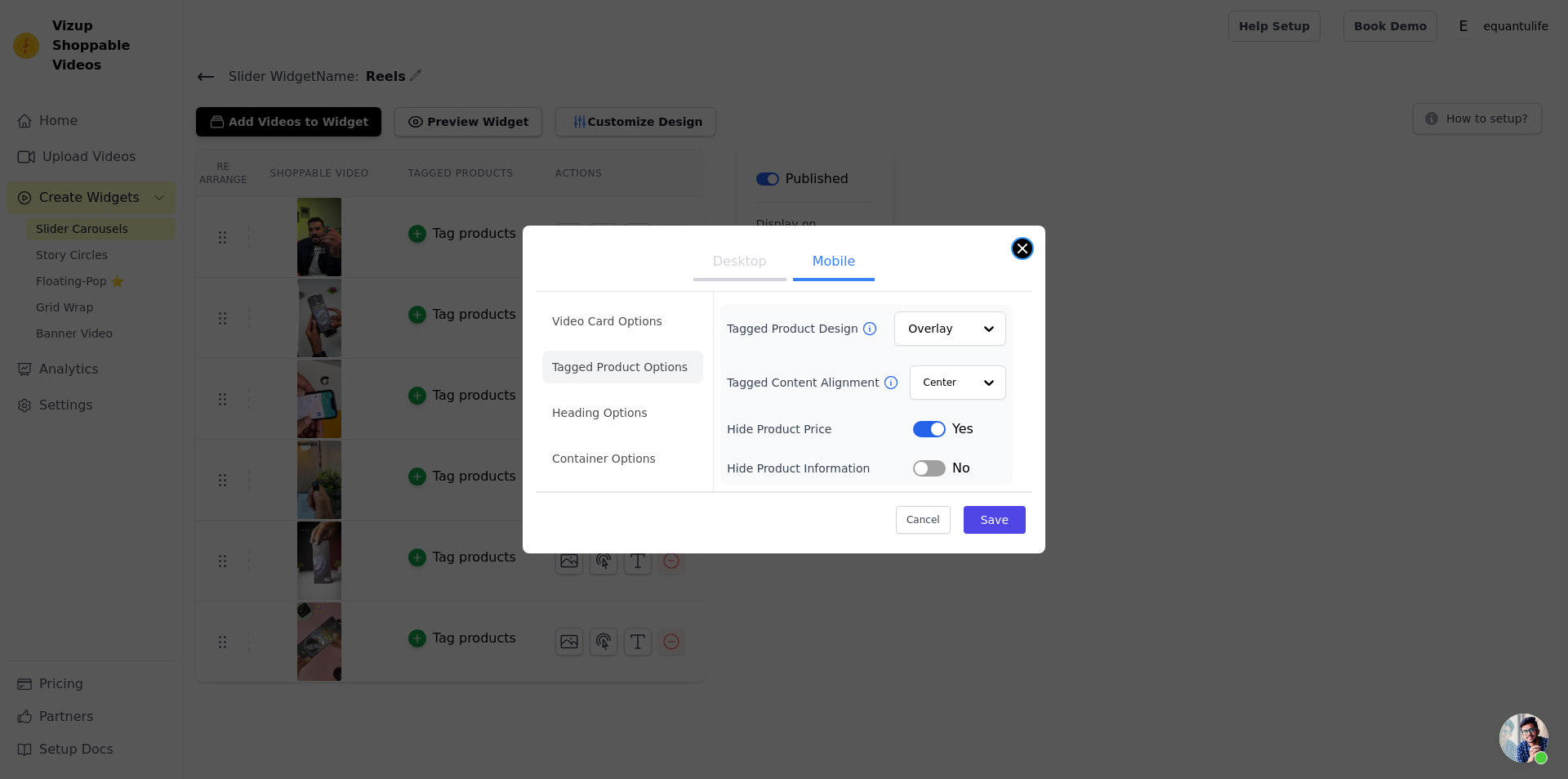
click at [1026, 252] on button "Close modal" at bounding box center [1022, 248] width 19 height 19
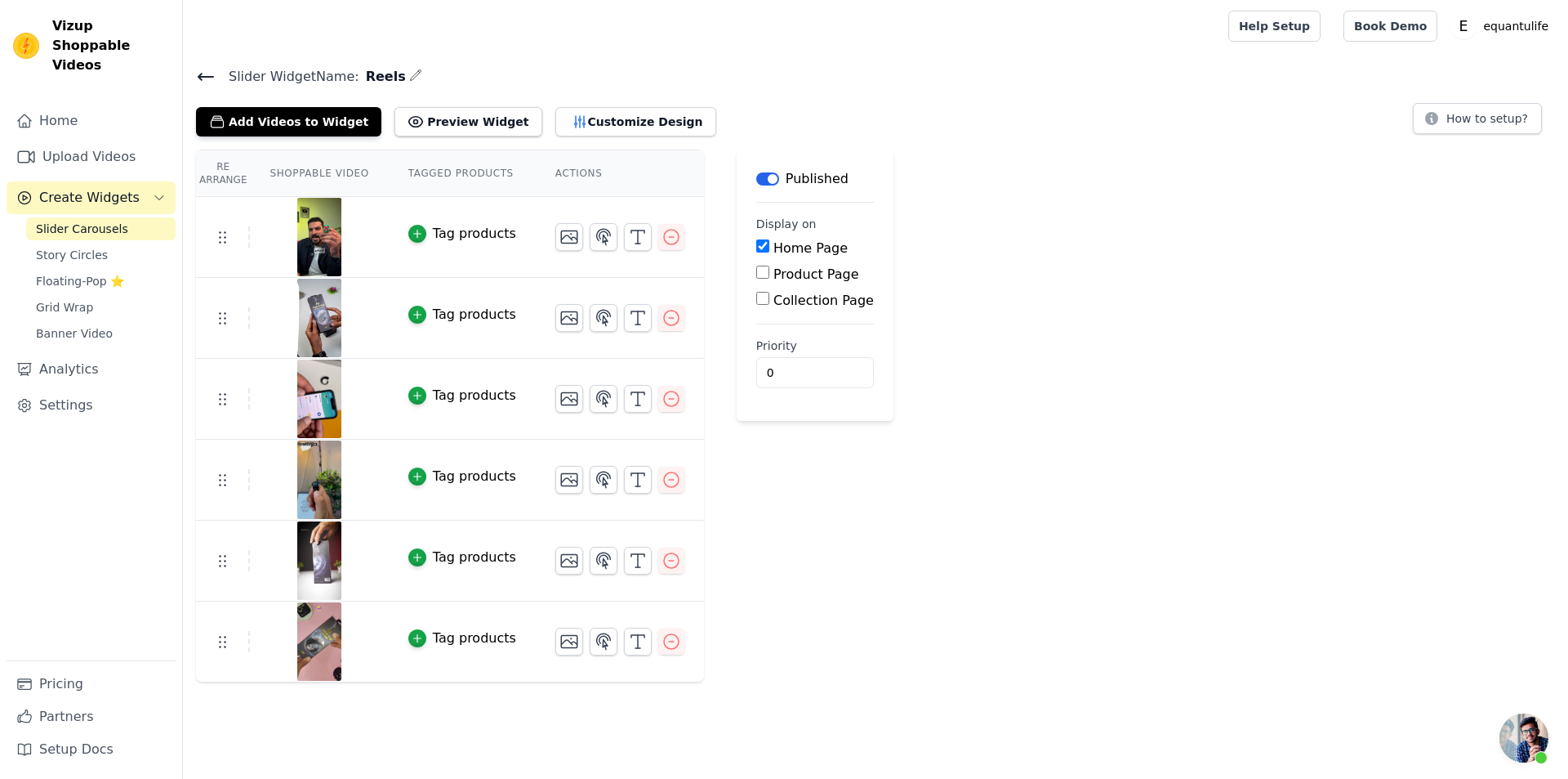
click at [193, 62] on main "Slider Widget Name: Reels Add Videos to Widget Preview Widget Customize Design …" at bounding box center [875, 367] width 1385 height 630
